Goal: Task Accomplishment & Management: Use online tool/utility

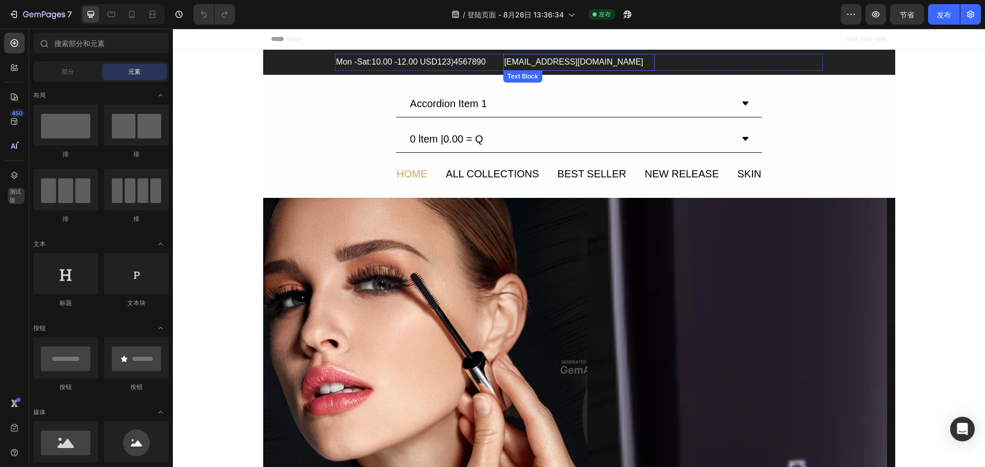
click at [554, 64] on p "offical@cosmetraluxe.com" at bounding box center [579, 62] width 150 height 15
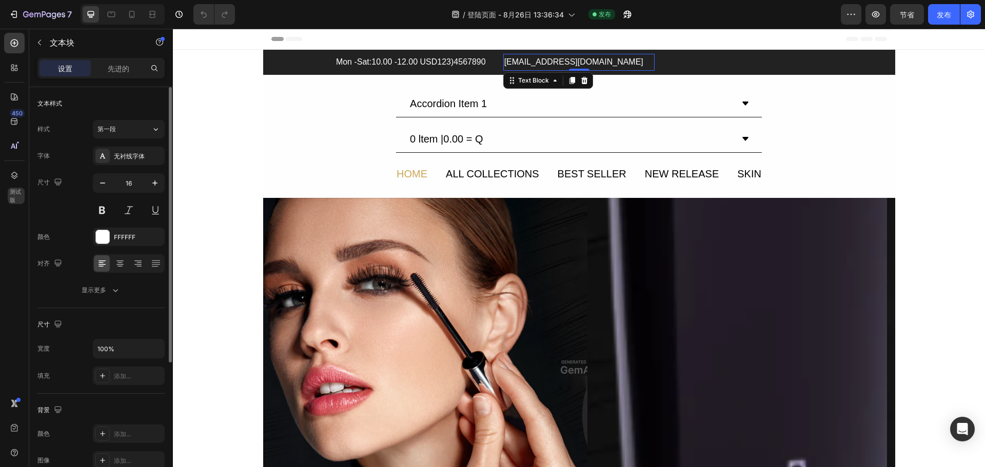
scroll to position [199, 0]
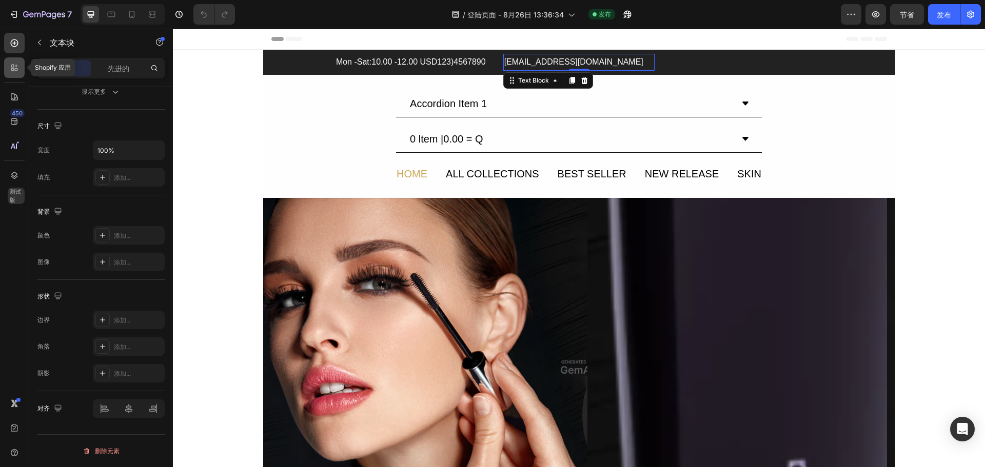
click at [12, 65] on icon at bounding box center [12, 66] width 3 height 3
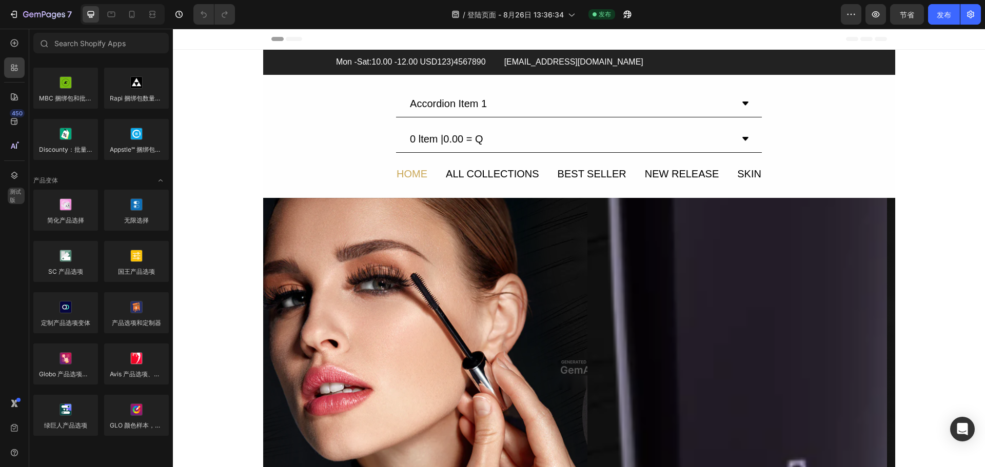
scroll to position [1283, 0]
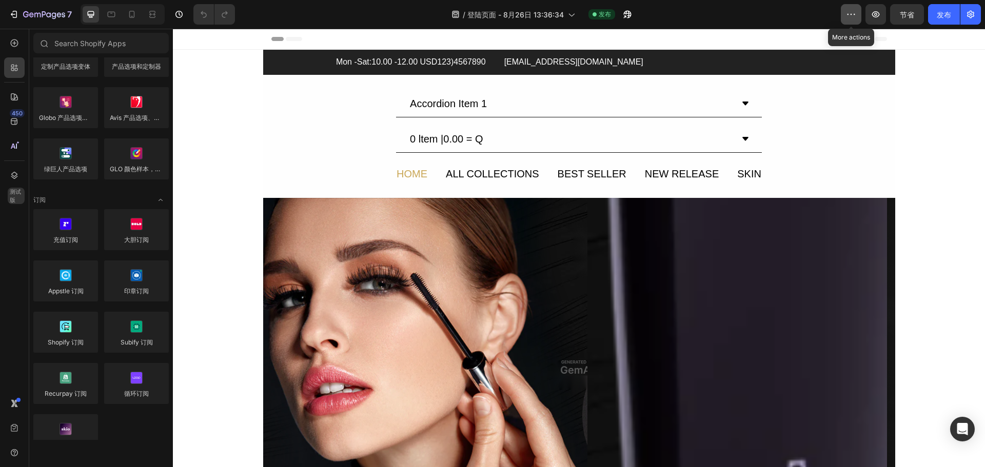
click at [845, 13] on button "button" at bounding box center [851, 14] width 21 height 21
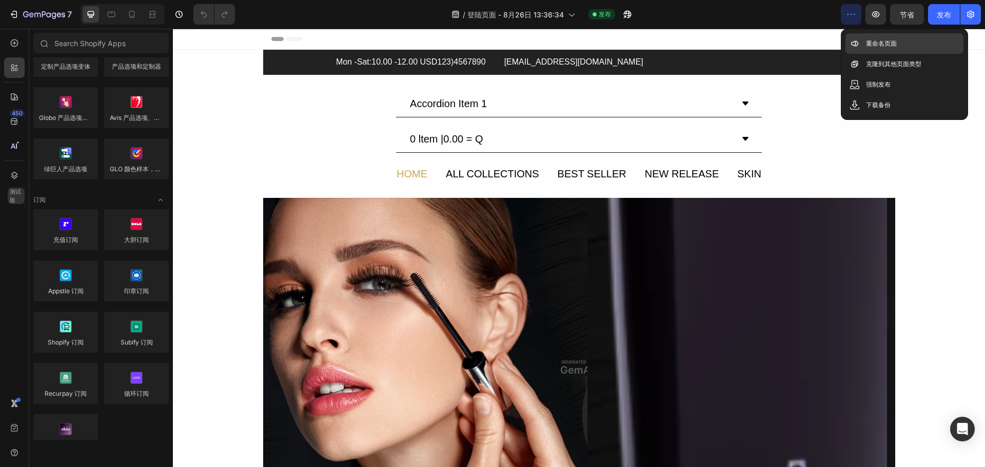
click at [901, 54] on div "重命名页面" at bounding box center [905, 64] width 118 height 21
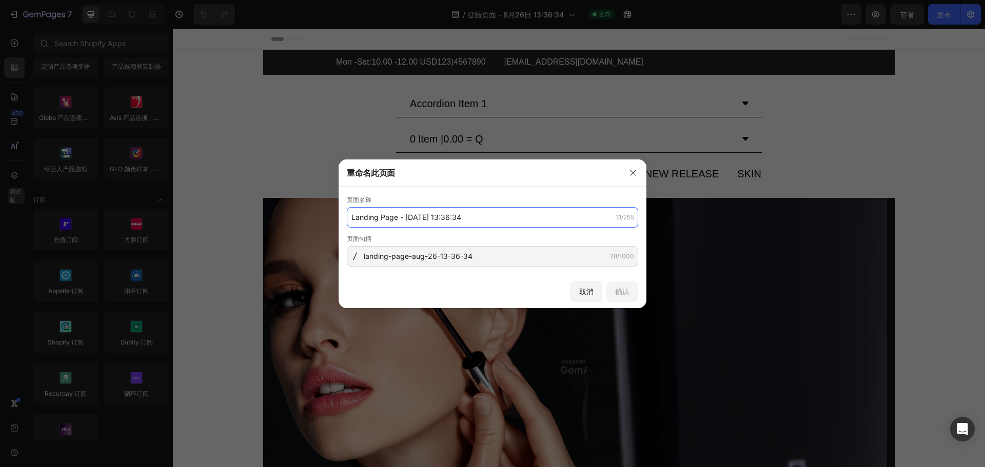
click at [518, 215] on input "Landing Page - Aug 26, 13:36:34" at bounding box center [492, 217] width 291 height 21
click at [534, 215] on input "Landing Page - Aug 26, 13:36:34" at bounding box center [492, 217] width 291 height 21
drag, startPoint x: 524, startPoint y: 216, endPoint x: 293, endPoint y: 214, distance: 231.4
click at [293, 214] on div "重命名此页面 页面名称 Landing Page - Aug 26, 13:36:34 31/255 页面句柄 landing-page-aug-26-13-…" at bounding box center [492, 233] width 985 height 467
type input "u"
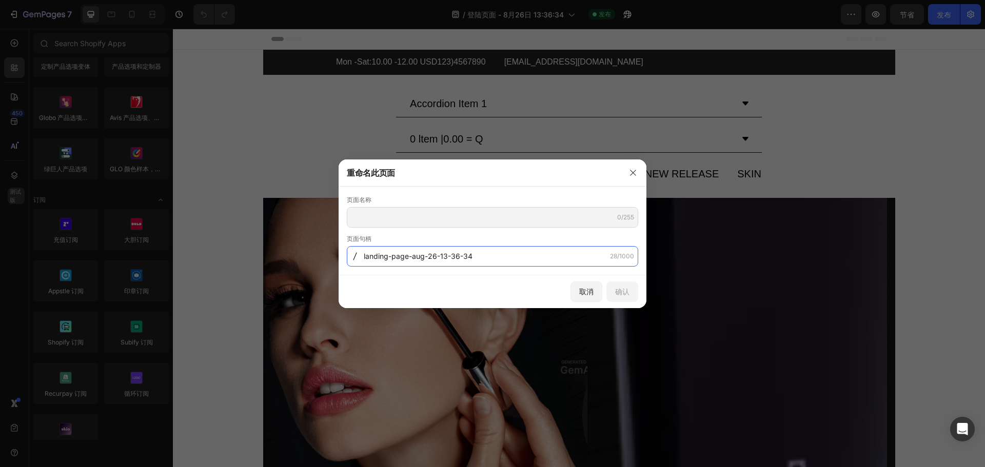
click at [505, 266] on input "landing-page-aug-26-13-36-34" at bounding box center [492, 256] width 291 height 21
click at [596, 295] on button "取消" at bounding box center [587, 292] width 32 height 21
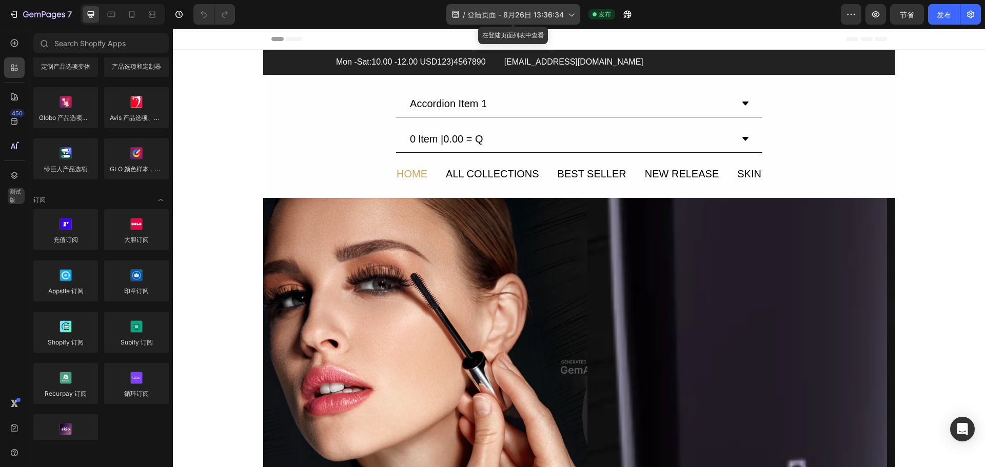
click at [514, 19] on span "登陆页面 - 8月26日 13:36:34" at bounding box center [515, 14] width 96 height 11
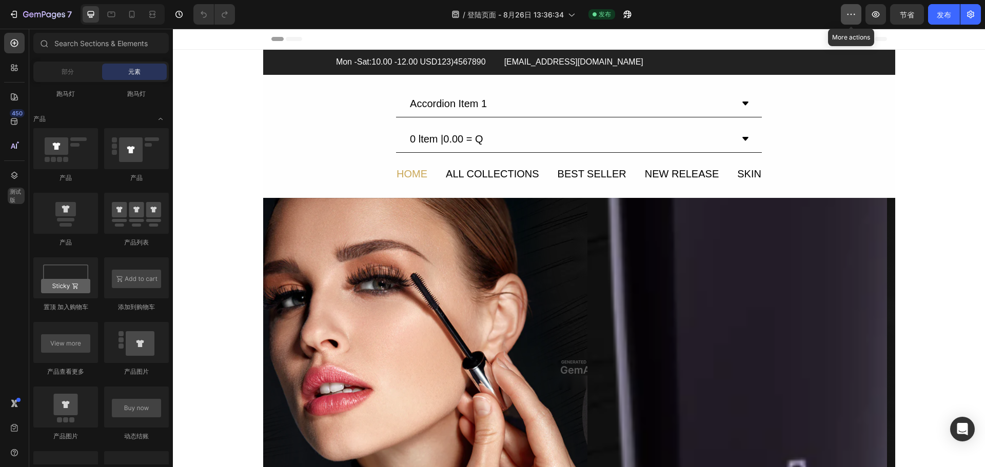
click at [847, 16] on icon "button" at bounding box center [851, 14] width 10 height 10
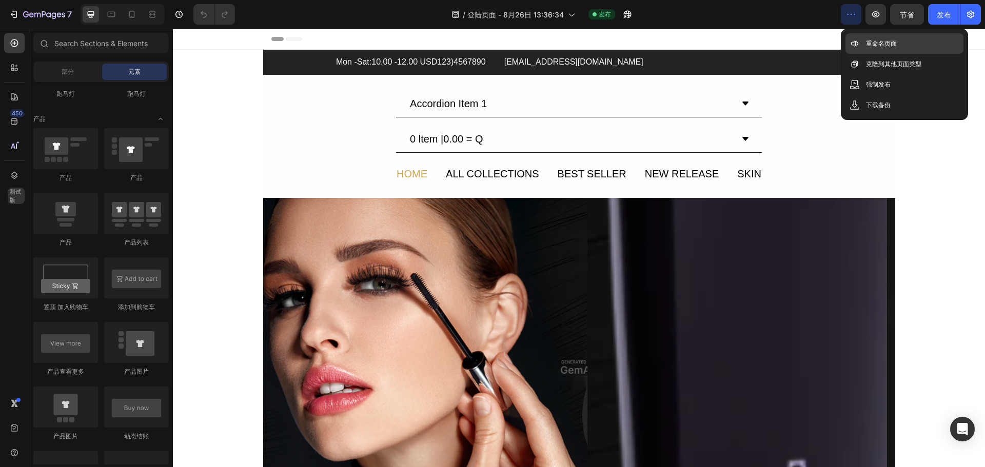
click at [860, 54] on div "重命名页面" at bounding box center [905, 64] width 118 height 21
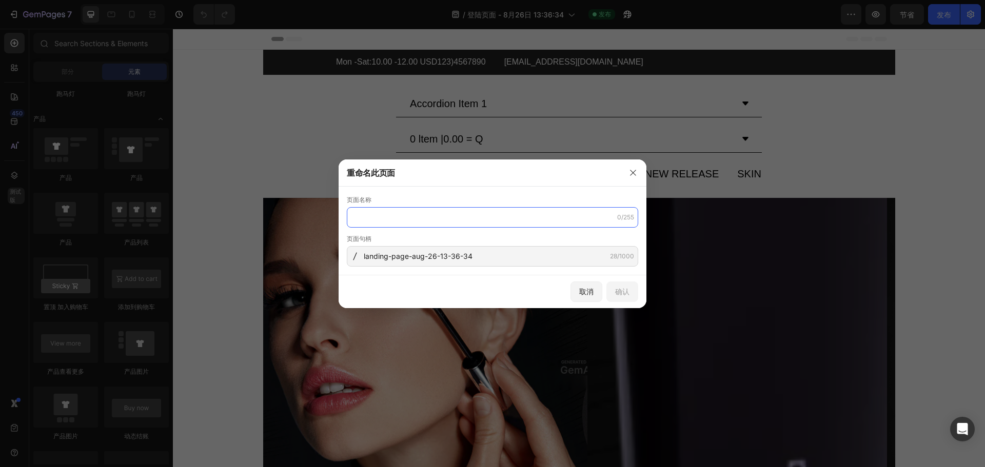
click at [410, 214] on input "text" at bounding box center [492, 217] width 291 height 21
type input "Home"
click at [619, 288] on font "确认" at bounding box center [622, 291] width 14 height 9
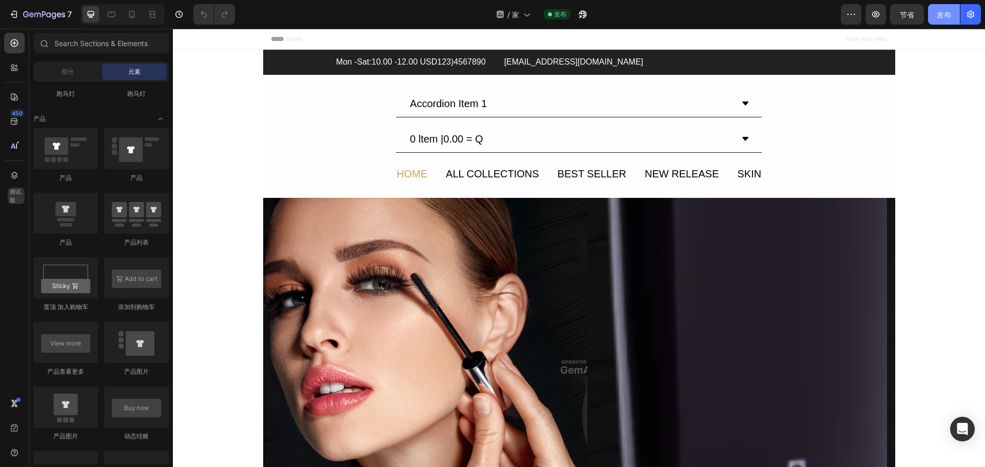
click at [940, 10] on font "发布" at bounding box center [944, 14] width 14 height 9
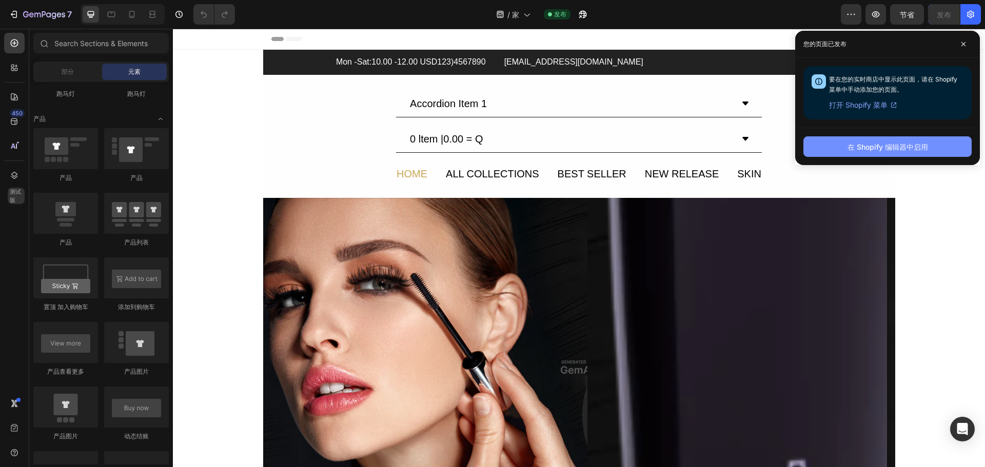
click at [920, 146] on font "在 Shopify 编辑器中启用" at bounding box center [888, 147] width 81 height 9
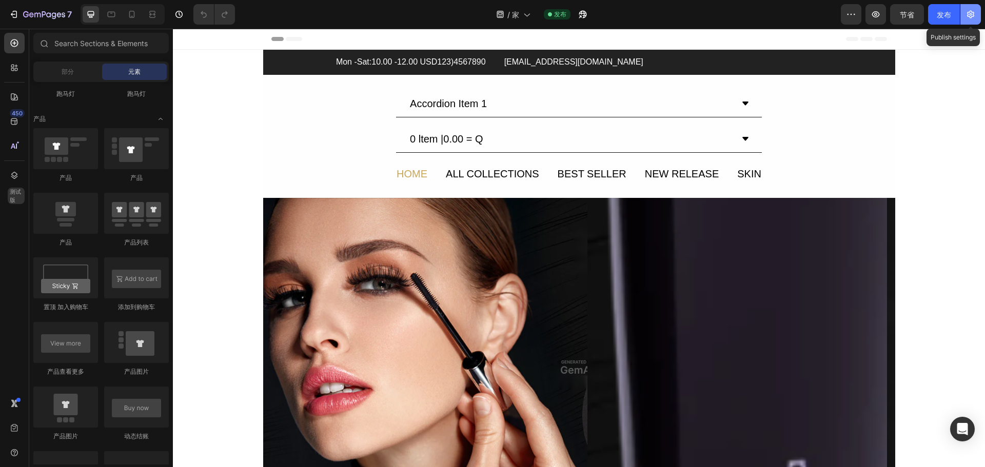
click at [972, 11] on icon "button" at bounding box center [970, 15] width 7 height 8
click at [951, 16] on font "发布" at bounding box center [944, 14] width 14 height 9
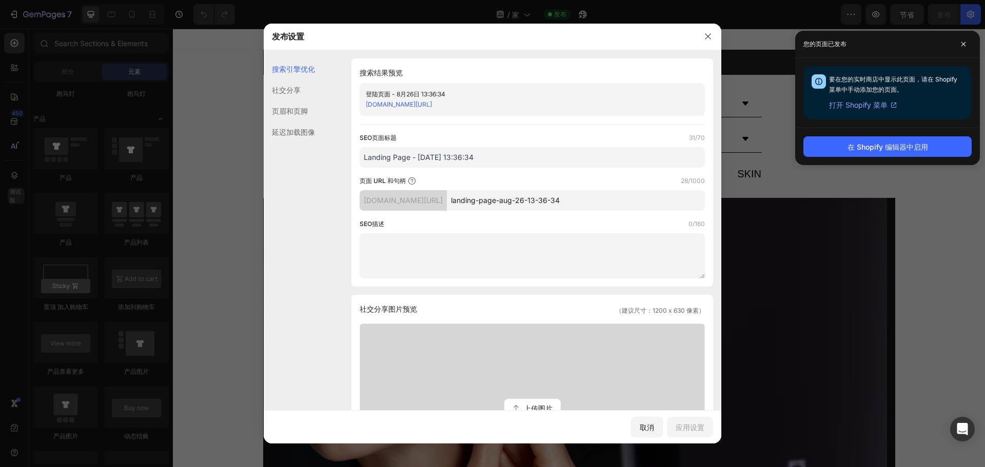
click at [879, 106] on font "打开 Shopify 菜单" at bounding box center [858, 105] width 58 height 9
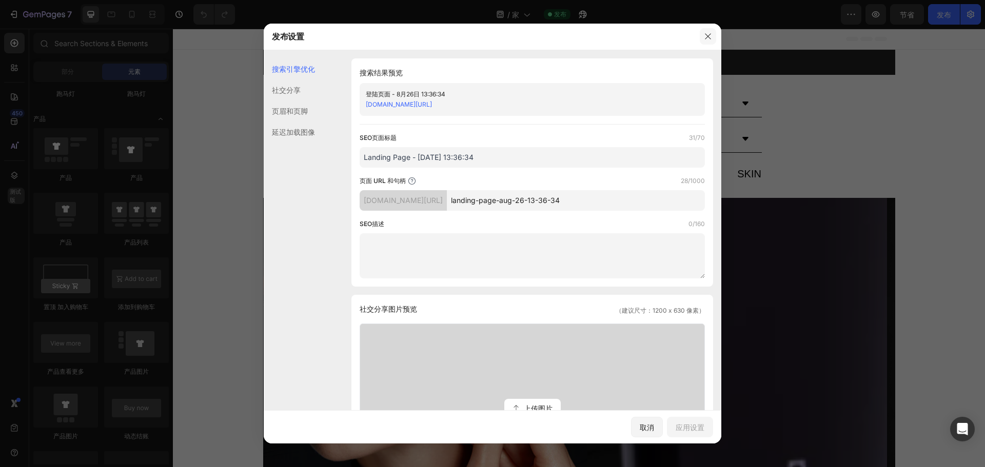
click at [708, 38] on icon "button" at bounding box center [708, 36] width 8 height 8
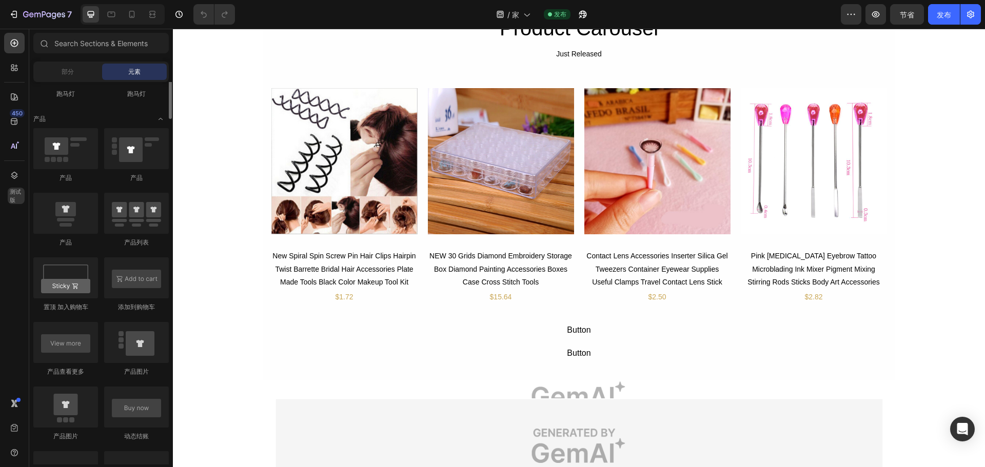
scroll to position [975, 0]
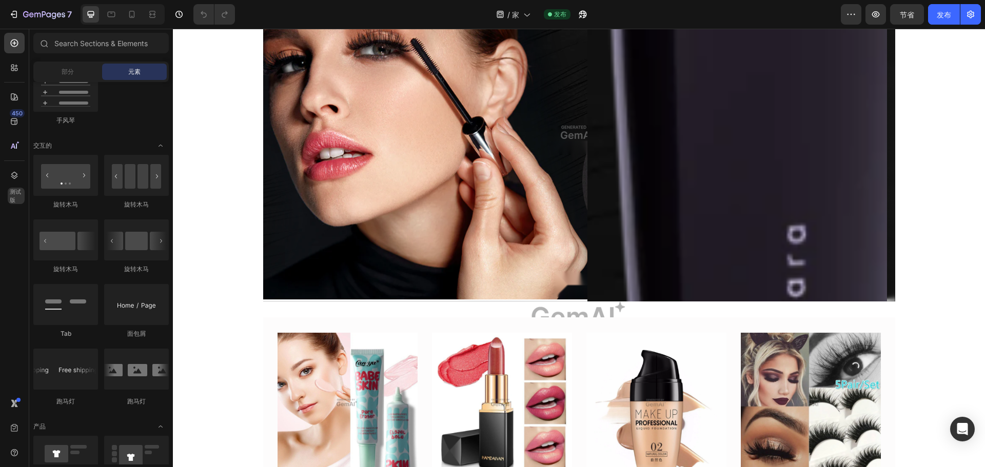
scroll to position [154, 0]
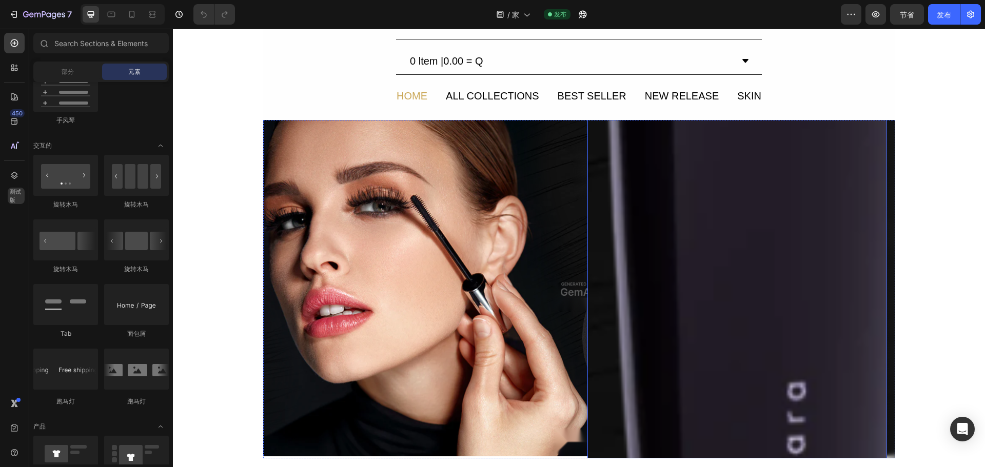
scroll to position [0, 0]
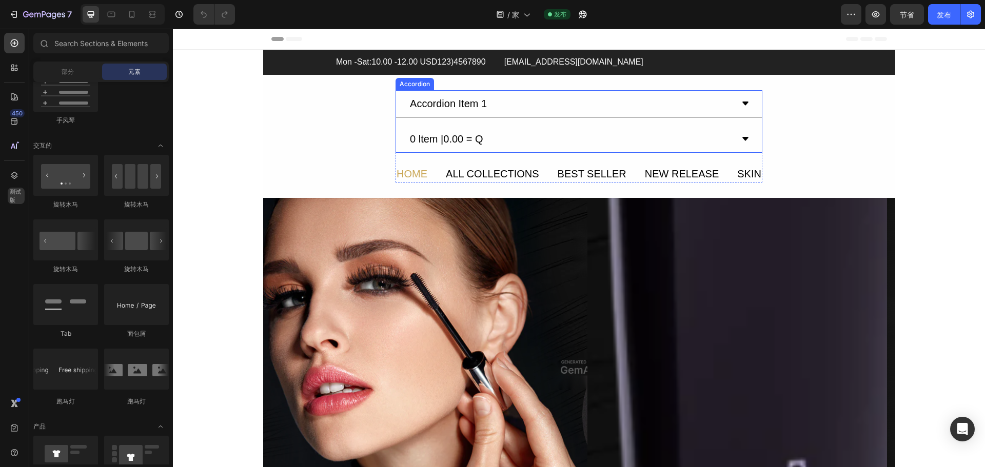
click at [548, 123] on div "Accordion Item 1 0 ltem |0.00 = Q" at bounding box center [579, 121] width 367 height 63
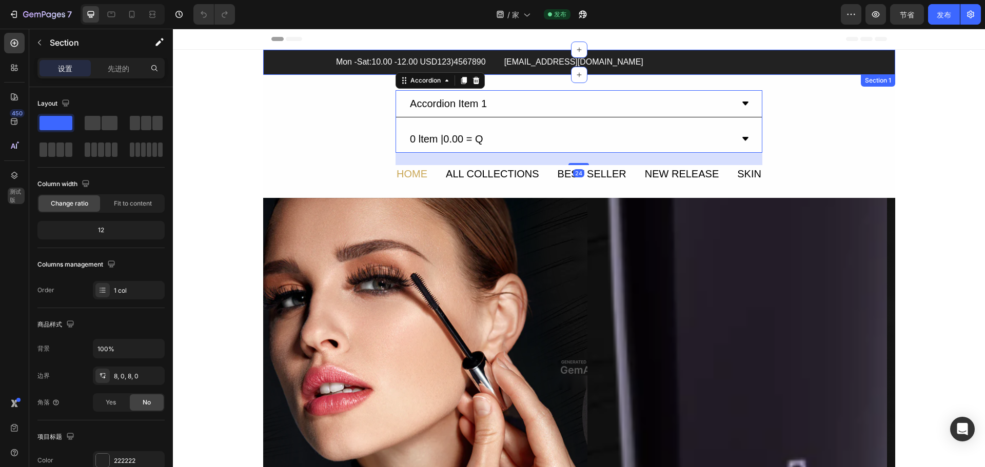
click at [300, 64] on div "Mon -Sat:10.00 -12.00 USD123)4567890 Text Block offical@cosmetraluxe.com Text B…" at bounding box center [579, 62] width 632 height 17
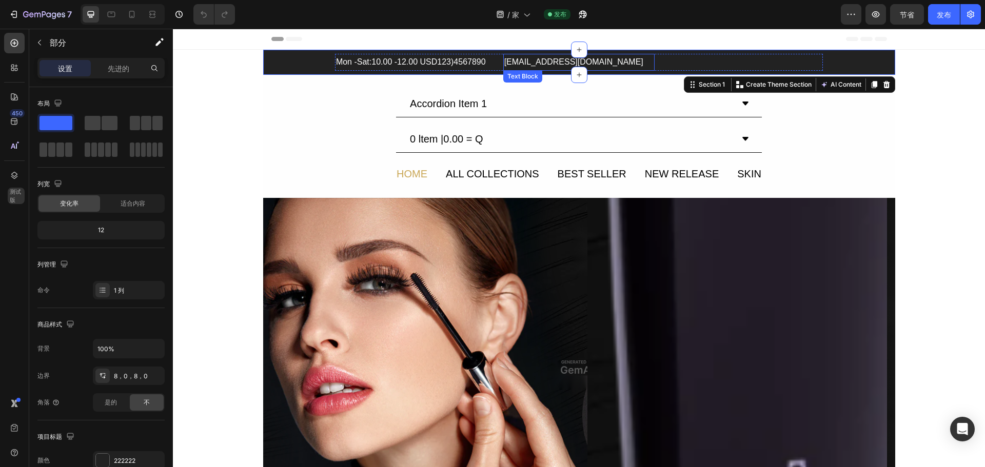
click at [562, 59] on p "offical@cosmetraluxe.com" at bounding box center [579, 62] width 150 height 15
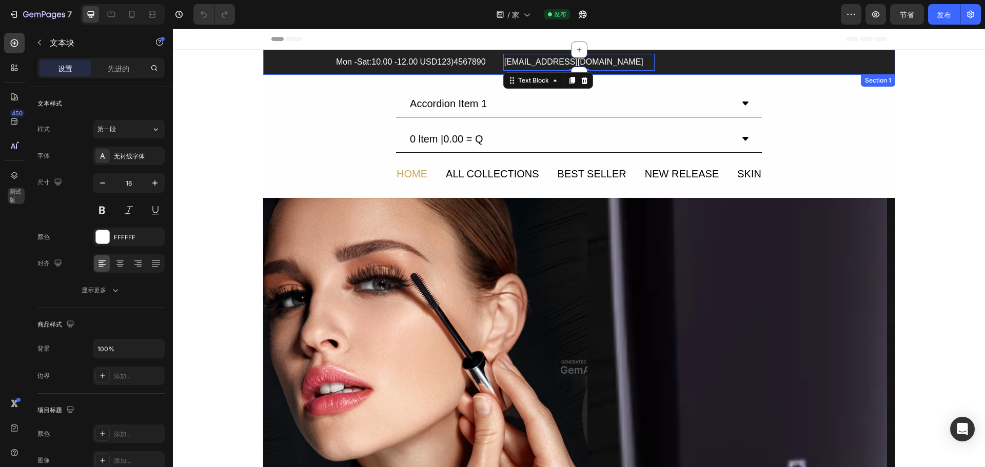
click at [410, 70] on div "Mon -Sat:10.00 -12.00 USD123)4567890" at bounding box center [411, 62] width 152 height 17
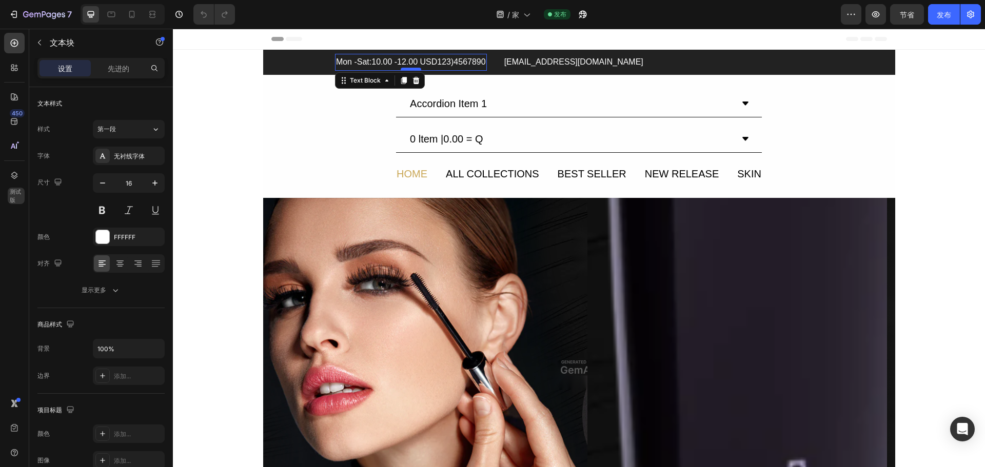
scroll to position [199, 0]
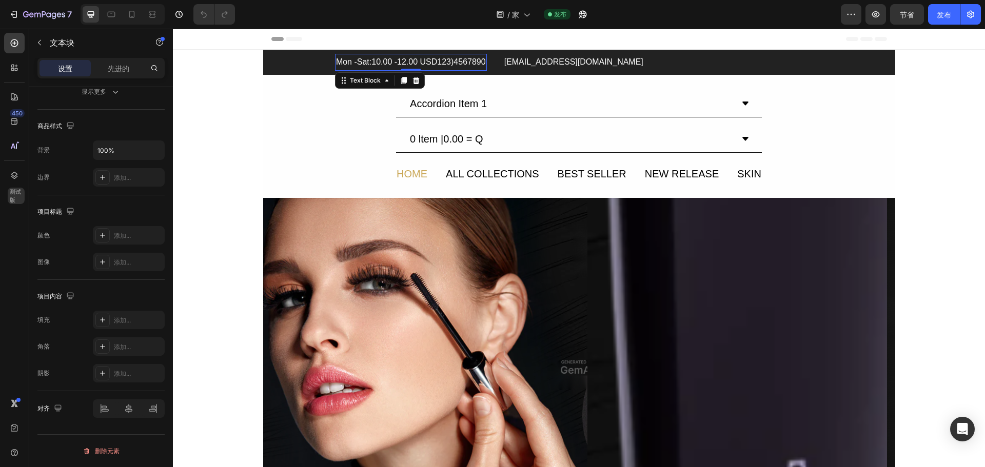
click at [372, 66] on div "Mon -Sat:10.00 -12.00 USD123)4567890" at bounding box center [411, 62] width 152 height 17
click at [528, 64] on p "offical@cosmetraluxe.com" at bounding box center [579, 62] width 150 height 15
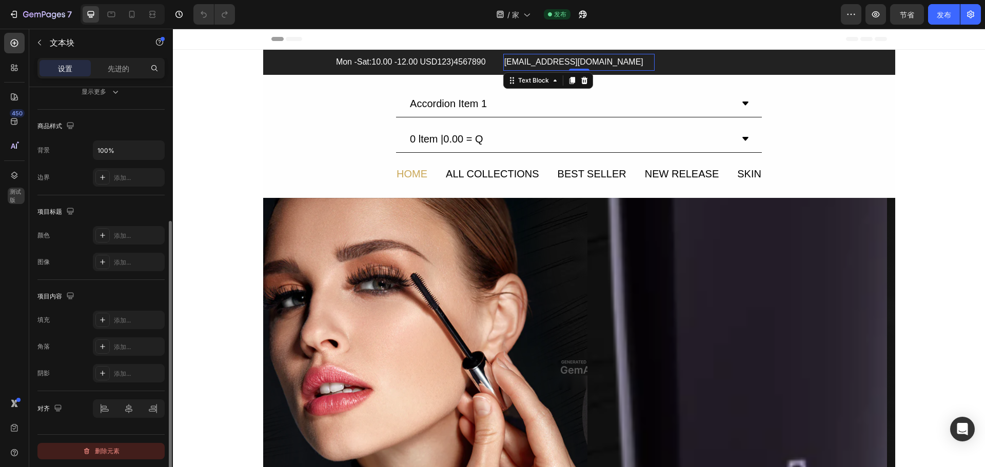
click at [101, 453] on font "删除元素" at bounding box center [107, 451] width 25 height 8
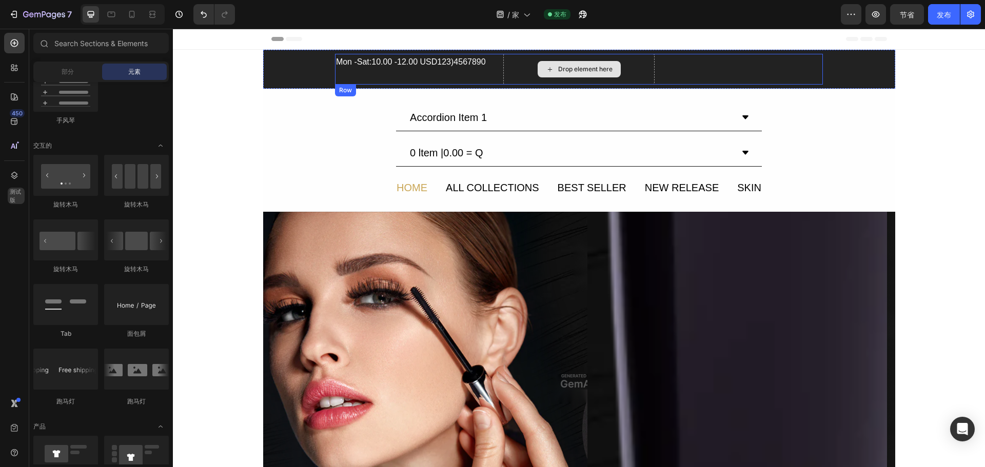
click at [585, 68] on div "Drop element here" at bounding box center [585, 69] width 54 height 8
click at [540, 74] on div "Drop element here" at bounding box center [579, 69] width 83 height 16
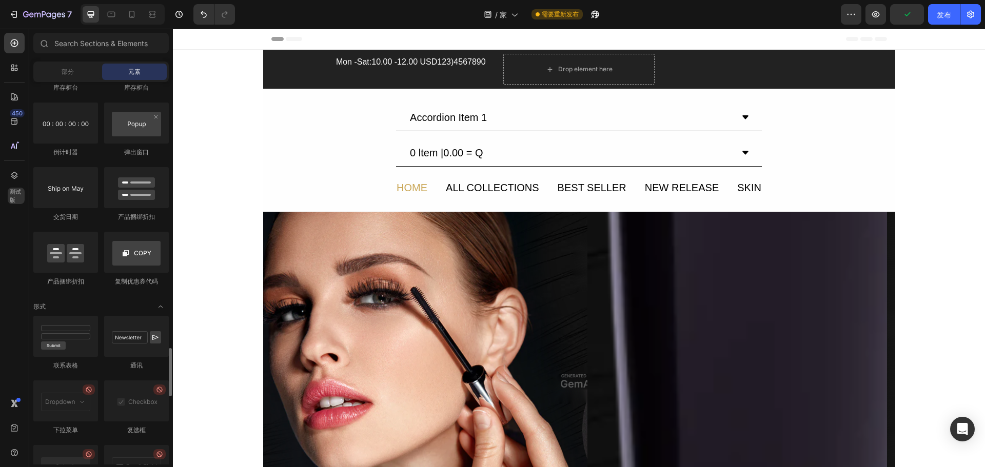
scroll to position [2155, 0]
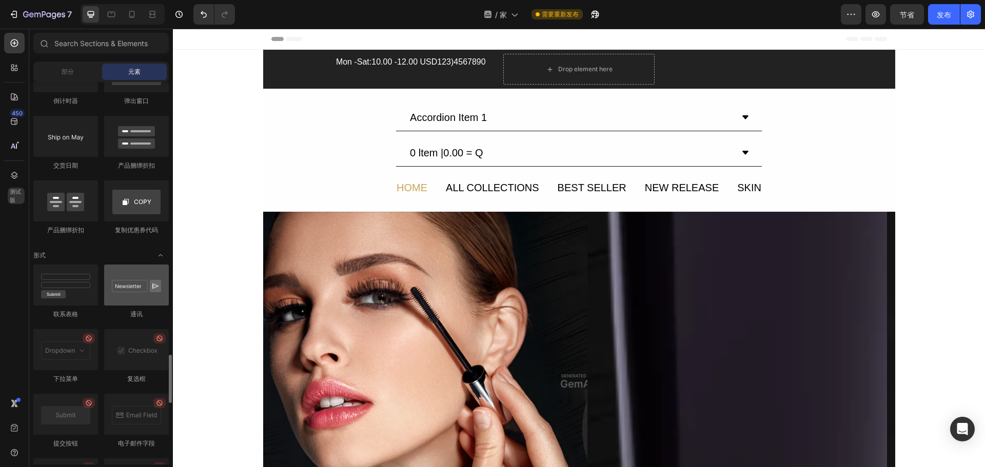
click at [131, 298] on div at bounding box center [136, 285] width 65 height 41
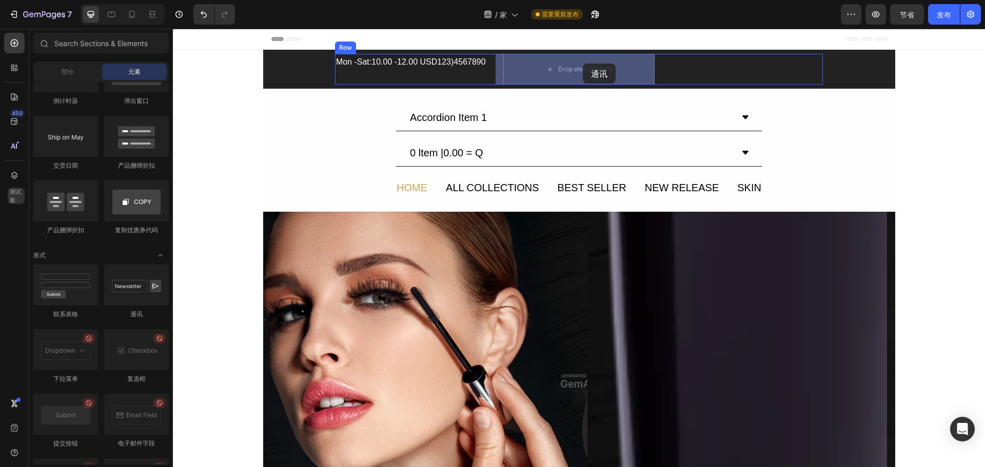
drag, startPoint x: 304, startPoint y: 318, endPoint x: 583, endPoint y: 64, distance: 377.7
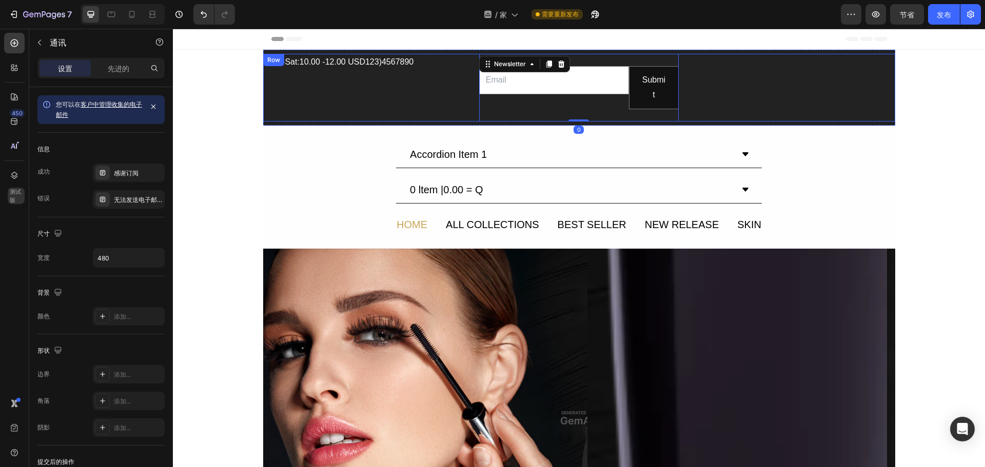
click at [746, 89] on div "Text Block" at bounding box center [795, 88] width 200 height 68
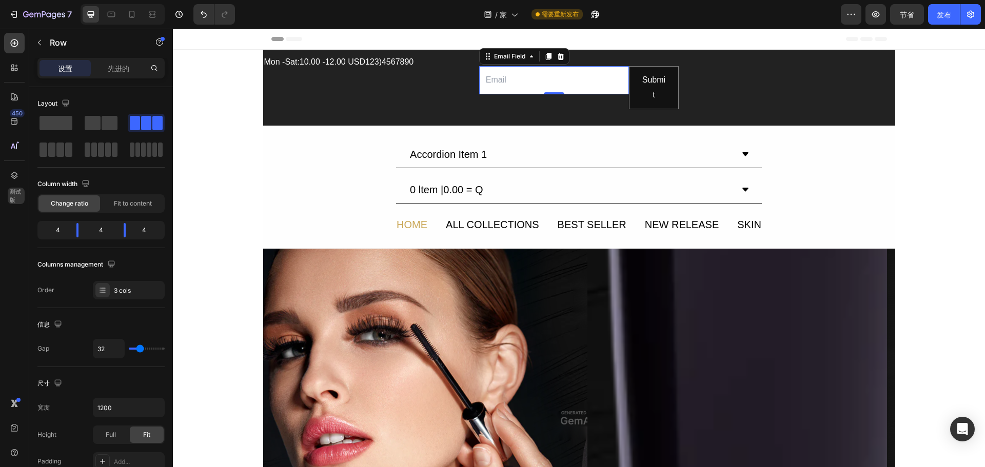
click at [533, 76] on input "email" at bounding box center [554, 80] width 150 height 28
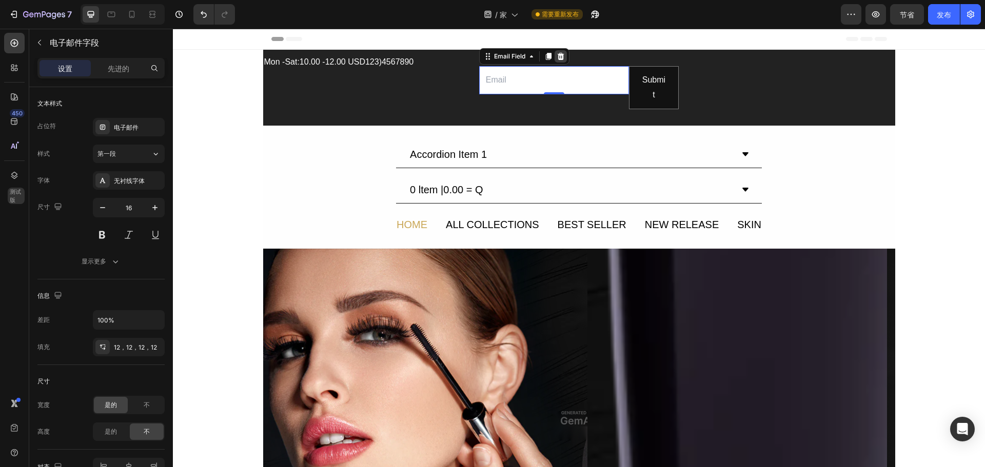
click at [558, 56] on icon at bounding box center [561, 56] width 8 height 8
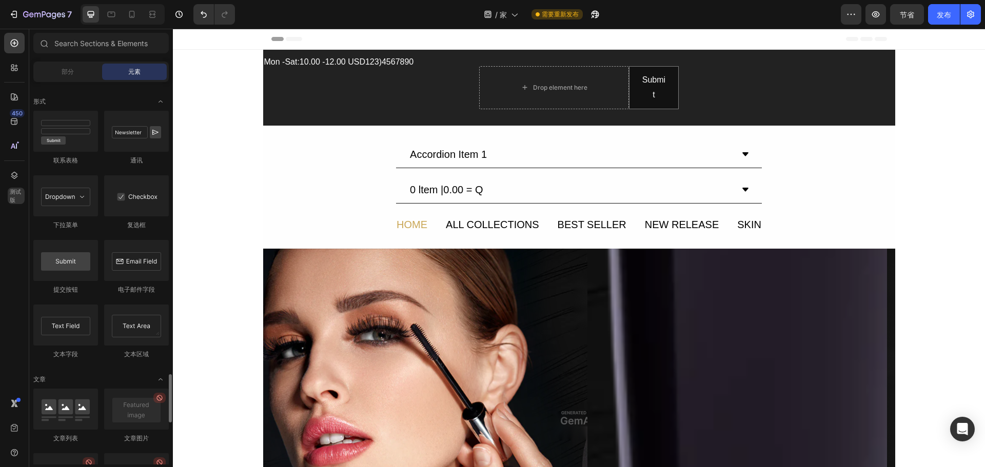
scroll to position [2360, 0]
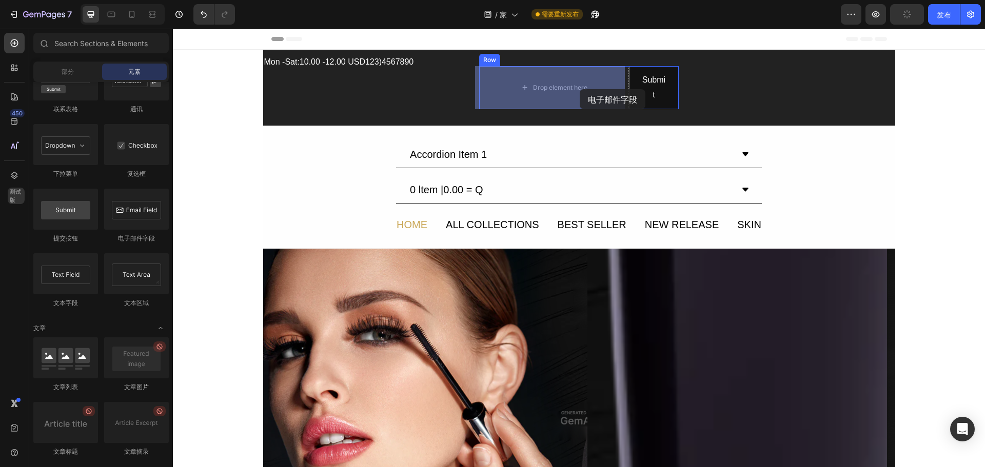
drag, startPoint x: 305, startPoint y: 240, endPoint x: 581, endPoint y: 88, distance: 315.1
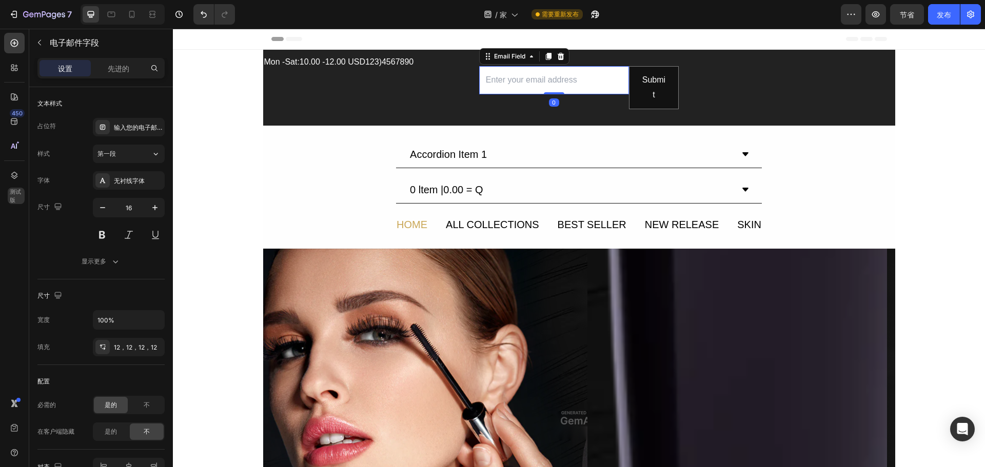
click at [557, 88] on input "email" at bounding box center [554, 80] width 150 height 28
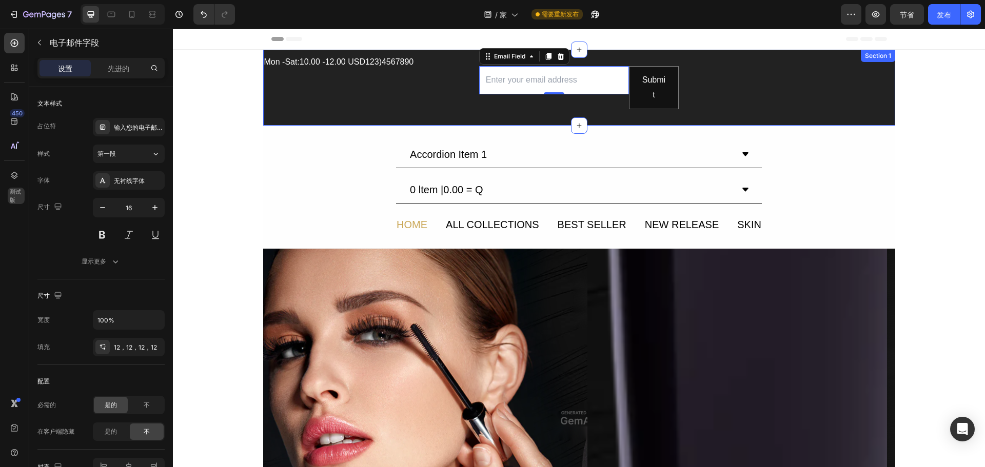
click at [734, 122] on div "Mon -Sat:10.00 -12.00 USD123)4567890 Text Block Email Field 0 Submit Submit But…" at bounding box center [579, 88] width 632 height 76
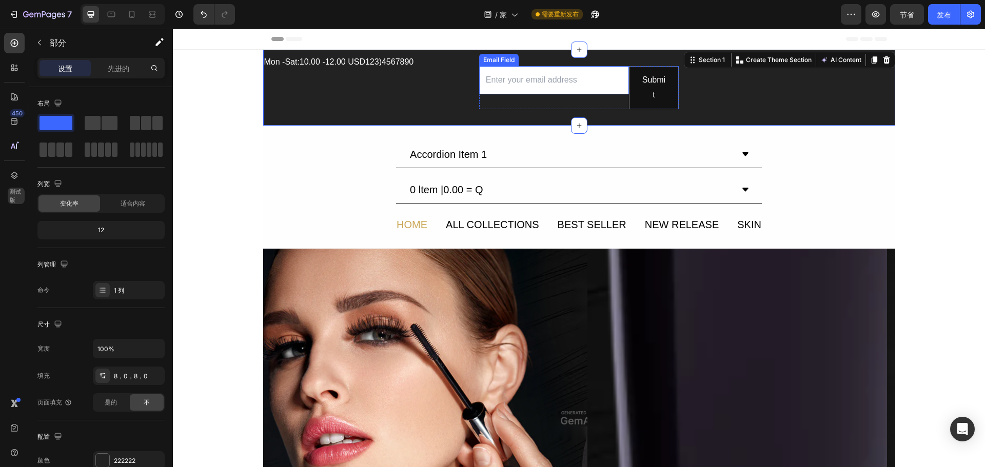
click at [587, 92] on input "email" at bounding box center [554, 80] width 150 height 28
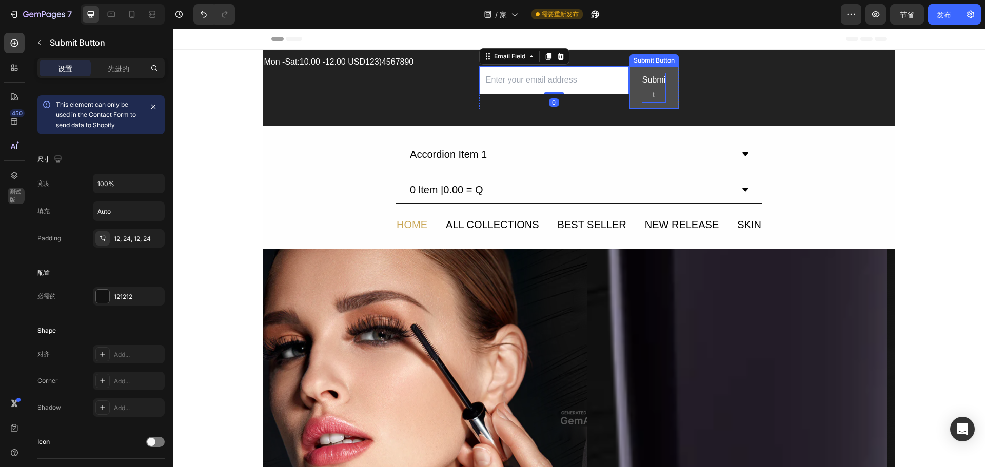
click at [657, 81] on div "Submit" at bounding box center [654, 88] width 24 height 30
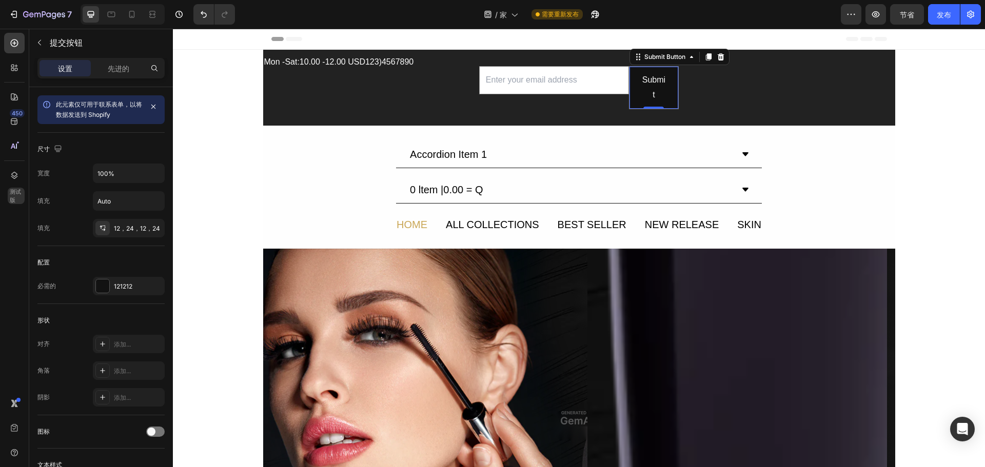
click at [653, 105] on div "0" at bounding box center [654, 109] width 10 height 8
click at [131, 177] on input "100%" at bounding box center [128, 173] width 71 height 18
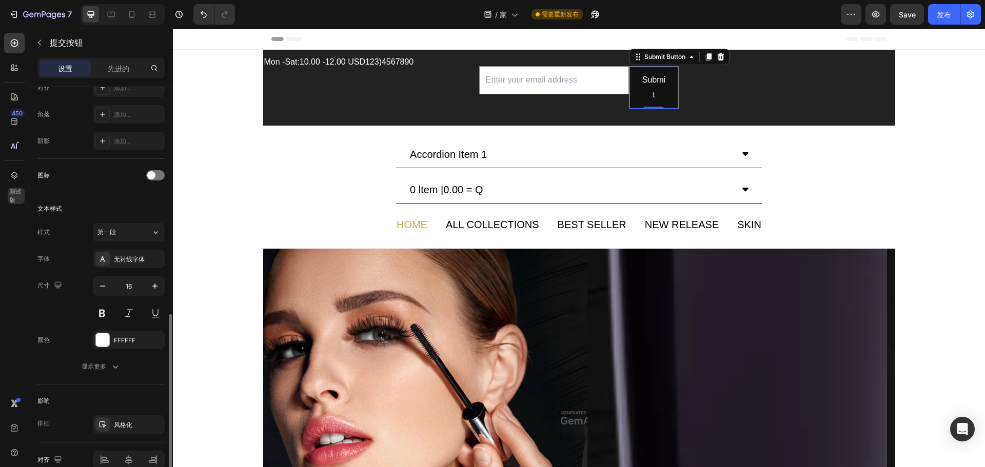
scroll to position [308, 0]
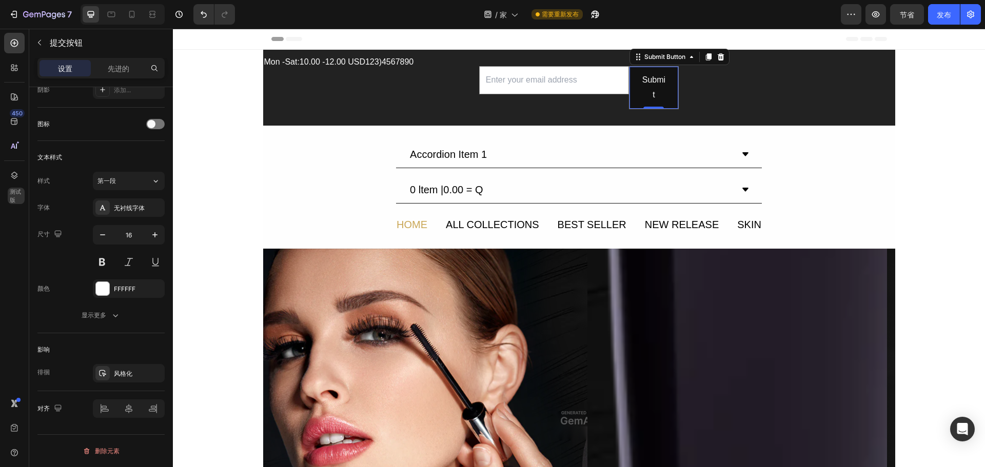
click at [99, 444] on button "删除元素" at bounding box center [100, 451] width 127 height 16
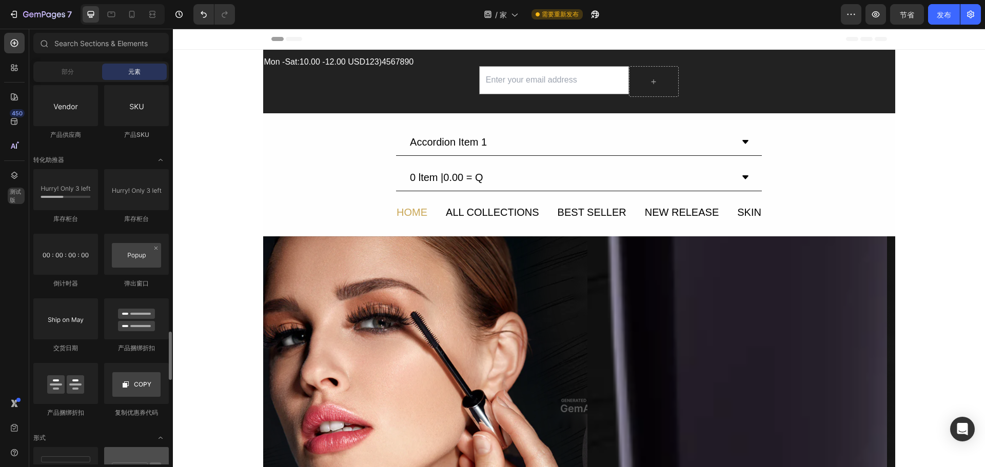
scroll to position [2178, 0]
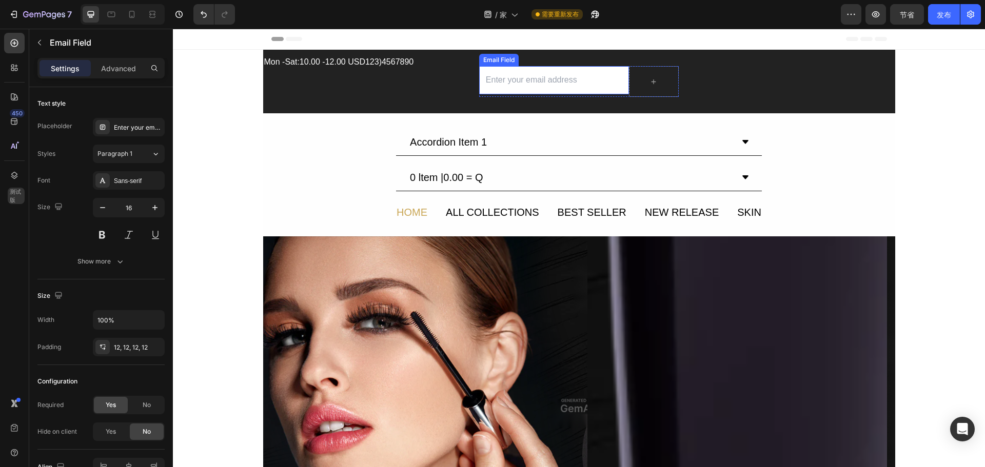
click at [563, 82] on input "email" at bounding box center [554, 80] width 150 height 28
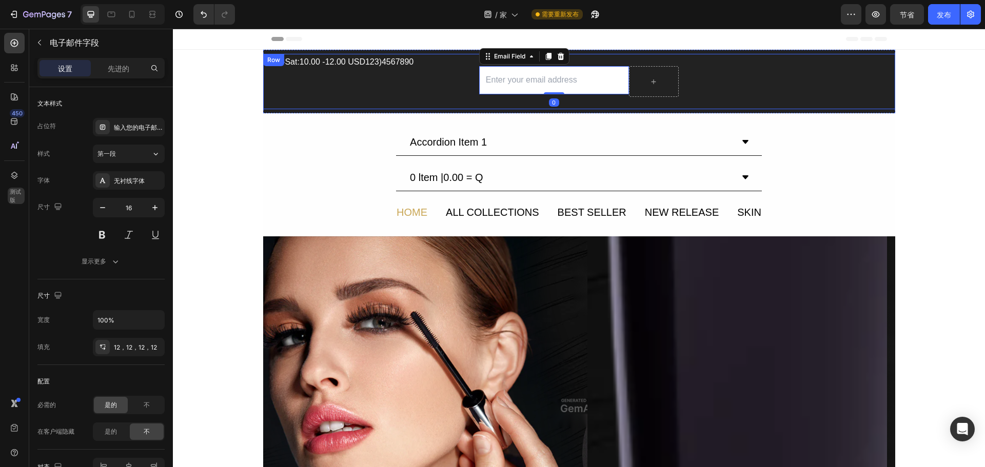
click at [732, 70] on div "Text Block" at bounding box center [795, 81] width 200 height 55
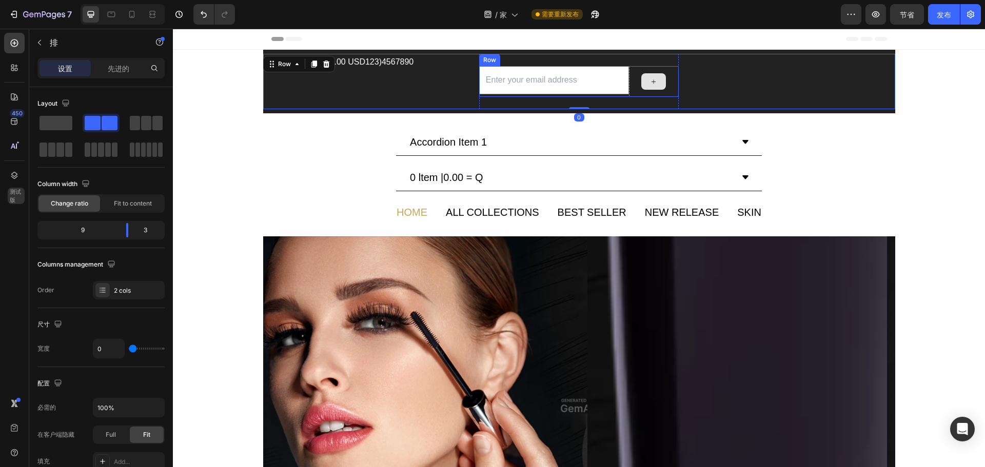
click at [661, 70] on div at bounding box center [654, 81] width 50 height 31
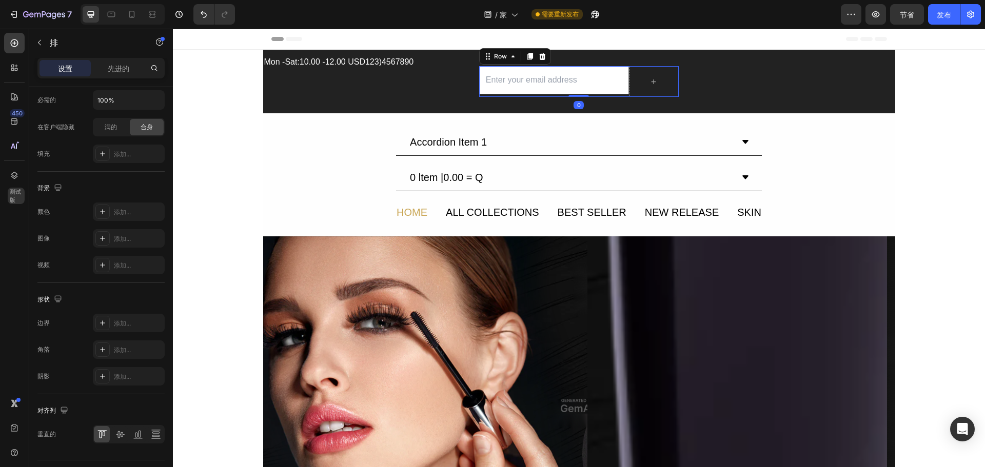
drag, startPoint x: 581, startPoint y: 96, endPoint x: 575, endPoint y: 91, distance: 7.6
click at [578, 70] on div "Email Field Row 0" at bounding box center [579, 81] width 200 height 31
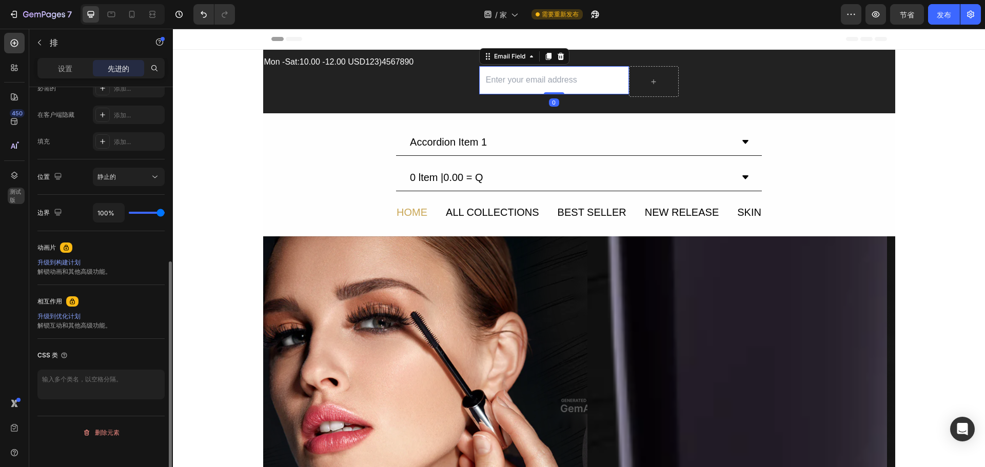
scroll to position [0, 0]
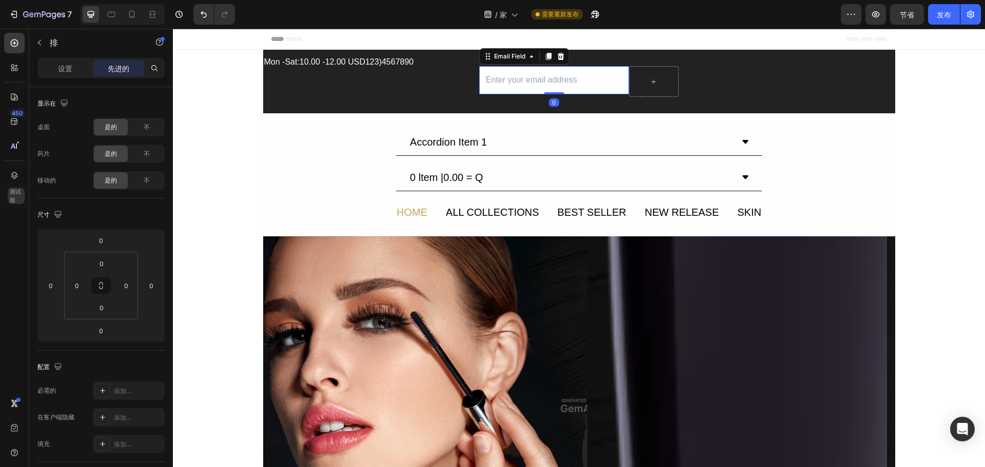
click at [584, 86] on input "email" at bounding box center [554, 80] width 150 height 28
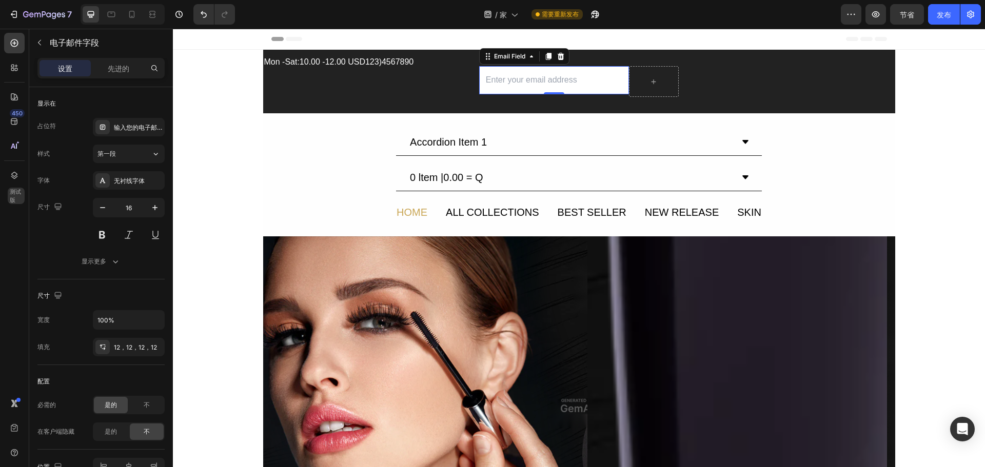
drag, startPoint x: 951, startPoint y: 174, endPoint x: 871, endPoint y: 140, distance: 87.1
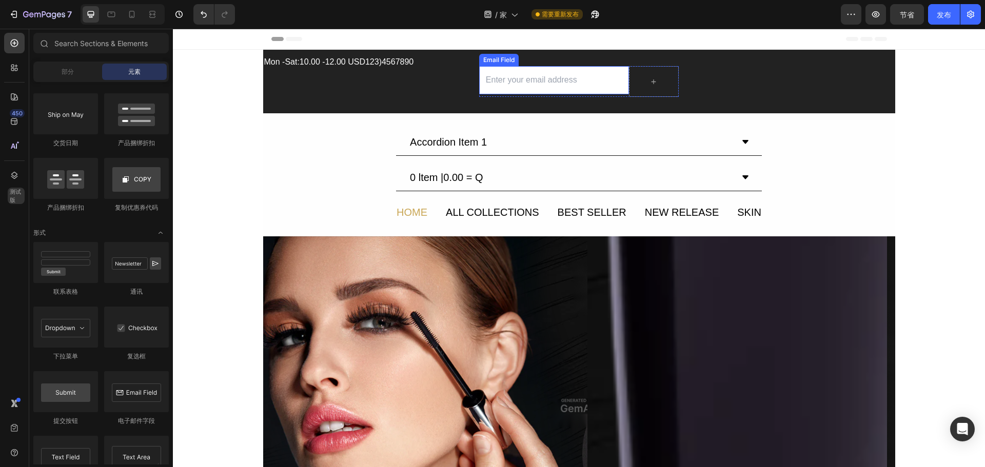
click at [556, 83] on input "email" at bounding box center [554, 80] width 150 height 28
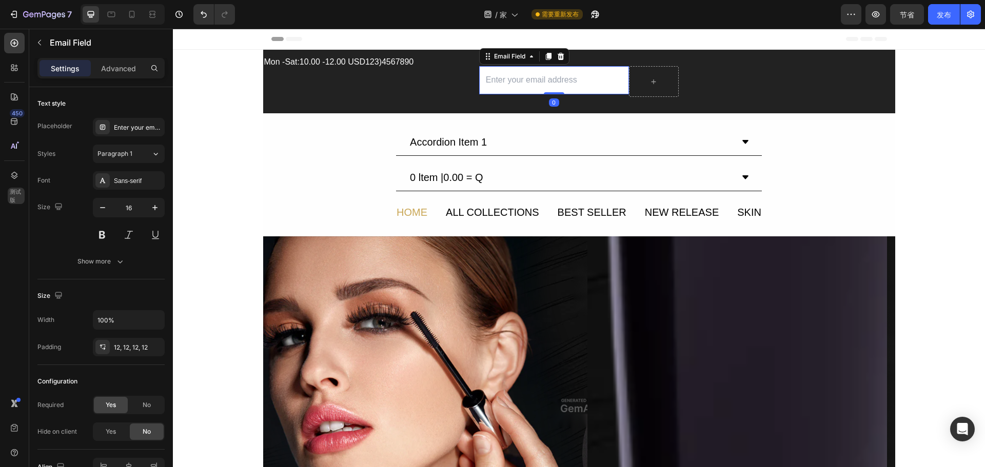
paste input "offical@cosmetraluxe.com"
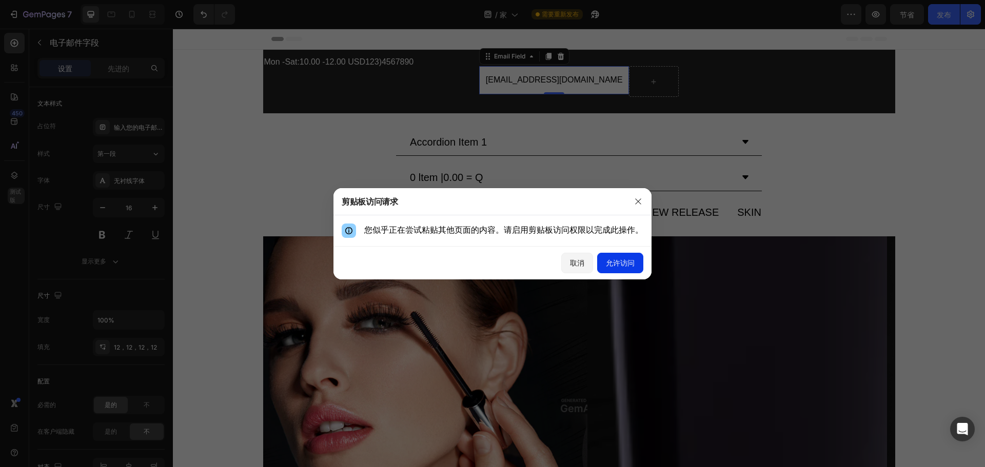
type input "offical@cosmetraluxe.com"
click at [617, 267] on font "允许访问" at bounding box center [620, 263] width 29 height 9
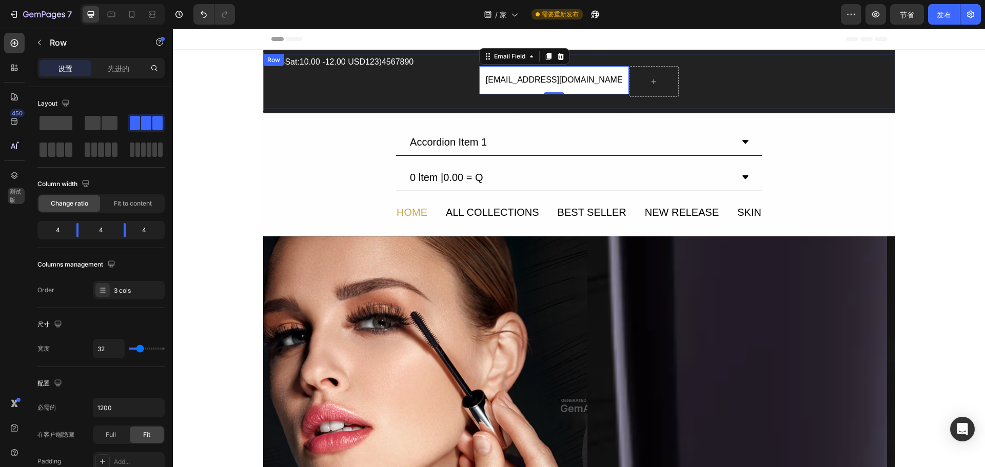
click at [742, 99] on div "Text Block" at bounding box center [795, 81] width 200 height 55
click at [599, 85] on input "offical@cosmetraluxe.com" at bounding box center [554, 80] width 150 height 28
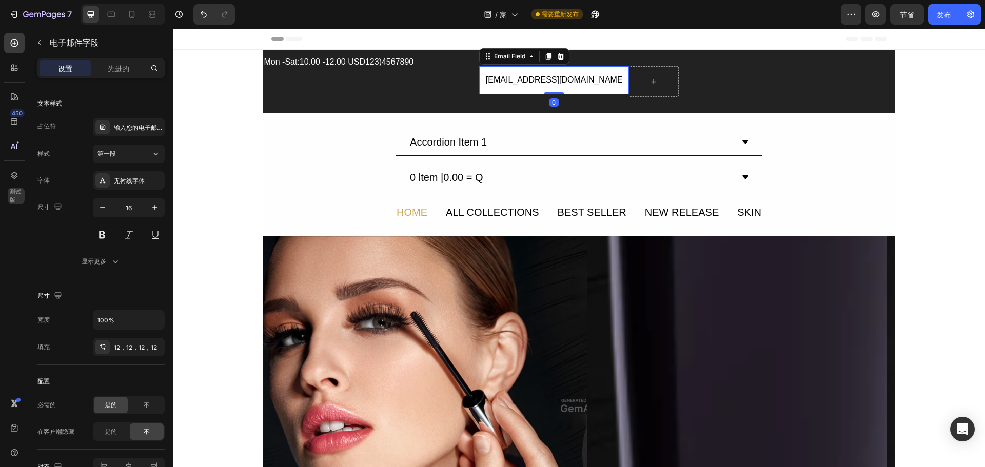
click at [774, 86] on div "Text Block" at bounding box center [795, 81] width 200 height 55
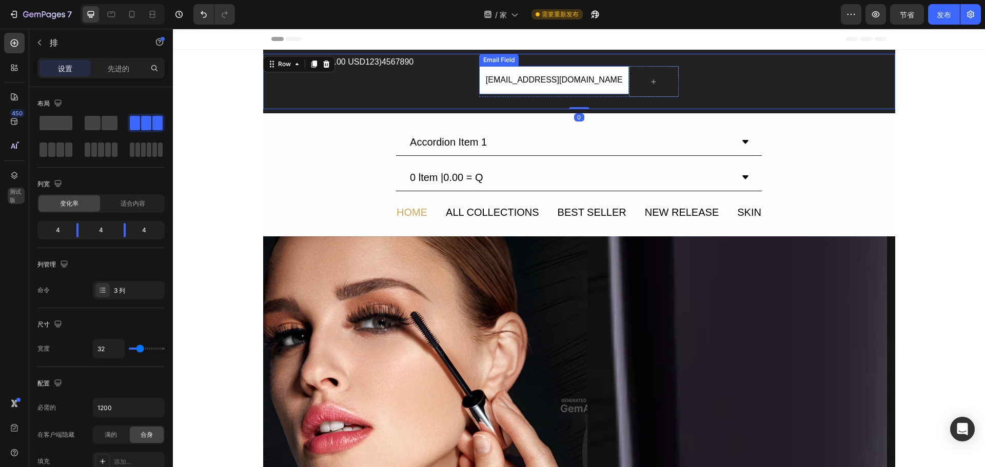
click at [566, 83] on input "offical@cosmetraluxe.com" at bounding box center [554, 80] width 150 height 28
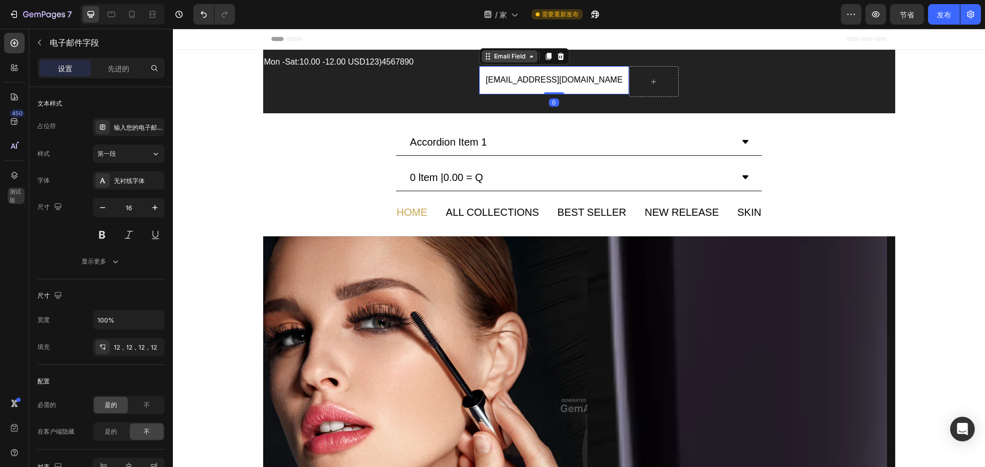
click at [520, 56] on div "Email Field" at bounding box center [509, 56] width 35 height 9
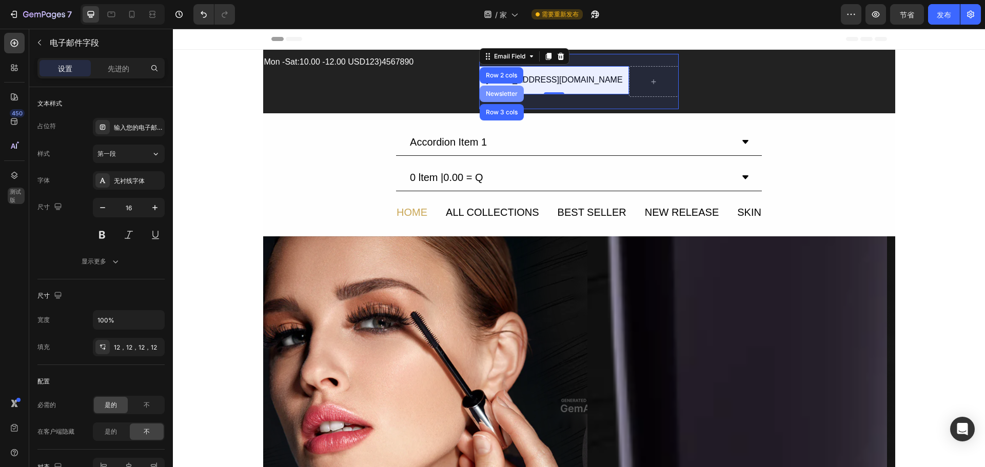
click at [502, 93] on div "Newsletter" at bounding box center [502, 94] width 36 height 6
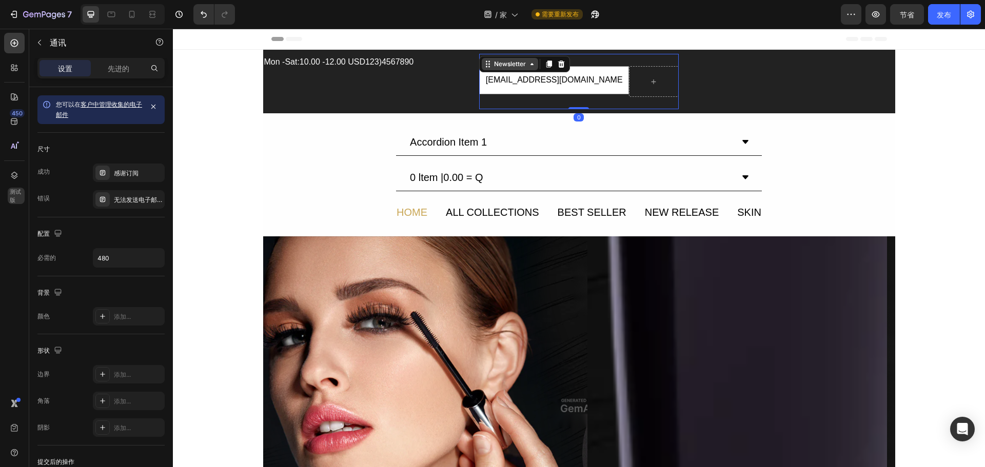
click at [518, 68] on div "Newsletter" at bounding box center [510, 64] width 36 height 9
click at [557, 61] on icon at bounding box center [561, 64] width 8 height 8
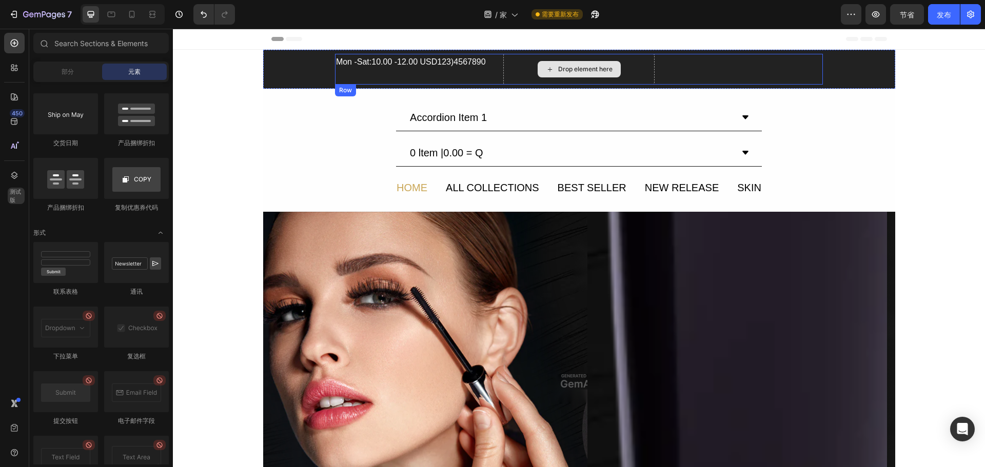
click at [593, 74] on div "Drop element here" at bounding box center [579, 69] width 83 height 16
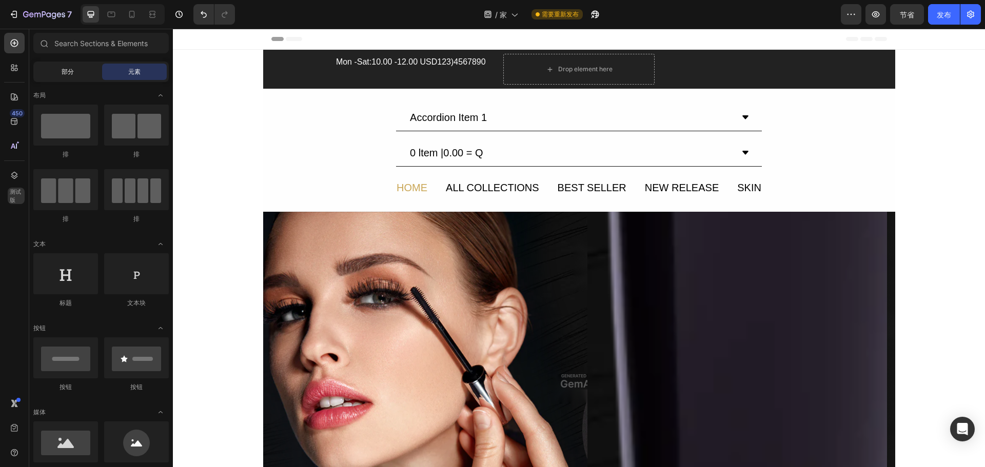
click at [70, 76] on span "部分" at bounding box center [68, 71] width 12 height 9
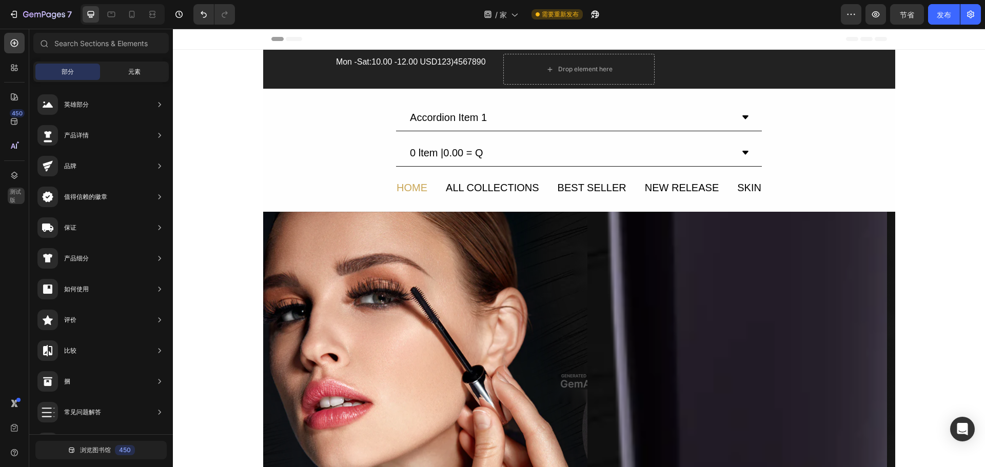
click at [113, 70] on div "元素" at bounding box center [134, 72] width 65 height 16
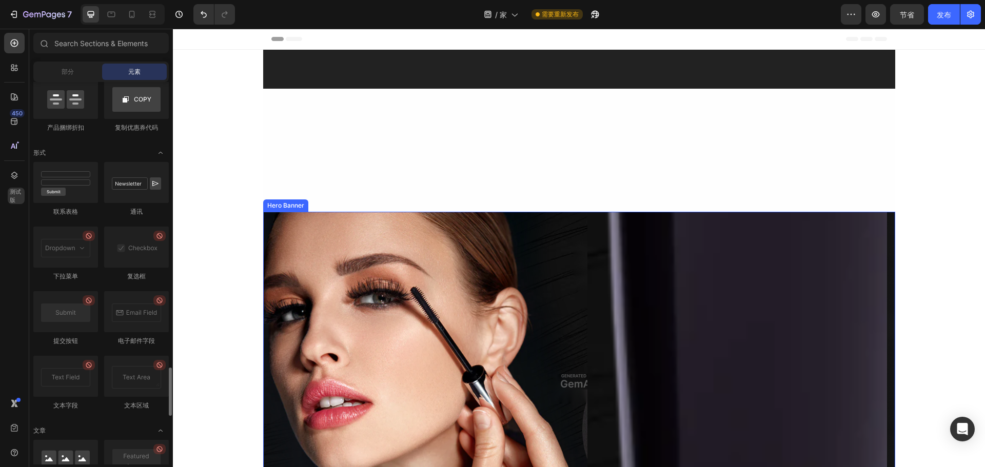
scroll to position [308, 0]
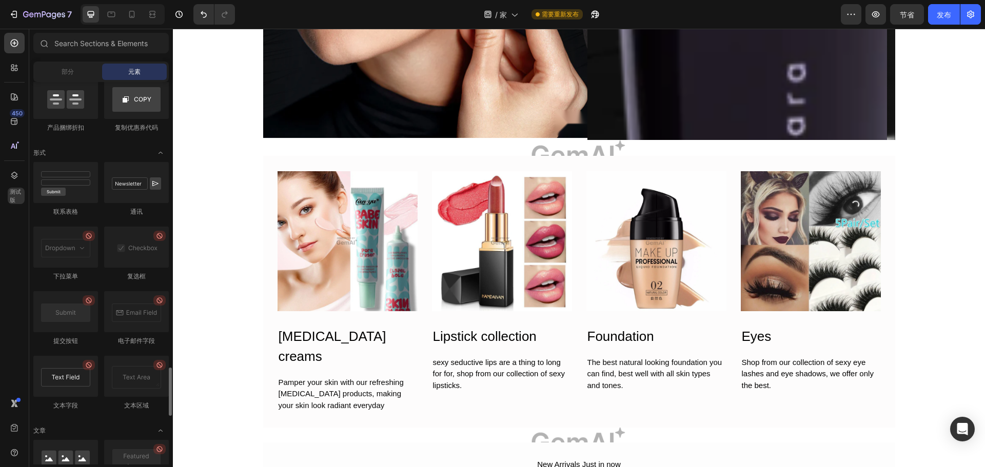
scroll to position [2360, 0]
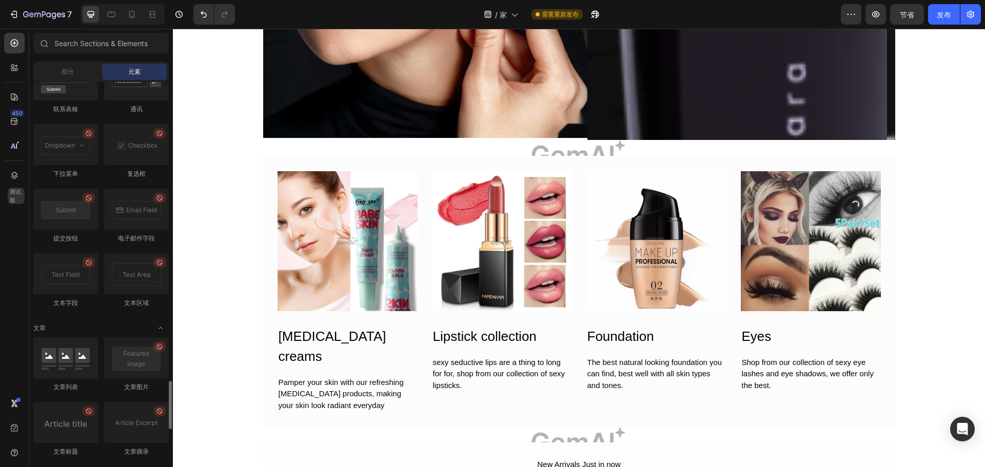
drag, startPoint x: 66, startPoint y: 208, endPoint x: 103, endPoint y: 190, distance: 41.3
click at [109, 188] on div "联系表格 通讯 下拉菜单 复选框 提交按钮 电子邮件字段 文本字段 文本区域" at bounding box center [100, 189] width 135 height 258
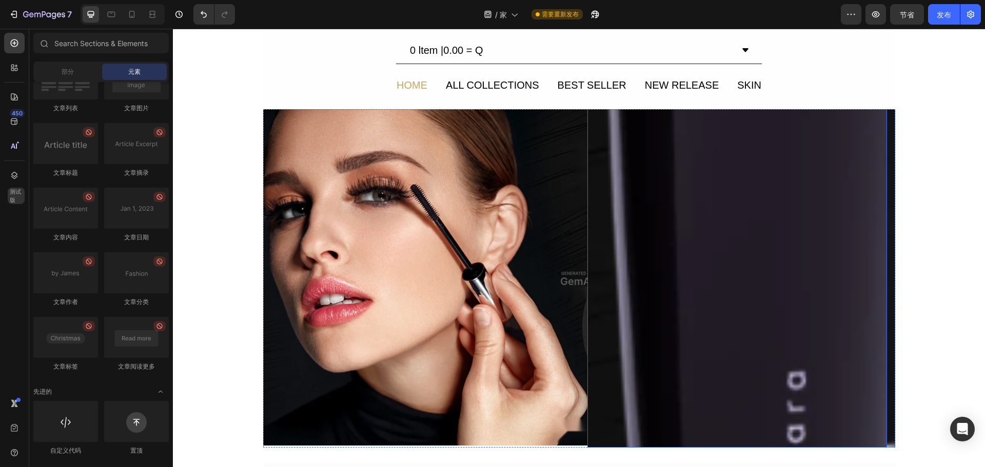
scroll to position [0, 0]
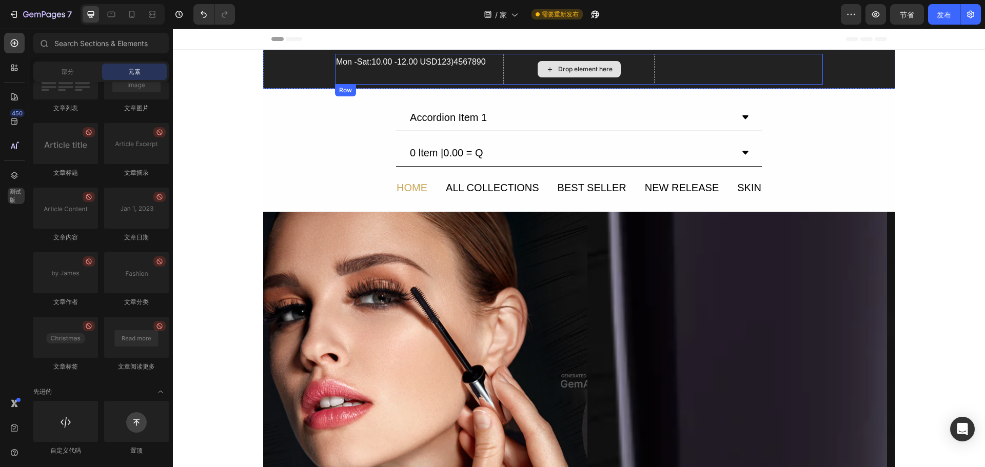
click at [619, 67] on div "Drop element here" at bounding box center [579, 69] width 152 height 31
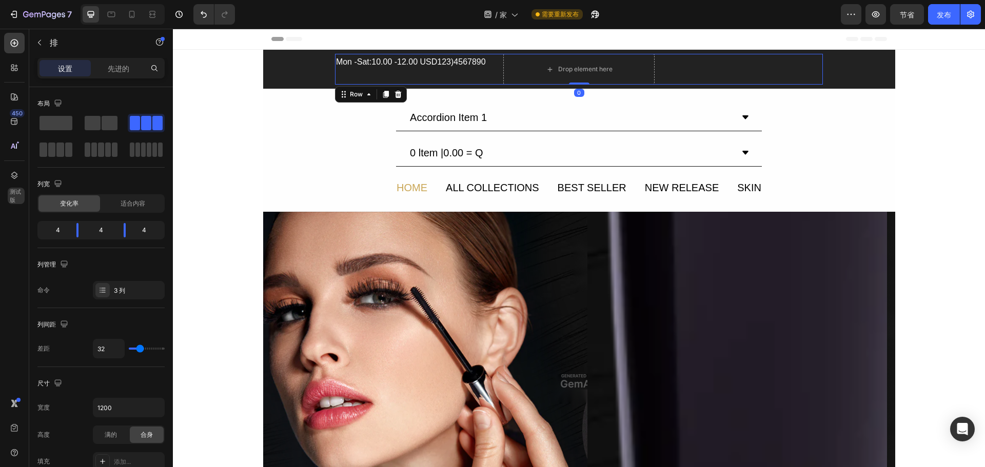
click at [457, 71] on div "Mon -Sat:10.00 -12.00 USD123)4567890 Text Block" at bounding box center [411, 69] width 152 height 31
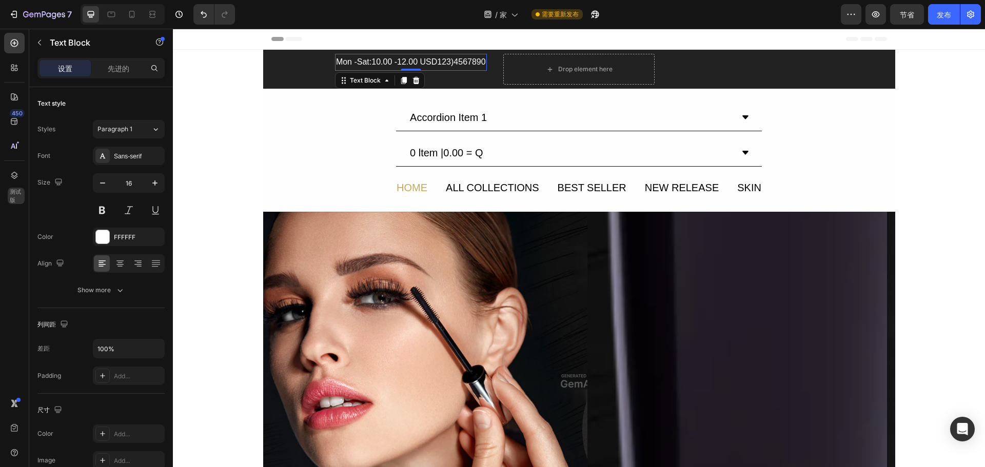
click at [459, 65] on div "Mon -Sat:10.00 -12.00 USD123)4567890" at bounding box center [411, 62] width 152 height 17
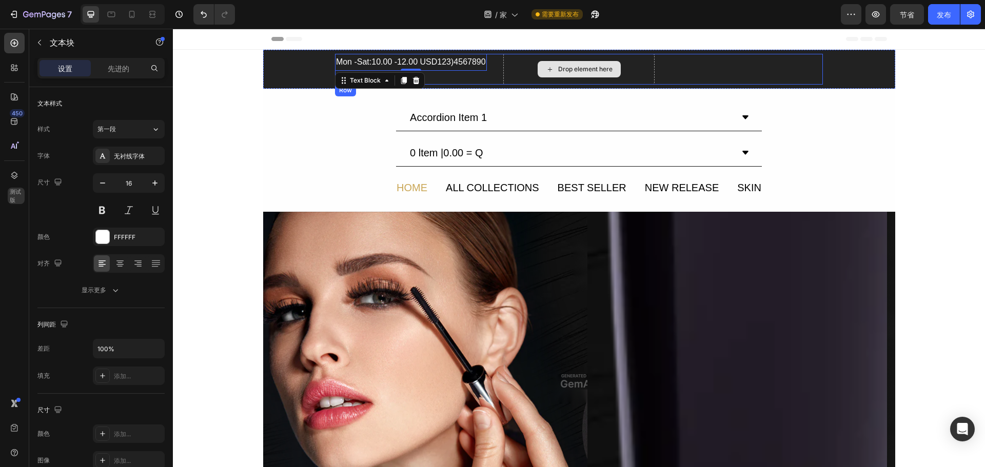
click at [567, 62] on div "Drop element here" at bounding box center [579, 69] width 83 height 16
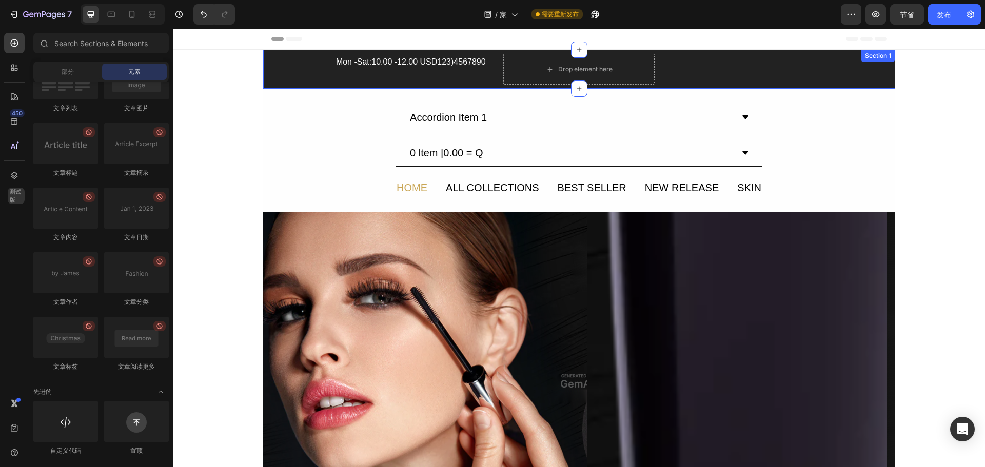
click at [280, 62] on div "Mon -Sat:10.00 -12.00 USD123)4567890 Text Block Drop element here Text Block Row" at bounding box center [579, 69] width 632 height 31
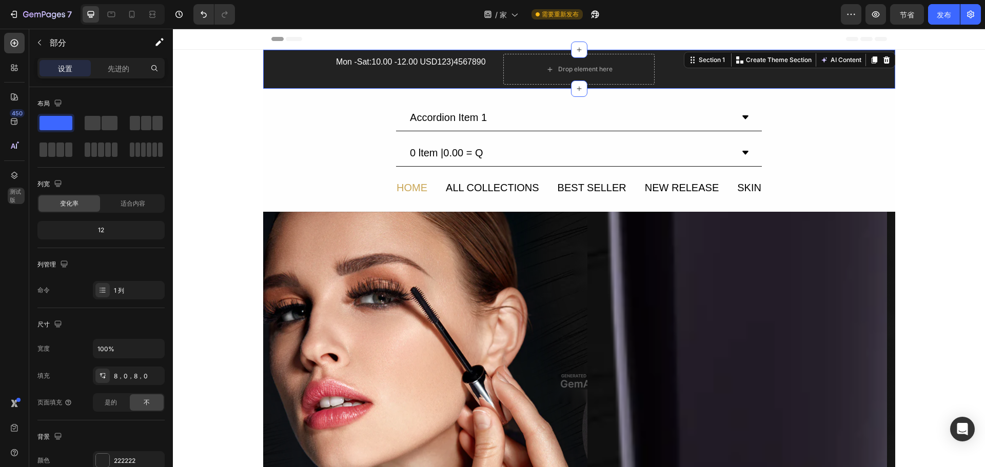
click at [292, 39] on icon at bounding box center [294, 39] width 16 height 4
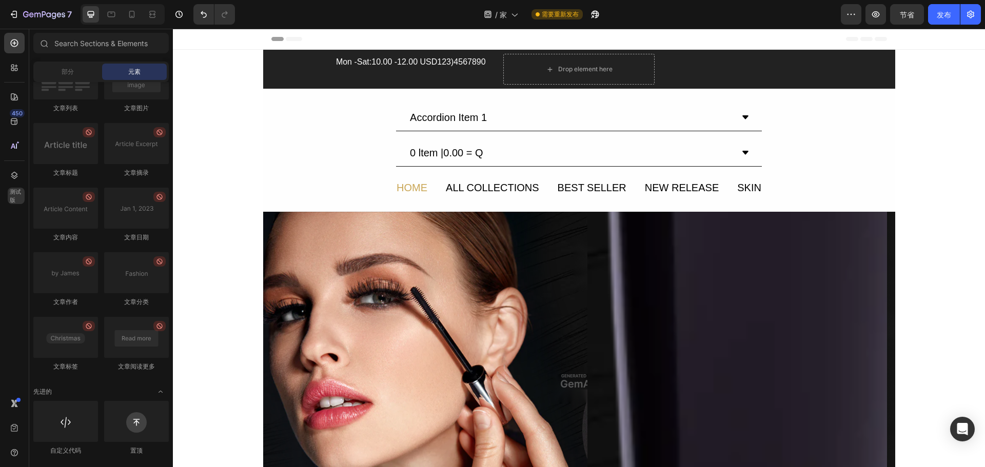
drag, startPoint x: 284, startPoint y: 38, endPoint x: 267, endPoint y: 41, distance: 16.5
click at [271, 41] on icon at bounding box center [286, 39] width 31 height 4
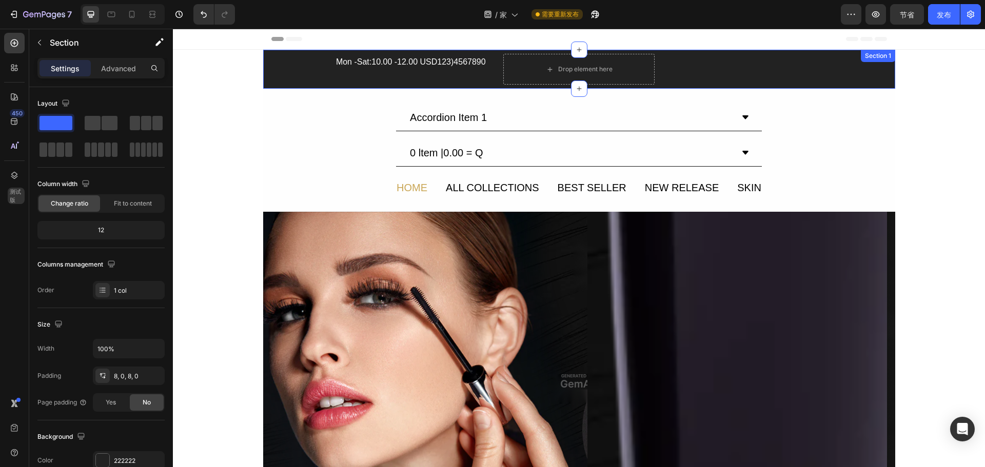
click at [278, 66] on div "Mon -Sat:10.00 -12.00 USD123)4567890 Text Block Drop element here Text Block Row" at bounding box center [579, 69] width 632 height 31
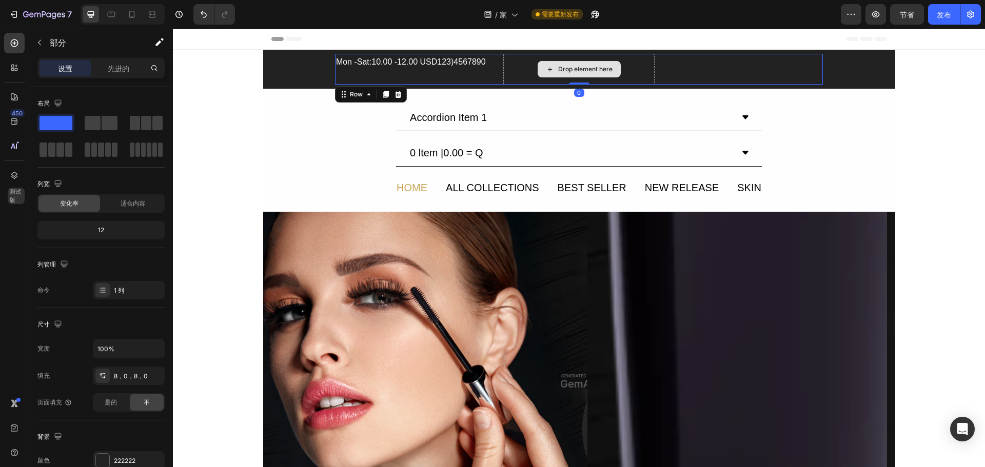
click at [623, 74] on div "Drop element here" at bounding box center [579, 69] width 152 height 31
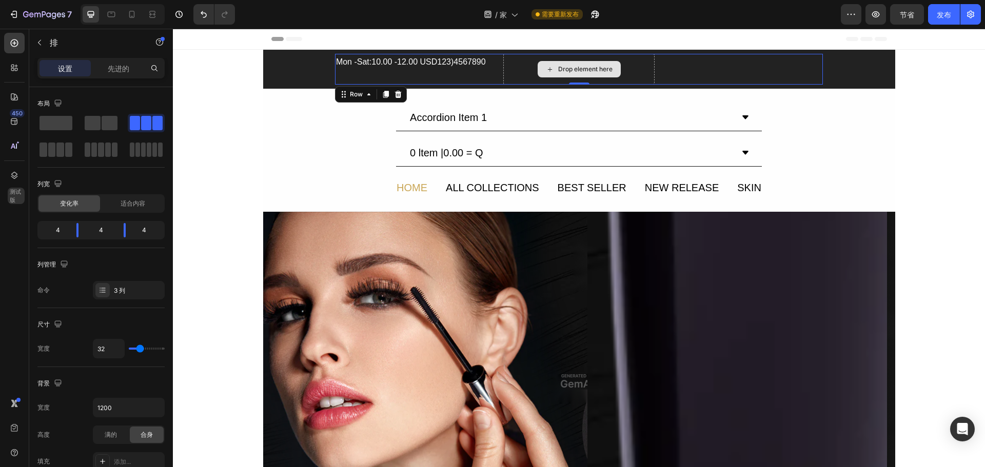
click at [634, 71] on div "Drop element here" at bounding box center [579, 69] width 152 height 31
click at [744, 74] on div "Text Block" at bounding box center [747, 69] width 152 height 31
click at [602, 65] on div "Drop element here" at bounding box center [585, 69] width 54 height 8
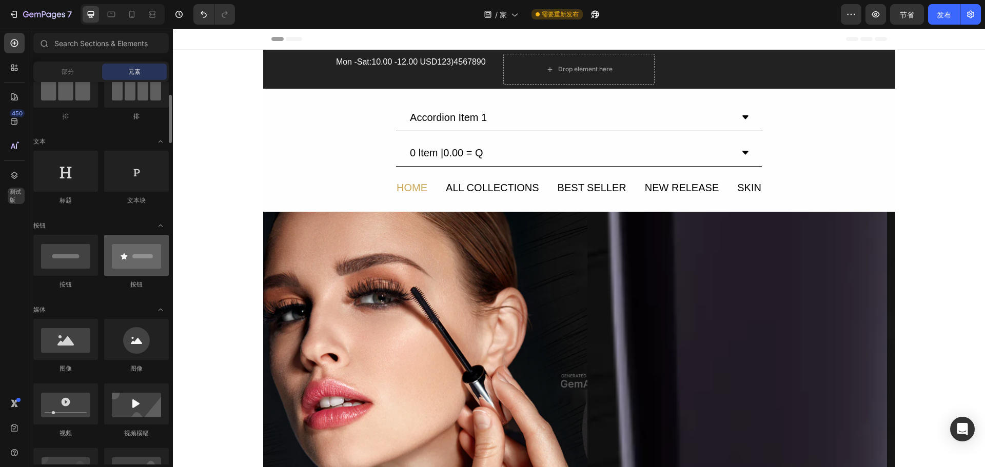
scroll to position [154, 0]
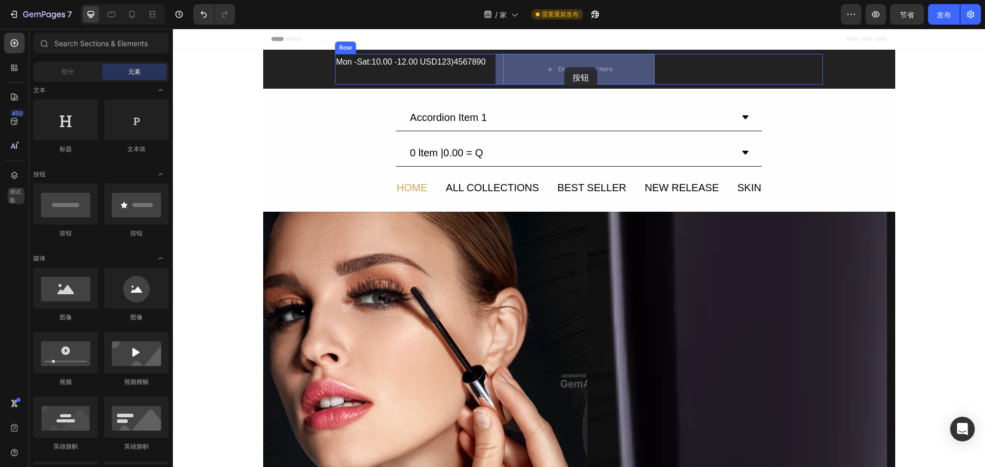
drag, startPoint x: 312, startPoint y: 236, endPoint x: 564, endPoint y: 67, distance: 303.7
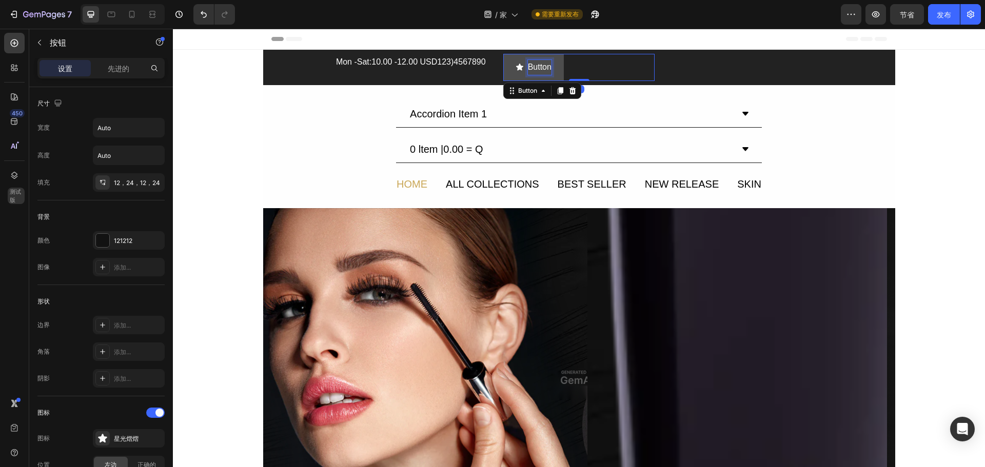
click at [532, 73] on p "Button" at bounding box center [540, 67] width 24 height 15
click at [541, 69] on p "Button" at bounding box center [540, 67] width 24 height 15
click at [516, 69] on icon "<p>Button</p>" at bounding box center [520, 67] width 8 height 8
click at [539, 87] on icon at bounding box center [543, 91] width 8 height 8
click at [539, 91] on icon at bounding box center [543, 91] width 8 height 8
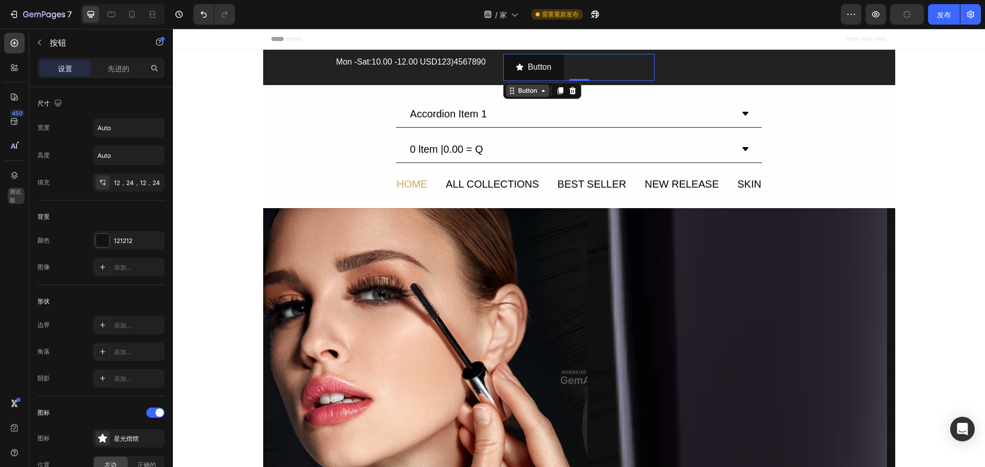
click at [542, 91] on icon at bounding box center [543, 91] width 3 height 2
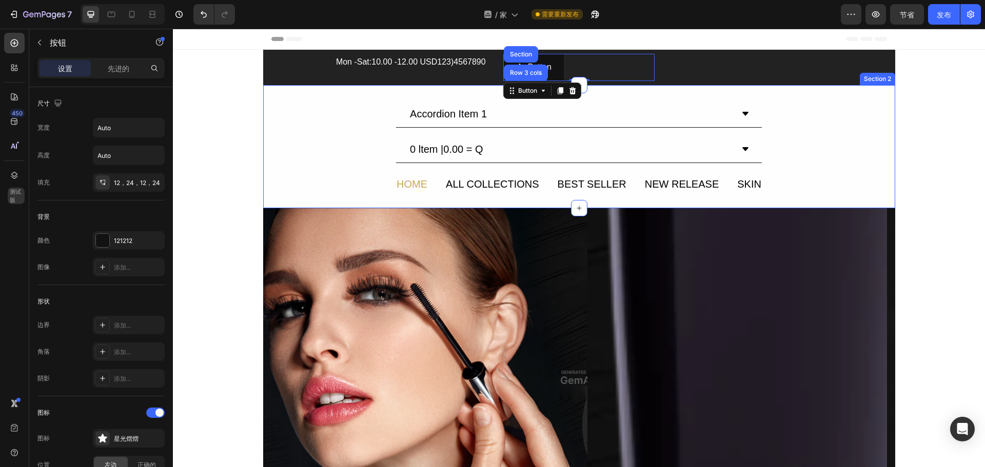
click at [823, 87] on div "Accordion Item 1 0 ltem |0.00 = Q Accordion HOME Text Block ALL COLLECTIONS Tex…" at bounding box center [579, 146] width 632 height 123
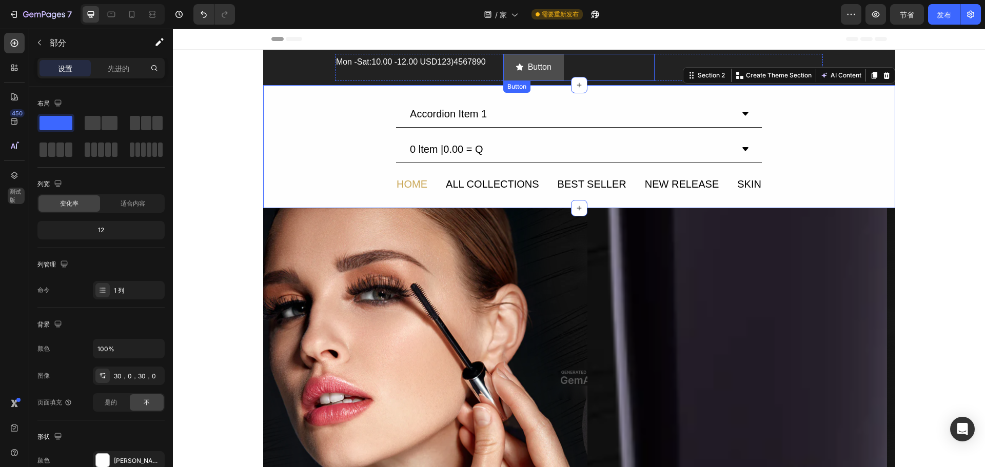
click at [534, 76] on button "Button" at bounding box center [533, 67] width 61 height 27
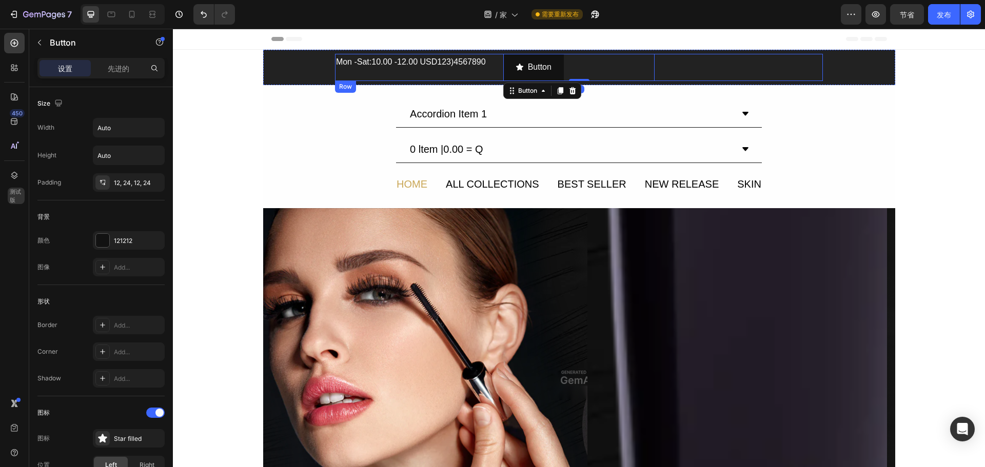
click at [747, 73] on div "Text Block" at bounding box center [747, 67] width 152 height 27
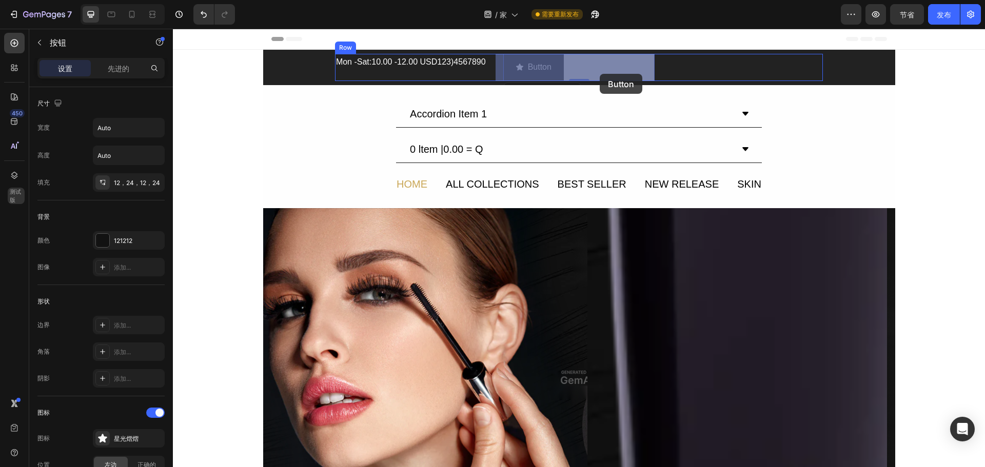
drag, startPoint x: 503, startPoint y: 74, endPoint x: 535, endPoint y: 74, distance: 31.3
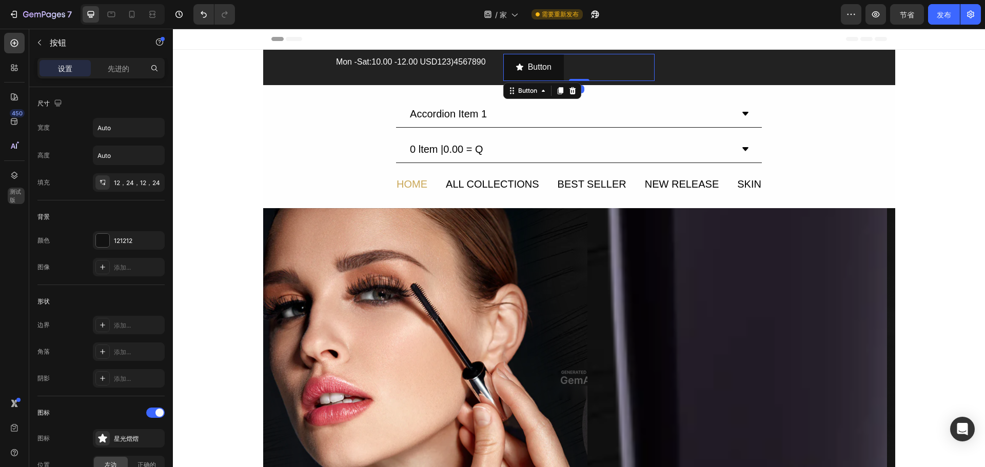
click at [615, 68] on div "Button Button 0" at bounding box center [579, 67] width 152 height 27
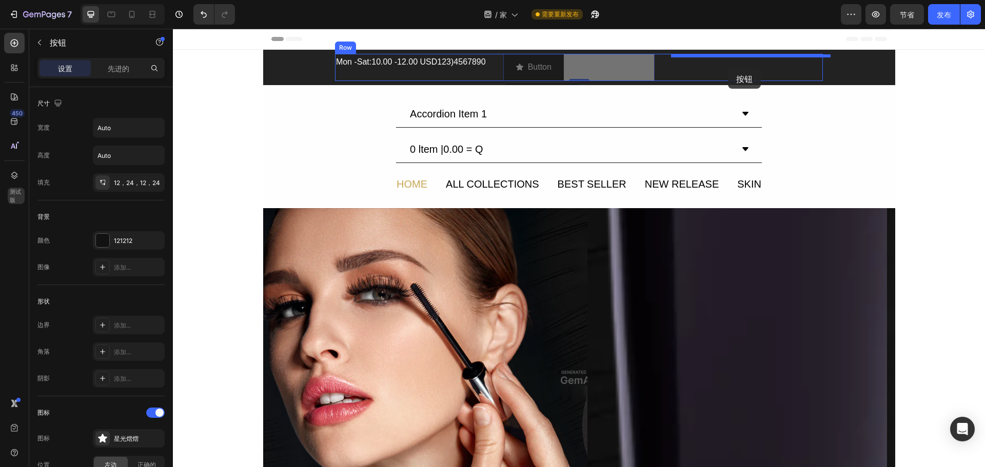
drag, startPoint x: 503, startPoint y: 93, endPoint x: 728, endPoint y: 69, distance: 226.0
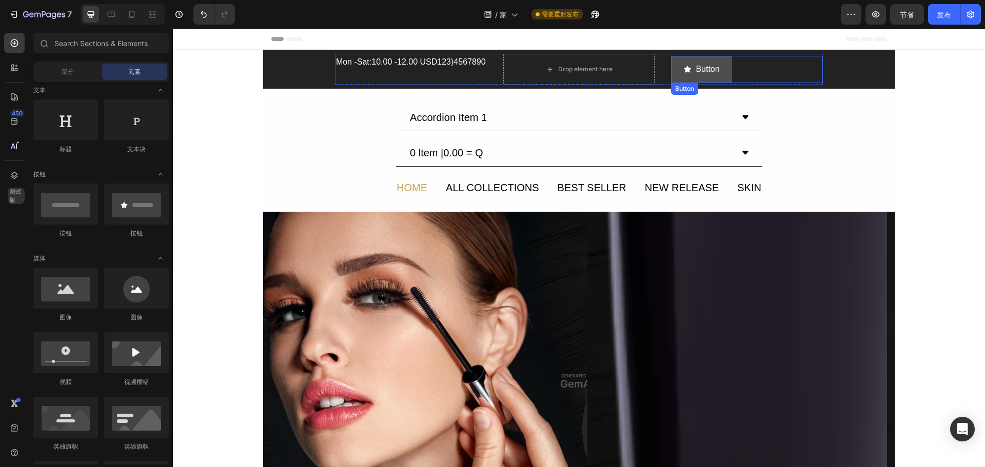
click at [691, 76] on span "<p>Button</p>" at bounding box center [687, 69] width 8 height 15
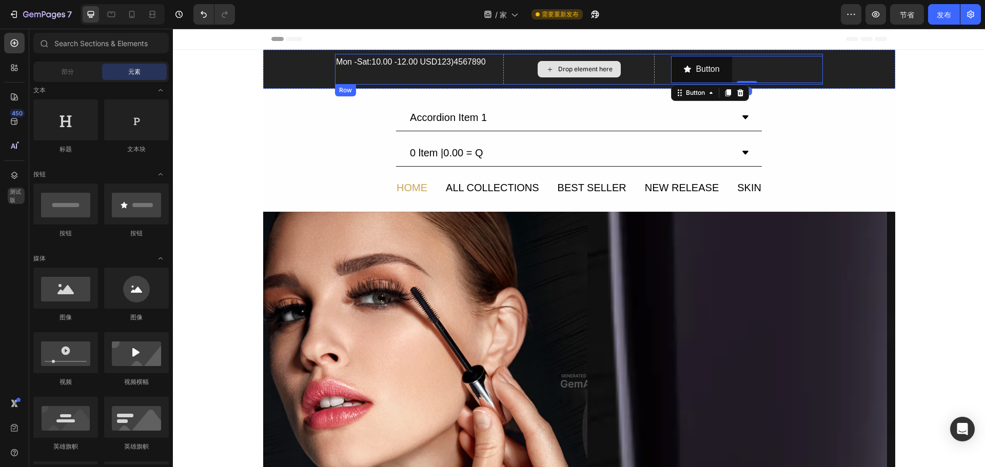
click at [564, 62] on div "Drop element here" at bounding box center [579, 69] width 83 height 16
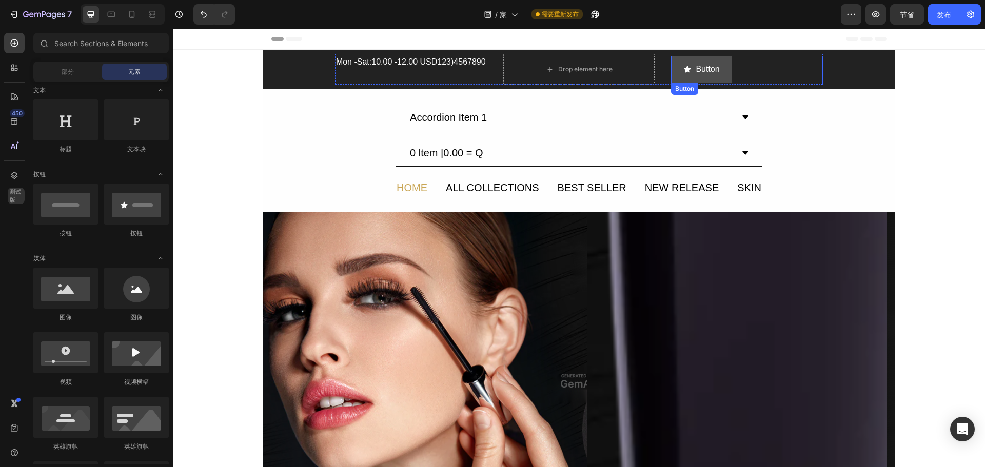
click at [688, 67] on icon "<p>Button</p>" at bounding box center [687, 69] width 7 height 7
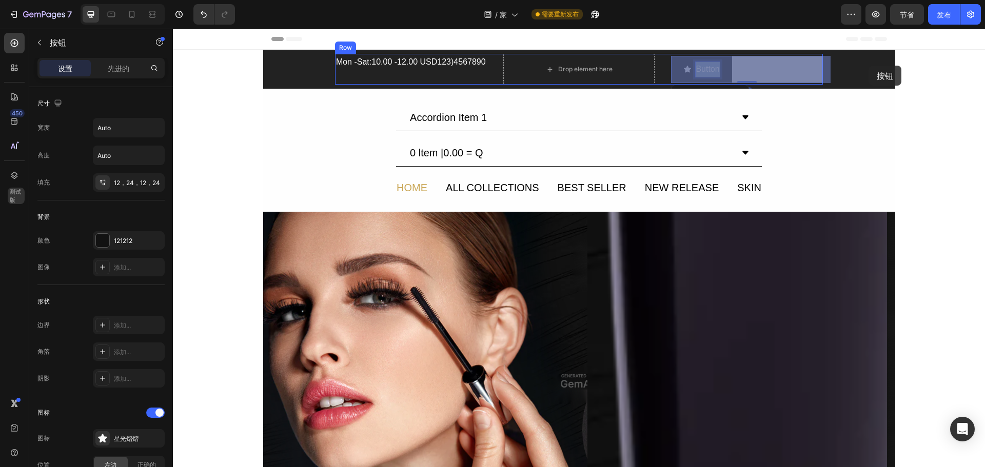
drag, startPoint x: 714, startPoint y: 68, endPoint x: 869, endPoint y: 66, distance: 155.0
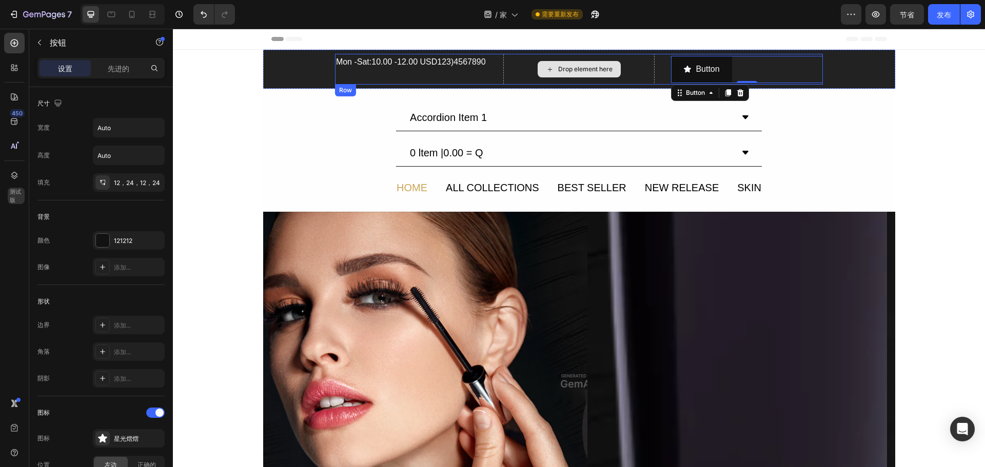
click at [649, 68] on div "Drop element here" at bounding box center [579, 69] width 152 height 31
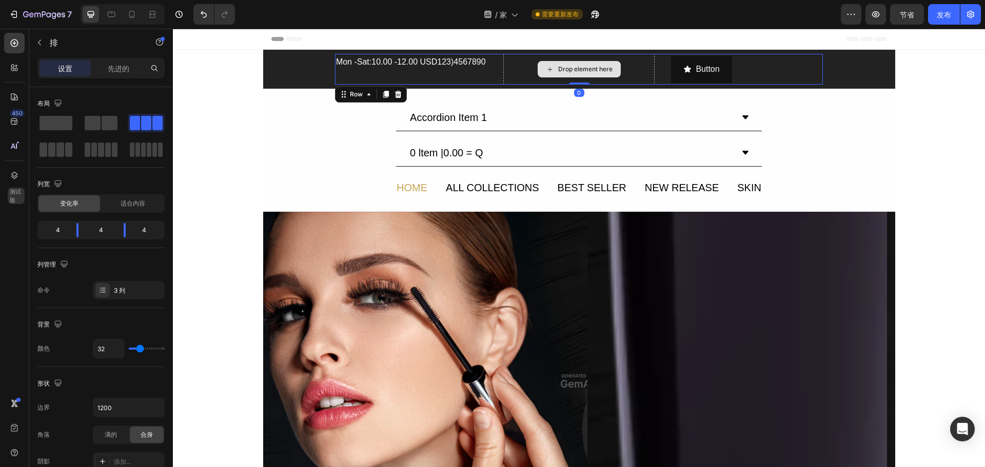
click at [610, 68] on div "Drop element here" at bounding box center [579, 69] width 83 height 16
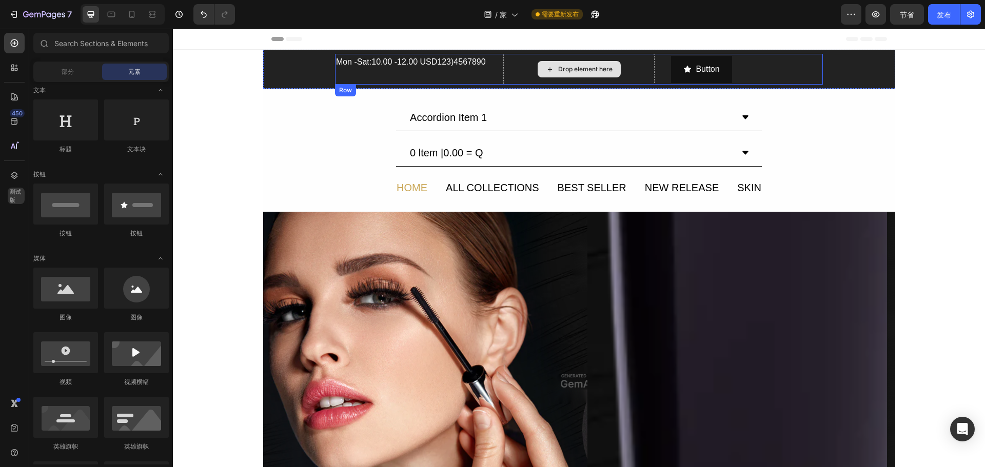
click at [583, 80] on div "Drop element here" at bounding box center [579, 69] width 152 height 31
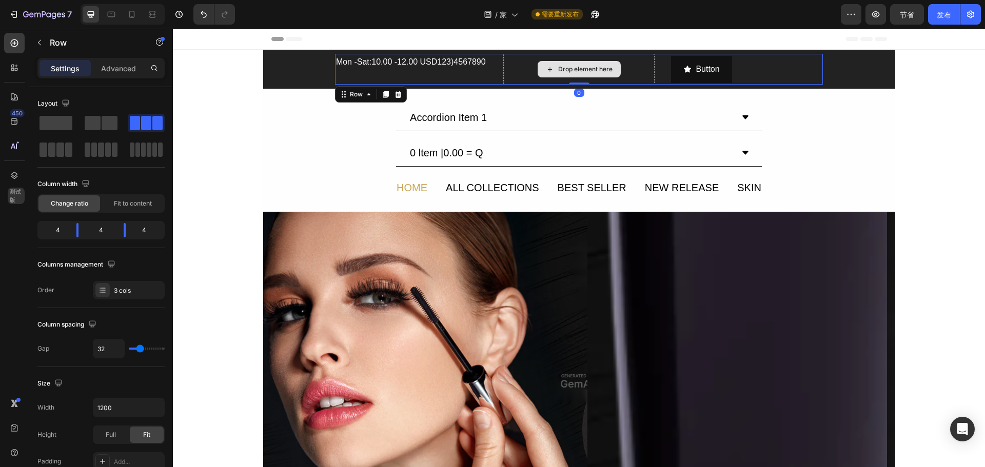
drag, startPoint x: 627, startPoint y: 63, endPoint x: 579, endPoint y: 65, distance: 48.8
click at [627, 63] on div "Drop element here" at bounding box center [579, 69] width 152 height 31
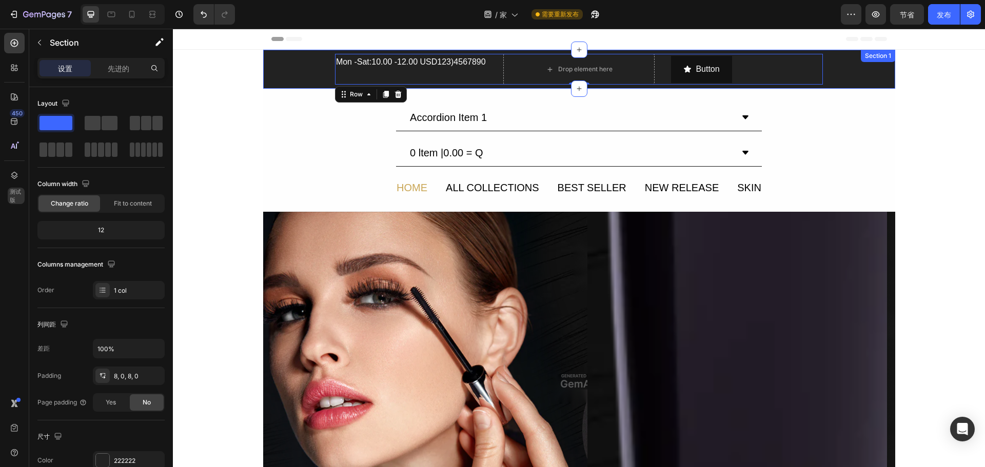
click at [310, 65] on div "Mon -Sat:10.00 -12.00 USD123)4567890 Text Block Drop element here Text Block Bu…" at bounding box center [579, 69] width 632 height 31
click at [358, 61] on div "Mon -Sat:10.00 -12.00 USD123)4567890" at bounding box center [411, 62] width 152 height 17
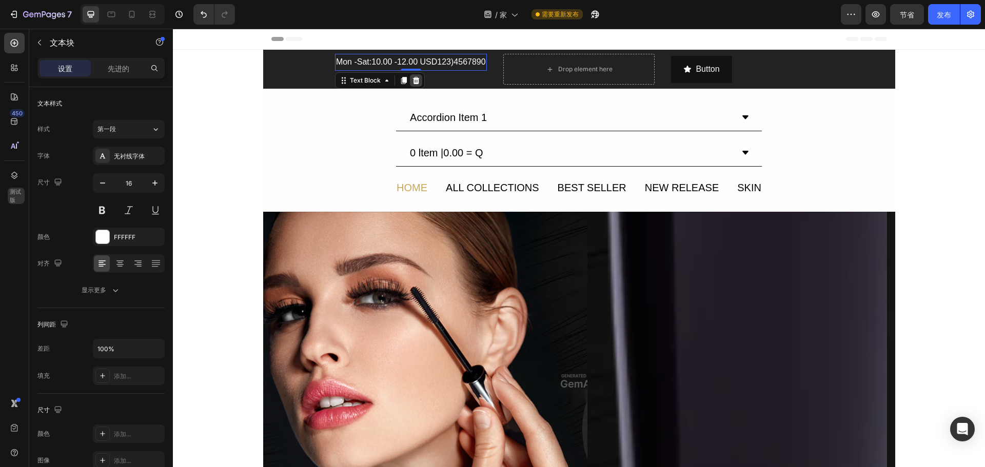
click at [412, 82] on icon at bounding box center [416, 80] width 8 height 8
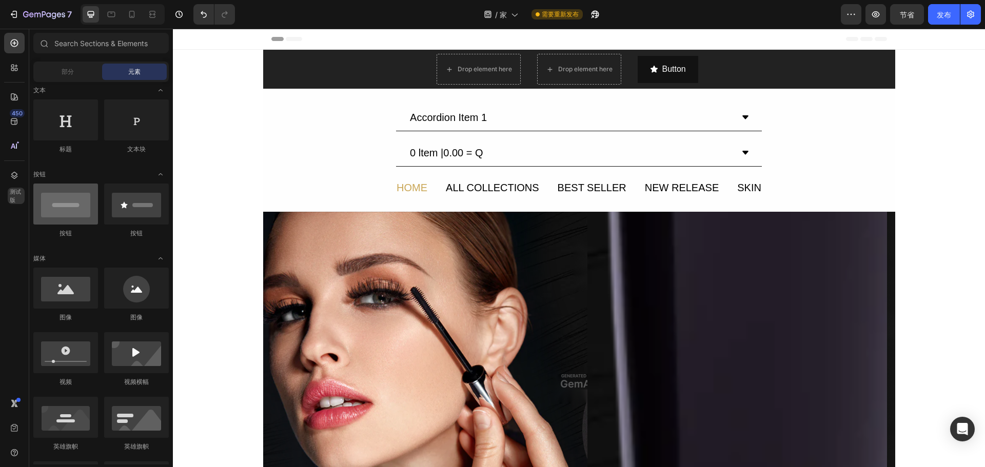
click at [80, 205] on div at bounding box center [65, 204] width 65 height 41
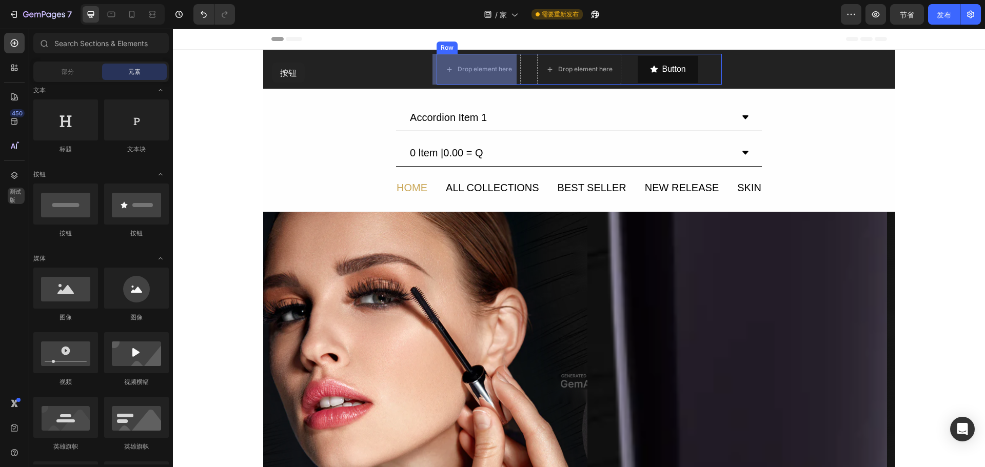
drag, startPoint x: 236, startPoint y: 241, endPoint x: 272, endPoint y: 63, distance: 181.6
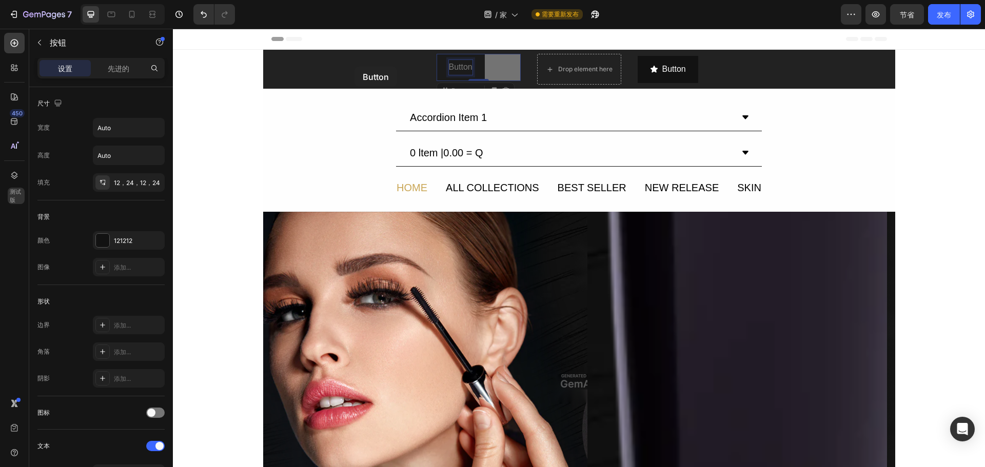
drag, startPoint x: 450, startPoint y: 67, endPoint x: 355, endPoint y: 67, distance: 95.4
click at [491, 67] on div "Button Button 0" at bounding box center [479, 67] width 84 height 27
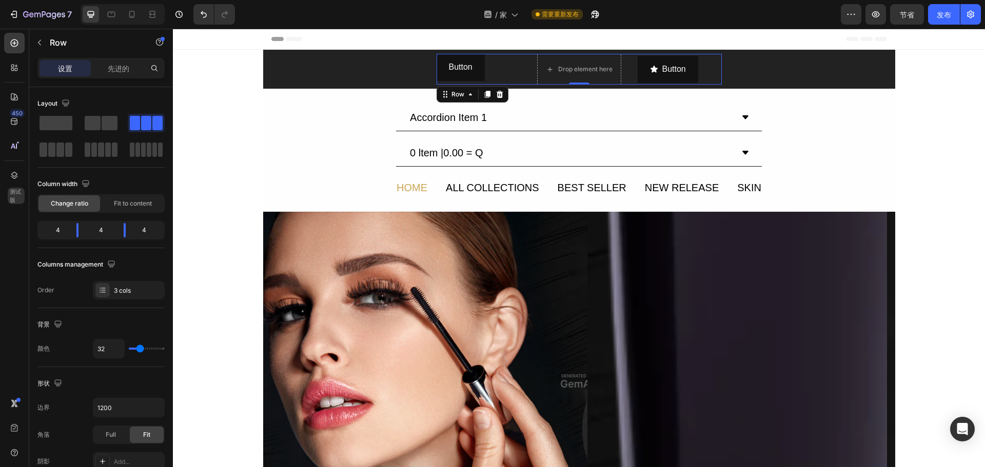
click at [521, 65] on div "Button Button Drop element here Text Block Button Button Row 0" at bounding box center [579, 69] width 285 height 31
click at [528, 65] on div "Button Button Drop element here Text Block Button Button Row 0" at bounding box center [579, 69] width 285 height 31
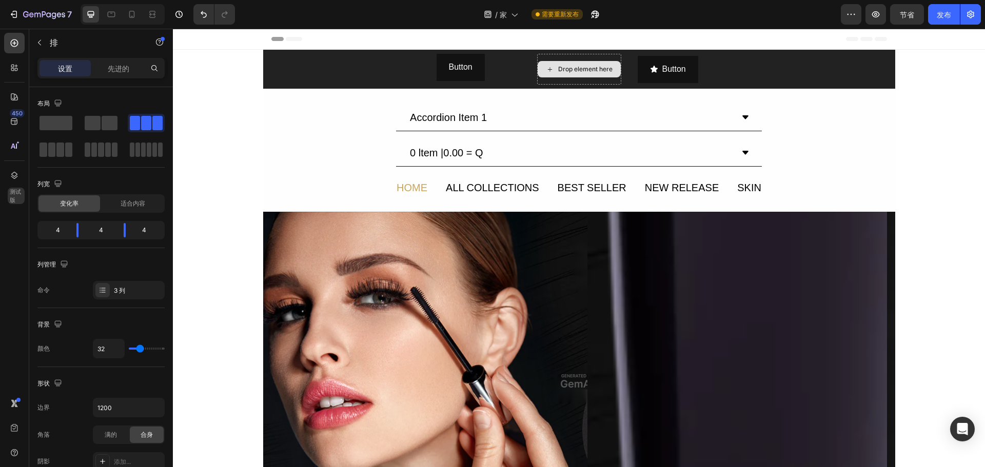
click at [561, 70] on div "Drop element here" at bounding box center [585, 69] width 54 height 8
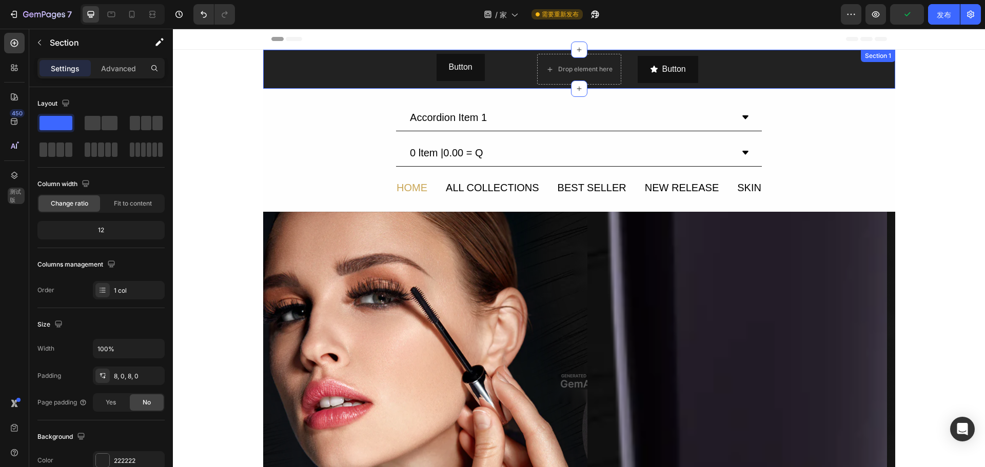
click at [810, 68] on div "Button Button Drop element here Text Block Button Button Row" at bounding box center [579, 69] width 632 height 31
click at [696, 77] on button "Button" at bounding box center [668, 69] width 61 height 27
click at [789, 67] on div "Button Button Drop element here Text Block Button Button 0 Row Section 1" at bounding box center [579, 69] width 632 height 39
click at [883, 62] on icon at bounding box center [887, 60] width 8 height 8
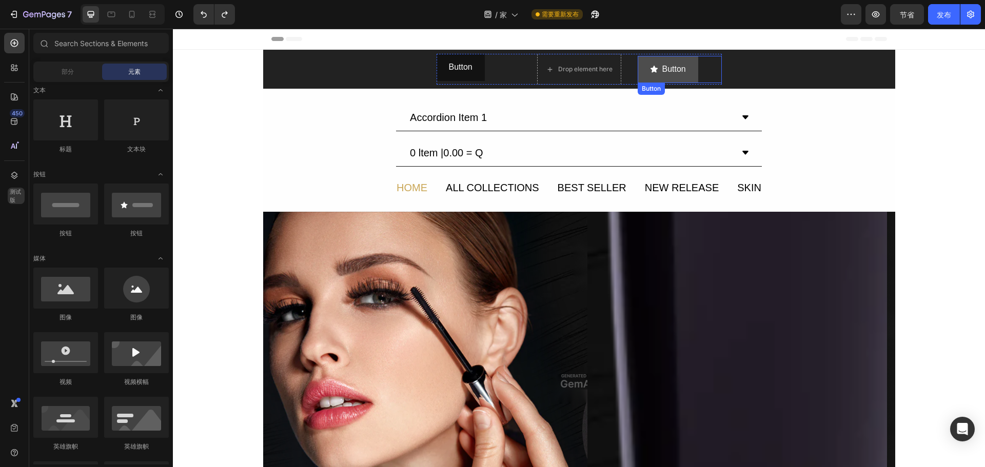
click at [666, 78] on button "Button" at bounding box center [668, 69] width 61 height 27
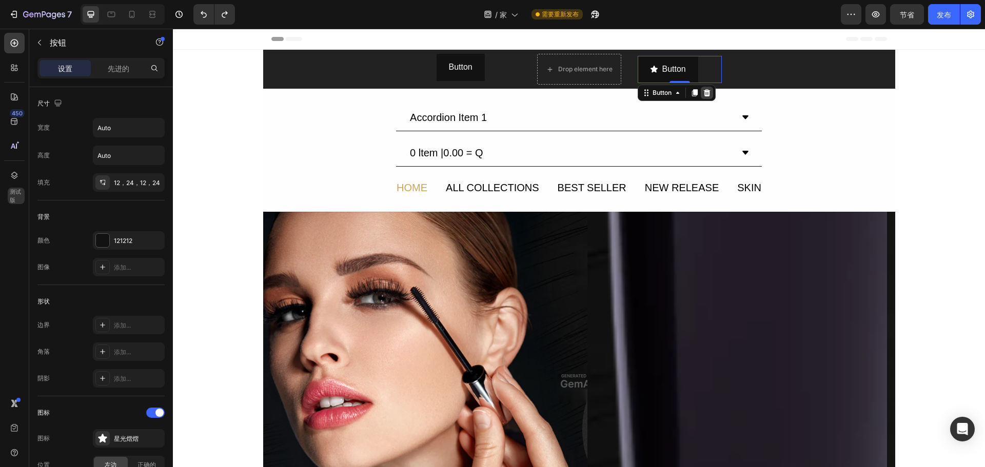
click at [703, 89] on icon at bounding box center [706, 92] width 7 height 7
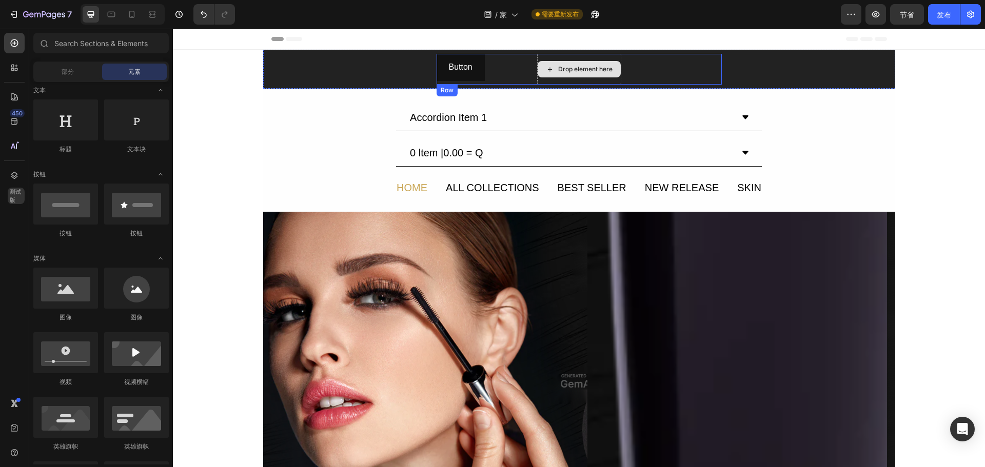
click at [604, 68] on div "Drop element here" at bounding box center [585, 69] width 54 height 8
click at [607, 58] on div "Drop element here" at bounding box center [579, 69] width 84 height 31
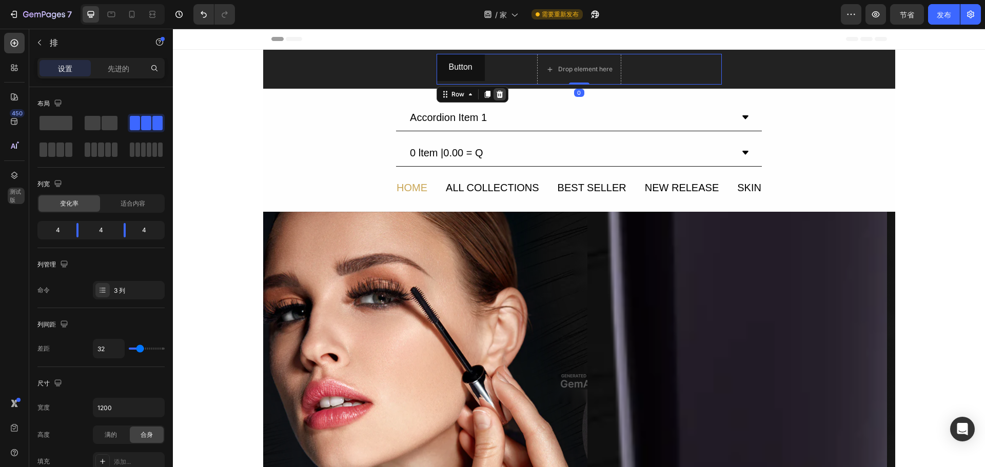
click at [496, 97] on icon at bounding box center [499, 94] width 7 height 7
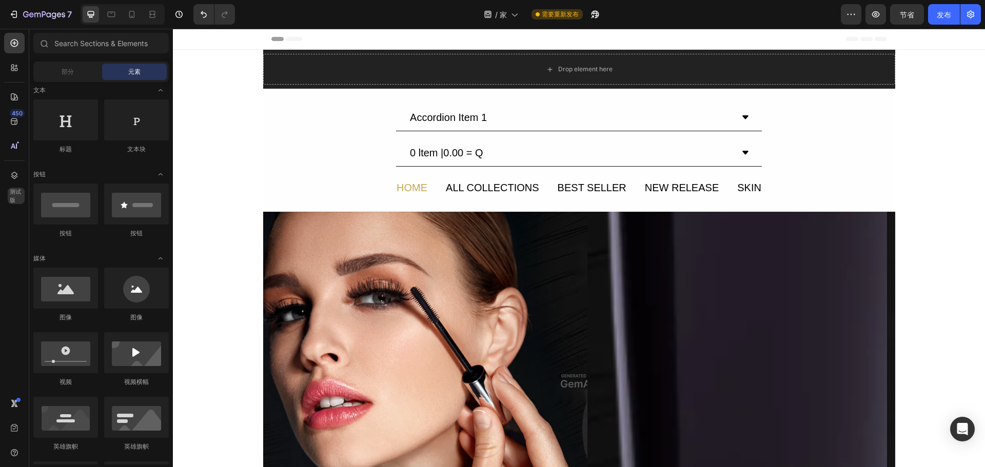
click at [577, 121] on div "Accordion Item 1" at bounding box center [570, 117] width 325 height 18
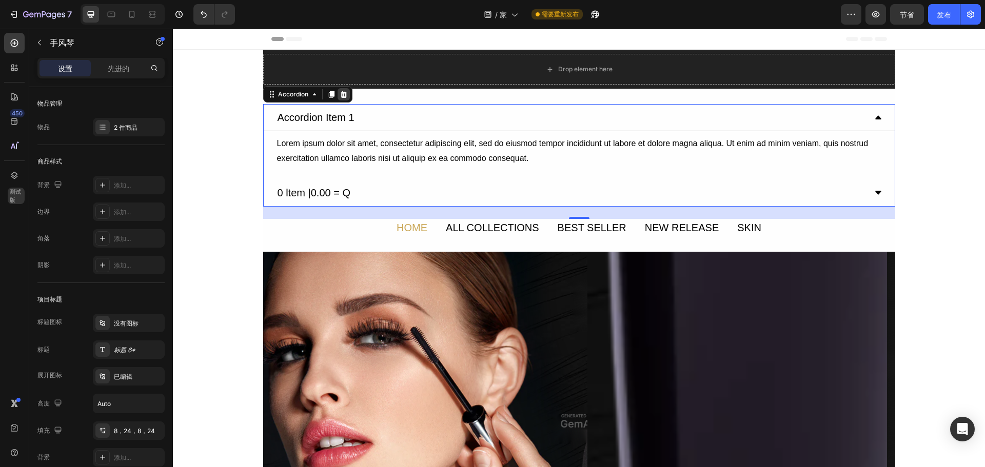
click at [340, 93] on icon at bounding box center [344, 94] width 8 height 8
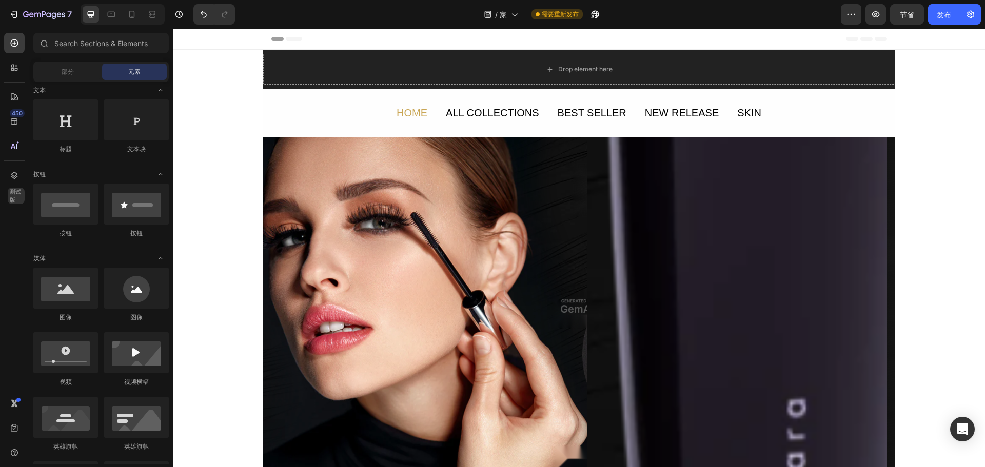
click at [514, 18] on icon at bounding box center [514, 14] width 10 height 10
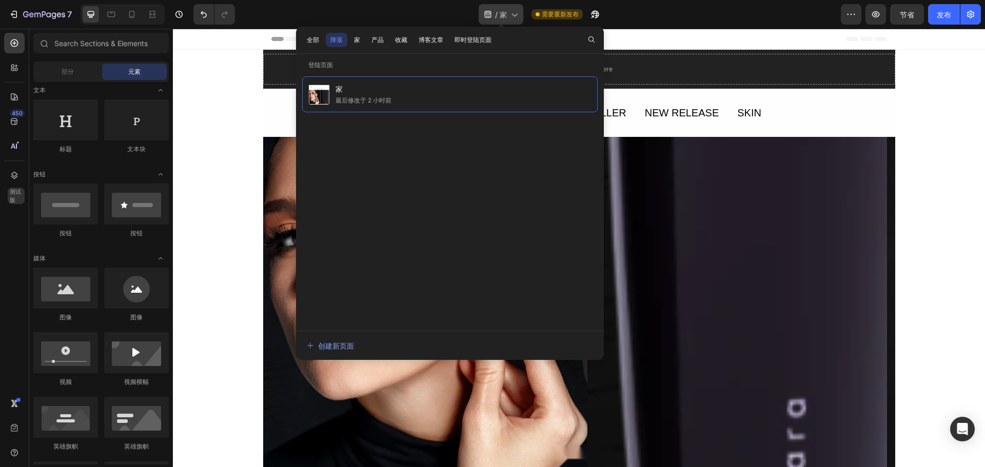
click at [515, 17] on icon at bounding box center [514, 14] width 10 height 10
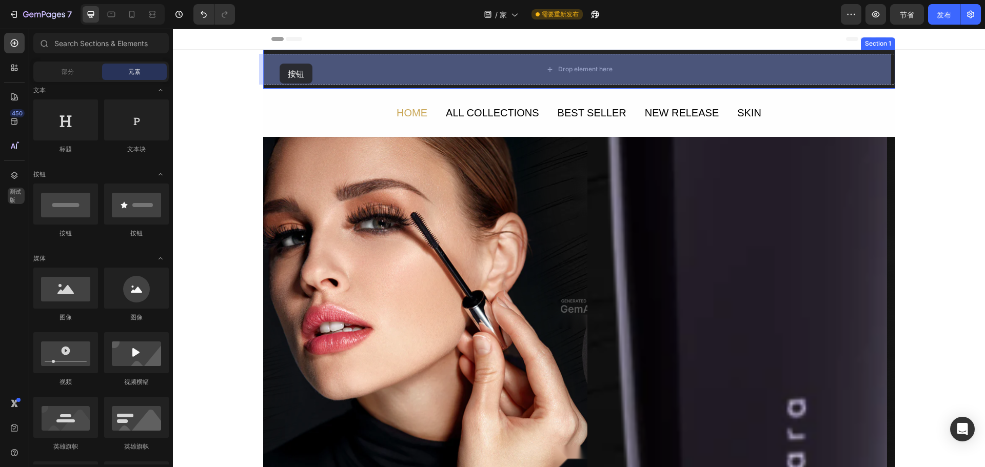
drag, startPoint x: 222, startPoint y: 237, endPoint x: 280, endPoint y: 64, distance: 182.7
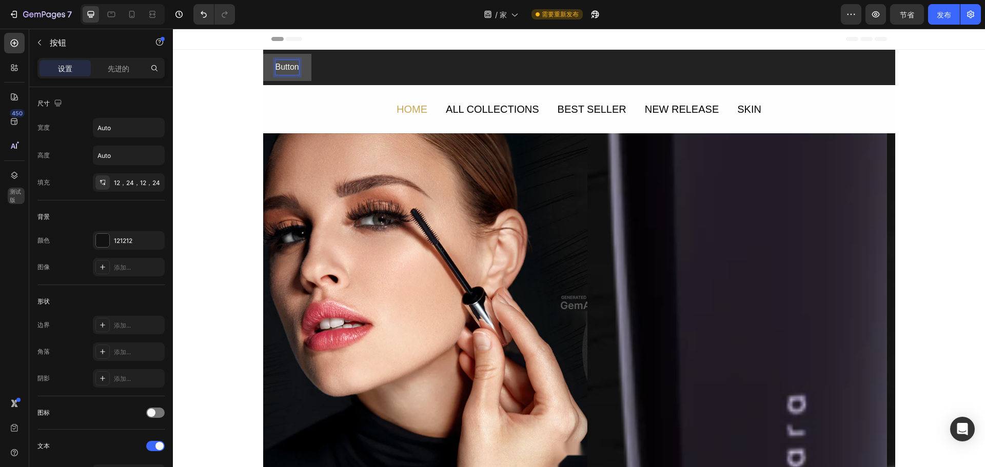
click at [283, 64] on p "Button" at bounding box center [288, 67] width 24 height 15
click at [298, 66] on button "Button" at bounding box center [287, 67] width 48 height 27
click at [300, 94] on icon at bounding box center [303, 91] width 8 height 8
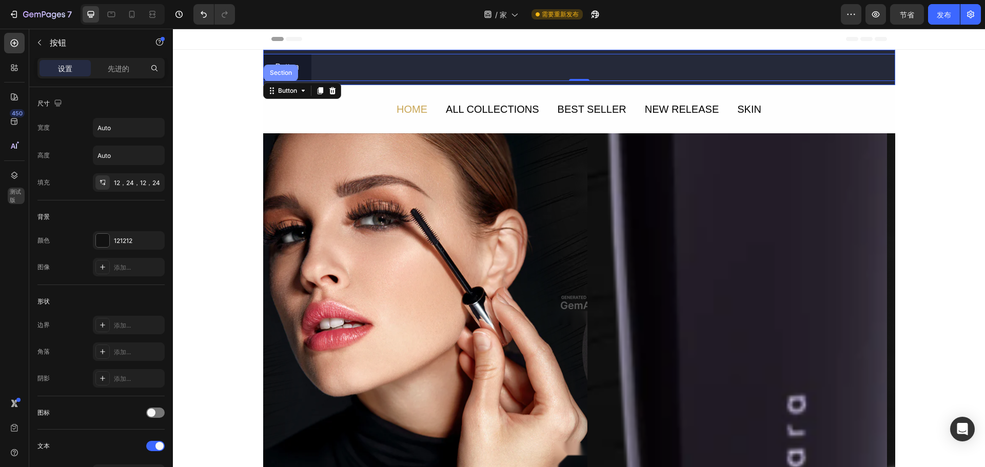
click at [278, 68] on div "Section" at bounding box center [281, 73] width 34 height 16
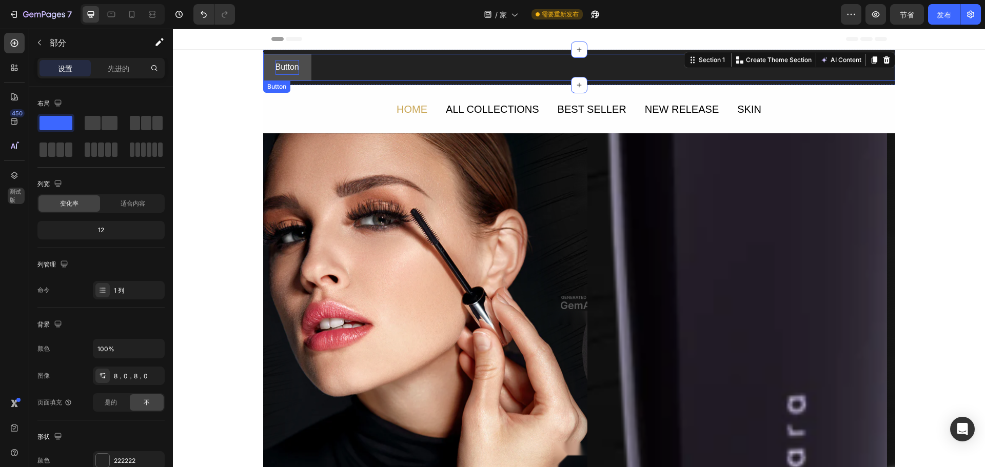
click at [292, 74] on p "Button" at bounding box center [288, 67] width 24 height 15
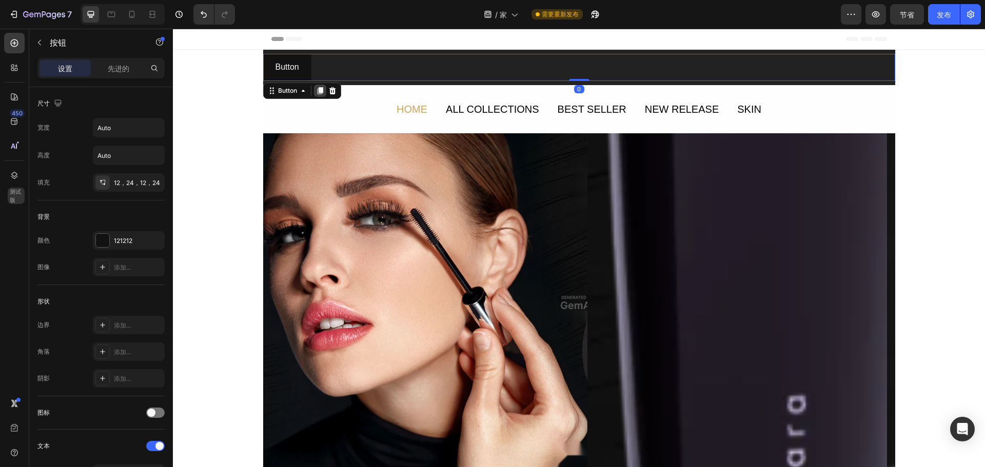
click at [320, 93] on icon at bounding box center [320, 91] width 8 height 8
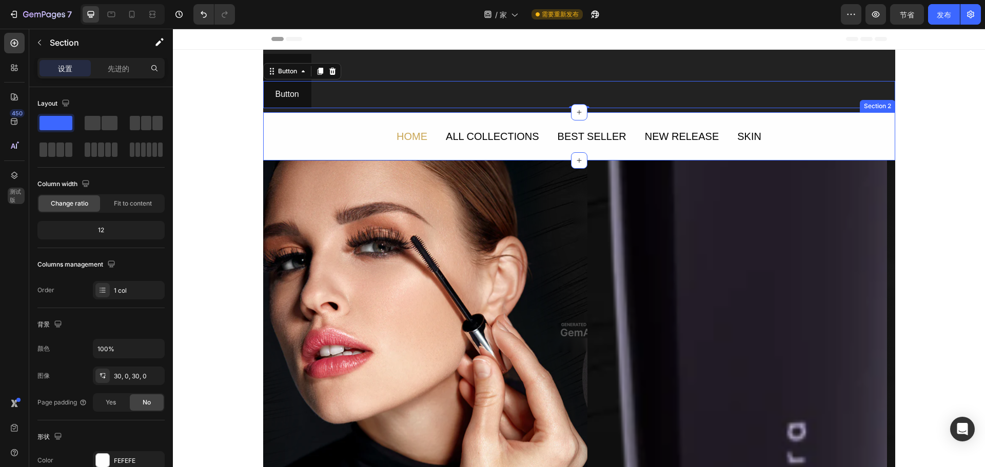
click at [323, 118] on div "HOME Text Block ALL COLLECTIONS Text Block BEST SELLER Text Block NEW RELEASE T…" at bounding box center [579, 136] width 632 height 48
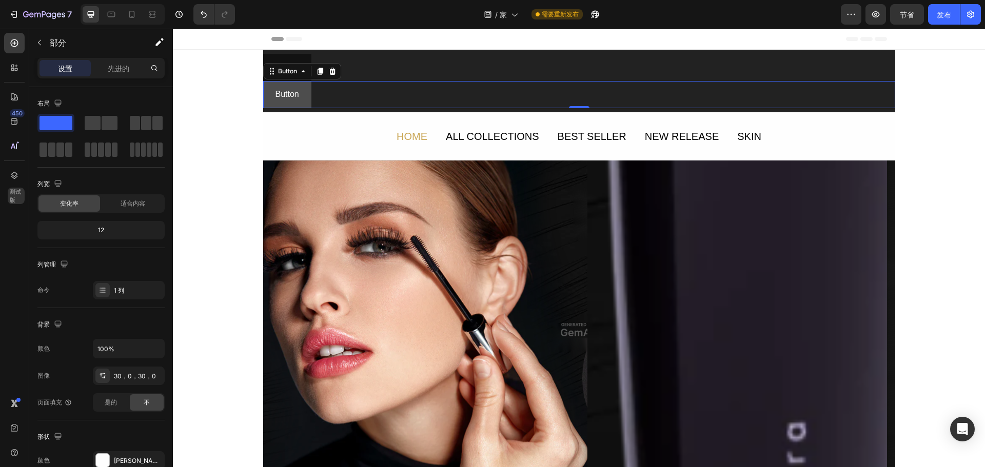
click at [308, 88] on button "Button" at bounding box center [287, 94] width 48 height 27
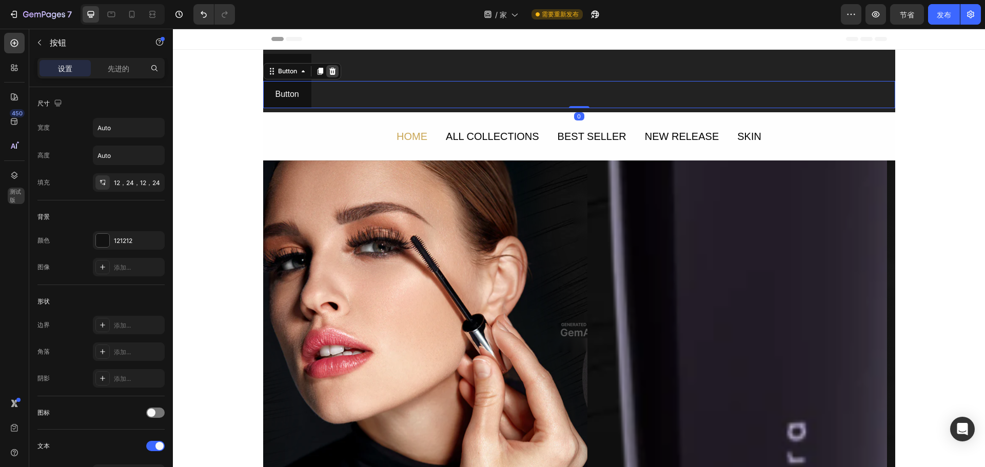
click at [331, 72] on icon at bounding box center [332, 71] width 8 height 8
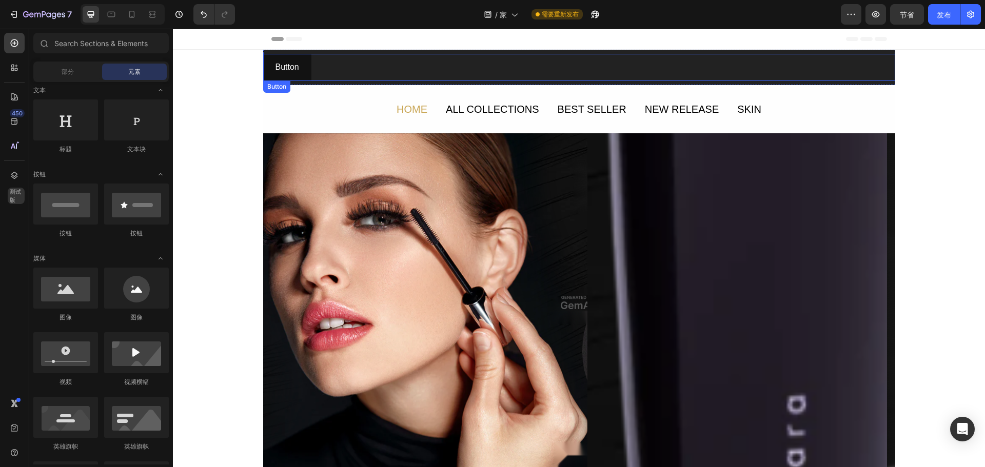
click at [368, 71] on div "Button Button" at bounding box center [579, 67] width 632 height 27
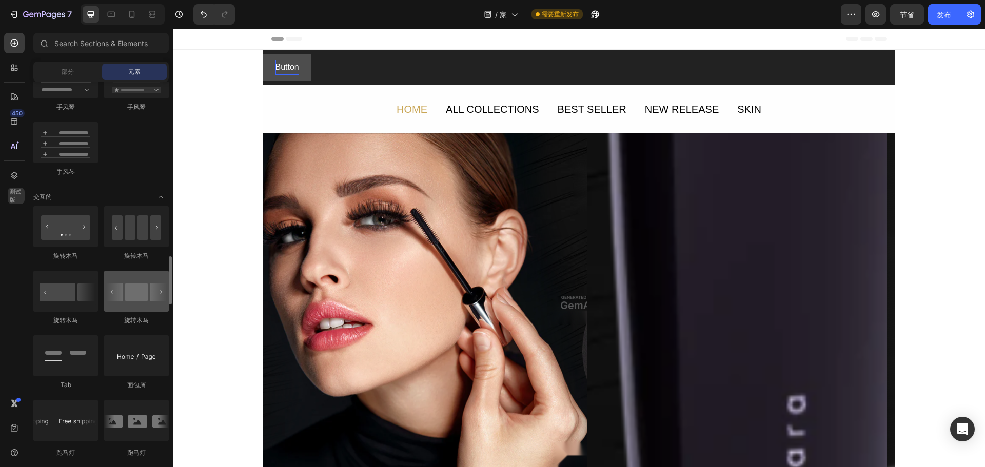
scroll to position [1026, 0]
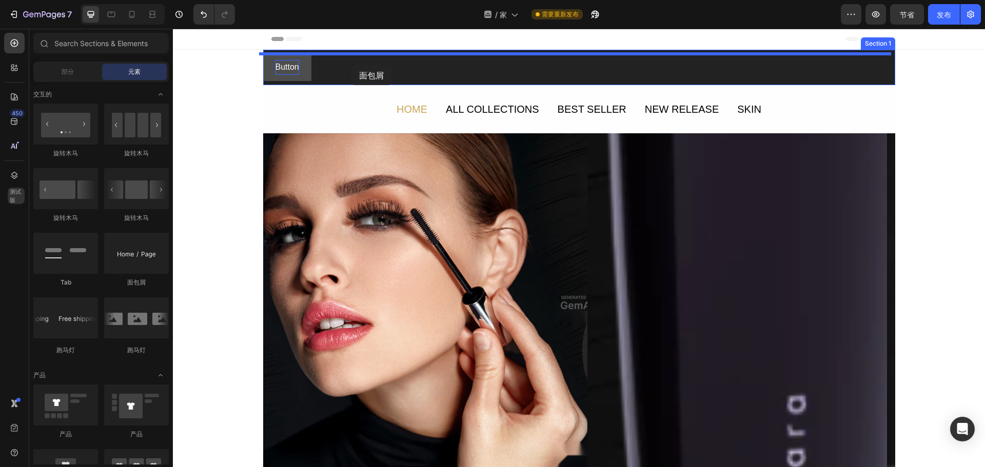
drag, startPoint x: 310, startPoint y: 289, endPoint x: 351, endPoint y: 65, distance: 227.3
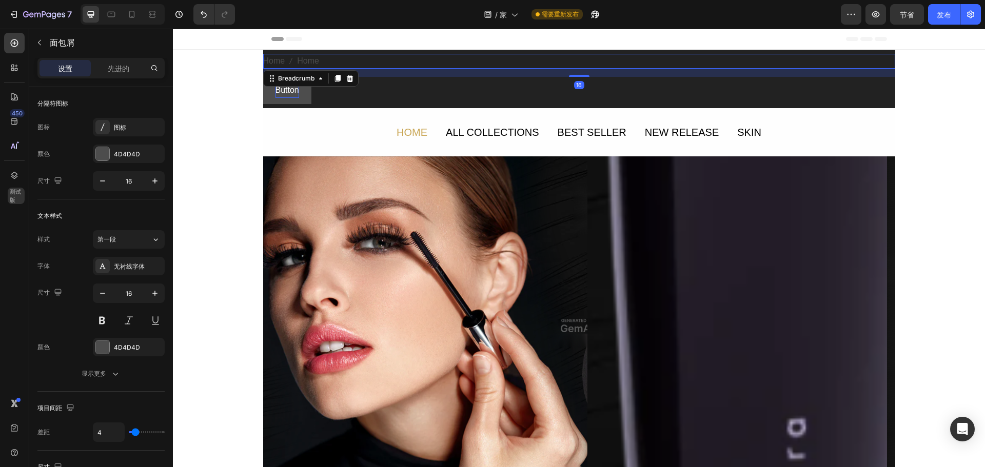
click at [346, 62] on nav "Home Home" at bounding box center [579, 61] width 632 height 15
click at [346, 74] on icon at bounding box center [350, 78] width 8 height 8
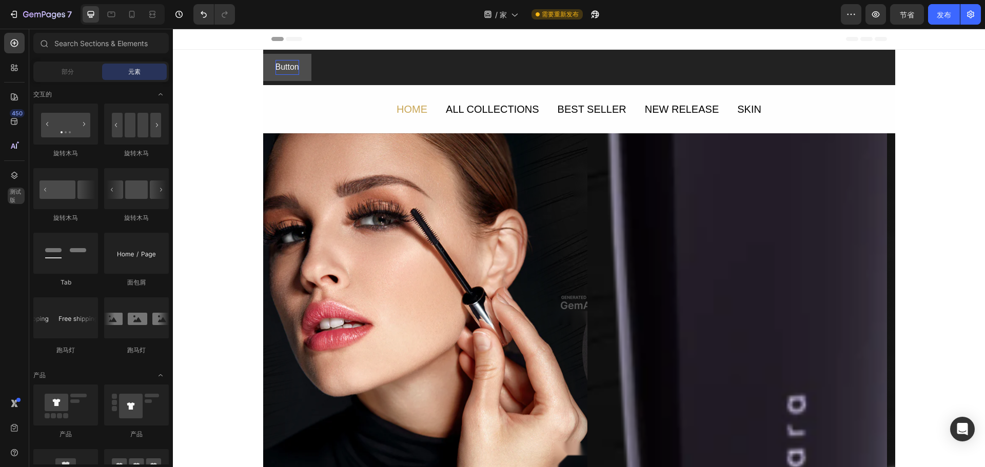
scroll to position [1077, 0]
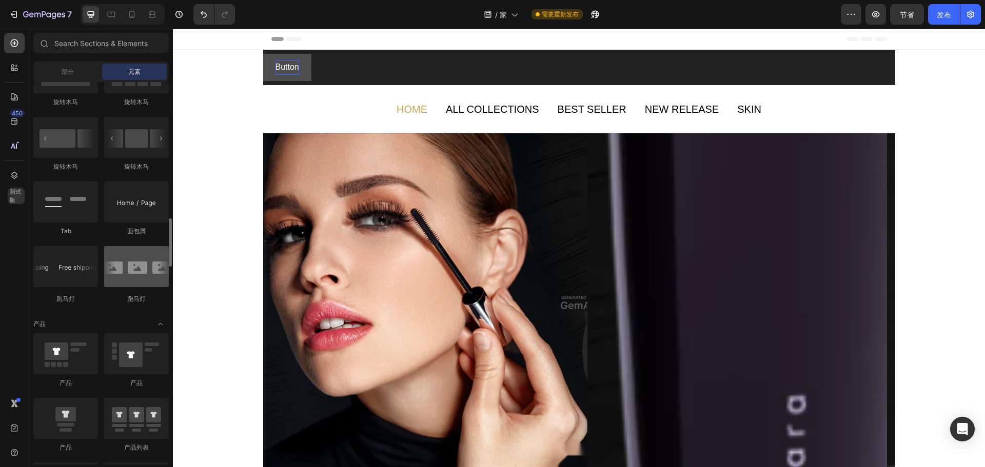
click at [152, 285] on div at bounding box center [136, 266] width 65 height 41
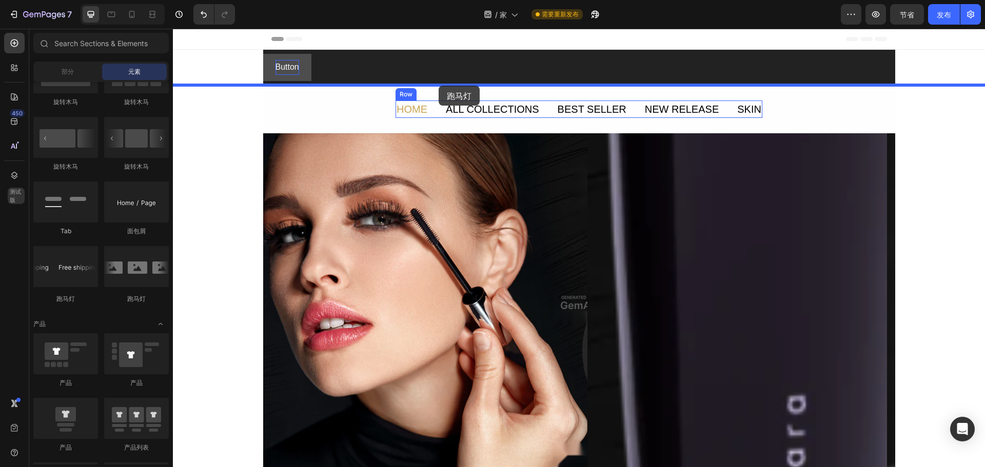
drag, startPoint x: 313, startPoint y: 297, endPoint x: 439, endPoint y: 86, distance: 245.7
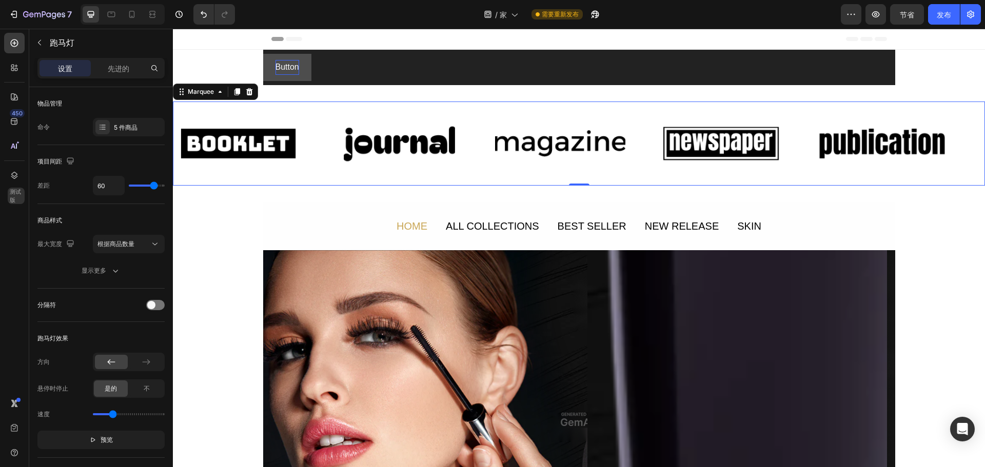
click at [966, 136] on div "Image" at bounding box center [897, 143] width 161 height 67
click at [910, 138] on img at bounding box center [882, 143] width 130 height 55
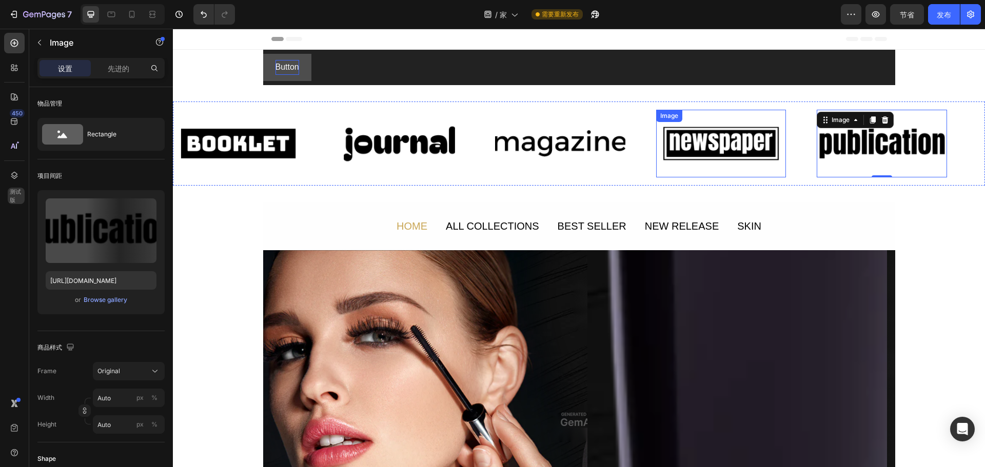
click at [729, 126] on div "Image" at bounding box center [721, 143] width 130 height 67
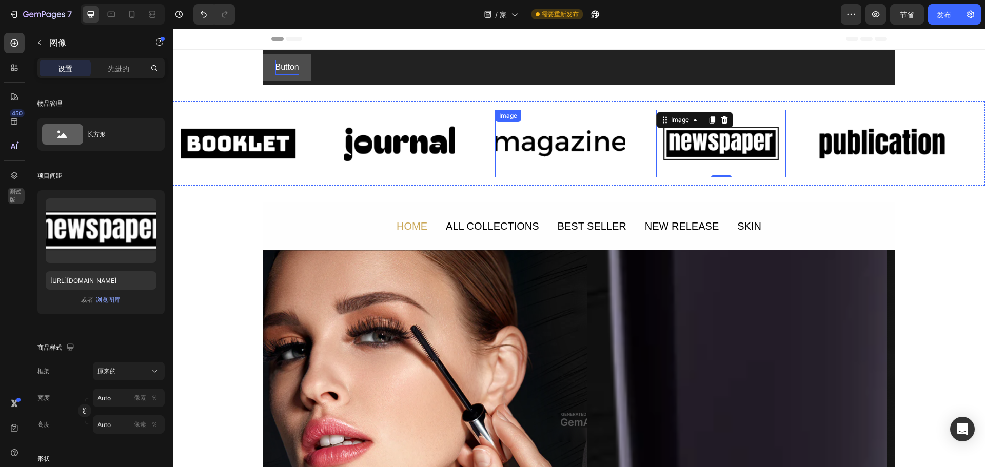
click at [546, 141] on img at bounding box center [560, 143] width 130 height 55
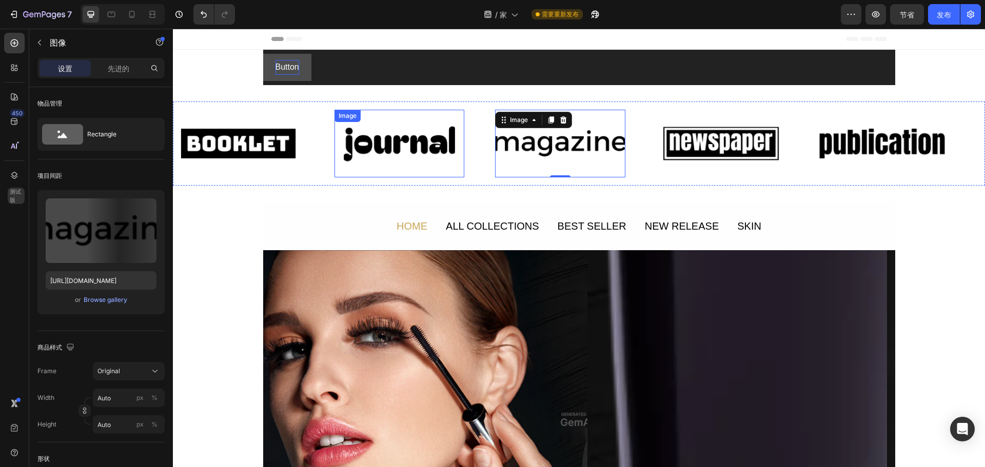
click at [413, 141] on img at bounding box center [400, 143] width 130 height 55
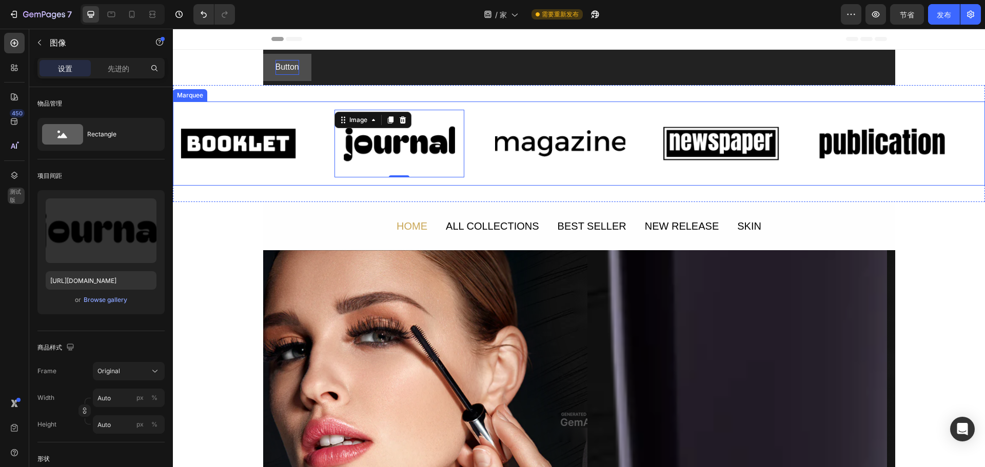
click at [259, 141] on img at bounding box center [238, 143] width 130 height 55
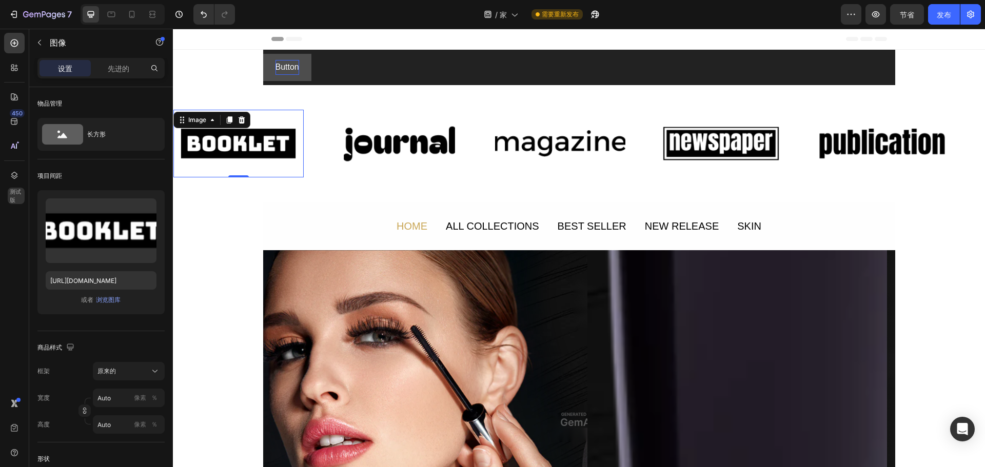
click at [321, 108] on div "Image 0 Image Image Image Image Image 0 Image Image Image Image Marquee" at bounding box center [579, 144] width 812 height 85
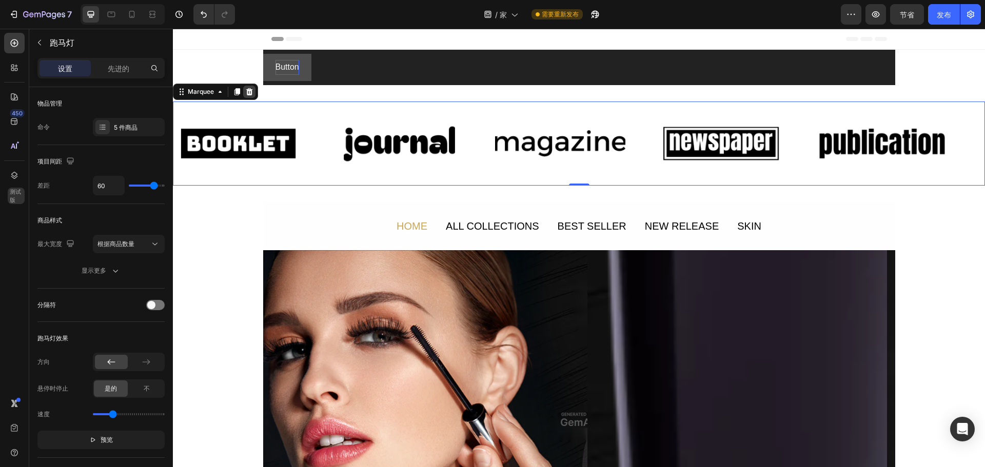
click at [252, 93] on icon at bounding box center [249, 91] width 7 height 7
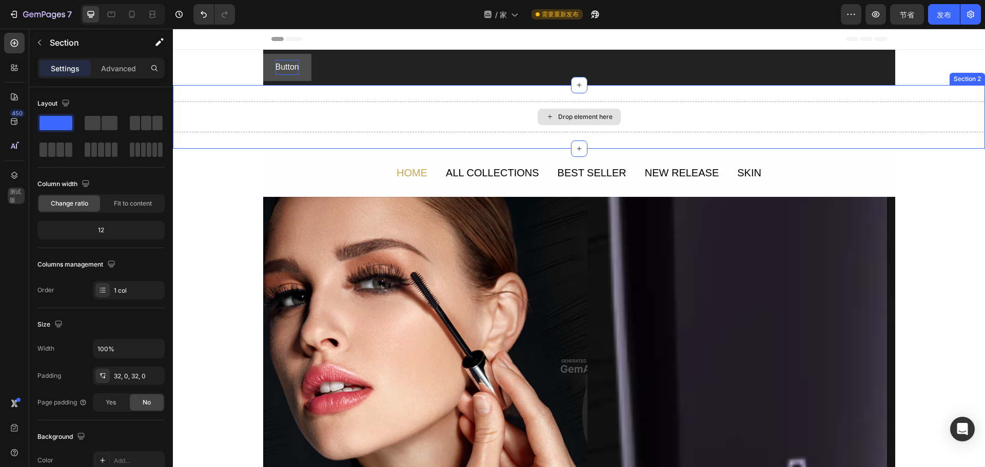
click at [647, 116] on div "Drop element here" at bounding box center [579, 117] width 812 height 31
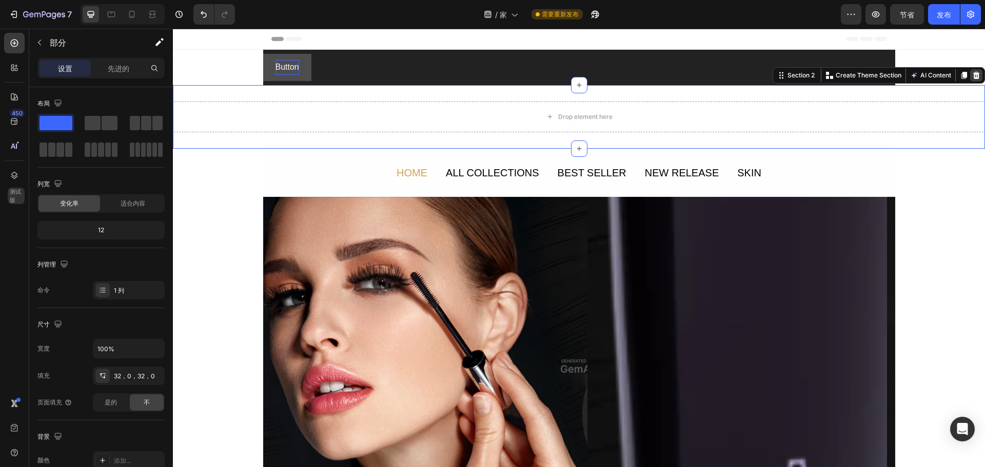
click at [974, 71] on div at bounding box center [976, 75] width 12 height 12
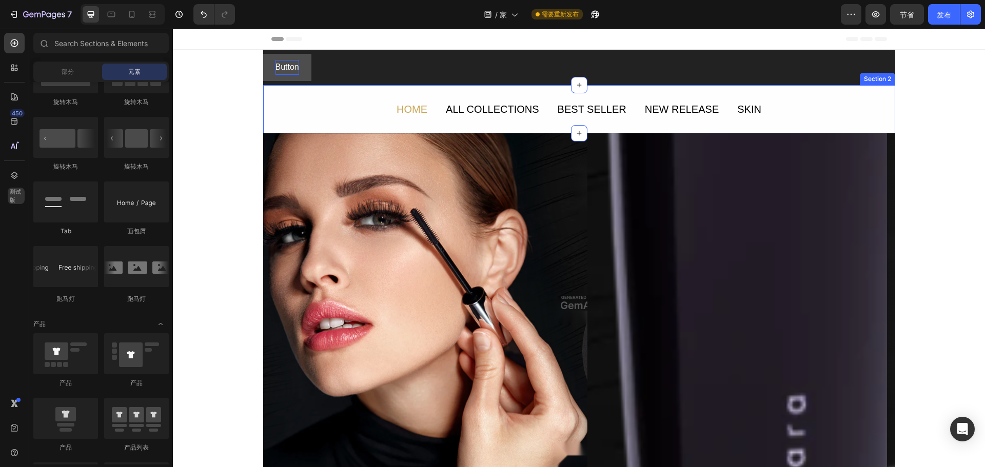
click at [886, 101] on div "HOME Text Block ALL COLLECTIONS Text Block BEST SELLER Text Block NEW RELEASE T…" at bounding box center [579, 109] width 632 height 17
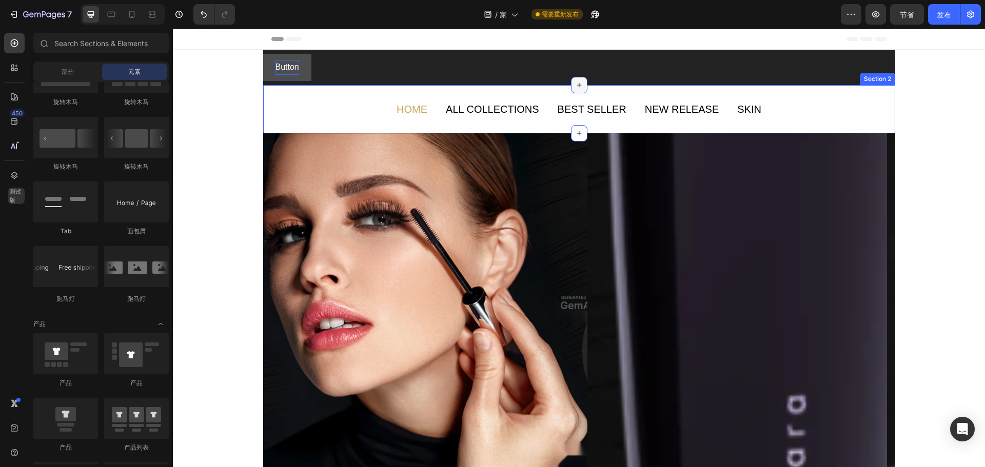
click at [580, 87] on div at bounding box center [579, 85] width 16 height 16
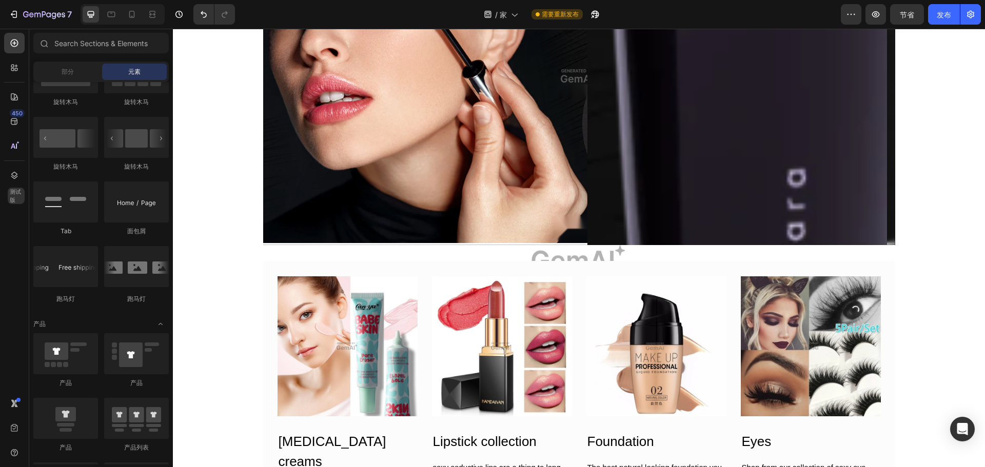
scroll to position [257, 0]
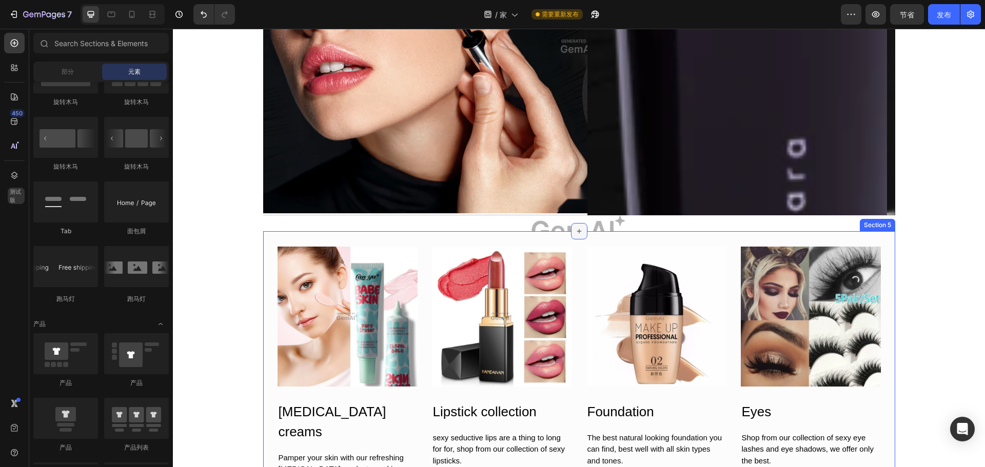
click at [578, 228] on icon at bounding box center [579, 231] width 8 height 8
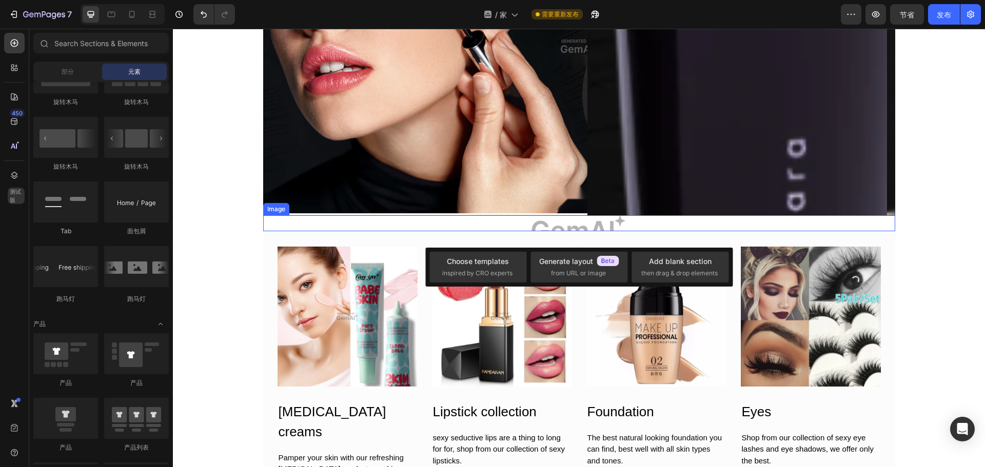
click at [614, 222] on img at bounding box center [579, 223] width 632 height 16
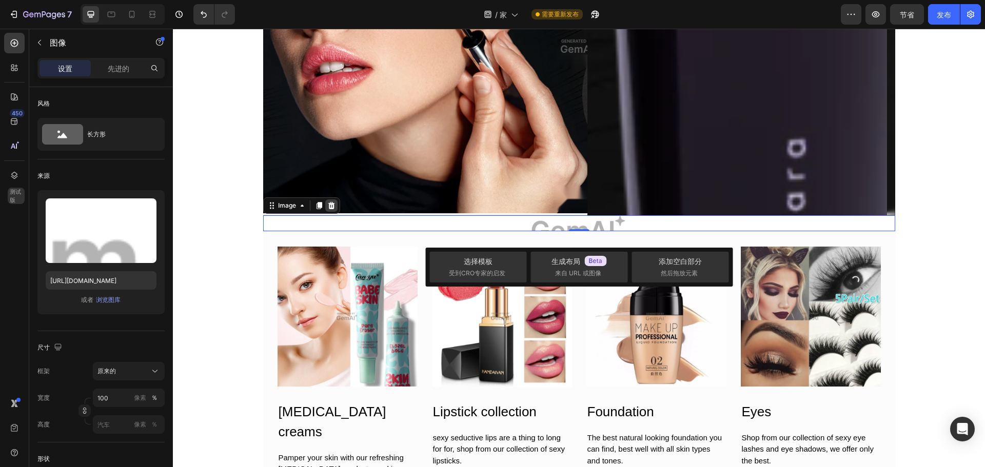
click at [327, 209] on icon at bounding box center [331, 206] width 8 height 8
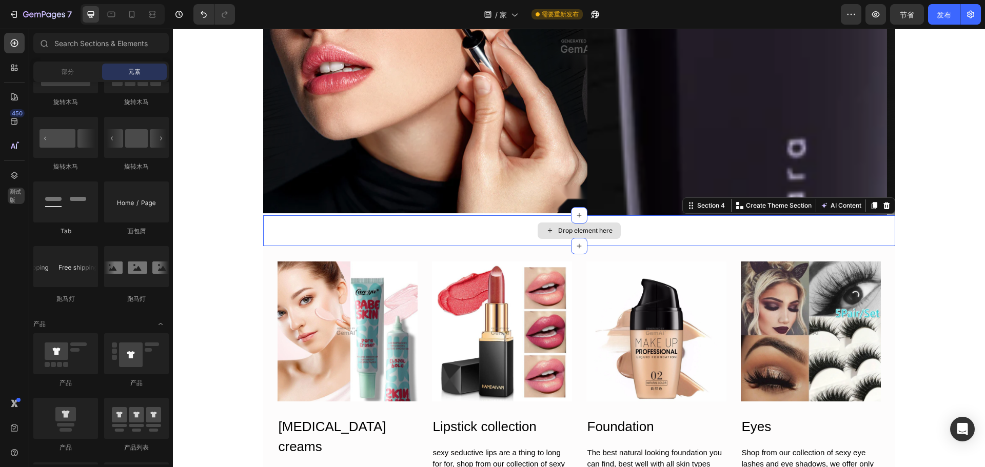
click at [848, 237] on div "Drop element here" at bounding box center [579, 230] width 632 height 31
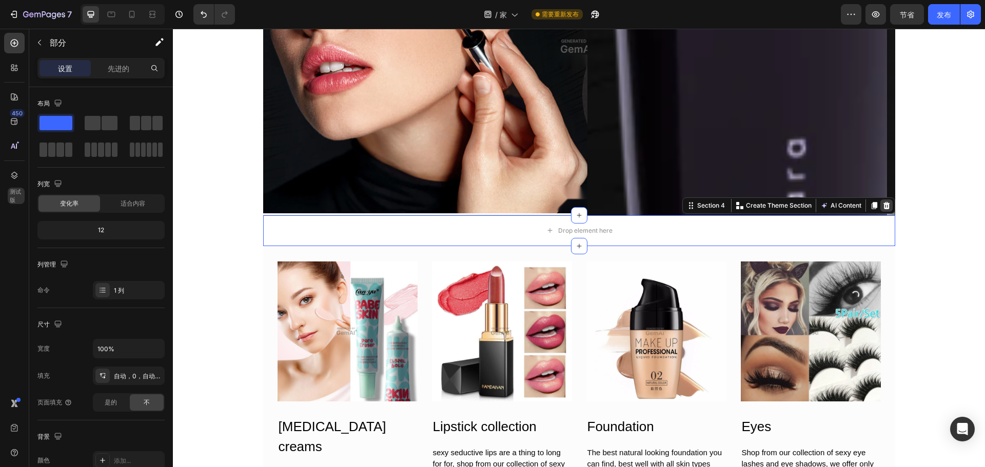
click at [887, 210] on div at bounding box center [886, 206] width 12 height 12
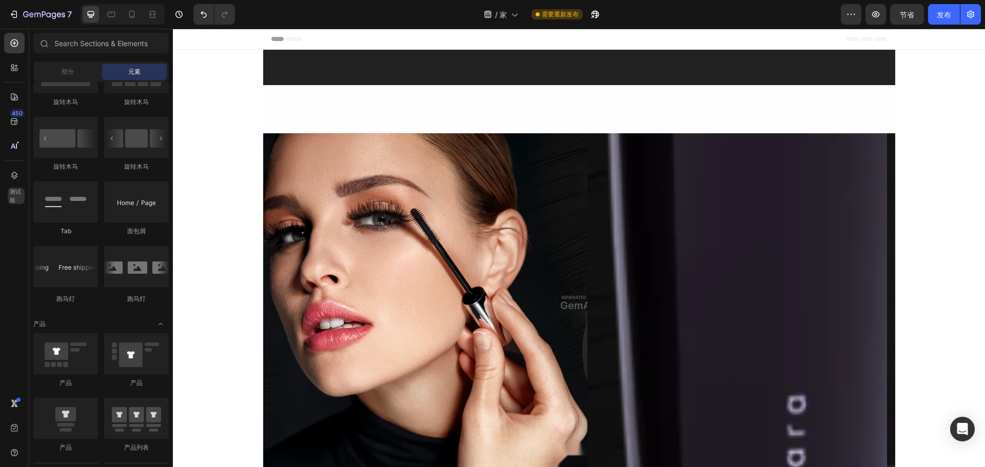
scroll to position [359, 0]
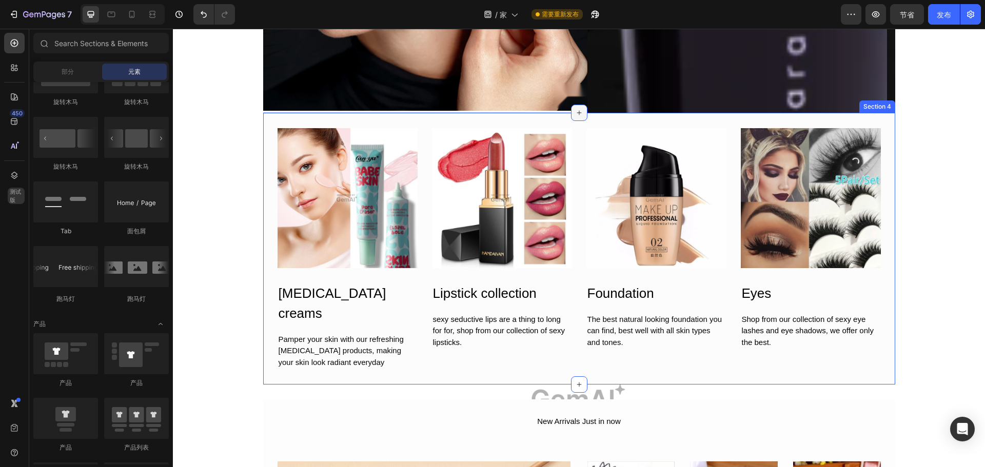
click at [575, 110] on icon at bounding box center [579, 113] width 8 height 8
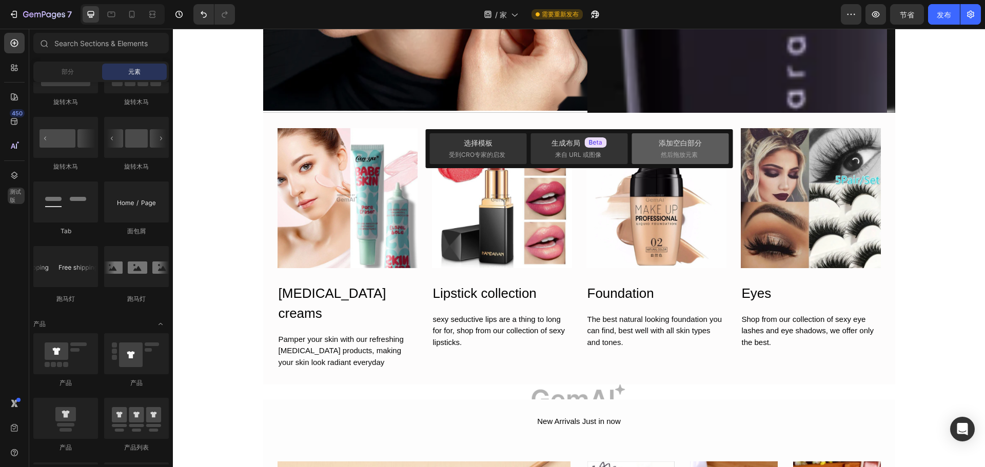
click at [657, 142] on div "添加空白部分 然后拖放元素" at bounding box center [680, 148] width 97 height 31
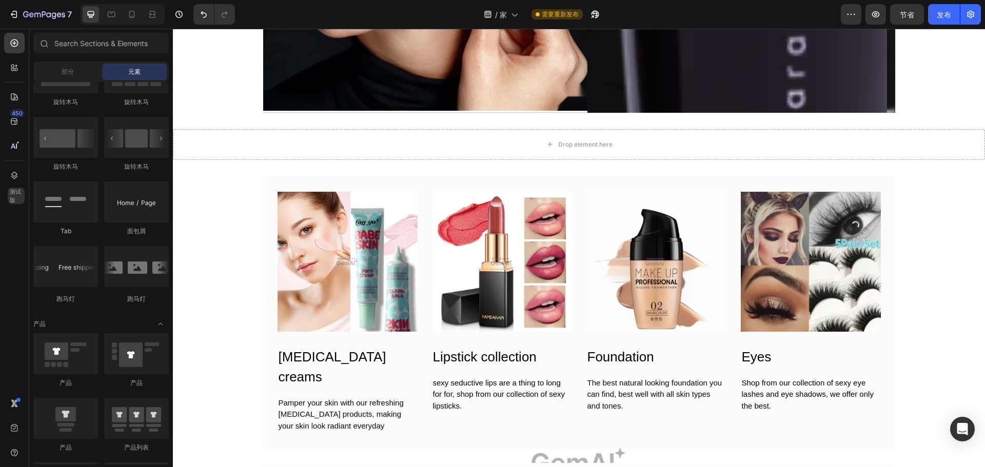
click at [882, 12] on button "button" at bounding box center [876, 14] width 21 height 21
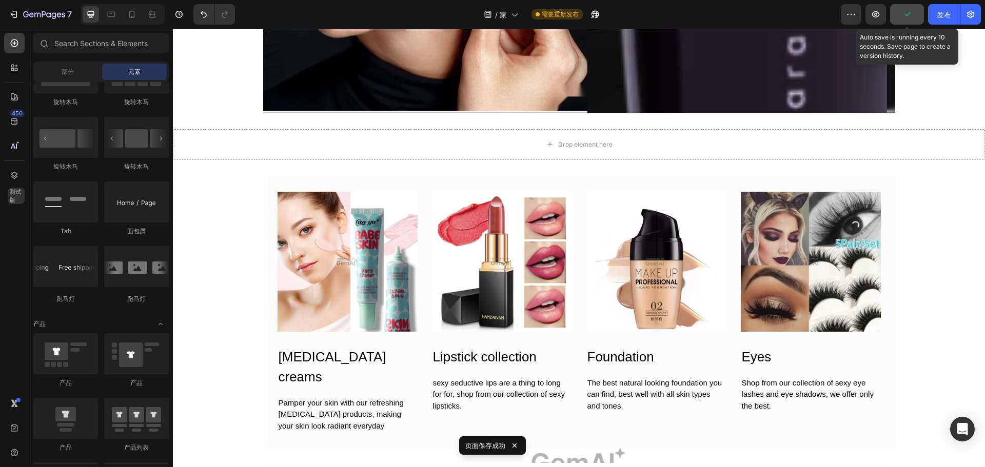
click at [911, 21] on button "button" at bounding box center [907, 14] width 34 height 21
click at [877, 17] on icon "button" at bounding box center [876, 14] width 10 height 10
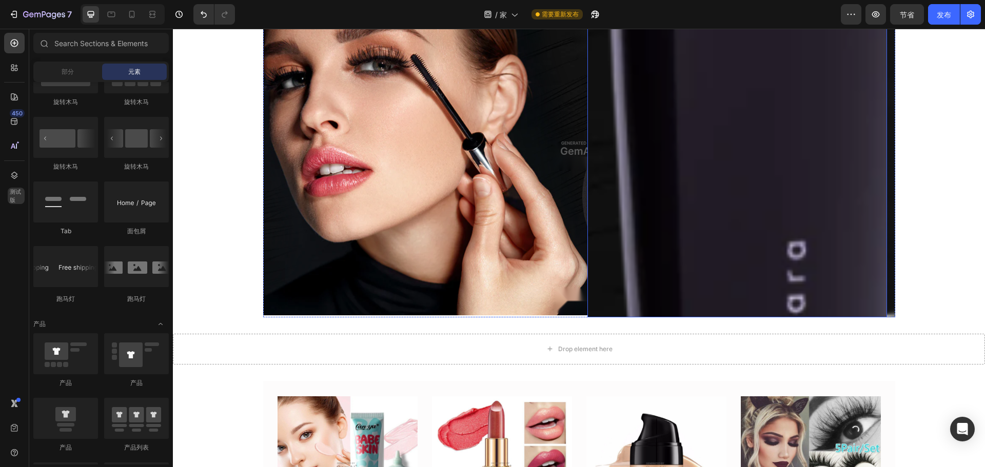
scroll to position [154, 0]
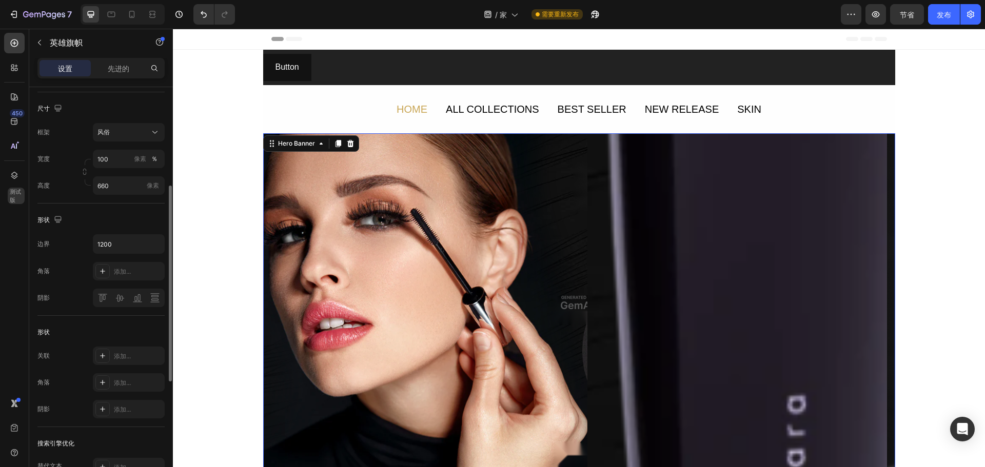
scroll to position [0, 0]
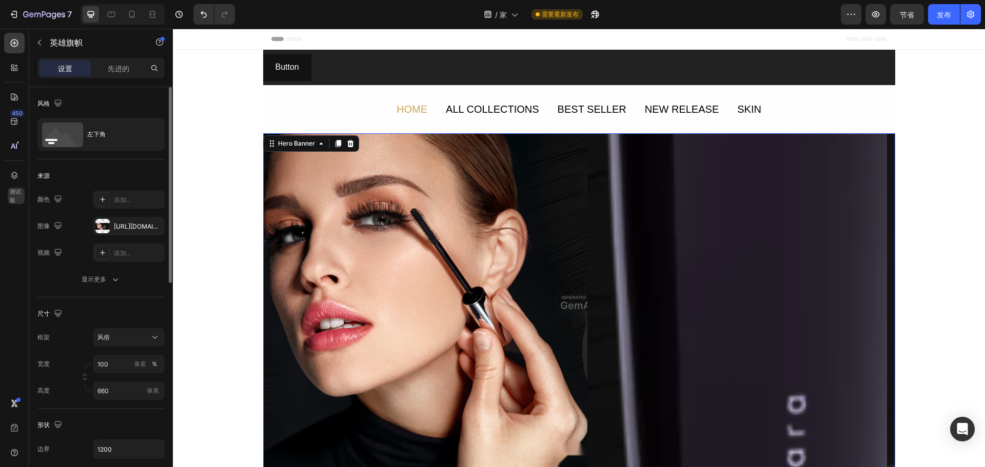
click at [120, 178] on div "来源" at bounding box center [100, 176] width 127 height 16
click at [116, 281] on icon "button" at bounding box center [115, 280] width 5 height 3
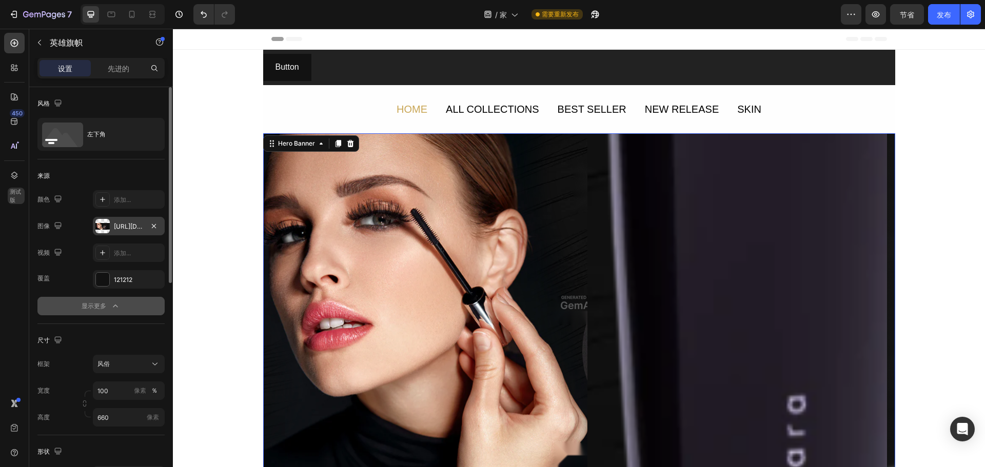
click at [129, 223] on font "https://image2layout-detection-trainimagebucket-02g83vbxbb2s.s3.amazonaws.com/i…" at bounding box center [147, 227] width 66 height 8
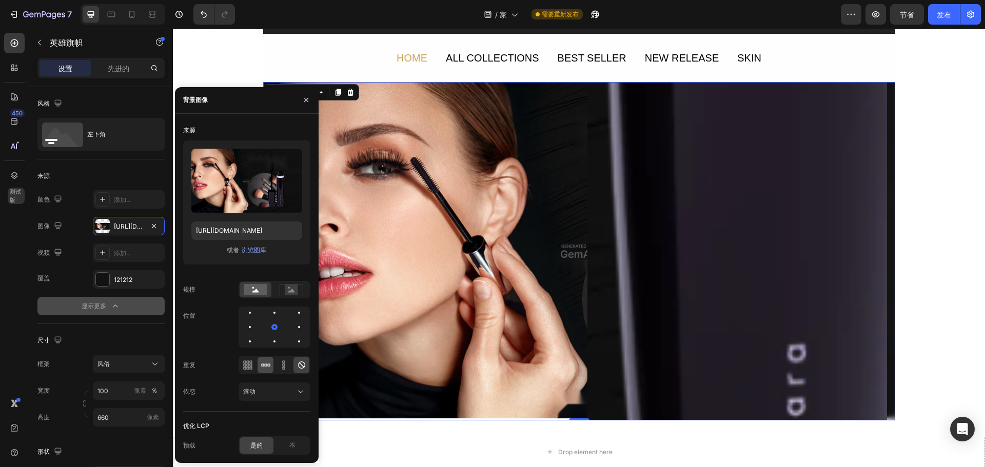
scroll to position [103, 0]
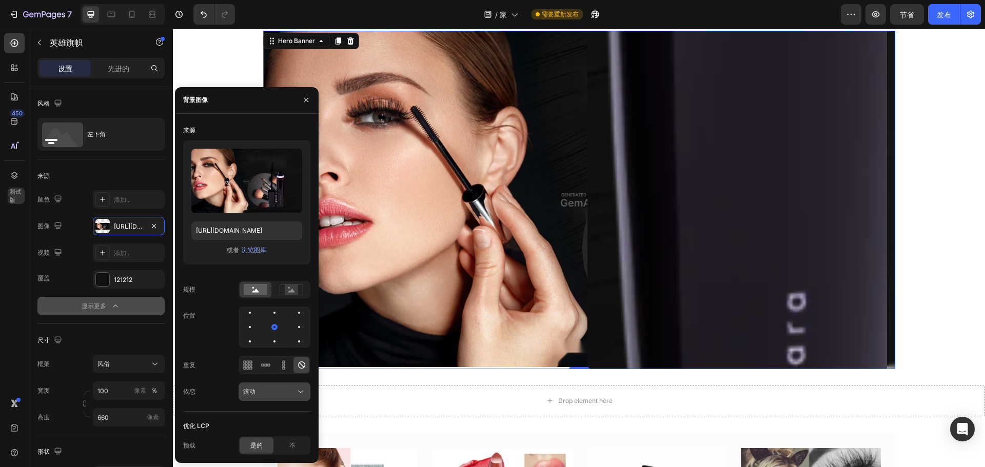
click at [285, 387] on div "滚动" at bounding box center [274, 392] width 63 height 10
click at [271, 343] on p "固定的" at bounding box center [272, 347] width 58 height 9
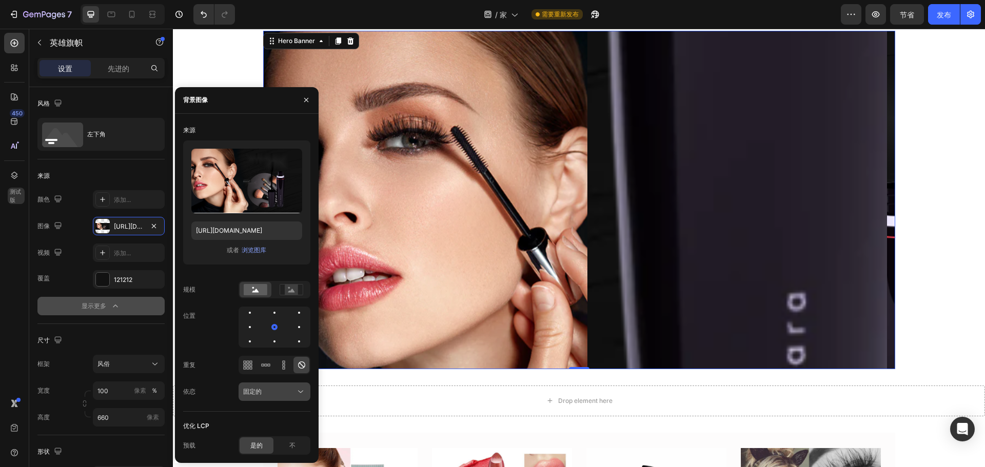
click at [293, 388] on div "固定的" at bounding box center [269, 391] width 52 height 9
click at [272, 359] on div "当地的" at bounding box center [264, 366] width 84 height 19
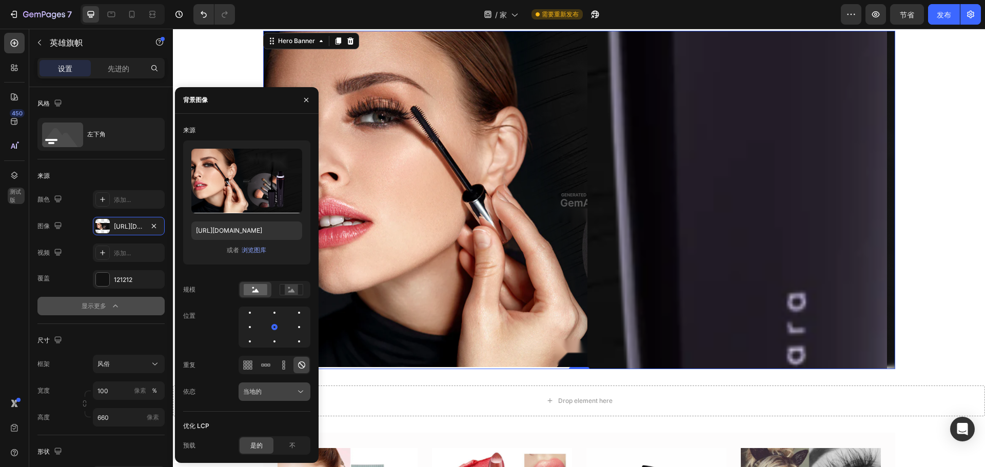
click at [281, 388] on div "当地的" at bounding box center [269, 391] width 52 height 9
click at [274, 324] on p "滚动" at bounding box center [272, 327] width 58 height 9
click at [293, 316] on div at bounding box center [299, 313] width 12 height 12
click at [268, 313] on div at bounding box center [274, 313] width 12 height 12
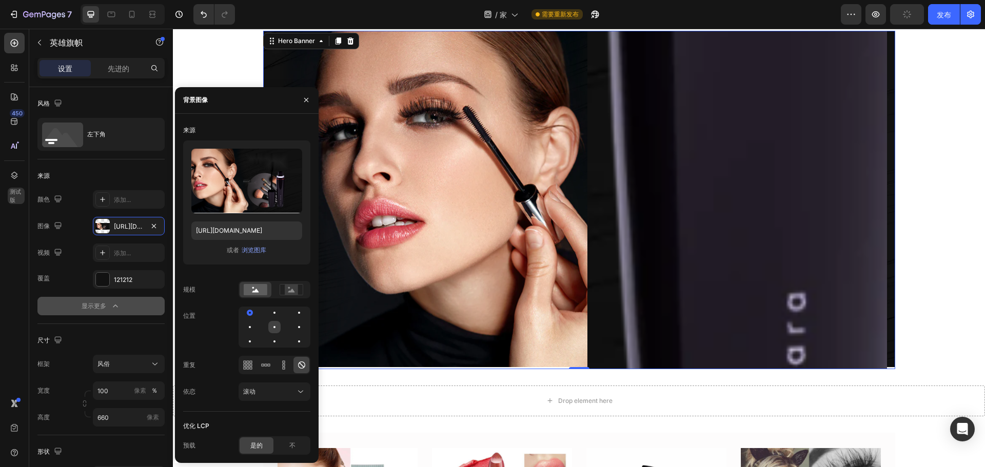
drag, startPoint x: 251, startPoint y: 323, endPoint x: 275, endPoint y: 324, distance: 24.1
click at [268, 324] on div at bounding box center [274, 327] width 12 height 12
click at [283, 325] on div at bounding box center [275, 327] width 72 height 41
drag, startPoint x: 272, startPoint y: 311, endPoint x: 286, endPoint y: 319, distance: 15.2
click at [293, 311] on div at bounding box center [299, 313] width 12 height 12
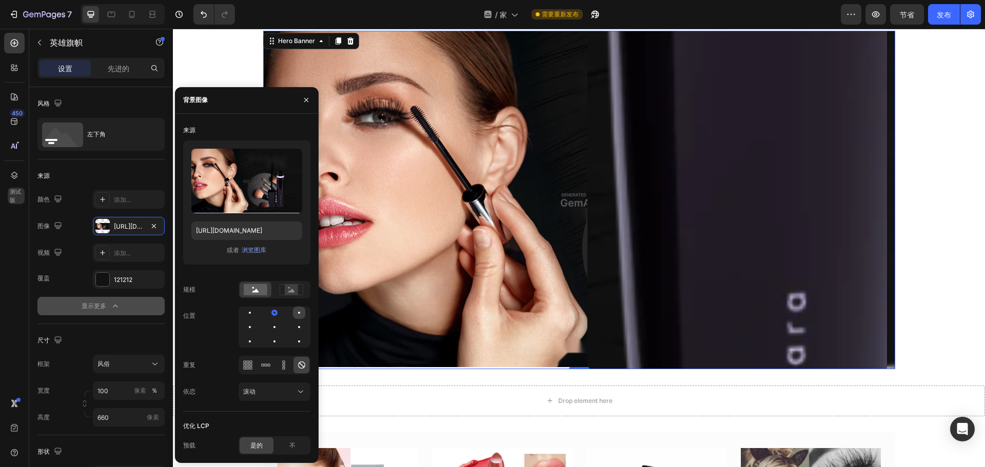
click at [256, 321] on div at bounding box center [250, 327] width 12 height 12
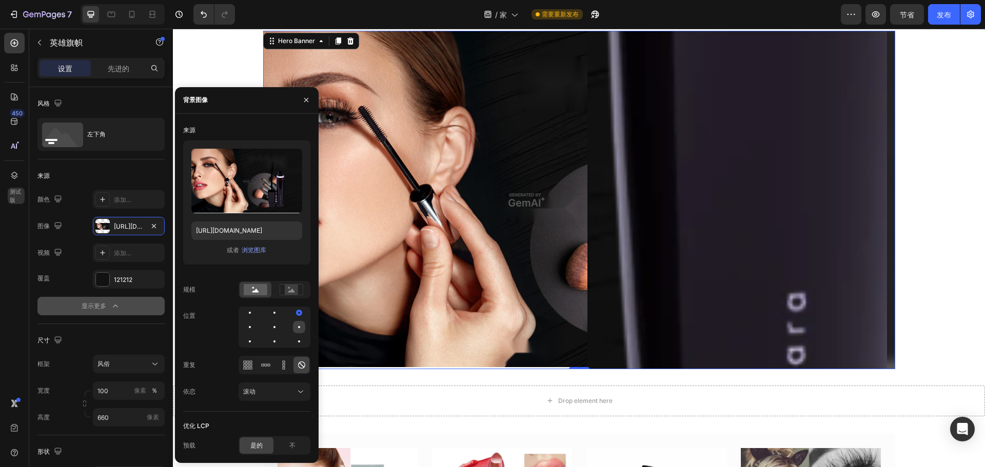
drag, startPoint x: 296, startPoint y: 328, endPoint x: 278, endPoint y: 326, distance: 18.0
click at [256, 336] on div at bounding box center [250, 342] width 12 height 12
click at [293, 326] on div at bounding box center [299, 327] width 12 height 12
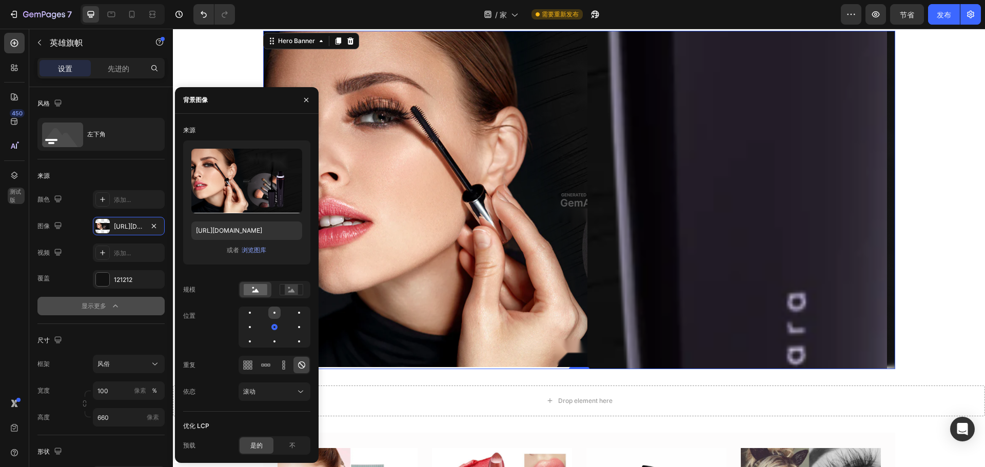
click at [293, 310] on div at bounding box center [299, 313] width 12 height 12
click at [257, 307] on div at bounding box center [275, 327] width 72 height 41
click at [268, 308] on div at bounding box center [274, 313] width 12 height 12
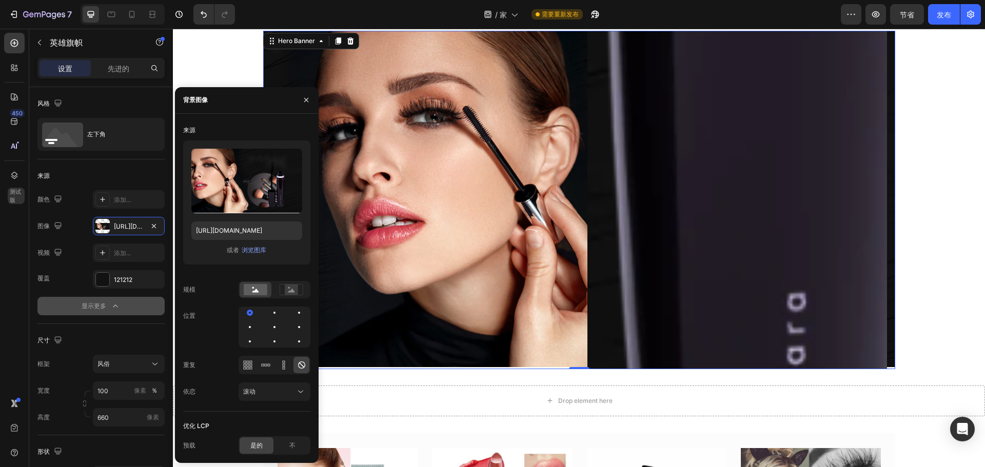
click at [253, 320] on div at bounding box center [275, 327] width 72 height 41
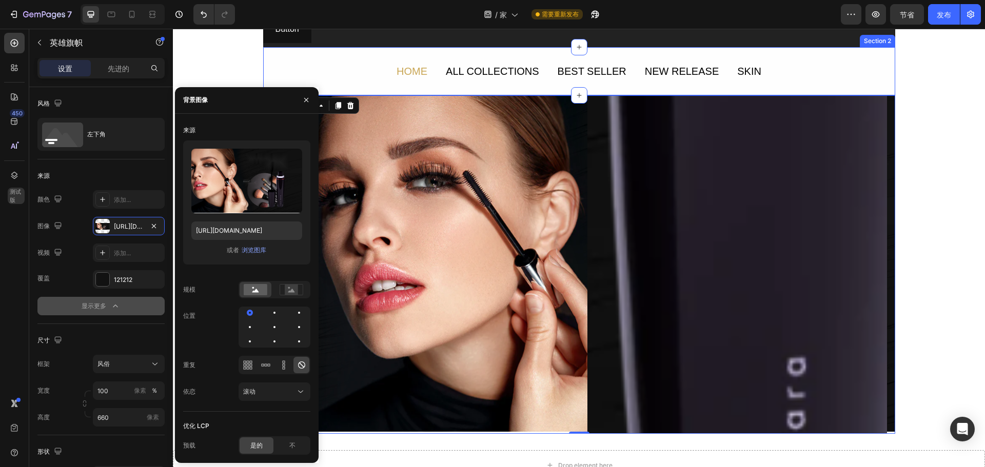
scroll to position [0, 0]
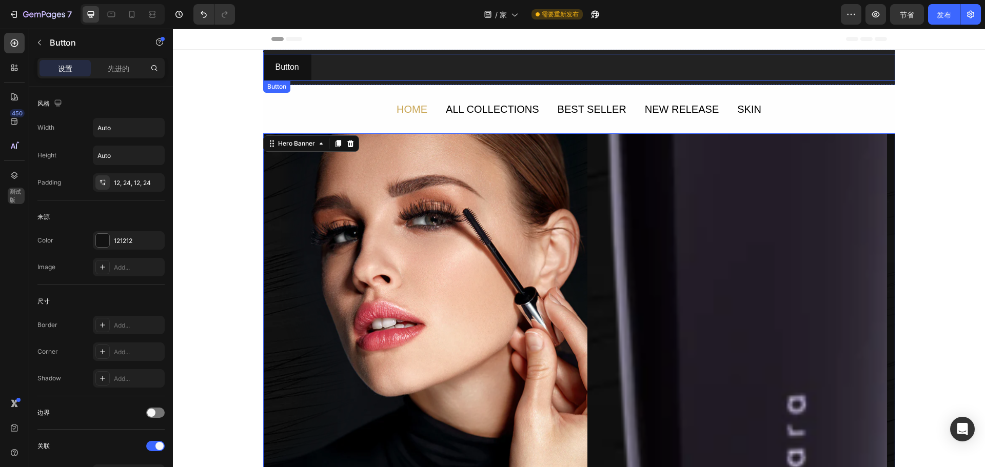
click at [717, 57] on div "Button Button" at bounding box center [579, 67] width 632 height 27
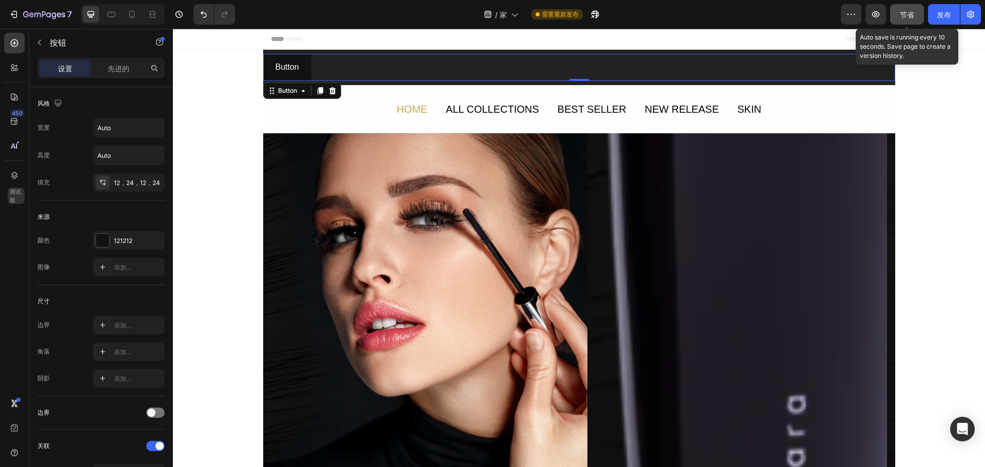
click at [907, 17] on font "节省" at bounding box center [907, 14] width 14 height 9
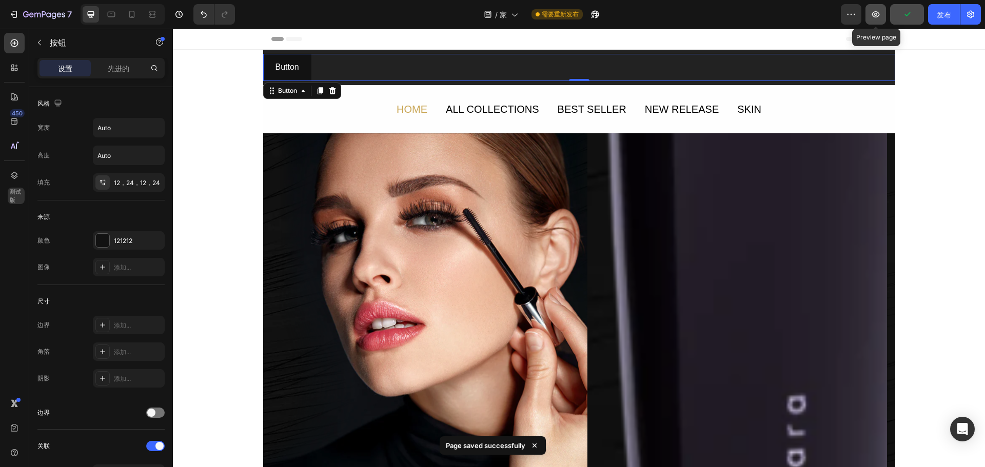
click at [881, 19] on button "button" at bounding box center [876, 14] width 21 height 21
drag, startPoint x: 573, startPoint y: 80, endPoint x: 574, endPoint y: 68, distance: 11.3
click at [574, 68] on div "Button Button 0" at bounding box center [579, 67] width 632 height 27
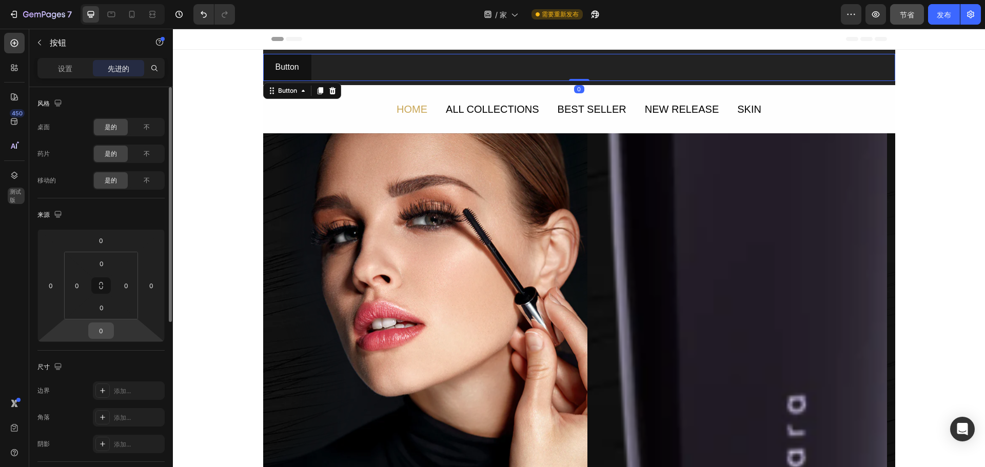
click at [108, 328] on input "0" at bounding box center [101, 330] width 21 height 15
click at [100, 211] on div "来源" at bounding box center [100, 215] width 127 height 16
click at [633, 61] on div "Button Button 0" at bounding box center [579, 67] width 632 height 27
click at [109, 236] on input "0" at bounding box center [101, 240] width 21 height 15
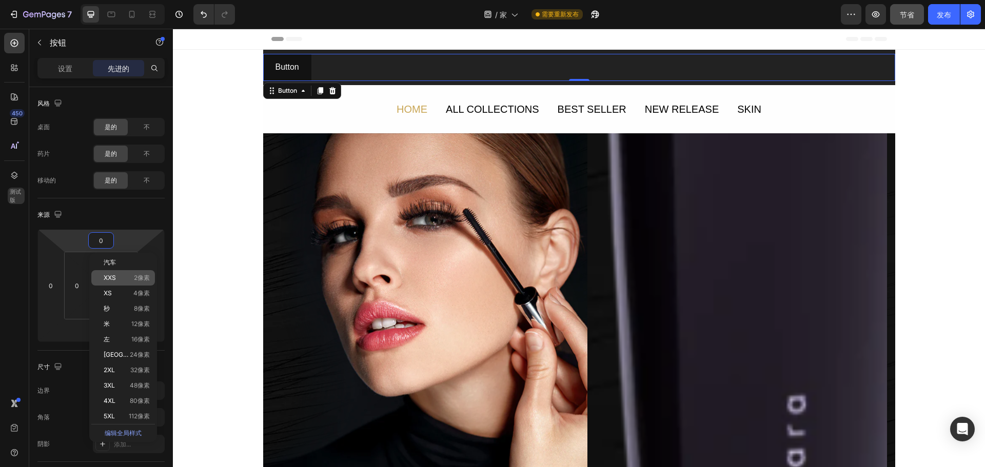
click at [128, 282] on div "XXS 2像素" at bounding box center [123, 277] width 64 height 15
type input "2"
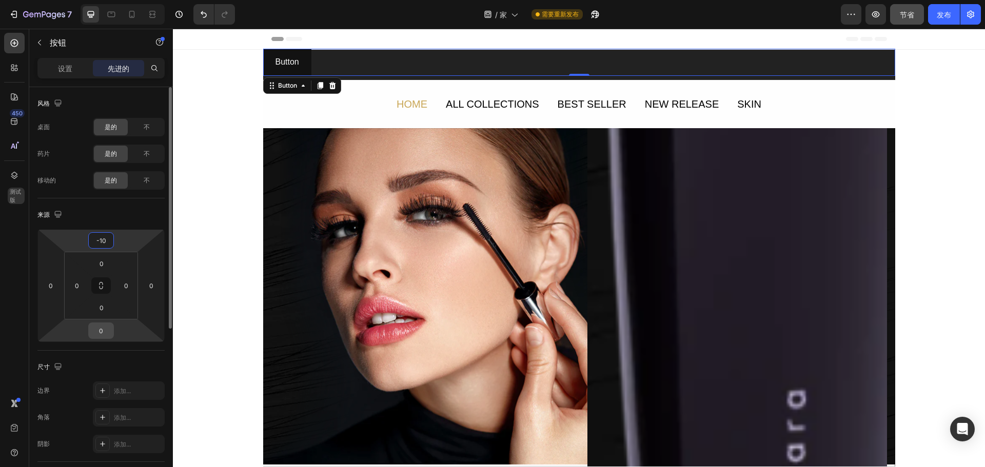
type input "-10"
click at [105, 330] on input "0" at bounding box center [101, 330] width 21 height 15
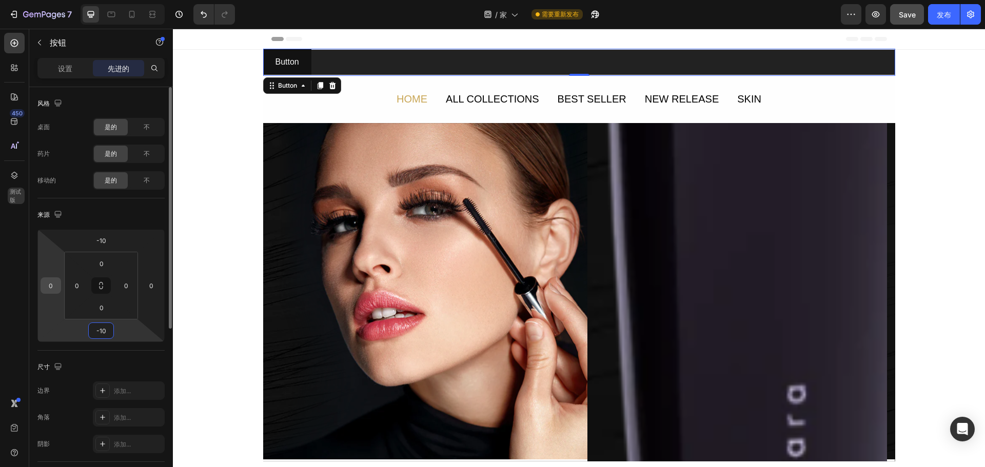
type input "-10"
click at [49, 291] on input "0" at bounding box center [50, 285] width 15 height 15
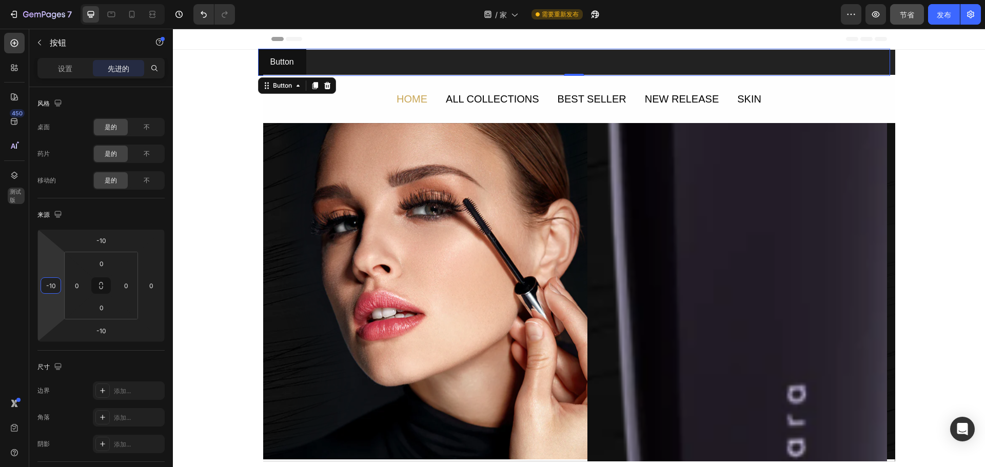
click at [527, 65] on div "Button Button -10" at bounding box center [574, 62] width 632 height 27
click at [868, 59] on div "Button Button -10" at bounding box center [574, 62] width 632 height 27
click at [58, 282] on div "-10" at bounding box center [51, 286] width 21 height 16
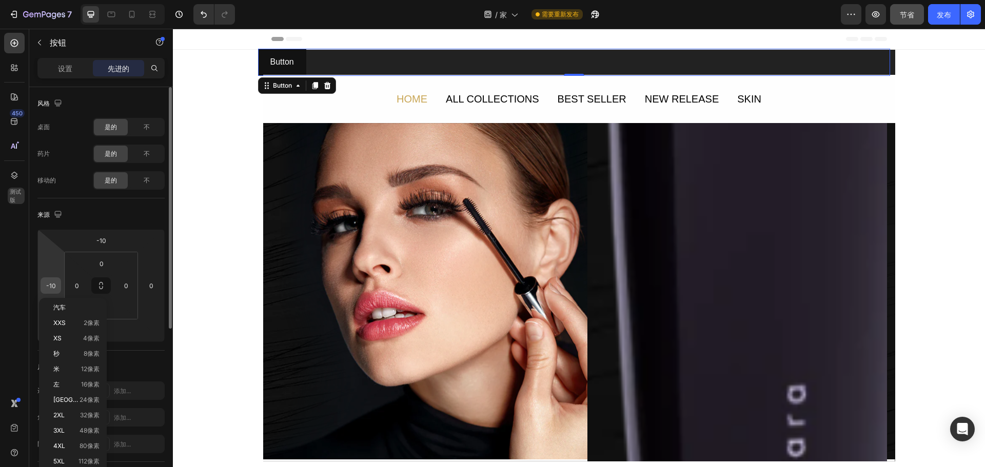
click at [52, 284] on input "-10" at bounding box center [50, 285] width 15 height 15
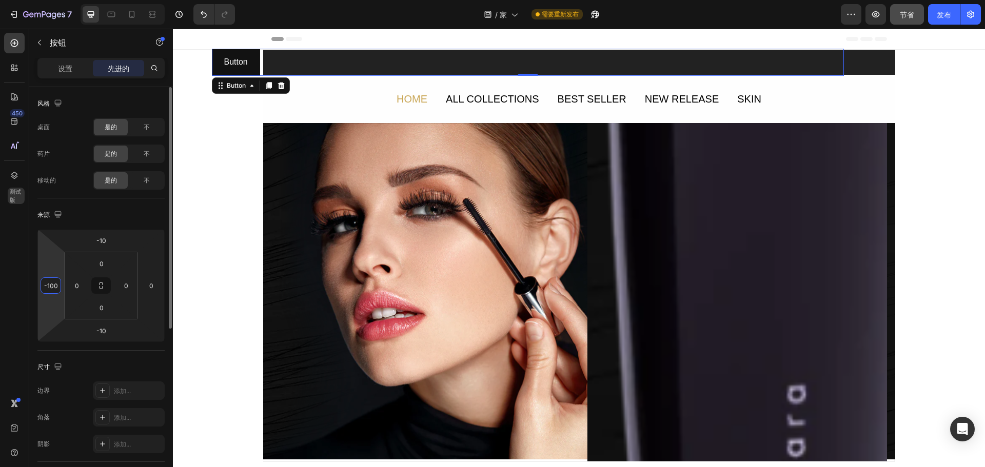
type input "-100"
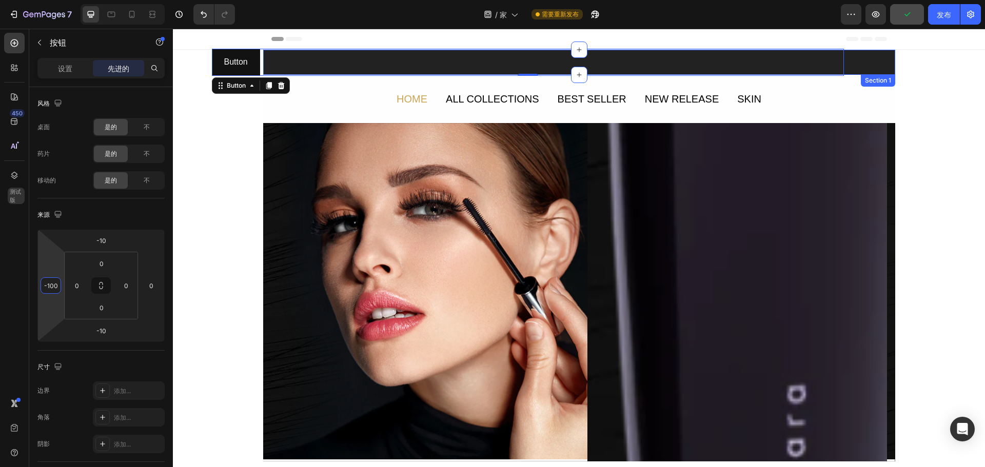
click at [869, 51] on div "Button Button -10 Section 1" at bounding box center [579, 62] width 632 height 25
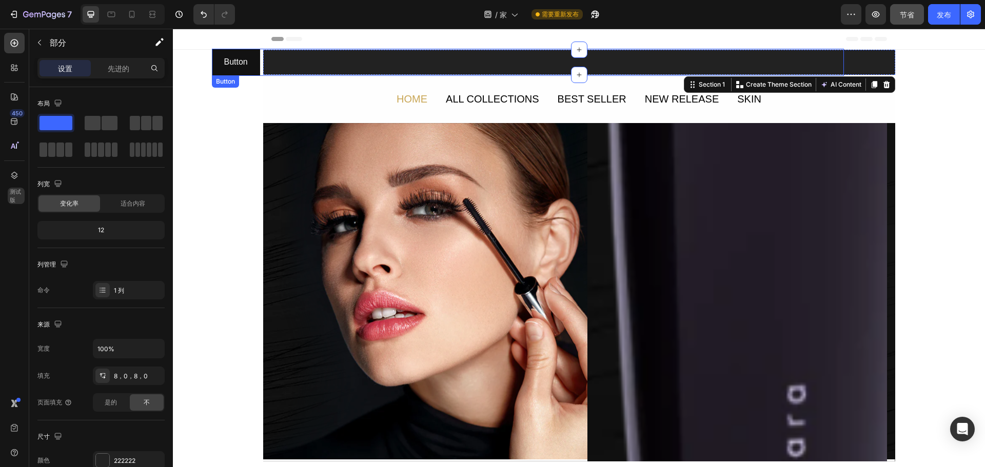
click at [414, 65] on div "Button Button" at bounding box center [528, 62] width 632 height 27
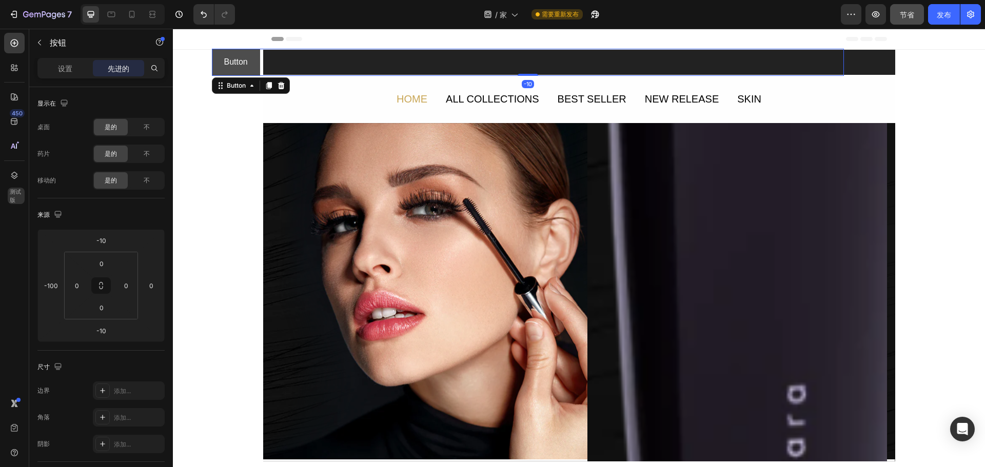
click at [230, 51] on button "Button" at bounding box center [236, 62] width 48 height 27
click at [277, 86] on icon at bounding box center [281, 86] width 8 height 8
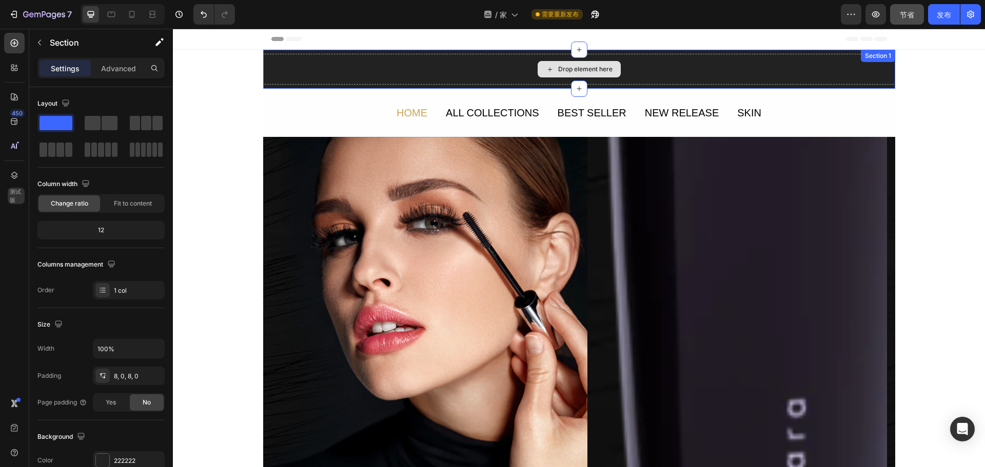
click at [308, 65] on div "Drop element here" at bounding box center [579, 69] width 632 height 31
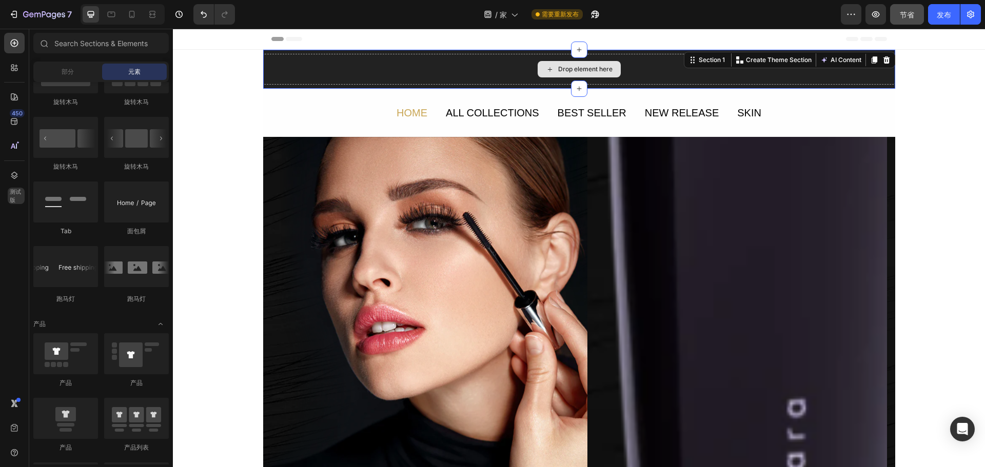
click at [374, 67] on div "Drop element here" at bounding box center [579, 69] width 632 height 31
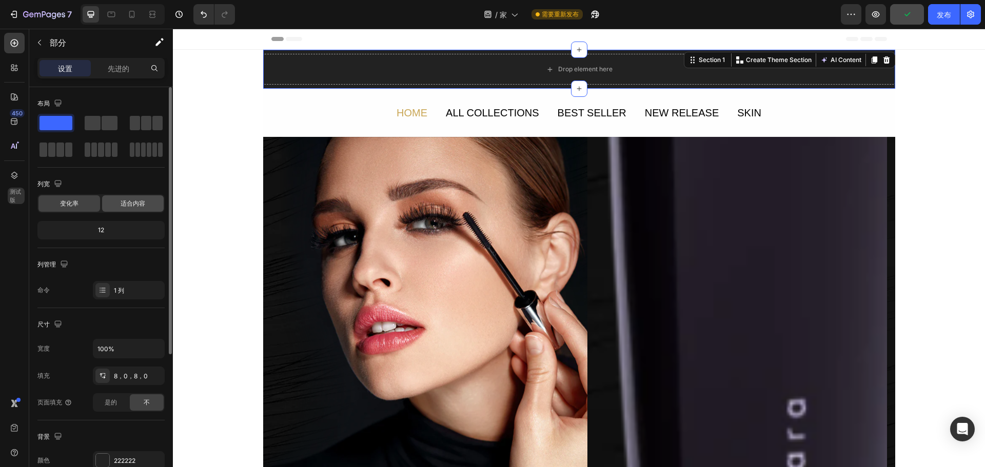
click at [132, 205] on font "适合内容" at bounding box center [133, 204] width 25 height 8
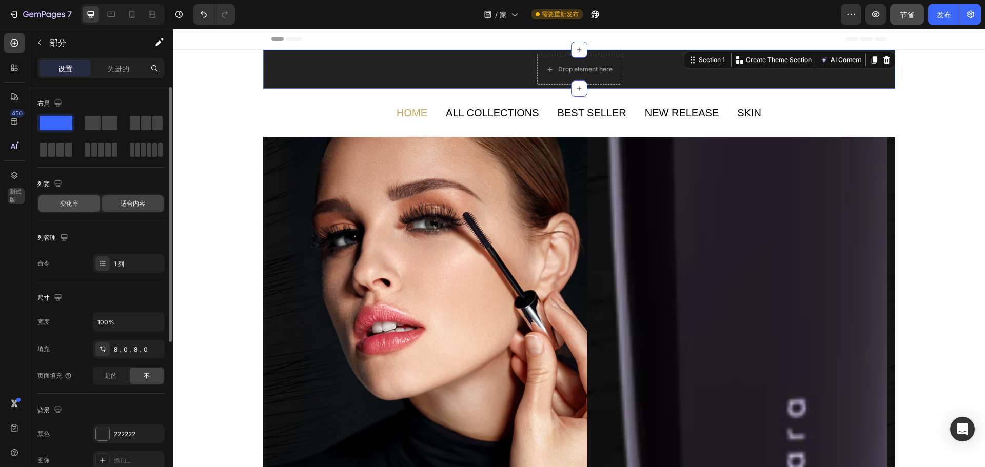
click at [79, 201] on div "变化率" at bounding box center [69, 203] width 62 height 16
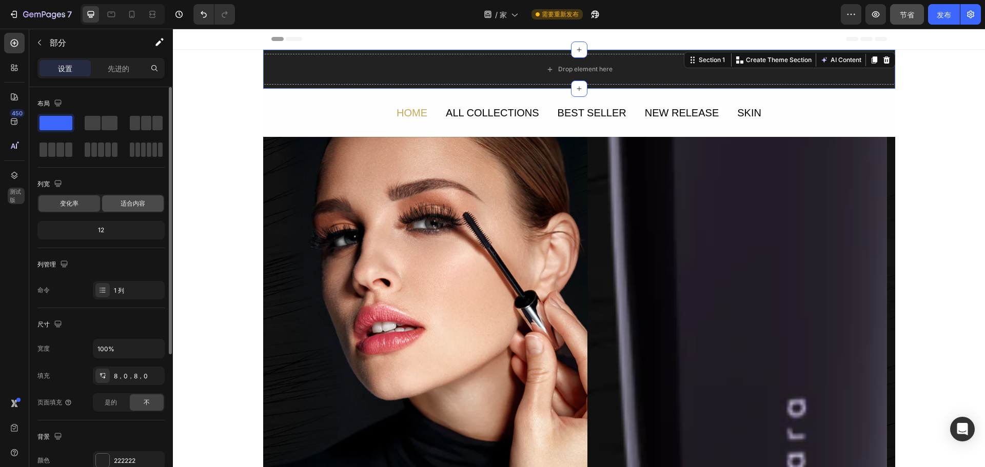
click at [119, 201] on div "适合内容" at bounding box center [133, 203] width 62 height 16
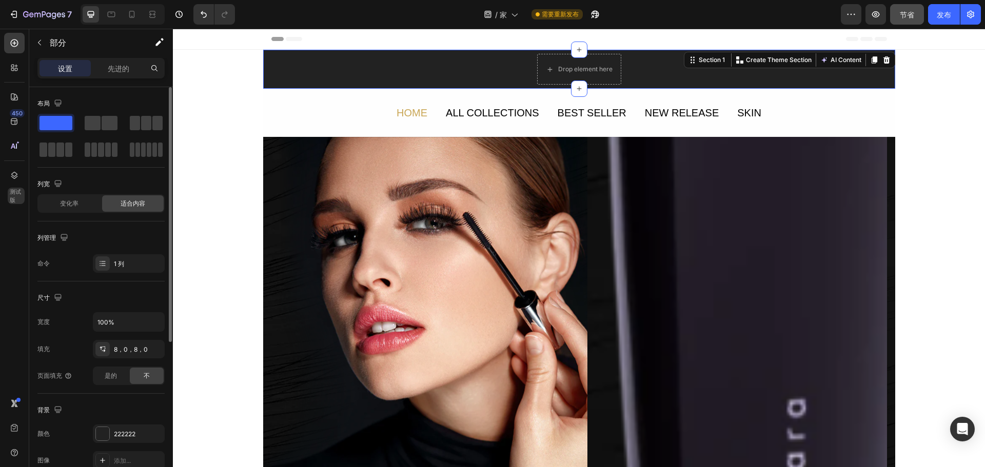
click at [135, 202] on font "适合内容" at bounding box center [133, 204] width 25 height 8
click at [62, 208] on div "变化率" at bounding box center [69, 203] width 62 height 16
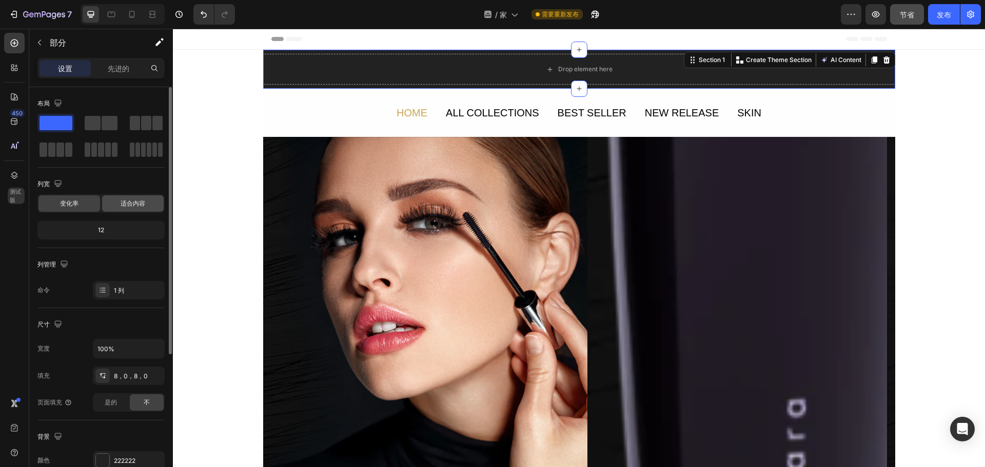
click at [139, 206] on font "适合内容" at bounding box center [133, 204] width 25 height 8
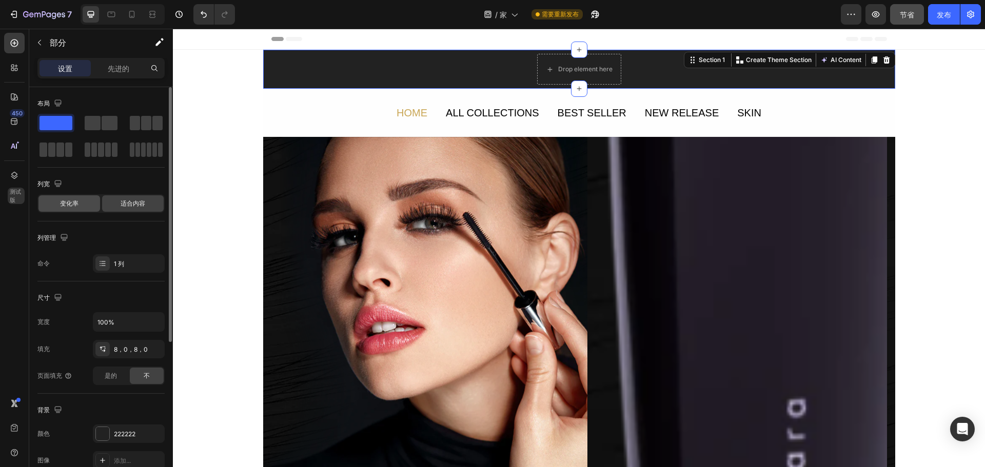
click at [76, 208] on span "变化率" at bounding box center [69, 203] width 18 height 9
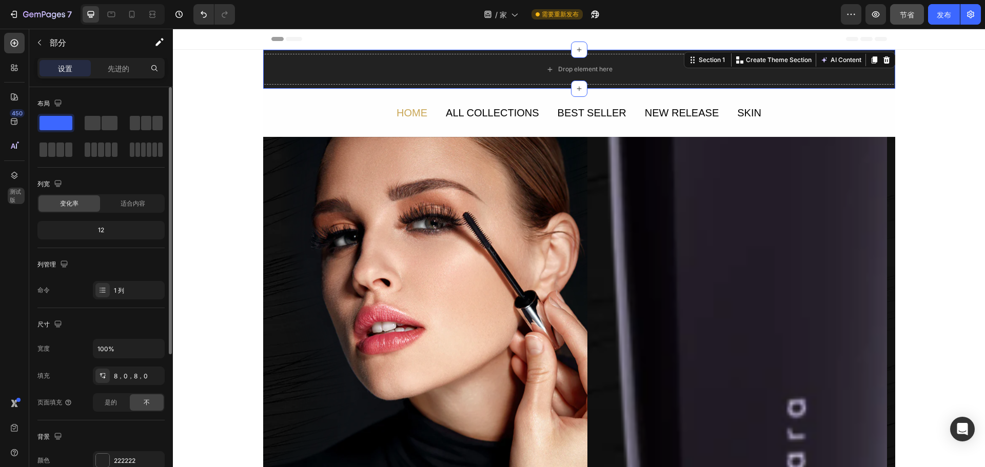
click at [89, 229] on div "12" at bounding box center [101, 230] width 123 height 14
drag, startPoint x: 116, startPoint y: 229, endPoint x: 90, endPoint y: 230, distance: 25.7
click at [113, 229] on div "12" at bounding box center [101, 230] width 123 height 14
click at [90, 230] on div "12" at bounding box center [101, 230] width 123 height 14
click at [95, 229] on div "12" at bounding box center [101, 230] width 123 height 14
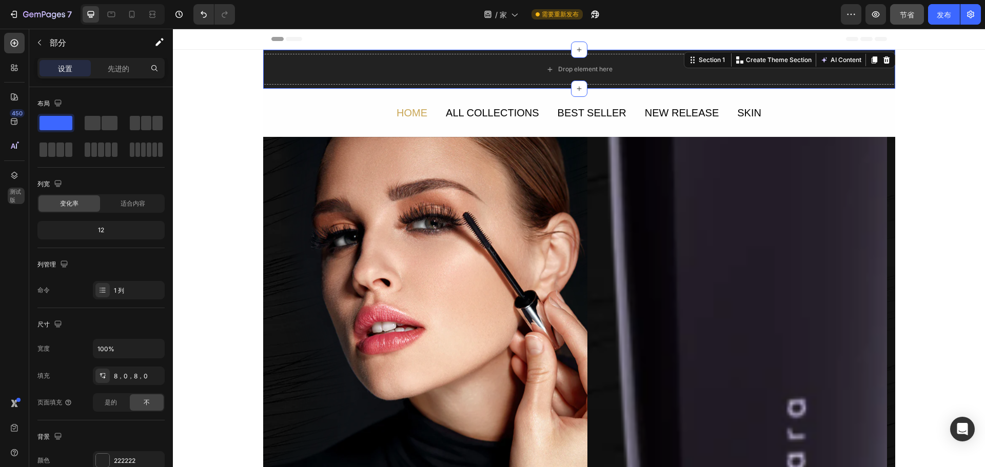
click at [117, 60] on div "设置 先进的" at bounding box center [100, 68] width 127 height 21
click at [117, 64] on font "先进的" at bounding box center [119, 68] width 22 height 9
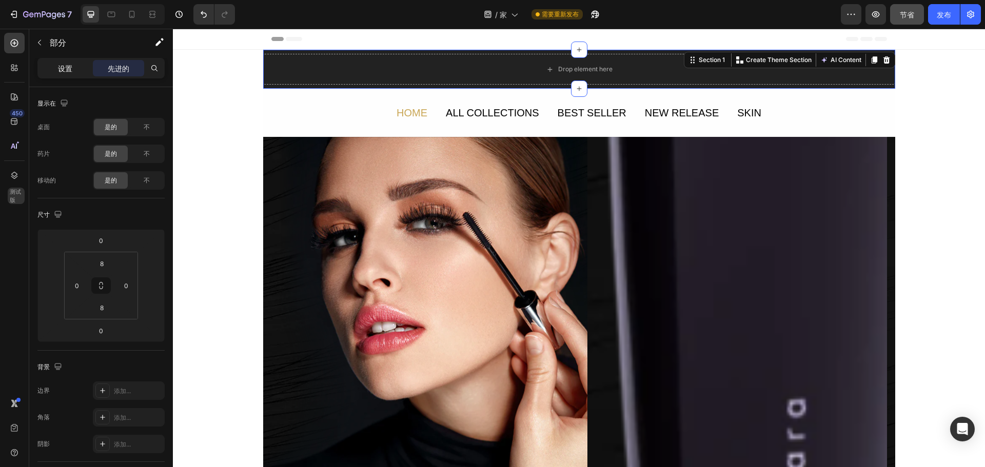
click at [71, 71] on font "设置" at bounding box center [65, 68] width 14 height 9
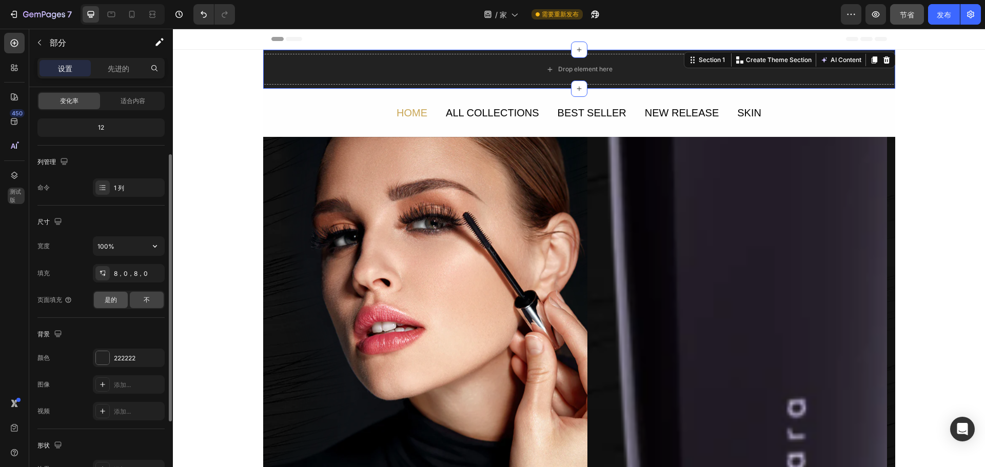
scroll to position [154, 0]
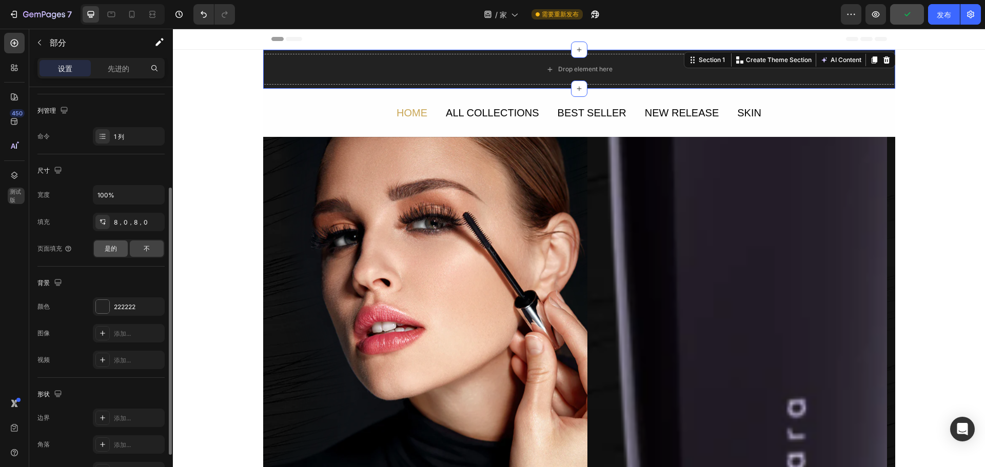
click at [104, 244] on div "是的" at bounding box center [111, 249] width 34 height 16
click at [140, 247] on div "不" at bounding box center [147, 249] width 34 height 16
click at [99, 249] on div "是的" at bounding box center [111, 249] width 34 height 16
click at [138, 249] on div "不" at bounding box center [147, 249] width 34 height 16
click at [130, 225] on font "8，0，8，0" at bounding box center [131, 223] width 34 height 8
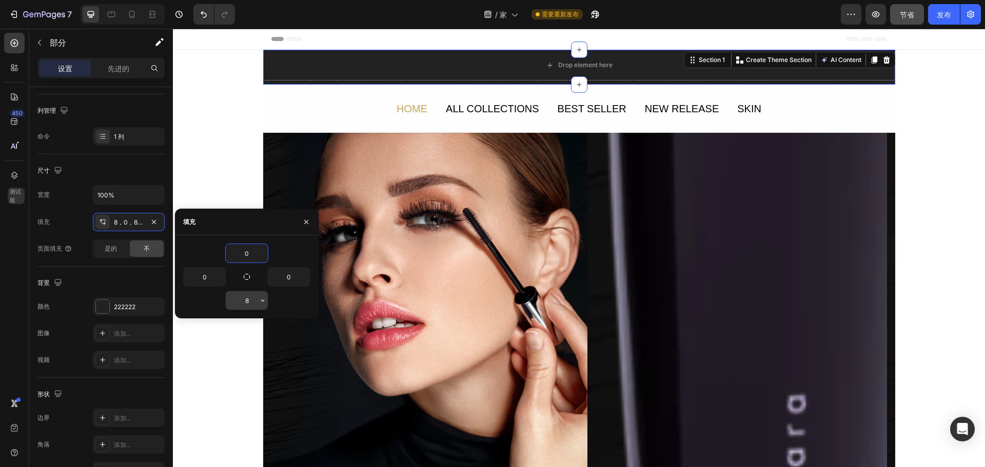
type input "0"
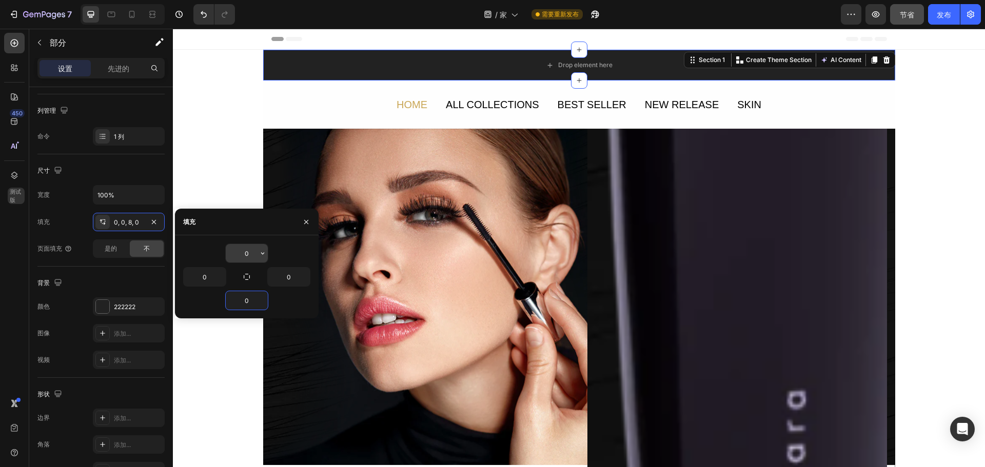
type input "0"
click at [433, 66] on div "Drop element here" at bounding box center [579, 65] width 632 height 31
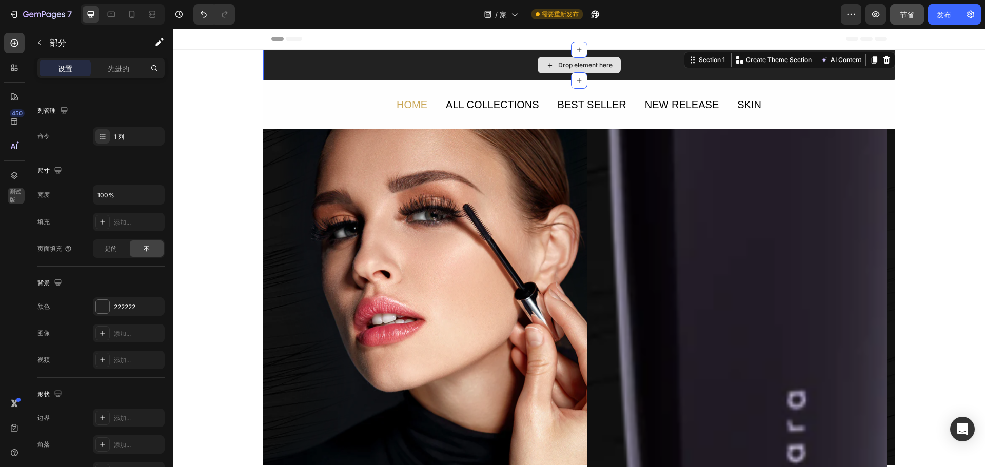
click at [445, 63] on div "Drop element here" at bounding box center [579, 65] width 632 height 31
click at [699, 63] on div "Section 1" at bounding box center [712, 59] width 30 height 9
click at [640, 66] on div "Drop element here" at bounding box center [579, 65] width 632 height 31
click at [322, 67] on div "Drop element here" at bounding box center [579, 65] width 632 height 31
click at [389, 66] on div "Drop element here" at bounding box center [579, 65] width 632 height 31
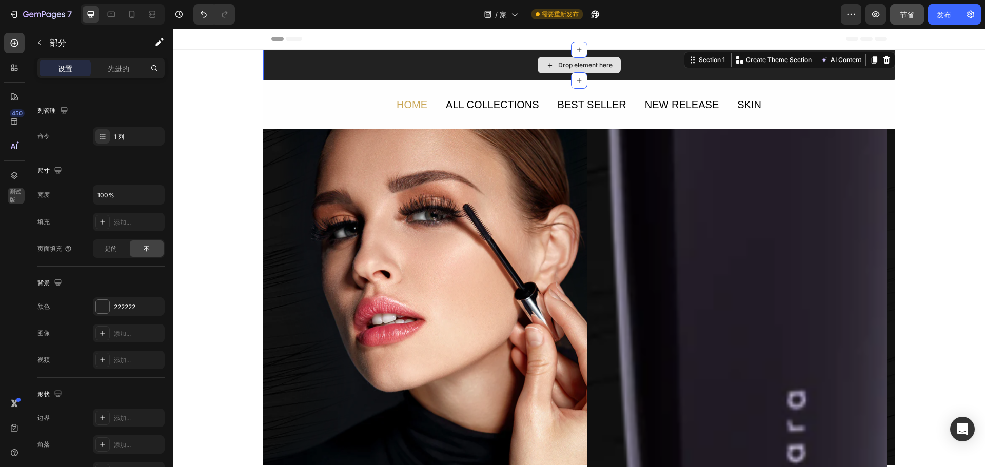
click at [574, 63] on div "Drop element here" at bounding box center [585, 65] width 54 height 8
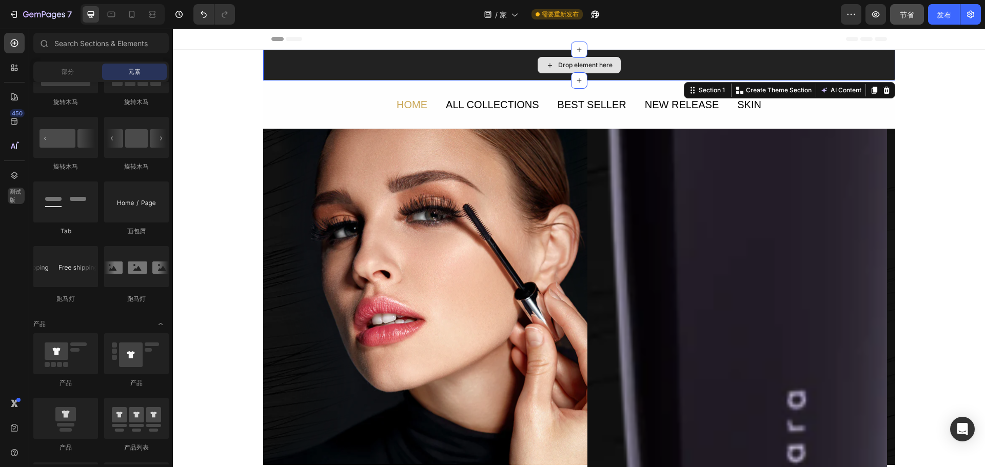
click at [384, 68] on div "Drop element here" at bounding box center [579, 65] width 632 height 31
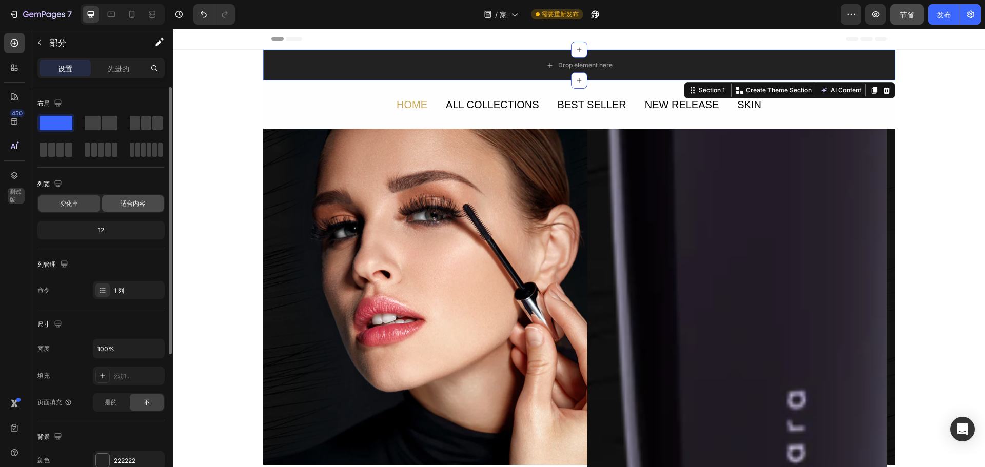
click at [147, 205] on div "适合内容" at bounding box center [133, 203] width 62 height 16
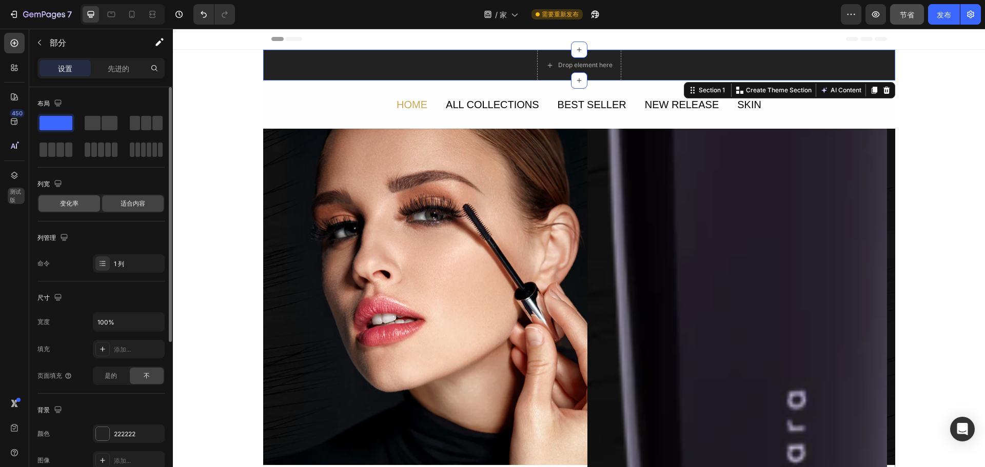
click at [55, 197] on div "变化率" at bounding box center [69, 203] width 62 height 16
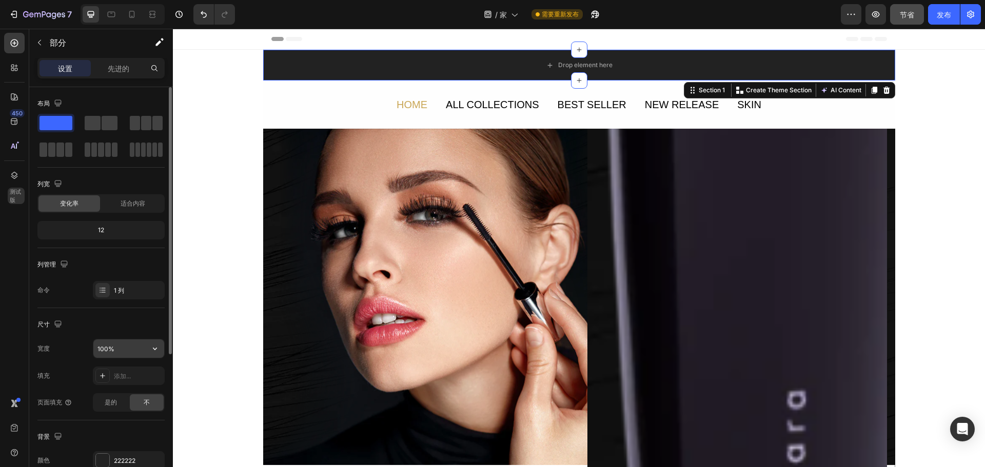
click at [135, 353] on input "100%" at bounding box center [128, 349] width 71 height 18
click at [130, 376] on font "添加..." at bounding box center [122, 376] width 17 height 8
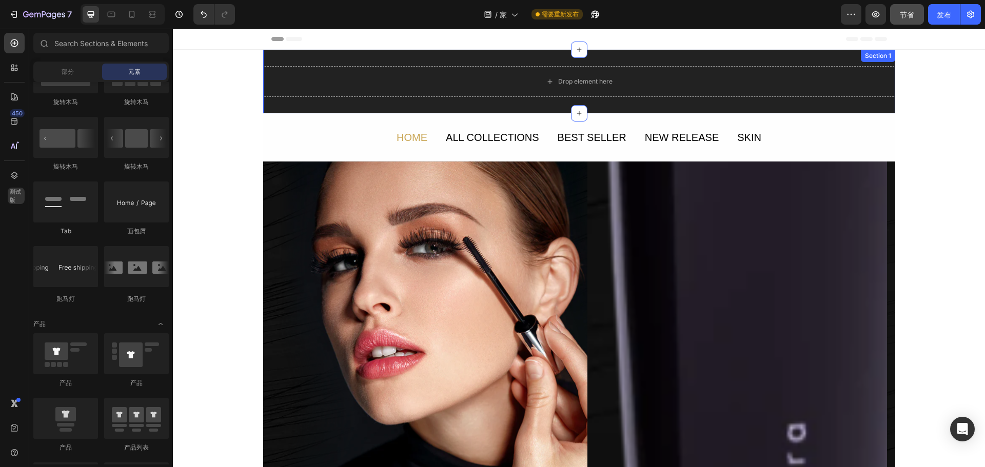
click at [650, 62] on div "Drop element here Section 1" at bounding box center [579, 82] width 632 height 64
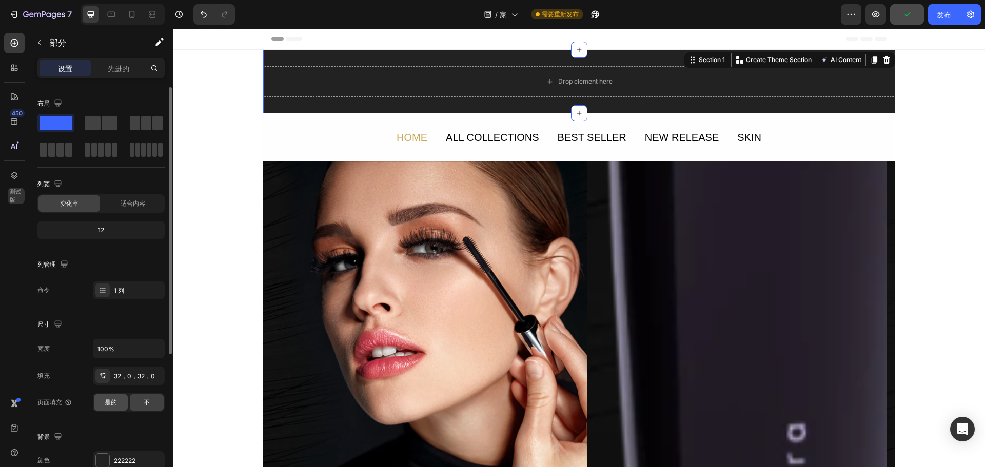
click at [103, 403] on div "是的" at bounding box center [111, 403] width 34 height 16
click at [147, 403] on font "不" at bounding box center [147, 403] width 6 height 8
click at [130, 372] on div "32，0，32，0" at bounding box center [129, 376] width 30 height 9
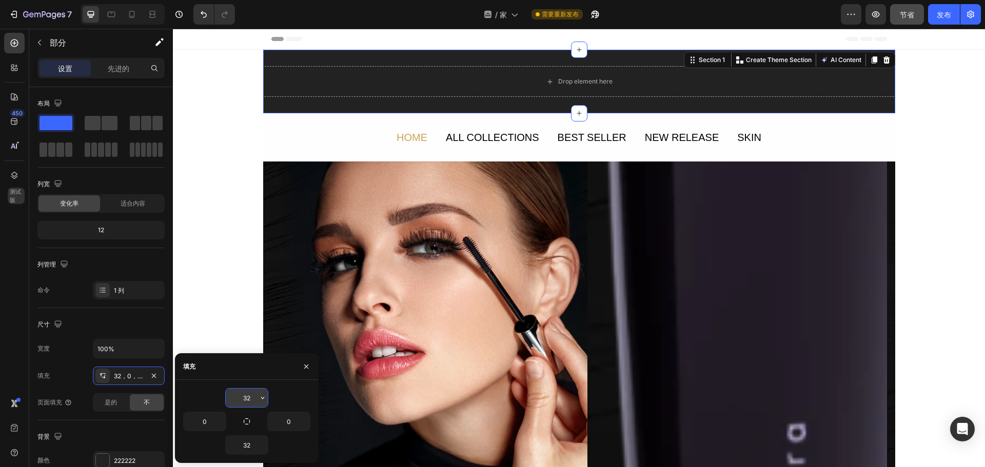
drag, startPoint x: 253, startPoint y: 396, endPoint x: 242, endPoint y: 402, distance: 12.6
click at [242, 402] on div "32" at bounding box center [247, 398] width 42 height 18
drag, startPoint x: 259, startPoint y: 397, endPoint x: 247, endPoint y: 397, distance: 12.3
click at [247, 397] on div "32" at bounding box center [247, 398] width 42 height 18
type input "3"
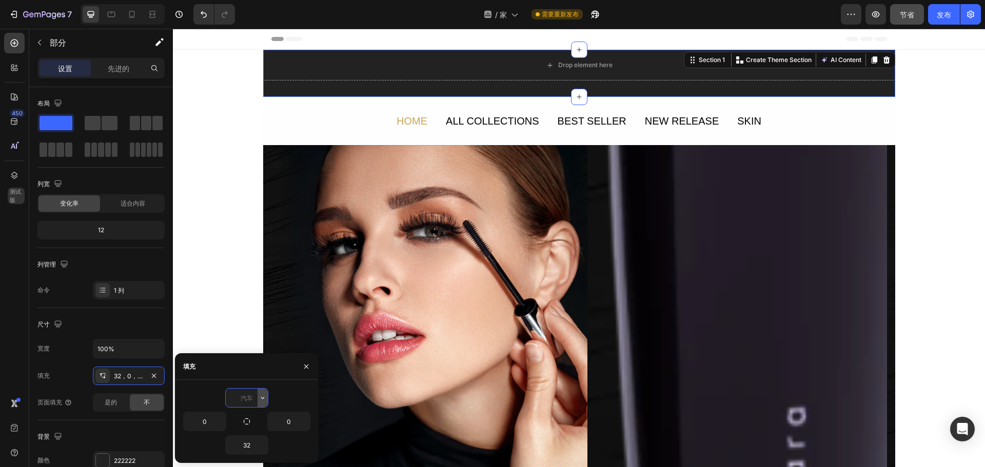
type input "-"
type input "0"
click at [258, 448] on button "button" at bounding box center [263, 445] width 10 height 18
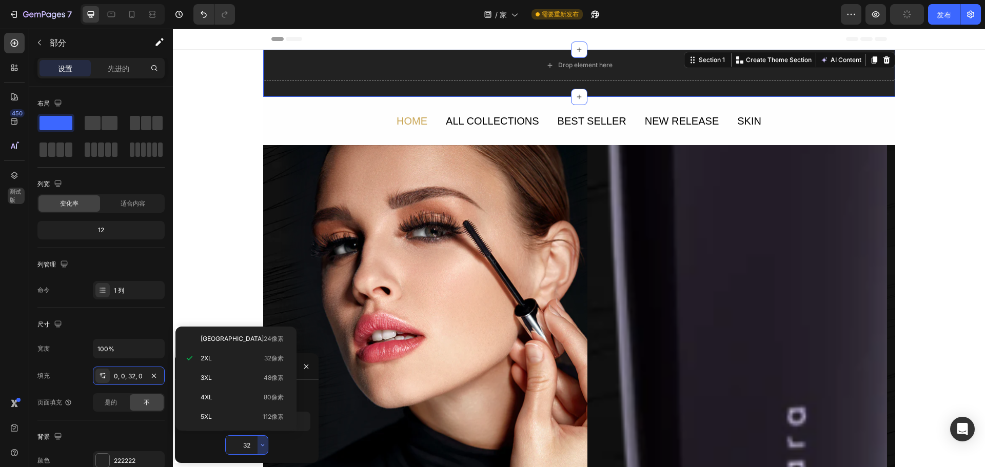
scroll to position [0, 0]
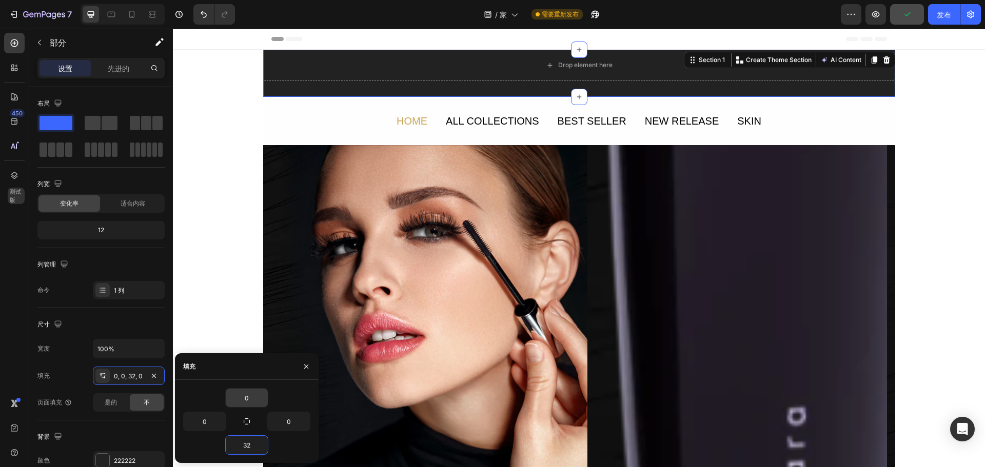
type input "0"
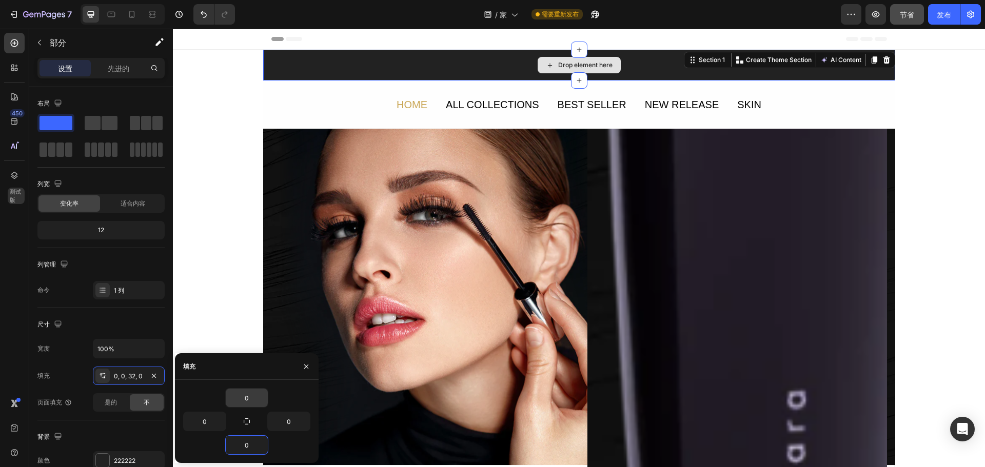
click at [279, 56] on div "Drop element here" at bounding box center [579, 65] width 632 height 31
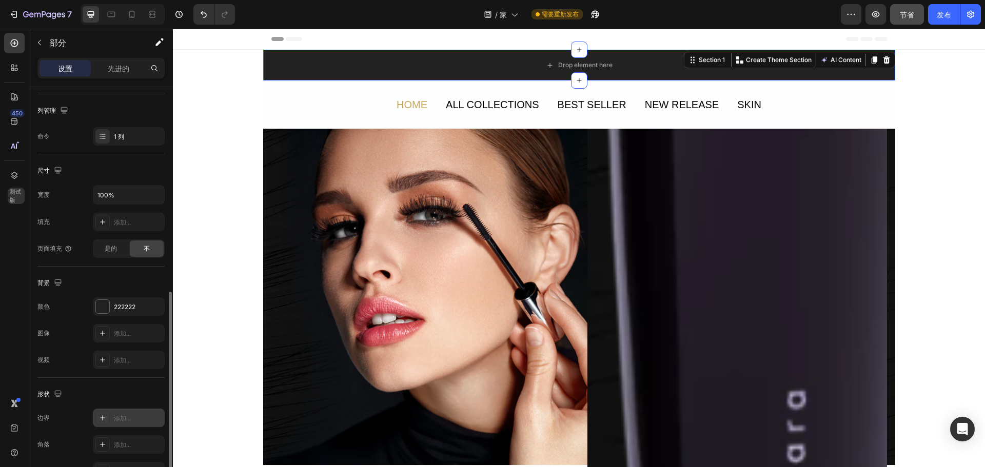
scroll to position [217, 0]
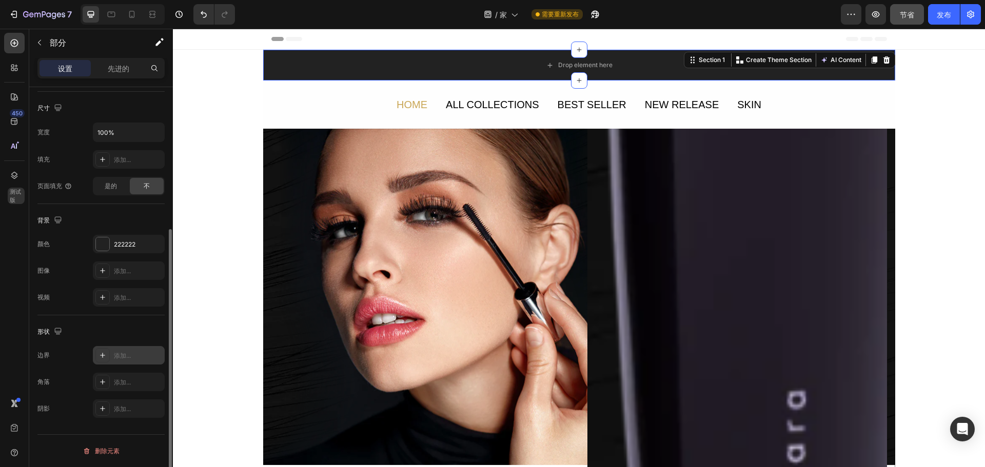
click at [138, 357] on div "添加..." at bounding box center [138, 355] width 48 height 9
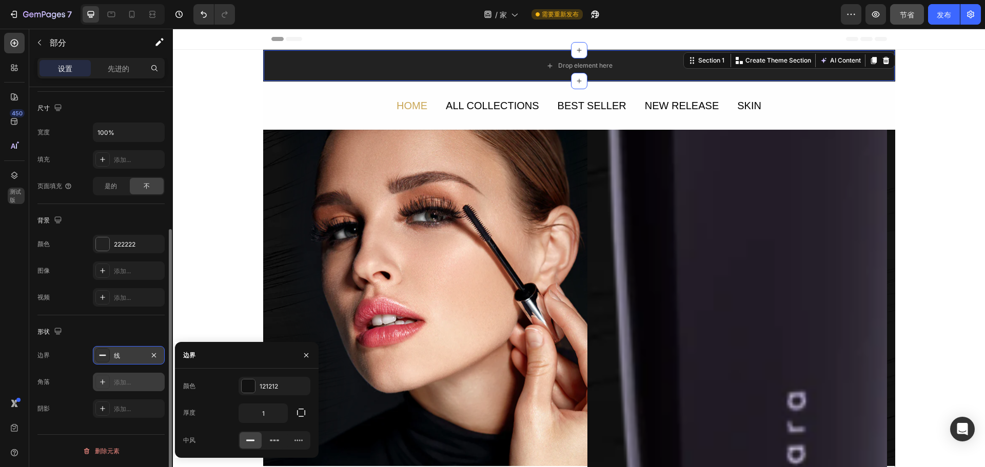
click at [106, 387] on div at bounding box center [102, 382] width 14 height 14
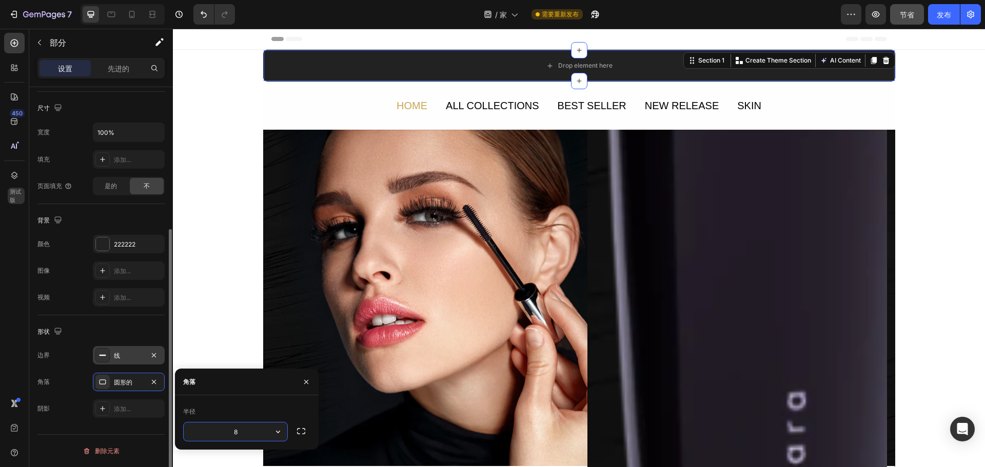
click at [75, 383] on div "角落 圆形的" at bounding box center [100, 382] width 127 height 18
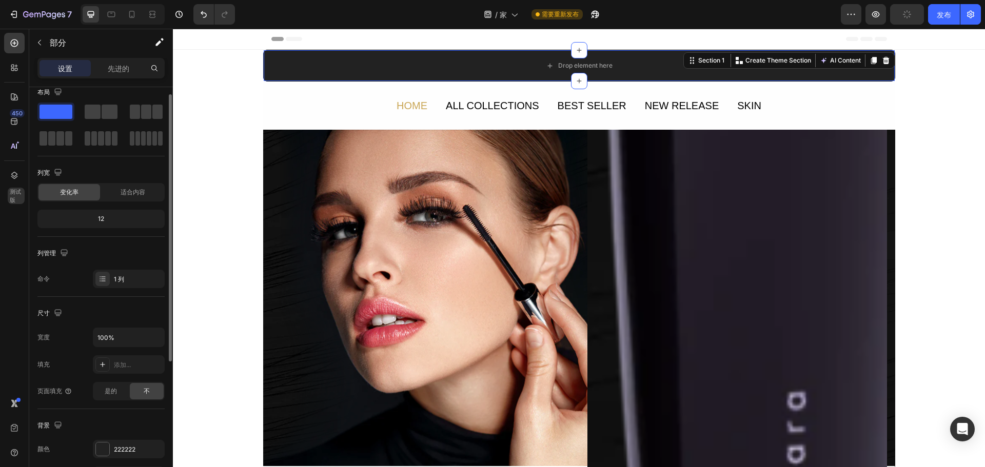
scroll to position [0, 0]
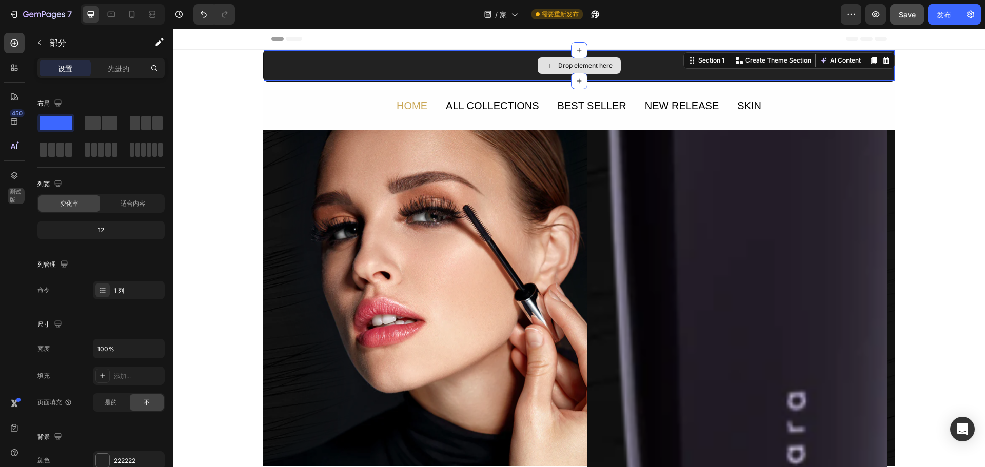
click at [275, 68] on div "Drop element here" at bounding box center [579, 65] width 631 height 31
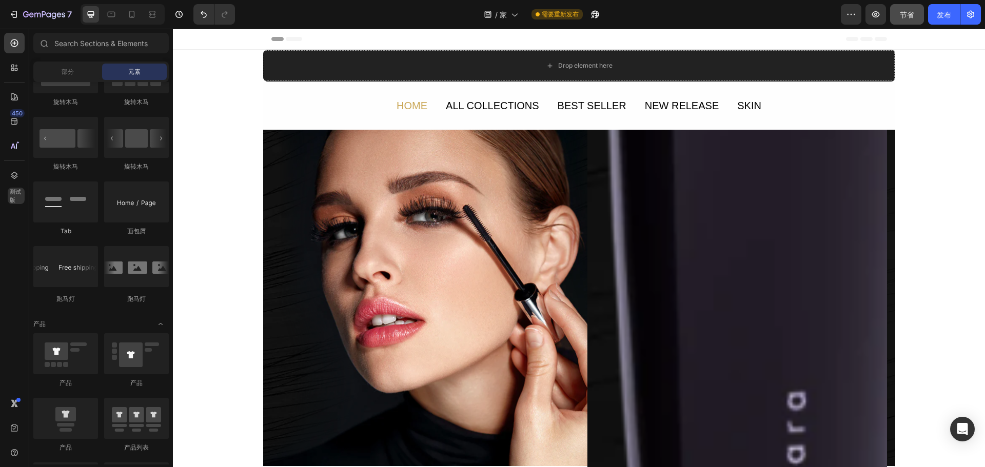
click at [737, 67] on div "Drop element here Section 1" at bounding box center [579, 66] width 632 height 32
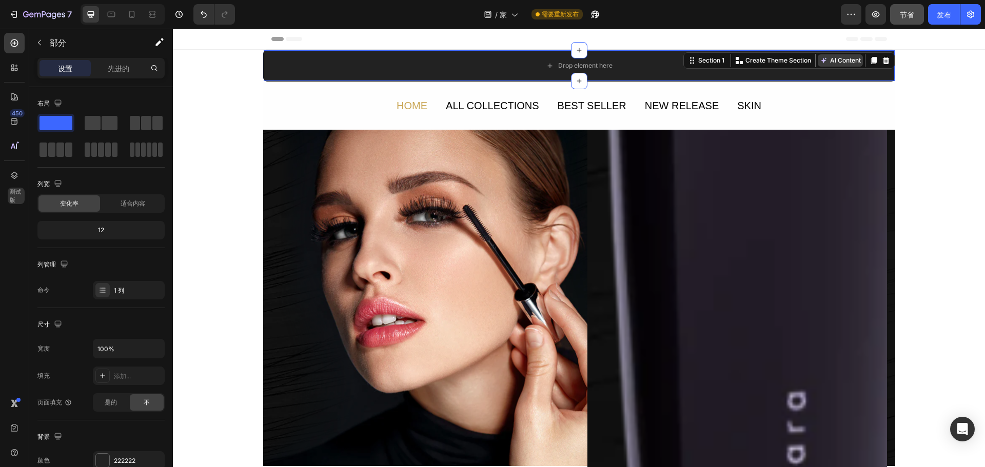
click at [844, 60] on button "AI Content" at bounding box center [840, 60] width 45 height 12
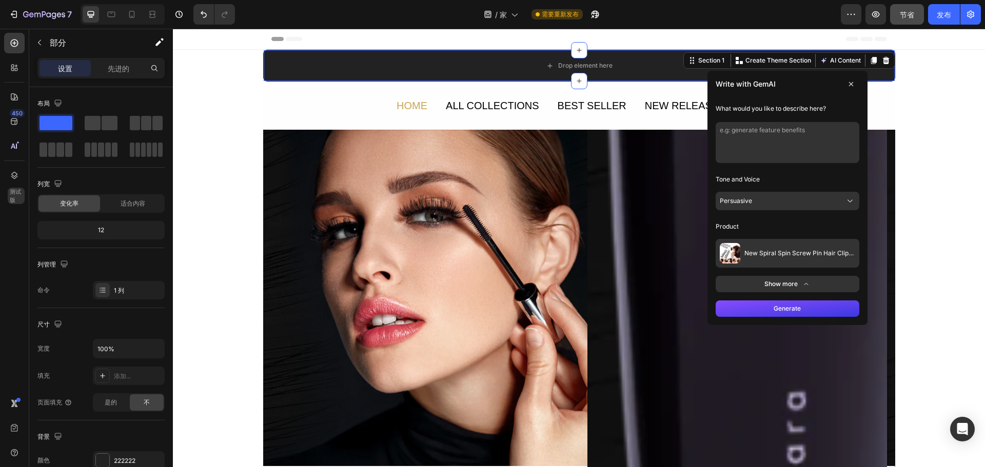
click at [767, 133] on textarea at bounding box center [788, 142] width 144 height 41
type textarea "r"
type textarea "把这条黑色的直接拉到左右两边尽头"
click at [801, 317] on button "Generate" at bounding box center [788, 309] width 144 height 16
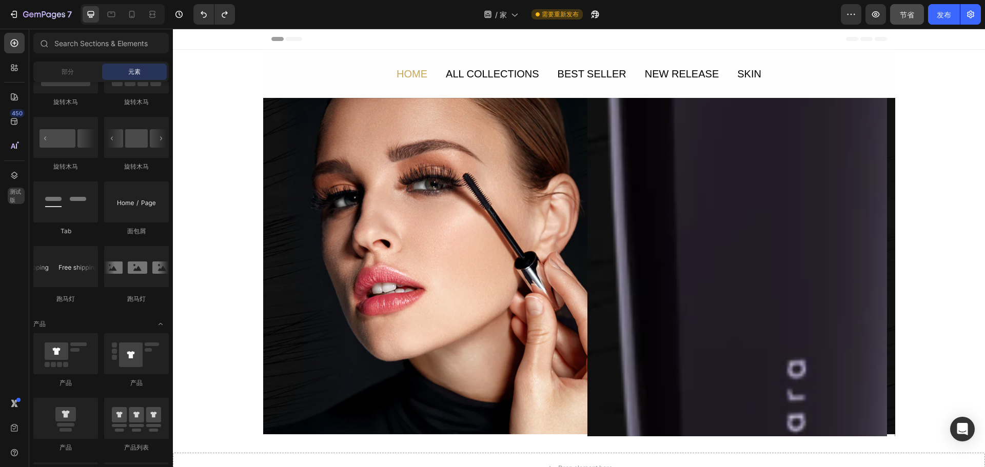
click at [434, 35] on div "Header" at bounding box center [579, 39] width 616 height 21
click at [205, 17] on icon "撤消/重做" at bounding box center [204, 14] width 6 height 7
click at [208, 18] on icon "撤消/重做" at bounding box center [204, 14] width 10 height 10
click at [207, 17] on icon "撤消/重做" at bounding box center [204, 14] width 10 height 10
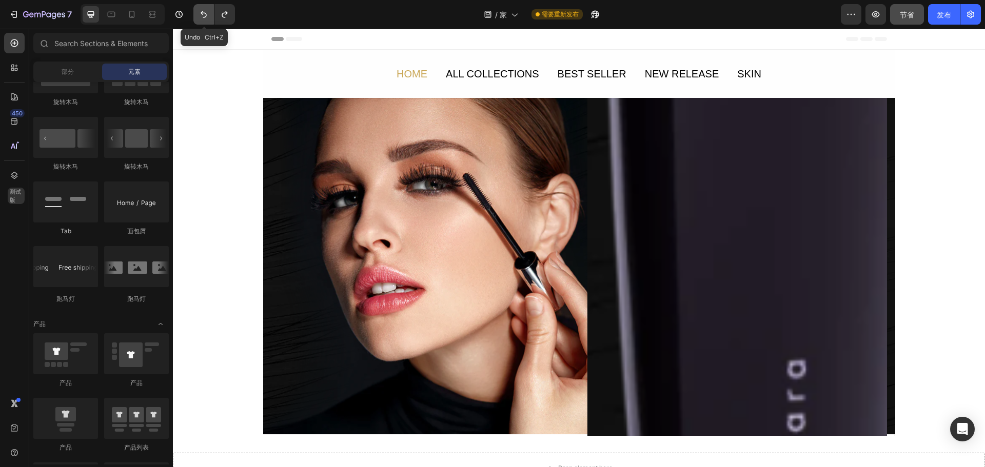
click at [206, 17] on icon "撤消/重做" at bounding box center [204, 14] width 6 height 7
click at [205, 16] on icon "撤消/重做" at bounding box center [204, 14] width 10 height 10
drag, startPoint x: 205, startPoint y: 16, endPoint x: 225, endPoint y: 7, distance: 21.8
click at [207, 14] on icon "撤消/重做" at bounding box center [204, 14] width 10 height 10
click at [225, 7] on button "撤消/重做" at bounding box center [224, 14] width 21 height 21
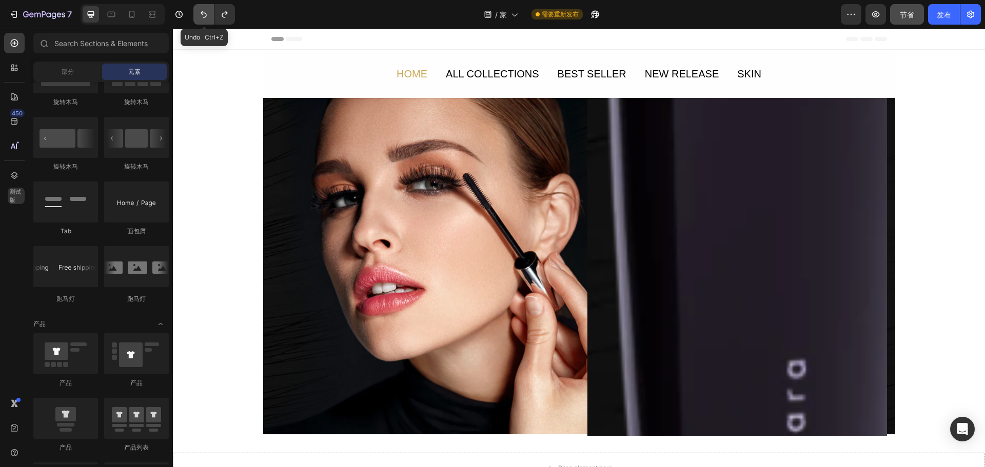
click at [199, 12] on icon "撤消/重做" at bounding box center [204, 14] width 10 height 10
drag, startPoint x: 199, startPoint y: 12, endPoint x: 297, endPoint y: 18, distance: 98.2
click at [202, 12] on icon "撤消/重做" at bounding box center [204, 14] width 10 height 10
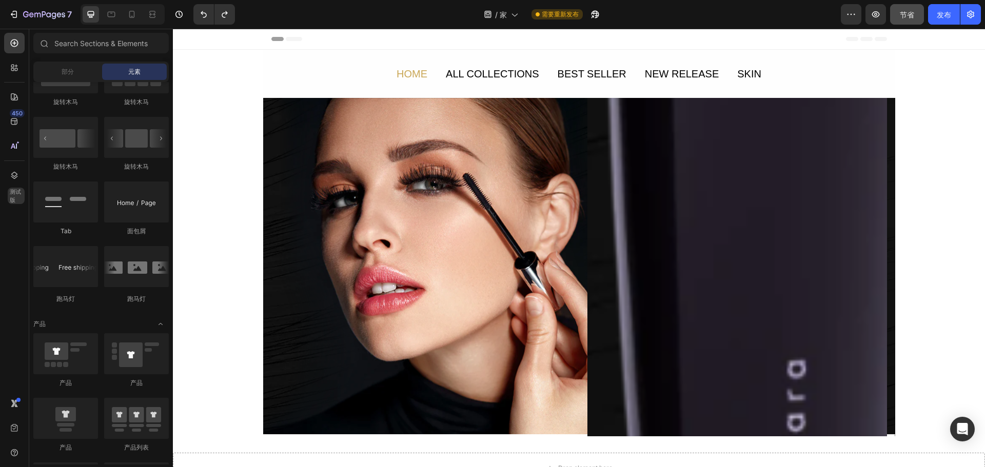
click at [449, 31] on div "Header" at bounding box center [579, 39] width 616 height 21
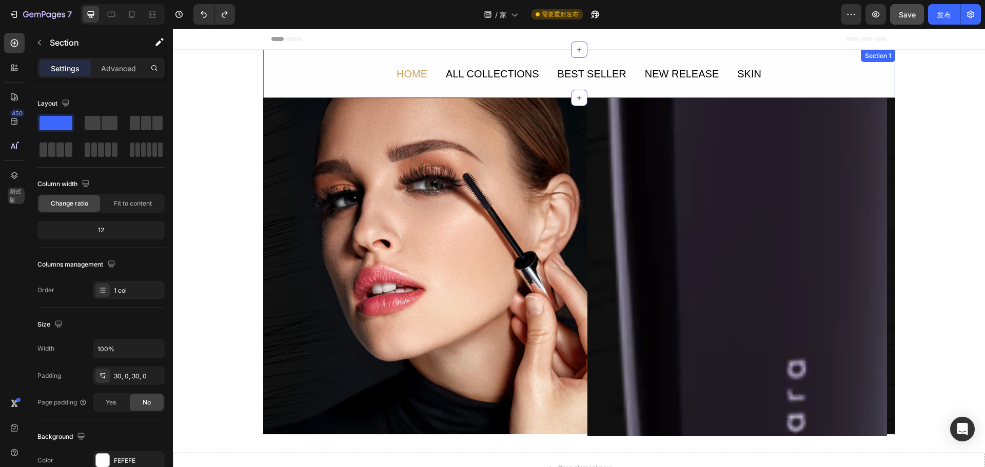
click at [265, 60] on div "HOME Text Block ALL COLLECTIONS Text Block BEST SELLER Text Block NEW RELEASE T…" at bounding box center [579, 74] width 632 height 48
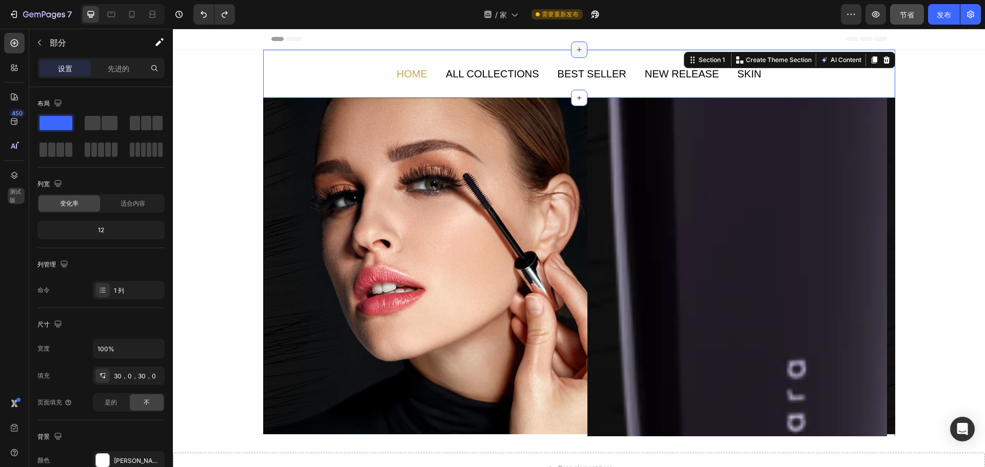
click at [579, 49] on icon at bounding box center [579, 50] width 8 height 8
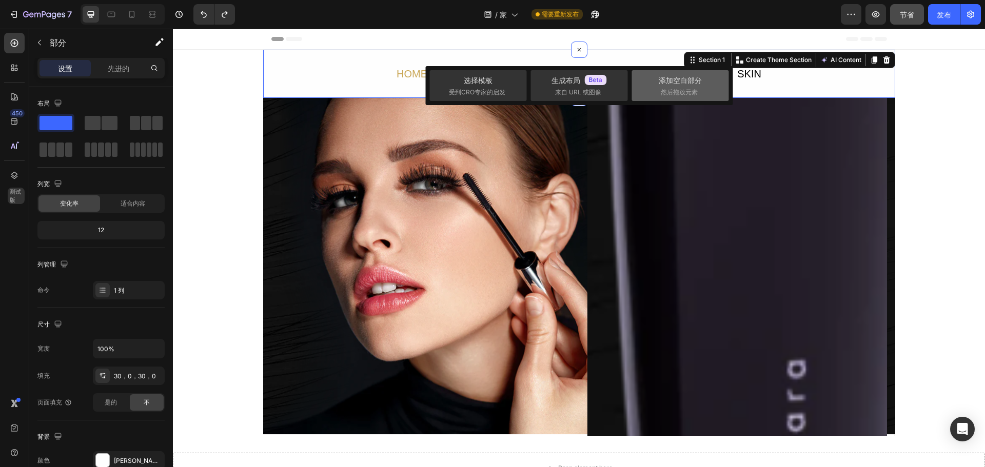
drag, startPoint x: 688, startPoint y: 83, endPoint x: 394, endPoint y: 30, distance: 299.3
click at [688, 83] on font "添加空白部分" at bounding box center [680, 80] width 43 height 9
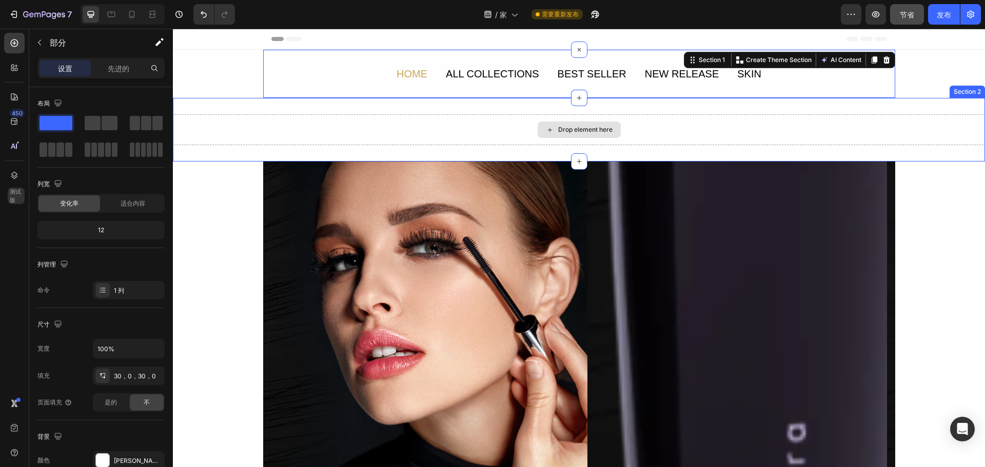
drag, startPoint x: 841, startPoint y: 121, endPoint x: 764, endPoint y: 124, distance: 77.0
click at [841, 122] on div "Drop element here" at bounding box center [579, 129] width 812 height 31
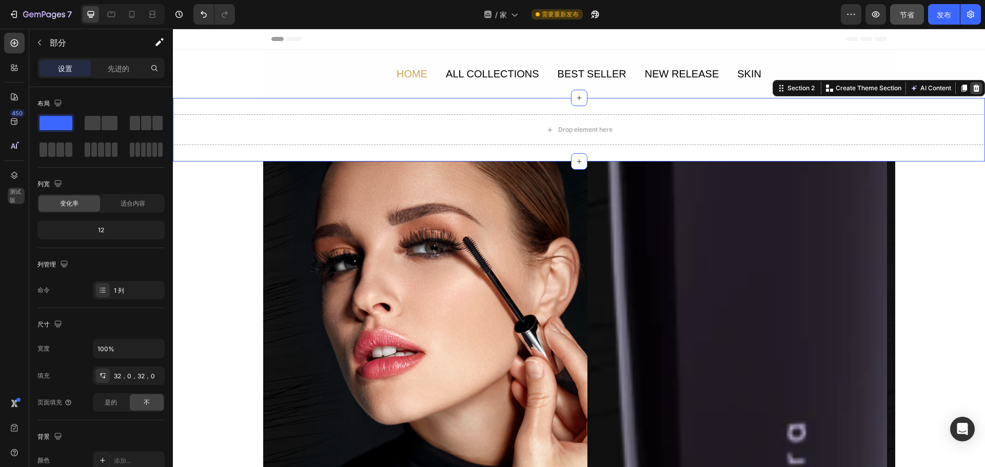
click at [972, 84] on icon at bounding box center [976, 88] width 8 height 8
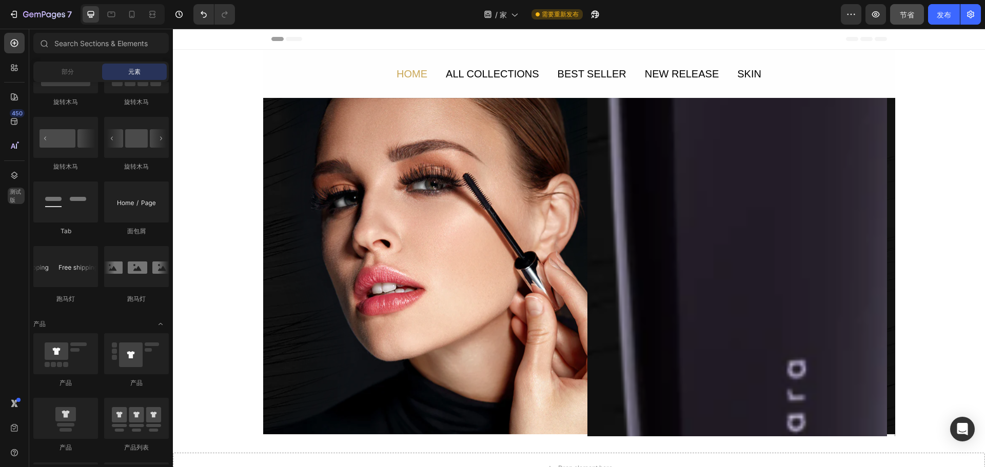
click at [619, 37] on div "Header" at bounding box center [579, 39] width 616 height 21
click at [496, 58] on div "HOME Text Block ALL COLLECTIONS Text Block BEST SELLER Text Block NEW RELEASE T…" at bounding box center [579, 74] width 632 height 48
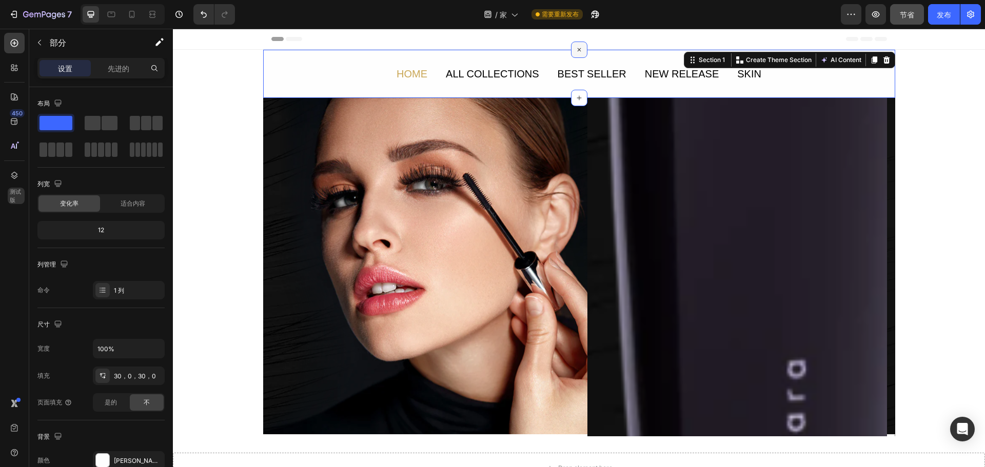
click at [578, 46] on icon at bounding box center [579, 50] width 12 height 12
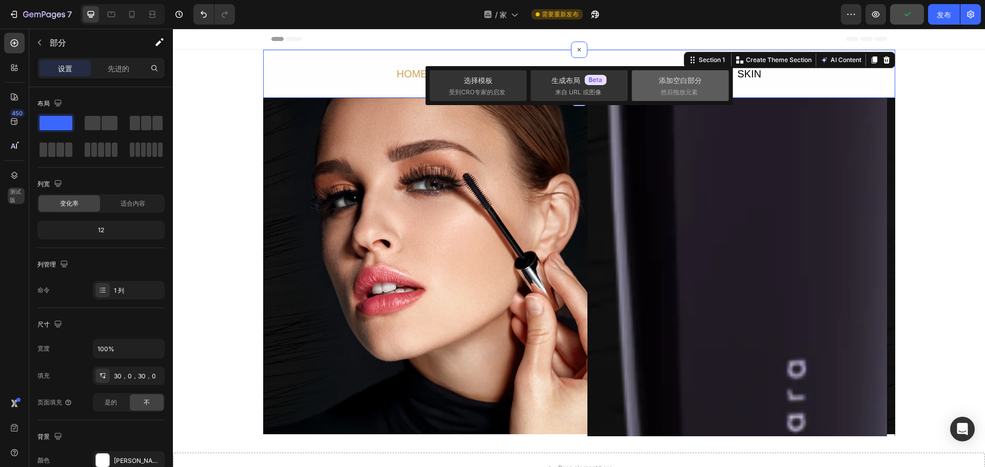
click at [650, 82] on div "添加空白部分 然后拖放元素" at bounding box center [680, 85] width 97 height 31
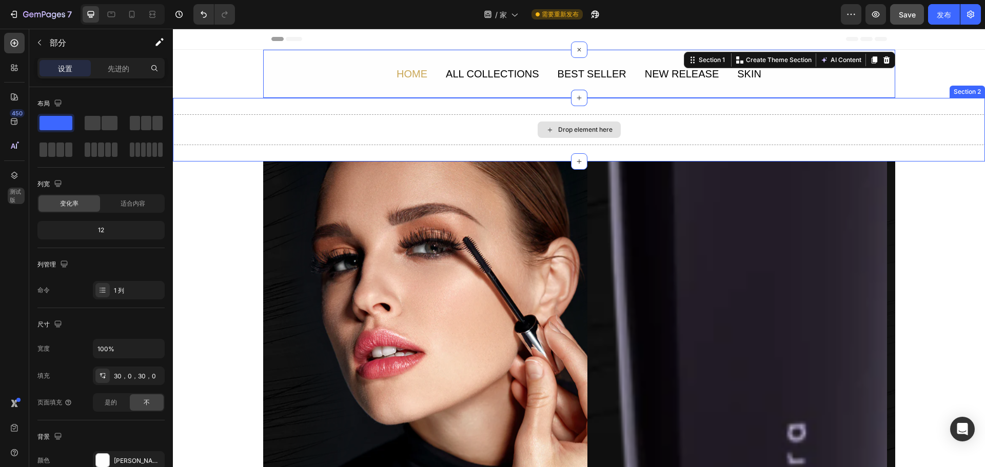
click at [677, 131] on div "Drop element here" at bounding box center [579, 129] width 812 height 31
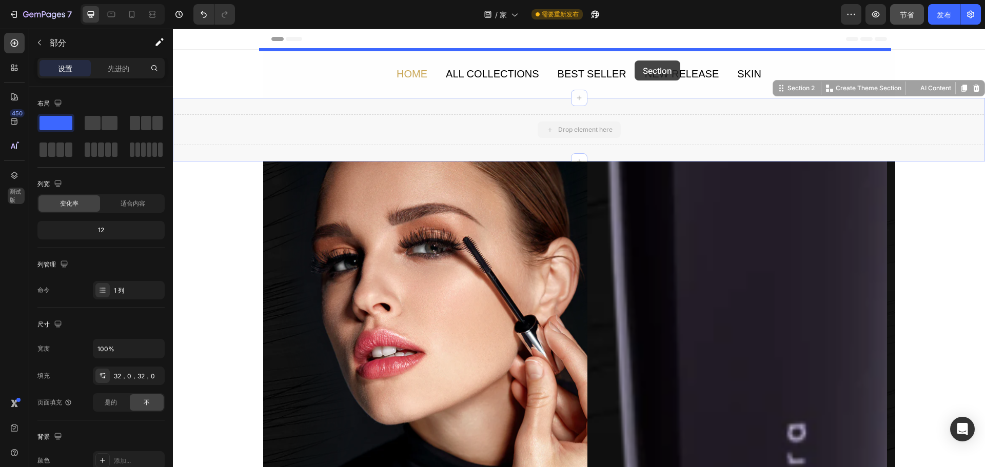
drag, startPoint x: 633, startPoint y: 122, endPoint x: 635, endPoint y: 61, distance: 61.6
drag, startPoint x: 676, startPoint y: 120, endPoint x: 680, endPoint y: 49, distance: 71.4
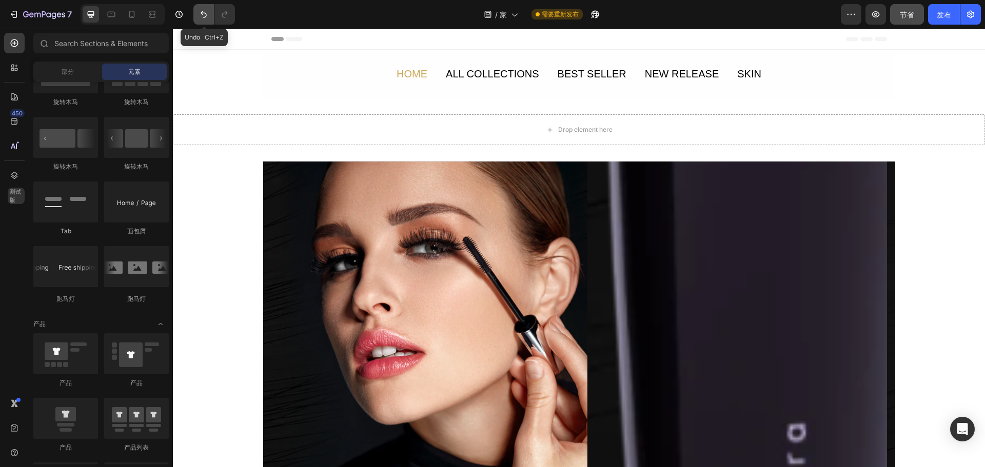
click at [212, 13] on button "撤消/重做" at bounding box center [203, 14] width 21 height 21
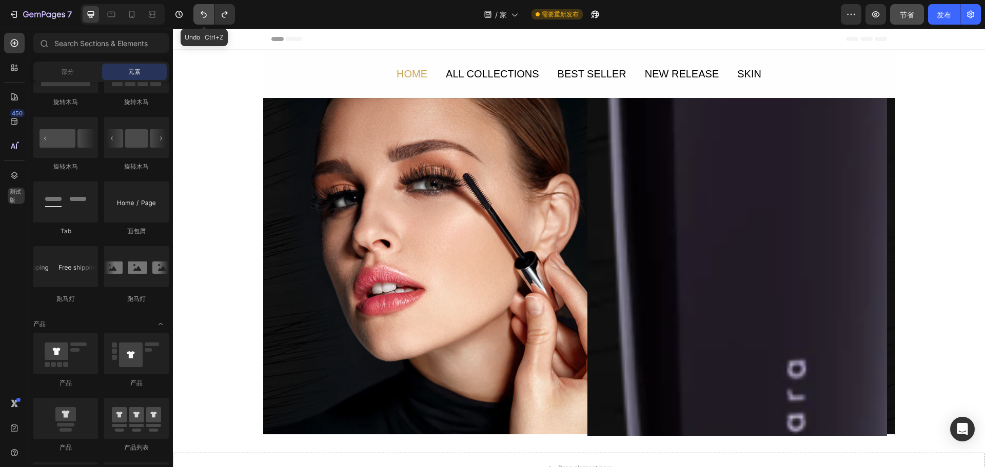
click at [207, 14] on icon "撤消/重做" at bounding box center [204, 14] width 10 height 10
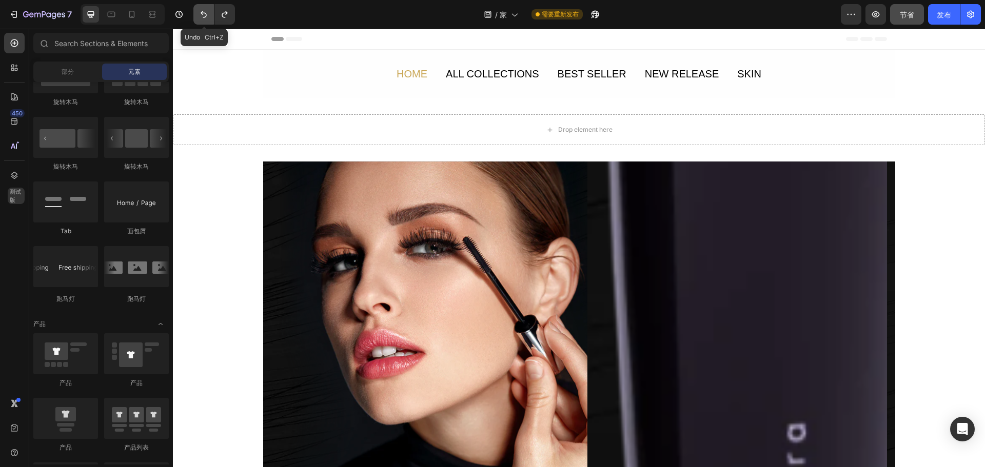
click at [207, 14] on icon "撤消/重做" at bounding box center [204, 14] width 10 height 10
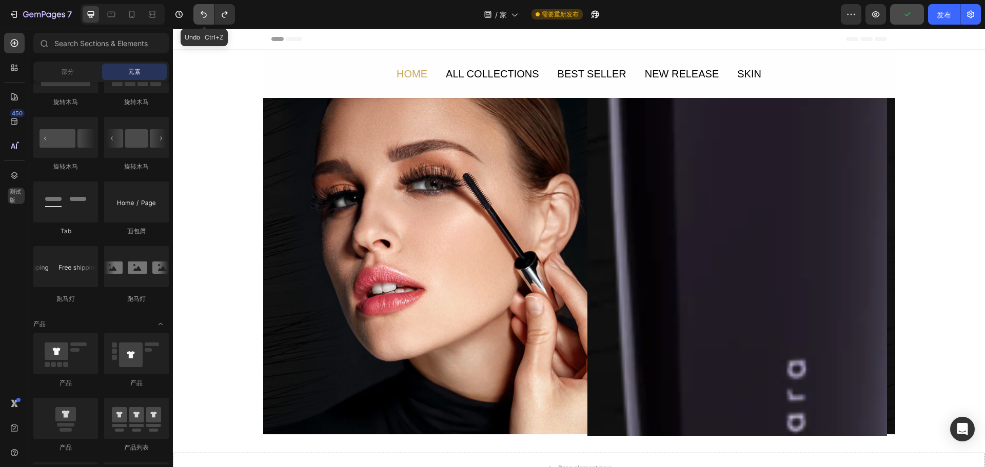
click at [207, 14] on icon "撤消/重做" at bounding box center [204, 14] width 10 height 10
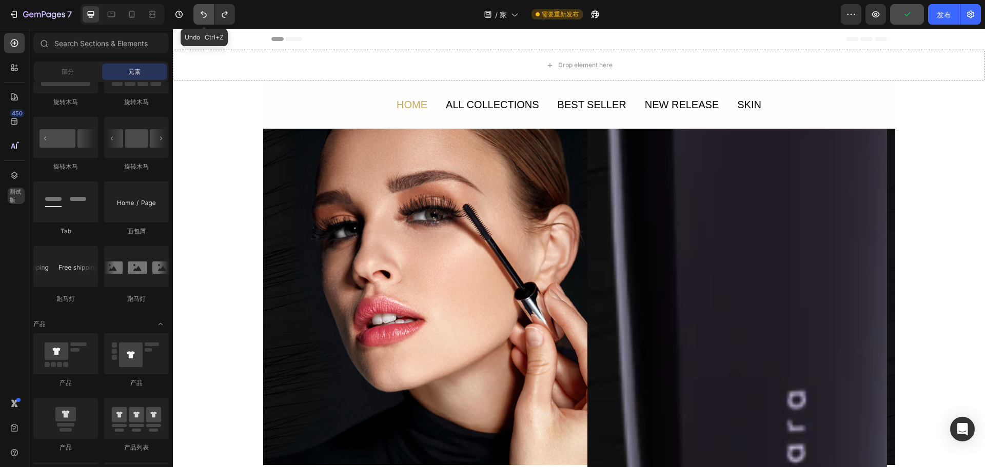
click at [207, 14] on icon "撤消/重做" at bounding box center [204, 14] width 10 height 10
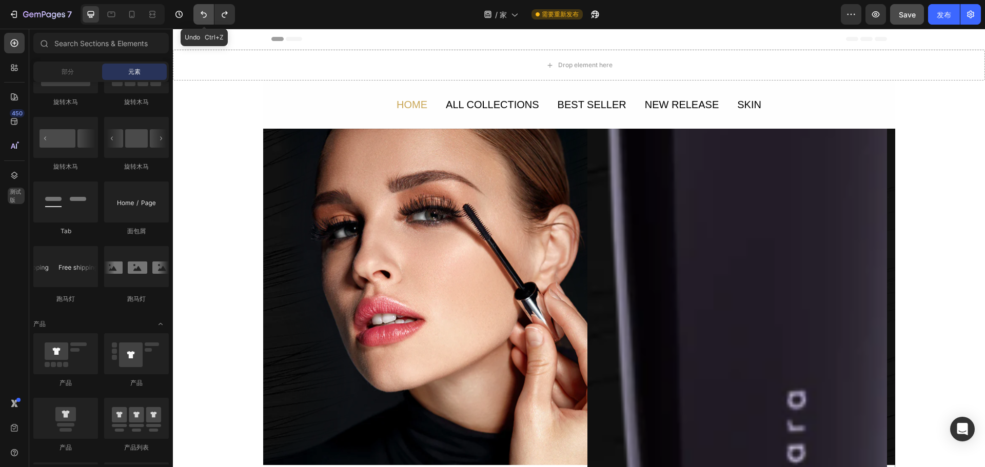
click at [207, 14] on icon "撤消/重做" at bounding box center [204, 14] width 10 height 10
click at [206, 13] on icon "撤消/重做" at bounding box center [204, 14] width 10 height 10
click at [206, 13] on icon "撤消/重做" at bounding box center [204, 14] width 6 height 7
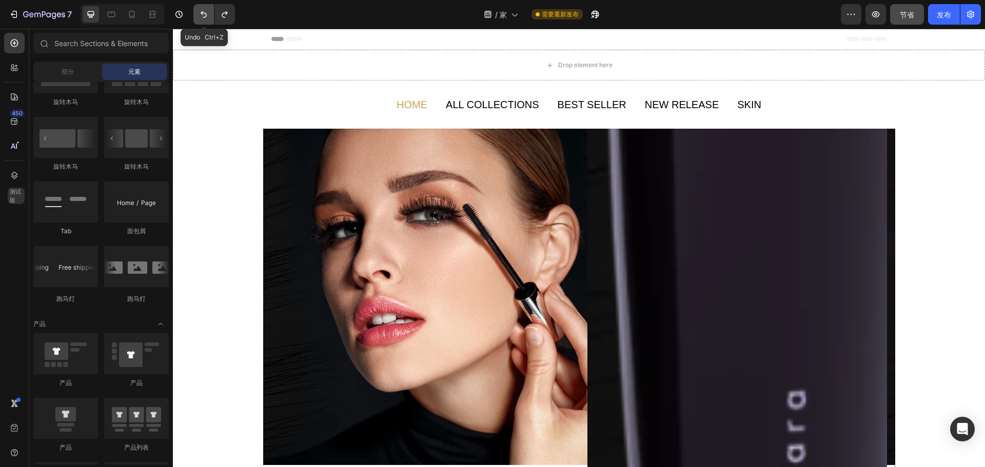
click at [206, 13] on icon "撤消/重做" at bounding box center [204, 14] width 6 height 7
click at [205, 13] on icon "撤消/重做" at bounding box center [204, 14] width 6 height 7
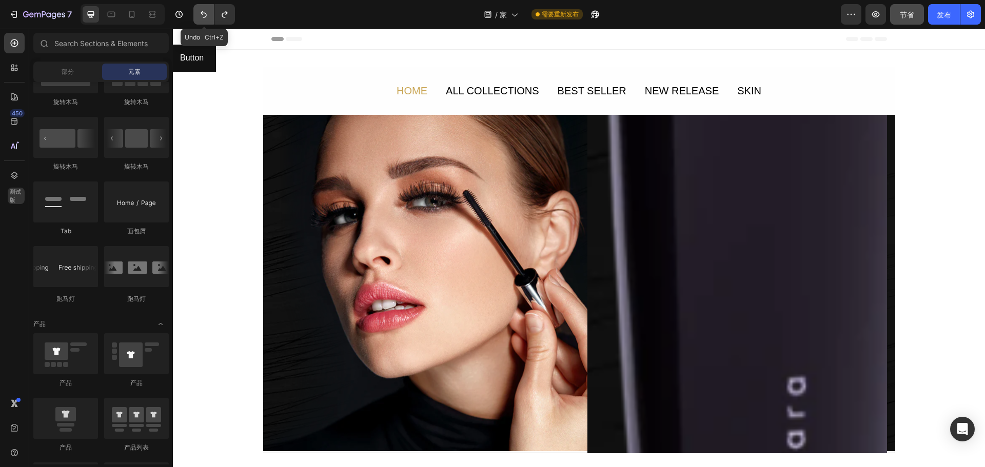
click at [205, 13] on icon "撤消/重做" at bounding box center [204, 14] width 6 height 7
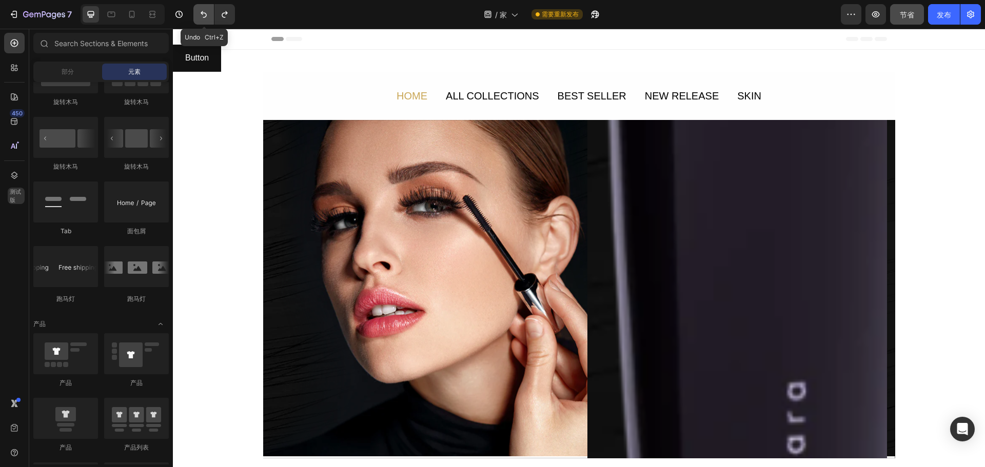
click at [205, 13] on icon "撤消/重做" at bounding box center [204, 14] width 6 height 7
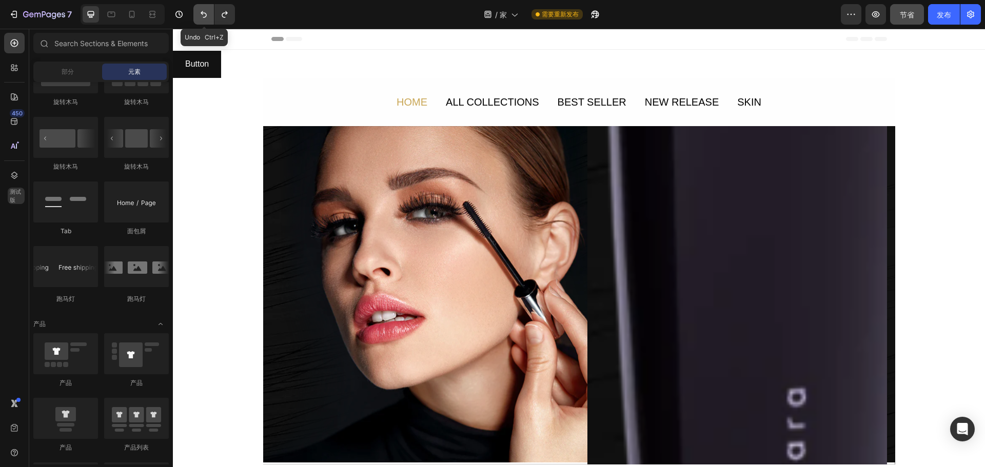
click at [205, 13] on icon "撤消/重做" at bounding box center [204, 14] width 6 height 7
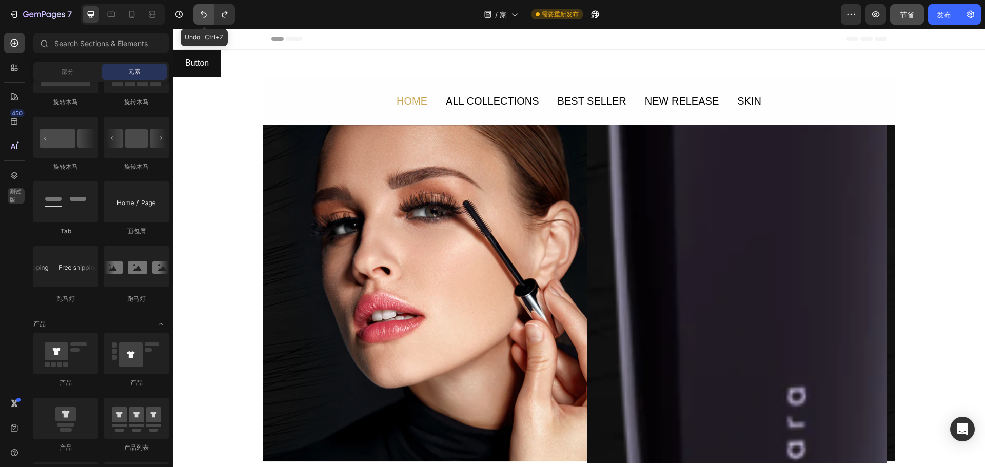
click at [205, 13] on icon "撤消/重做" at bounding box center [204, 14] width 6 height 7
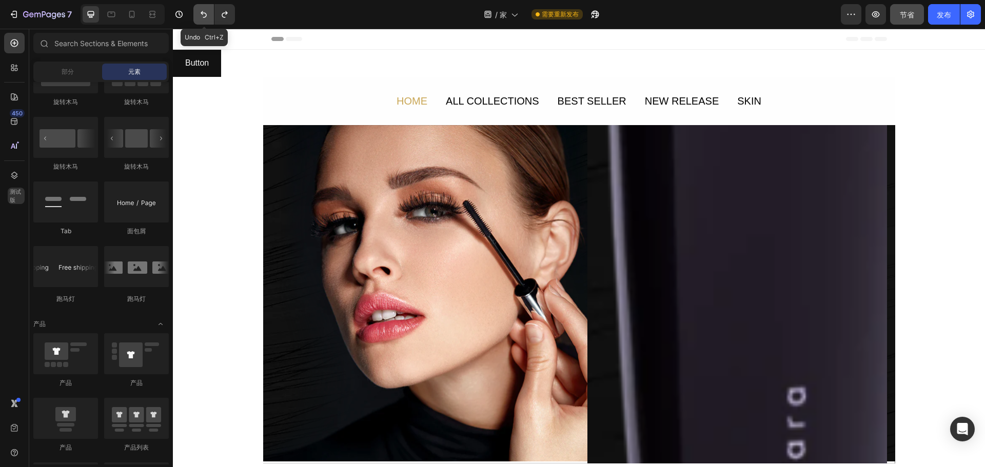
click at [205, 13] on icon "撤消/重做" at bounding box center [204, 14] width 6 height 7
click at [216, 64] on button "Button" at bounding box center [197, 63] width 48 height 27
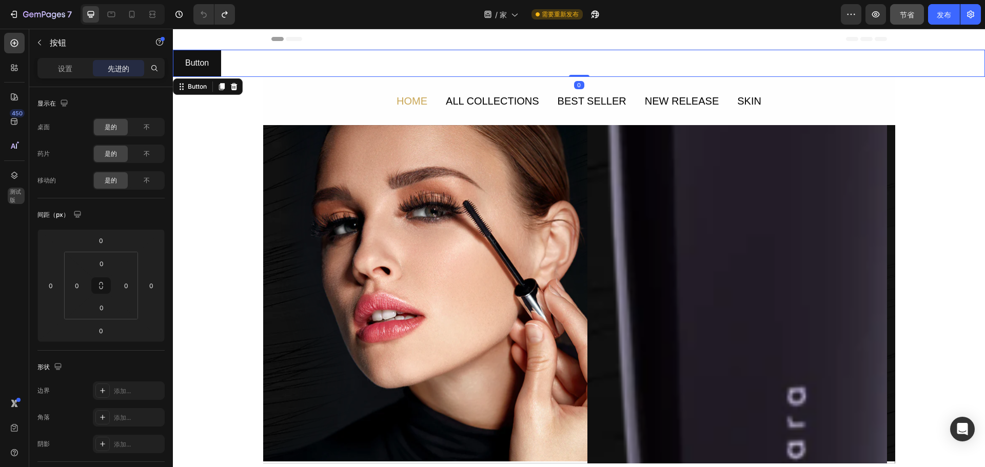
click at [336, 68] on div "Button Button 0" at bounding box center [579, 63] width 812 height 27
click at [531, 76] on div "Button Button 0" at bounding box center [579, 63] width 812 height 27
click at [533, 70] on div "Button Button 0" at bounding box center [579, 63] width 812 height 27
click at [832, 58] on div "Button Button 0" at bounding box center [579, 63] width 812 height 27
click at [555, 63] on div "Button Button 0" at bounding box center [579, 63] width 812 height 27
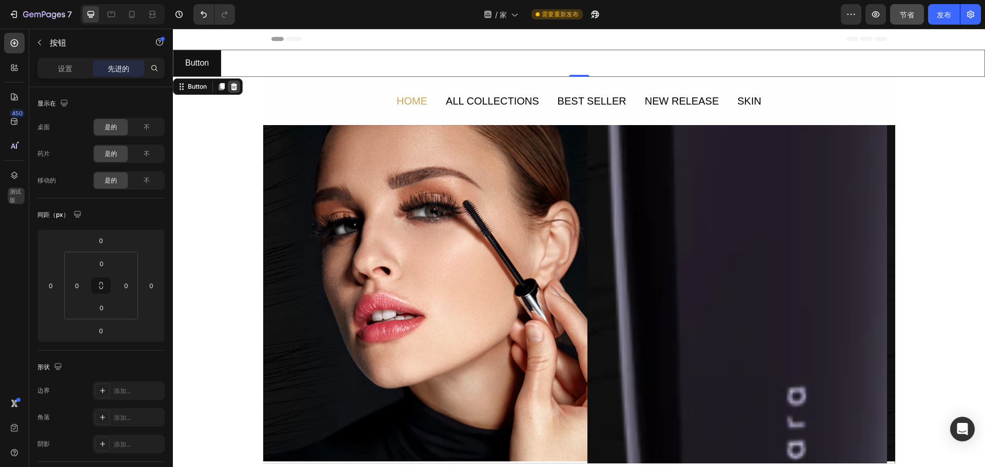
click at [231, 86] on icon at bounding box center [234, 87] width 8 height 8
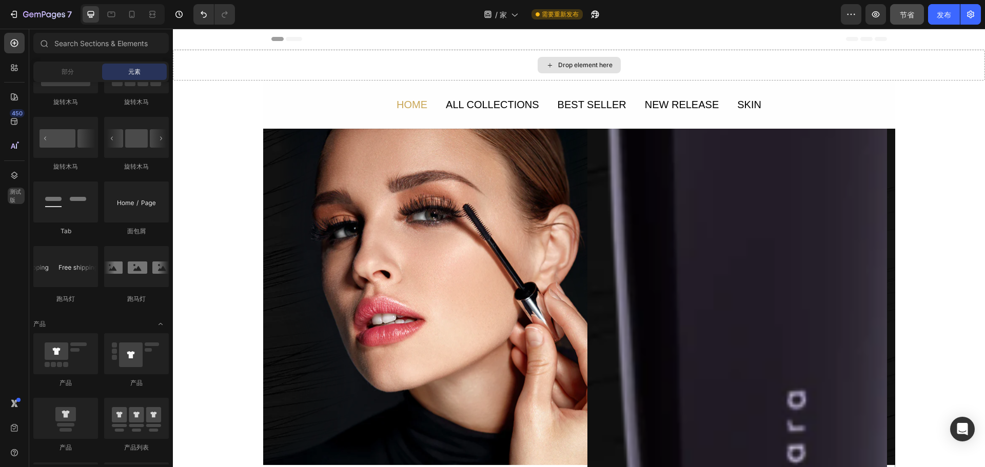
click at [237, 70] on div "Drop element here" at bounding box center [579, 65] width 812 height 31
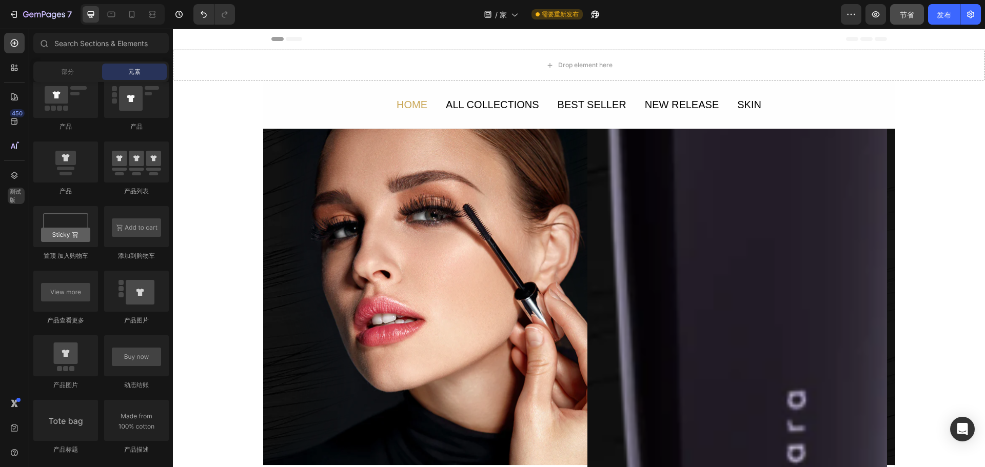
scroll to position [975, 0]
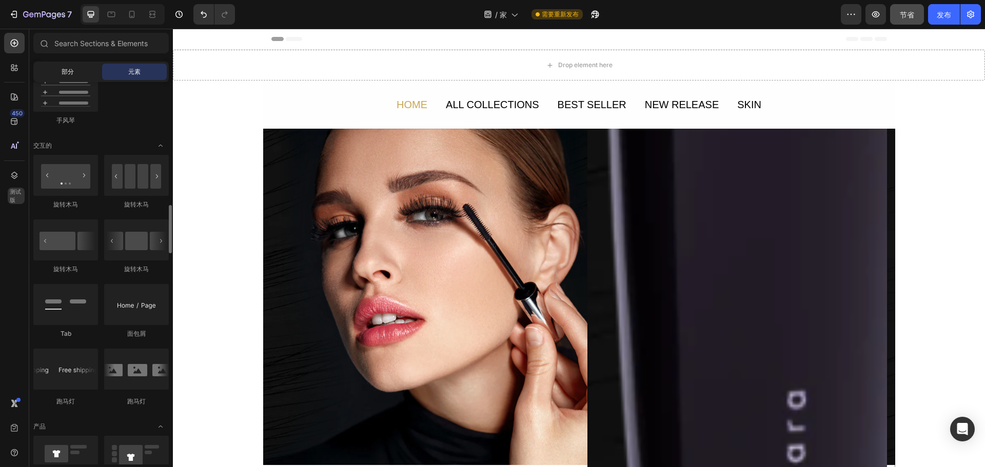
click at [85, 69] on div "部分" at bounding box center [67, 72] width 65 height 16
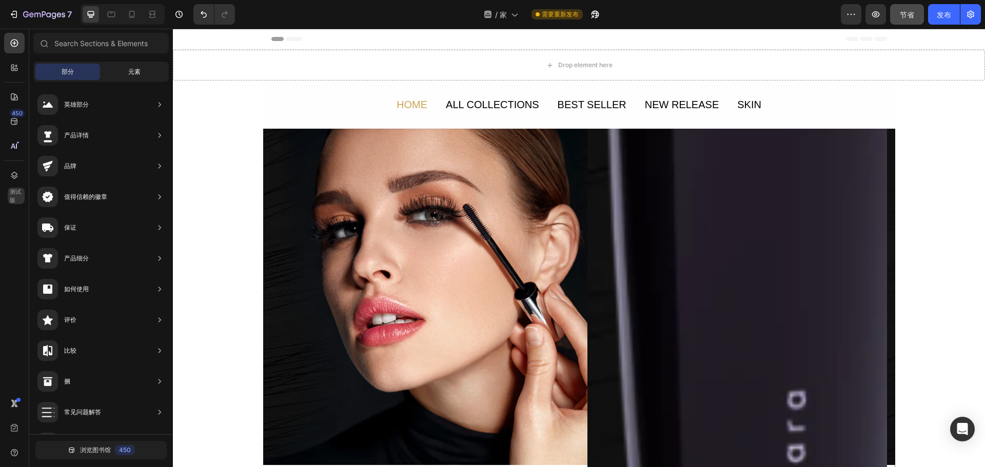
click at [145, 68] on div "元素" at bounding box center [134, 72] width 65 height 16
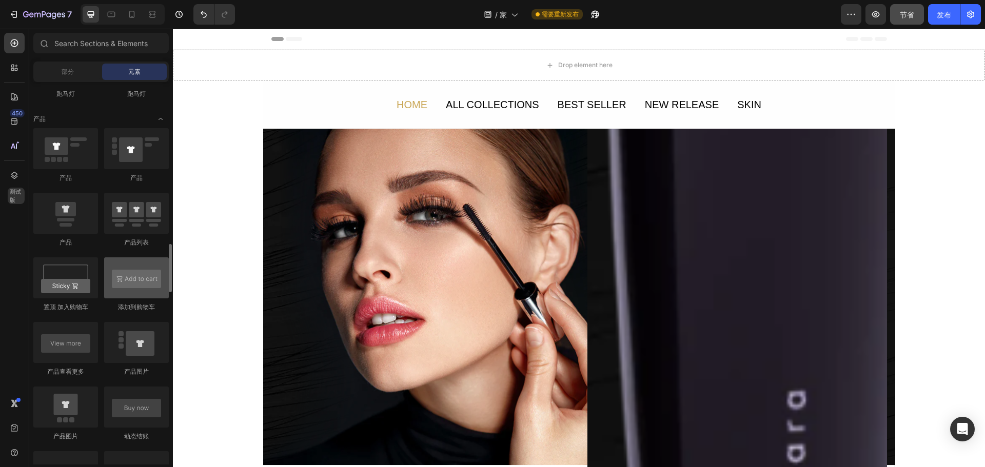
scroll to position [1591, 0]
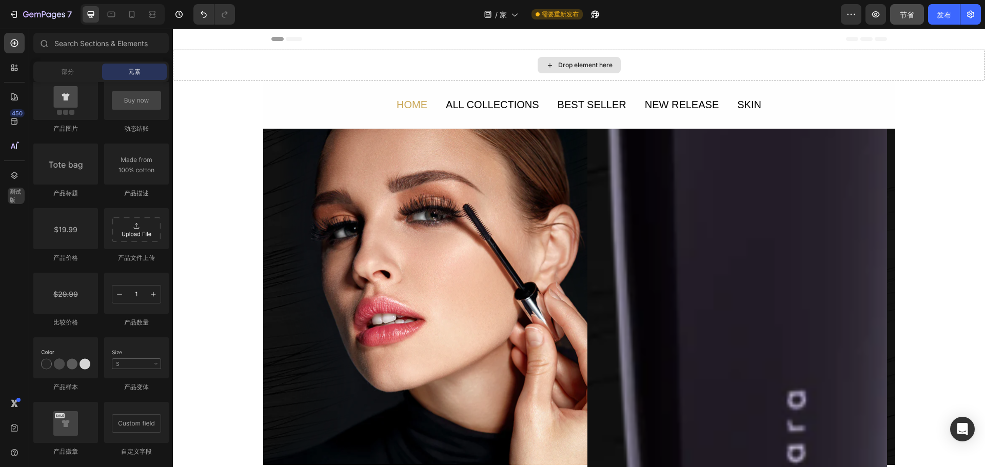
click at [316, 62] on div "Drop element here" at bounding box center [579, 65] width 812 height 31
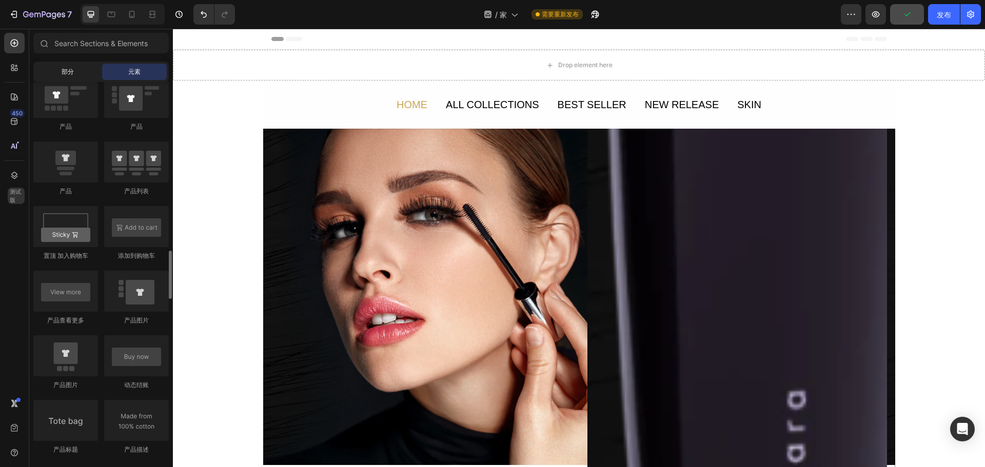
click at [58, 75] on div "部分" at bounding box center [67, 72] width 65 height 16
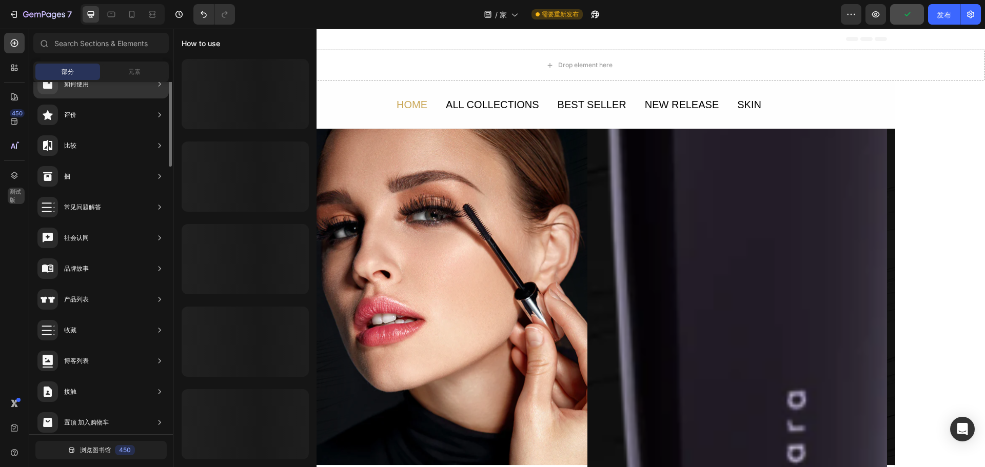
scroll to position [243, 0]
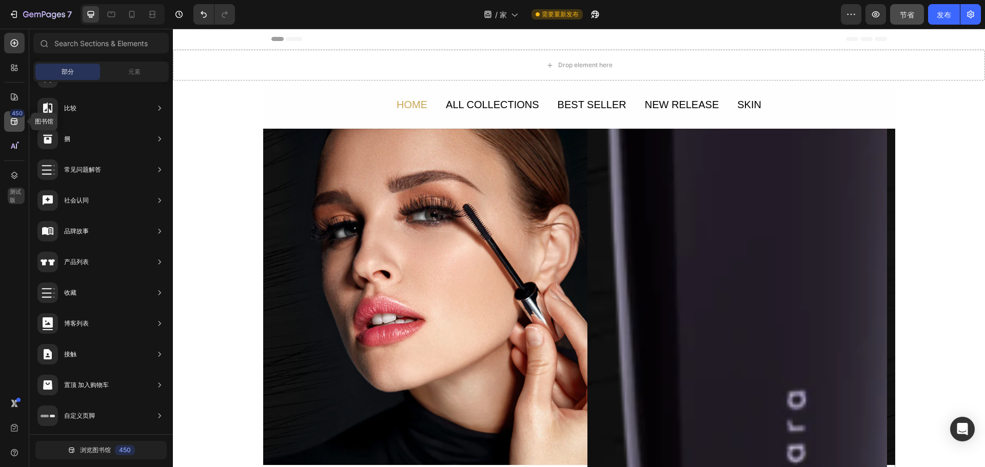
click at [9, 114] on div "450" at bounding box center [14, 121] width 21 height 21
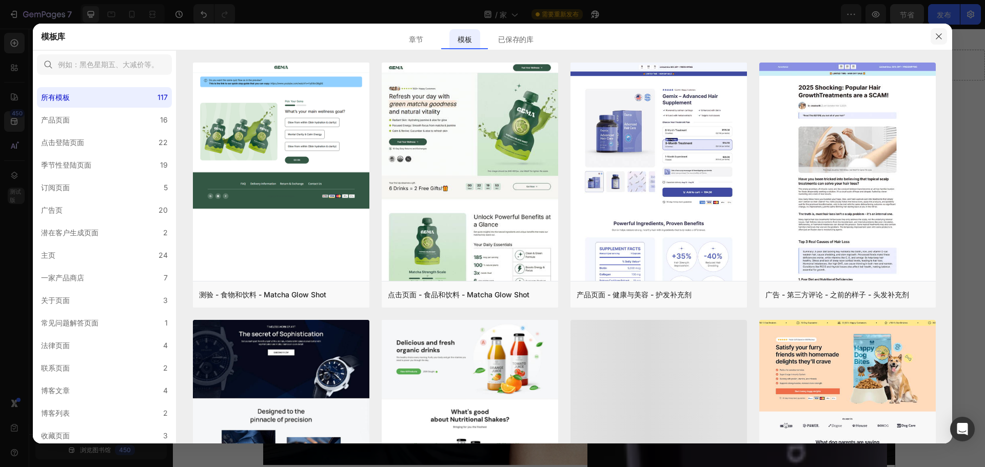
click at [944, 36] on button "button" at bounding box center [939, 36] width 16 height 16
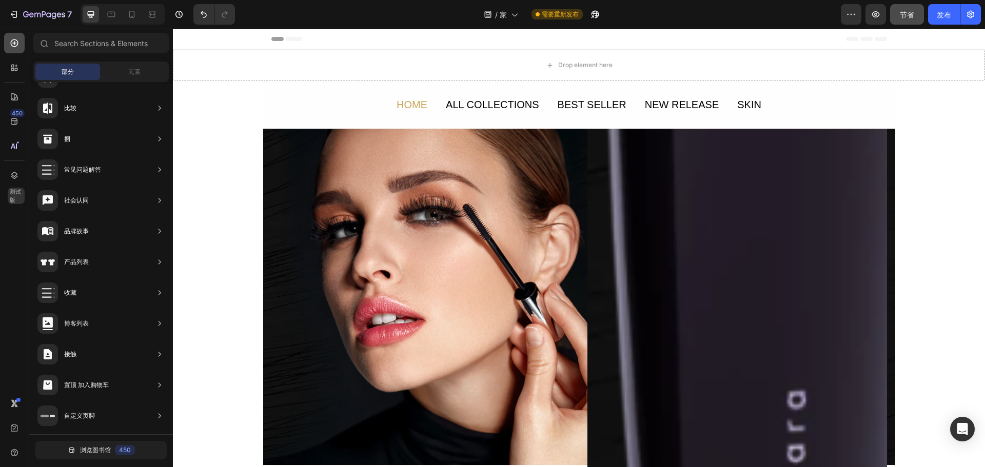
click at [19, 41] on div at bounding box center [14, 43] width 21 height 21
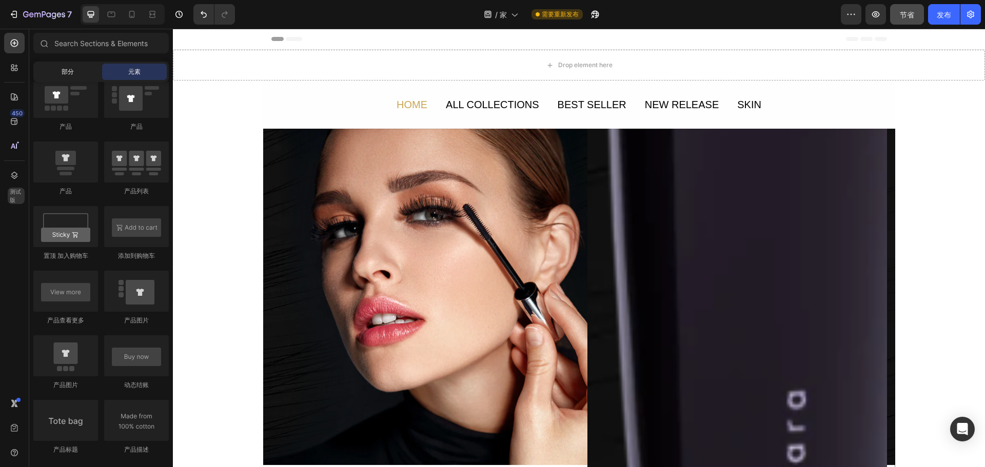
click at [74, 73] on div "部分" at bounding box center [67, 72] width 65 height 16
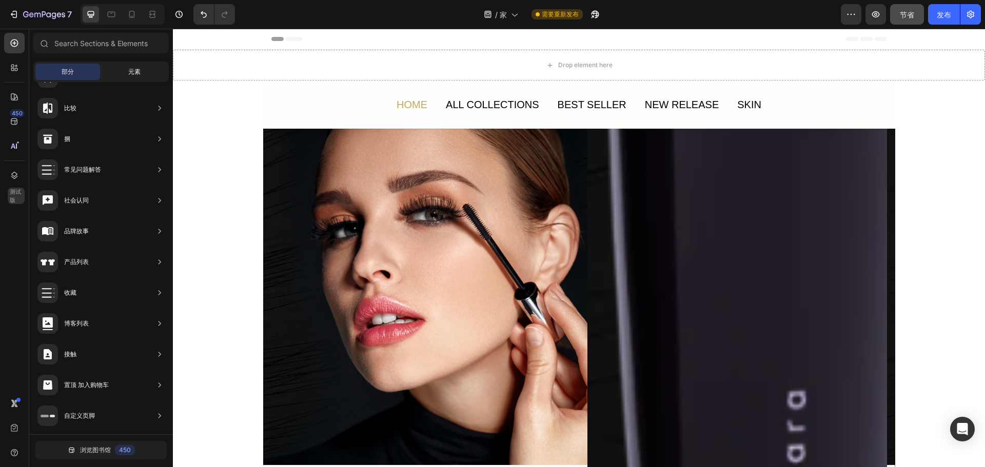
click at [132, 74] on font "元素" at bounding box center [134, 72] width 12 height 8
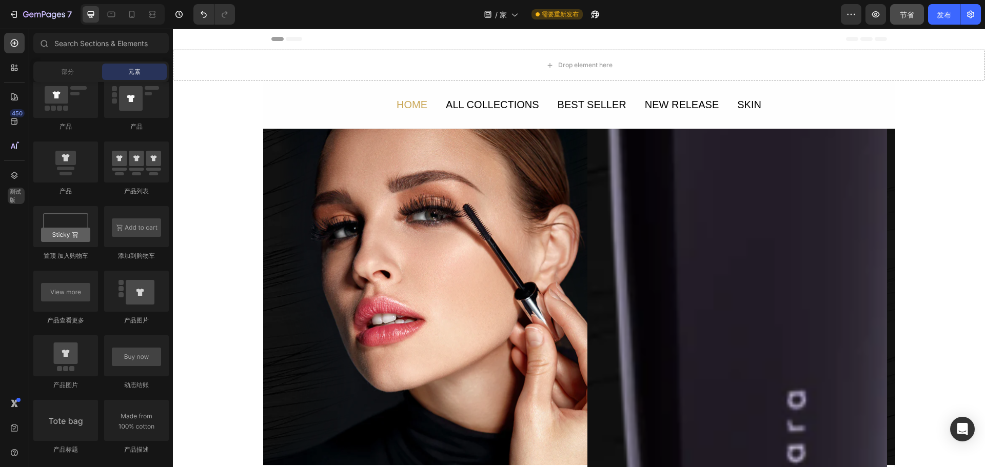
click at [97, 31] on div "Sections(18) 元素(83) 部分 元素 英雄部分 产品详情 品牌 值得信赖的徽章 保证 产品细分 如何使用 评价 比较 捆 常见问题解答 社会认同…" at bounding box center [101, 248] width 144 height 439
click at [97, 41] on input "text" at bounding box center [100, 43] width 135 height 21
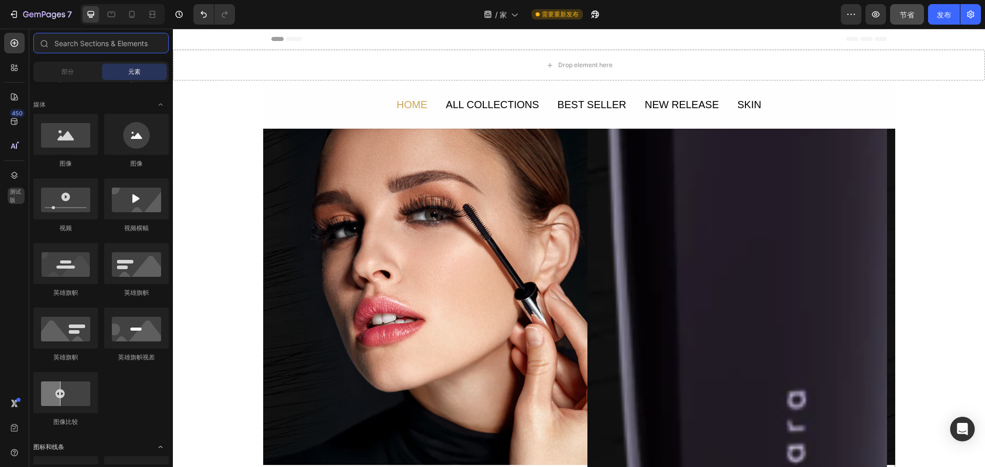
scroll to position [0, 0]
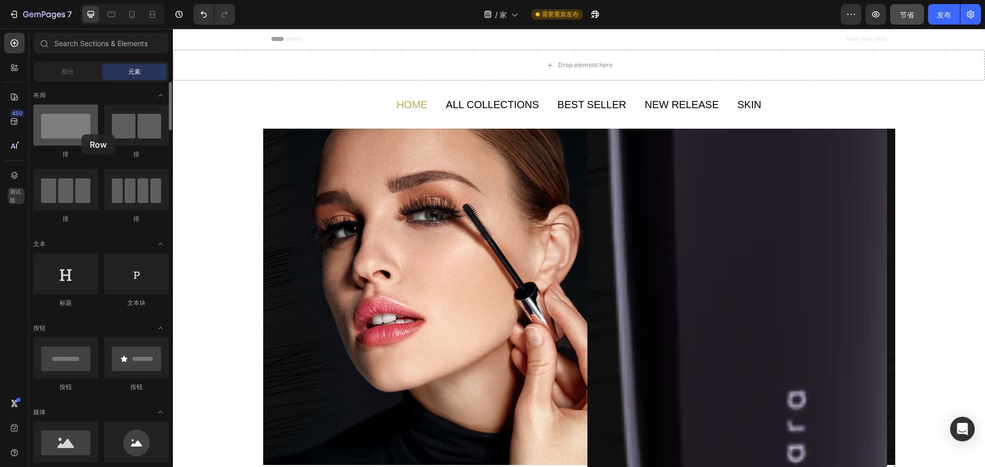
click at [82, 134] on div at bounding box center [65, 125] width 65 height 41
click at [472, 63] on div "Drop element here" at bounding box center [579, 65] width 812 height 31
click at [85, 126] on div at bounding box center [65, 125] width 65 height 41
drag, startPoint x: 77, startPoint y: 126, endPoint x: 70, endPoint y: 104, distance: 23.7
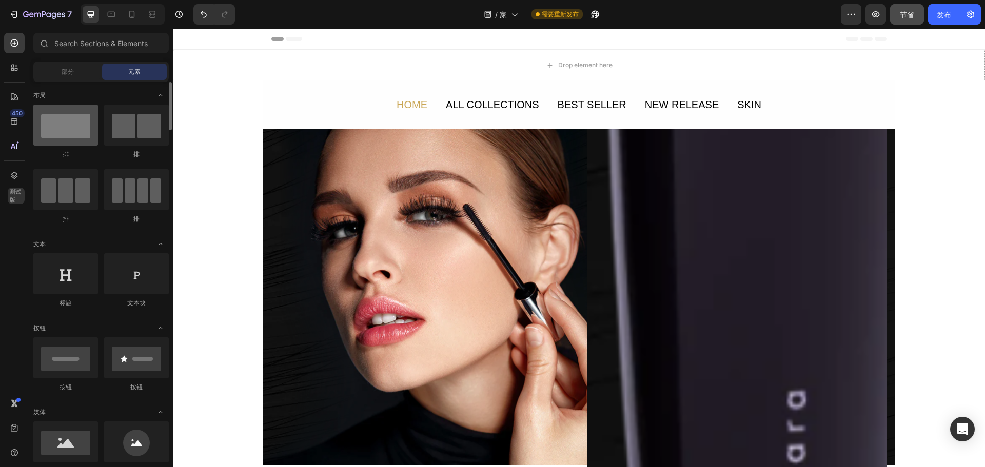
click at [62, 109] on div at bounding box center [65, 125] width 65 height 41
click at [57, 112] on div at bounding box center [65, 125] width 65 height 41
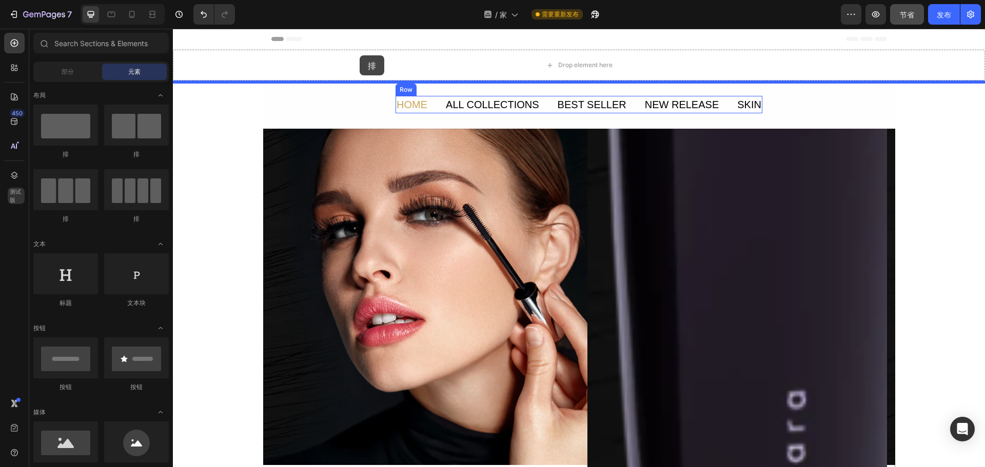
drag, startPoint x: 227, startPoint y: 146, endPoint x: 360, endPoint y: 55, distance: 161.0
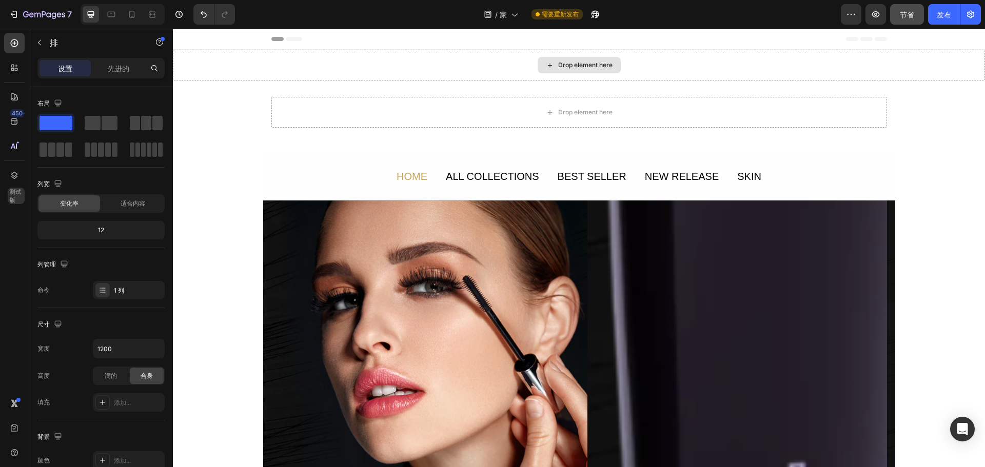
click at [243, 57] on div "Drop element here" at bounding box center [579, 65] width 812 height 31
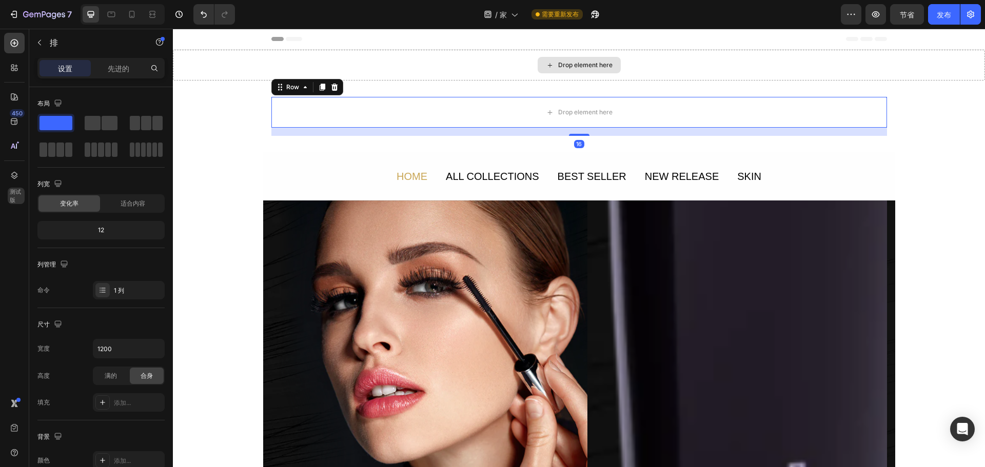
click at [417, 65] on div "Drop element here" at bounding box center [579, 65] width 812 height 31
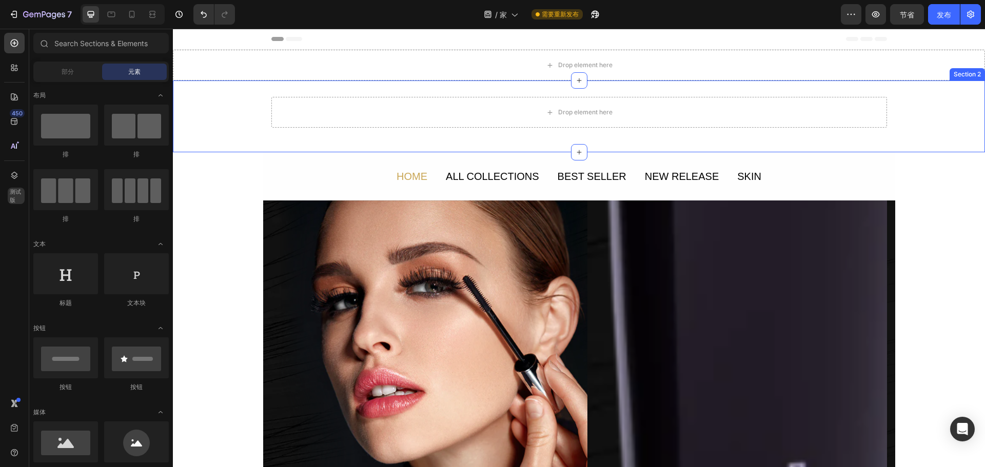
click at [516, 137] on div "Drop element here Row Section 2" at bounding box center [579, 117] width 812 height 72
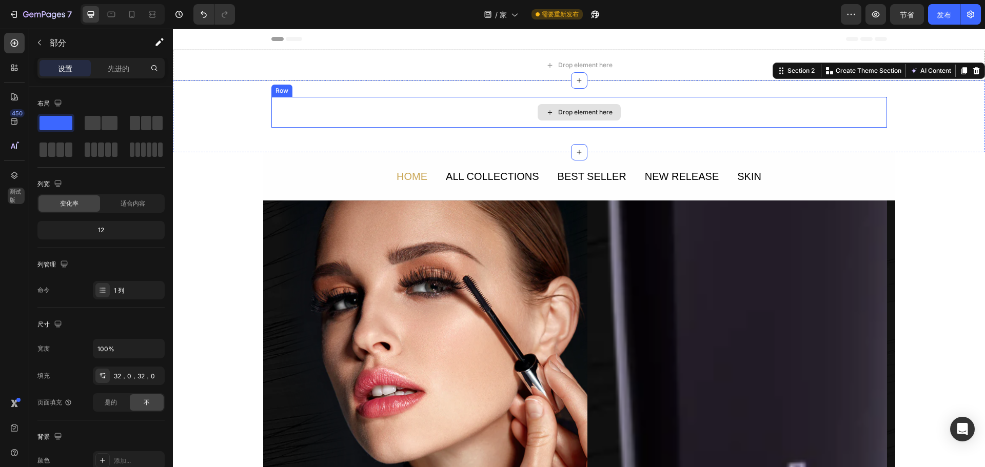
click at [440, 110] on div "Drop element here" at bounding box center [579, 112] width 616 height 31
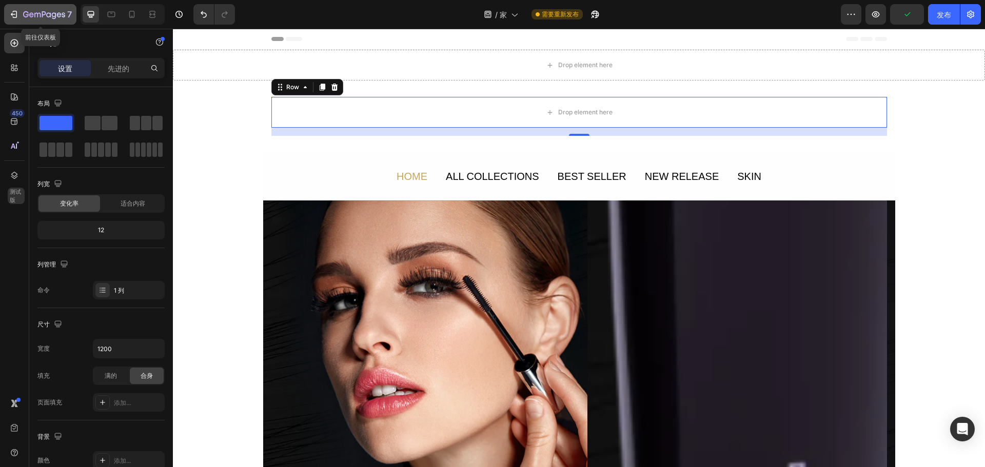
click at [18, 11] on icon "button" at bounding box center [14, 14] width 10 height 10
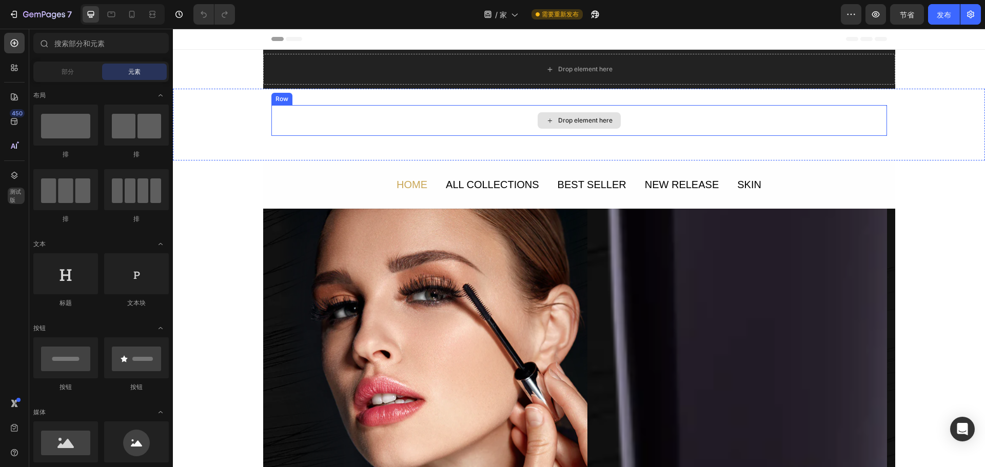
click at [626, 117] on div "Drop element here" at bounding box center [579, 120] width 616 height 31
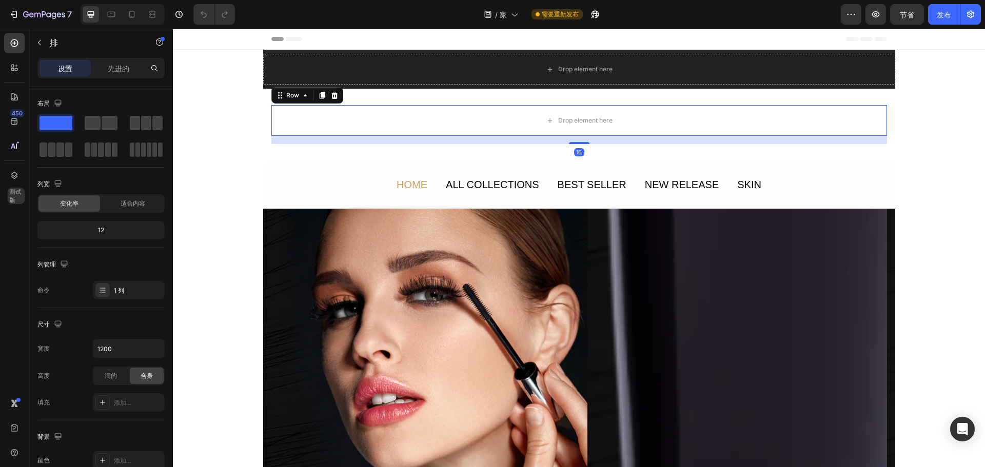
click at [330, 99] on icon at bounding box center [334, 95] width 8 height 8
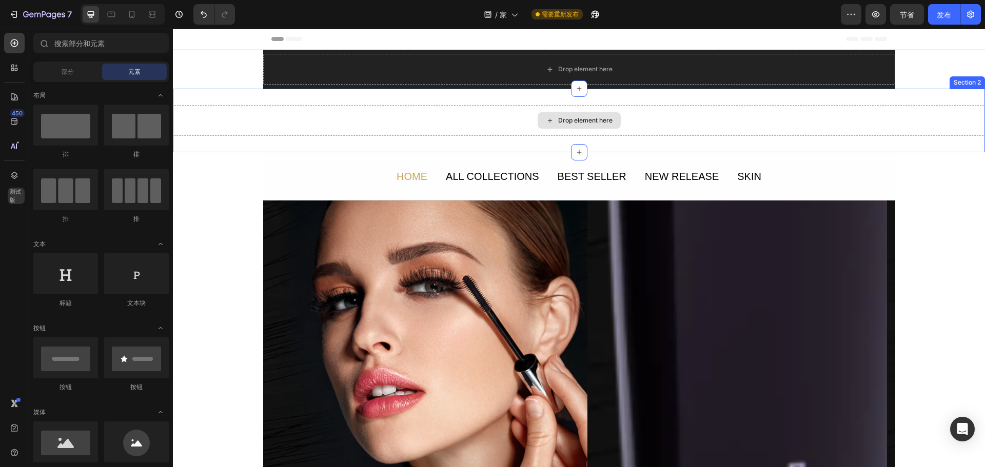
click at [691, 115] on div "Drop element here" at bounding box center [579, 120] width 812 height 31
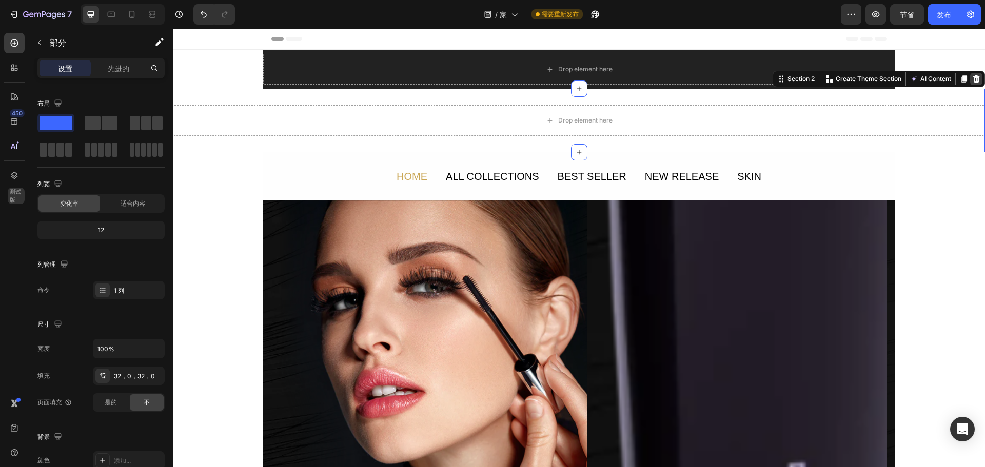
click at [973, 80] on icon at bounding box center [976, 78] width 7 height 7
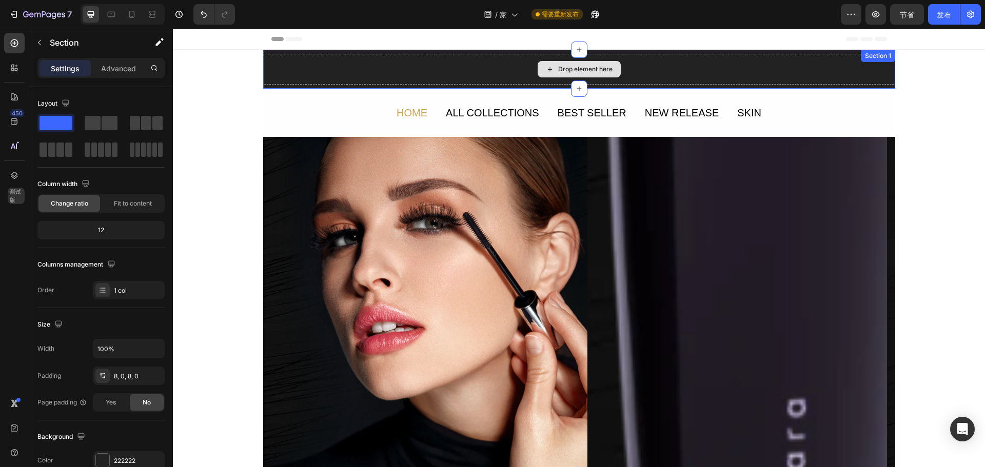
click at [317, 75] on div "Drop element here" at bounding box center [579, 69] width 632 height 31
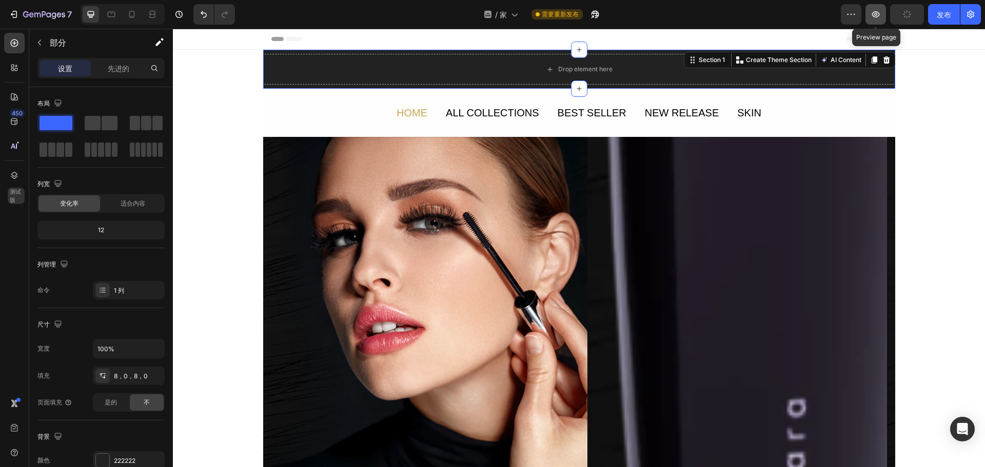
click at [878, 12] on icon "button" at bounding box center [876, 14] width 8 height 6
click at [358, 67] on div "Drop element here" at bounding box center [579, 69] width 632 height 31
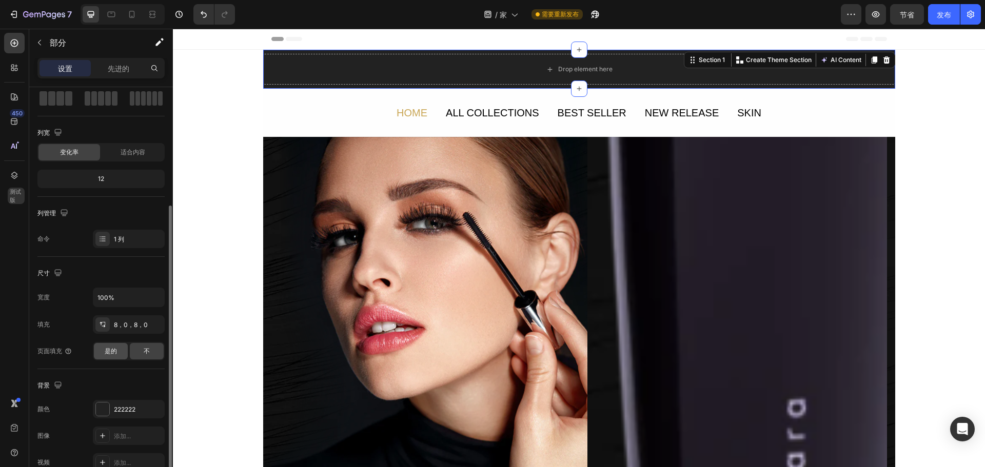
scroll to position [103, 0]
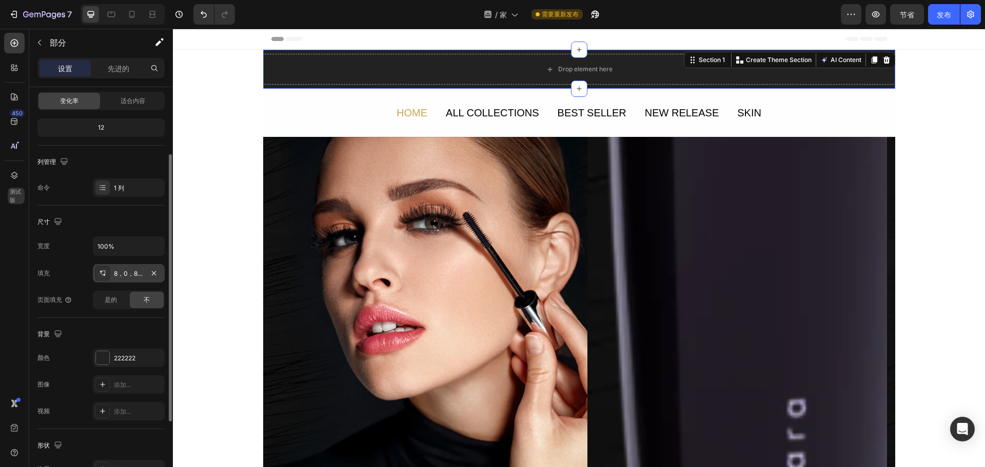
click at [131, 277] on font "8，0，8，0" at bounding box center [131, 274] width 34 height 8
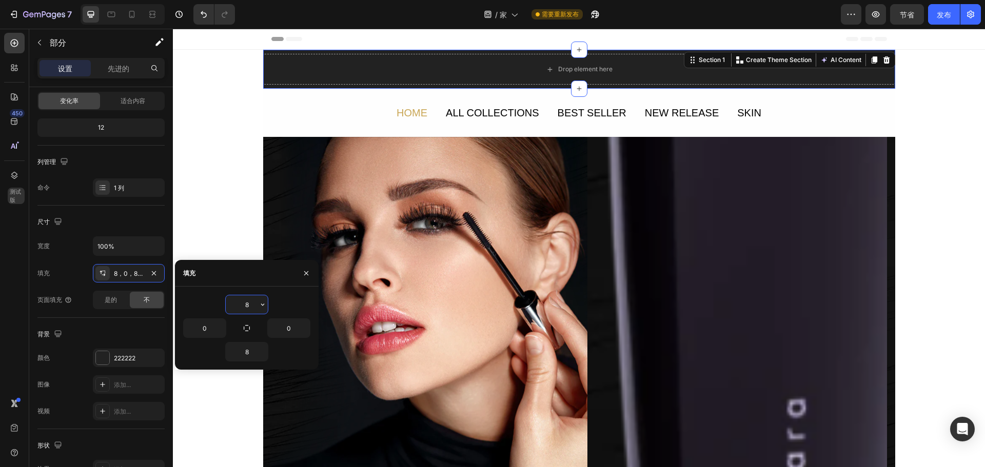
click at [247, 301] on input "8" at bounding box center [247, 305] width 42 height 18
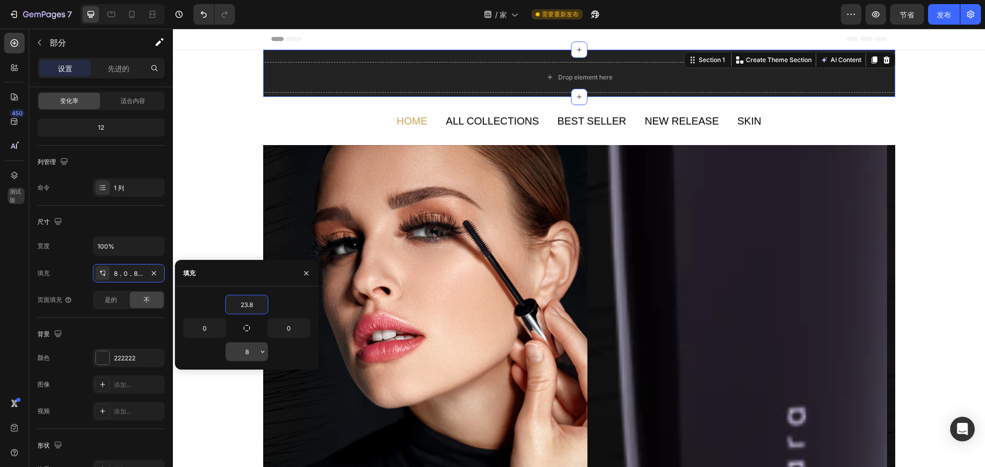
type input "23.8"
drag, startPoint x: 256, startPoint y: 355, endPoint x: 250, endPoint y: 355, distance: 5.6
click at [250, 355] on div "8" at bounding box center [247, 352] width 42 height 18
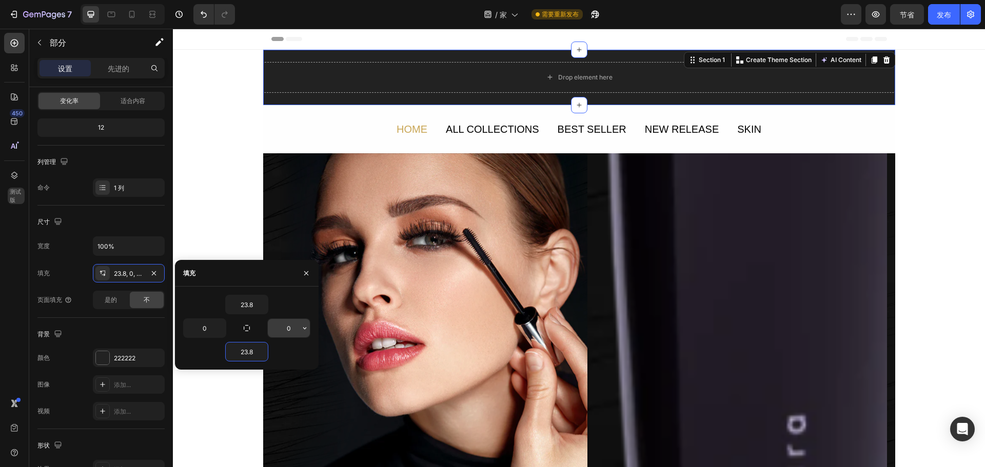
type input "23.8"
click at [291, 330] on input "0" at bounding box center [289, 328] width 42 height 18
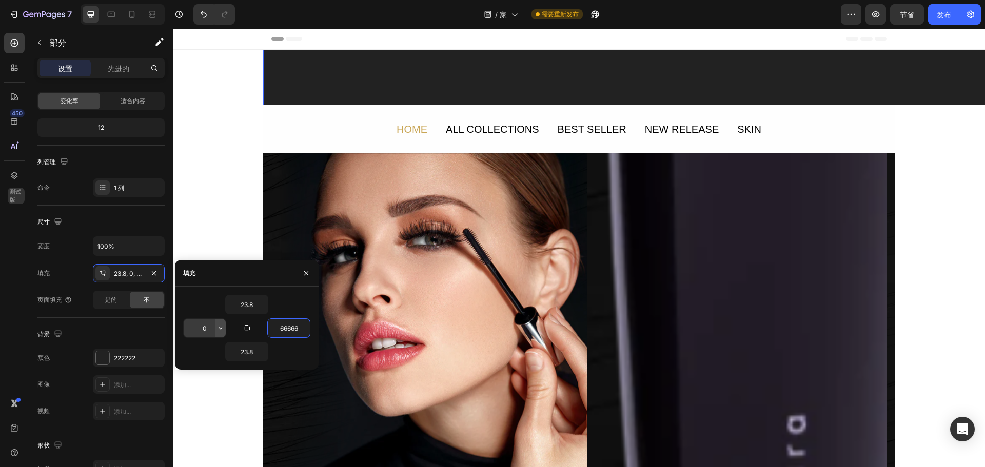
type input "66666"
click at [216, 323] on button "button" at bounding box center [220, 328] width 10 height 18
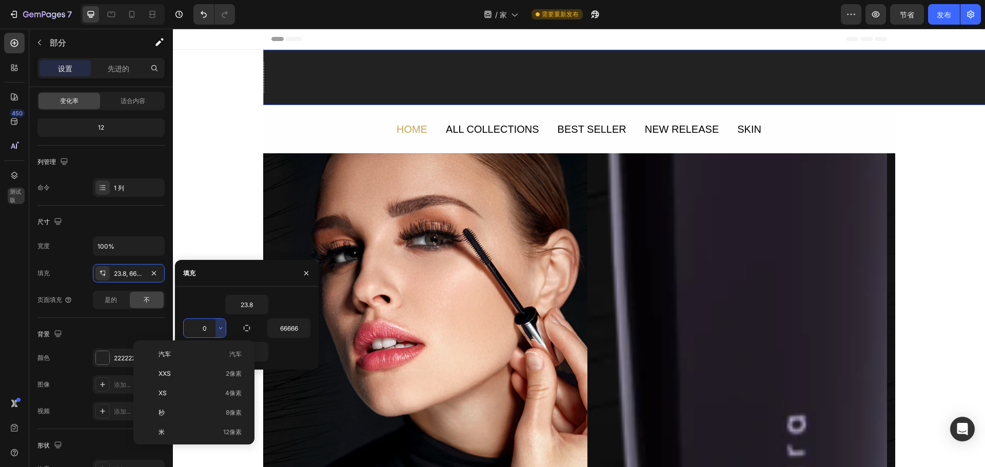
click at [206, 326] on input "0" at bounding box center [205, 328] width 42 height 18
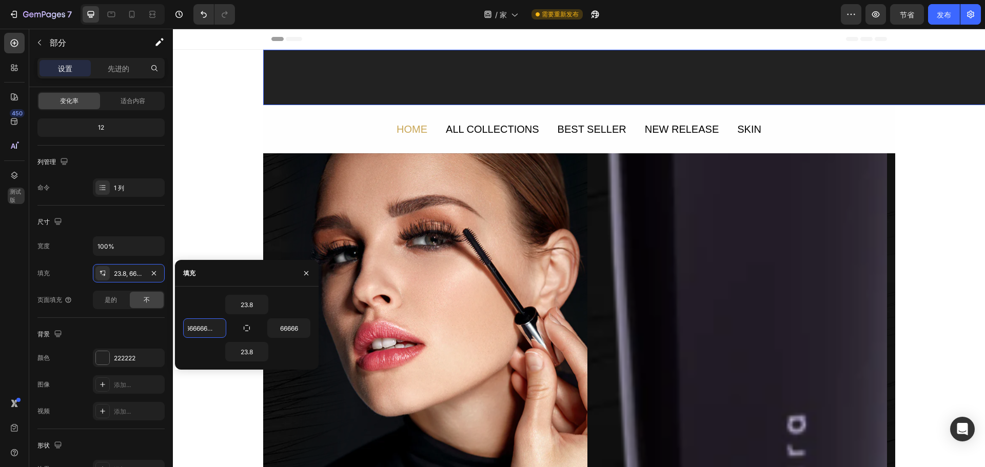
scroll to position [0, 0]
type input "6"
type input "0"
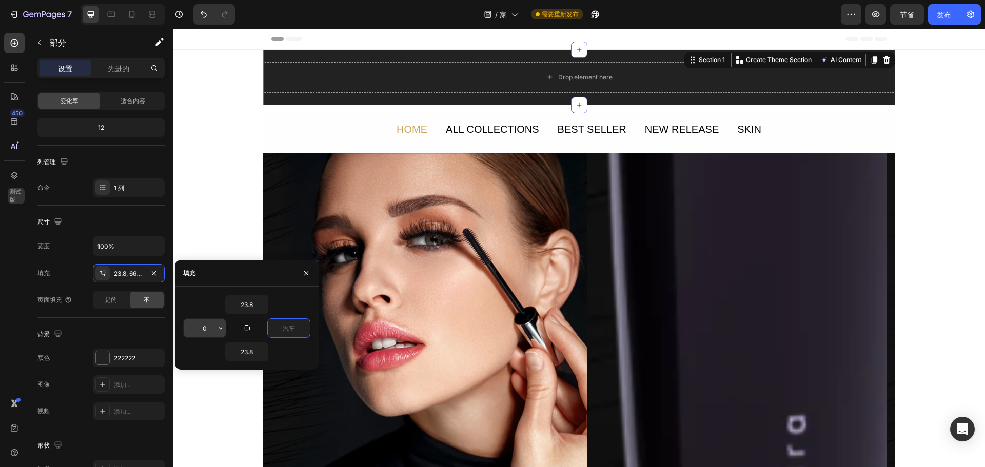
type input "0"
click at [209, 329] on input "0" at bounding box center [205, 328] width 42 height 18
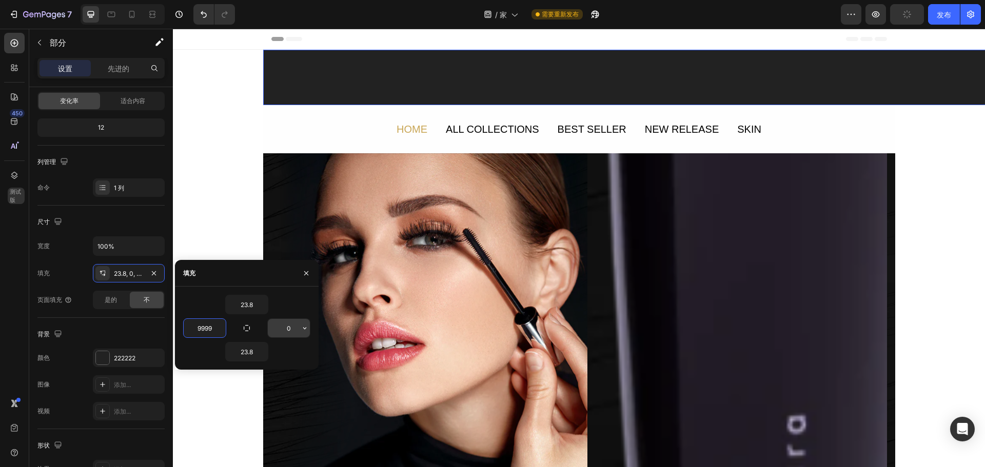
type input "9999"
click at [289, 327] on input "0" at bounding box center [289, 328] width 42 height 18
type input "7"
type input "0"
click at [210, 328] on input "9999" at bounding box center [205, 328] width 42 height 18
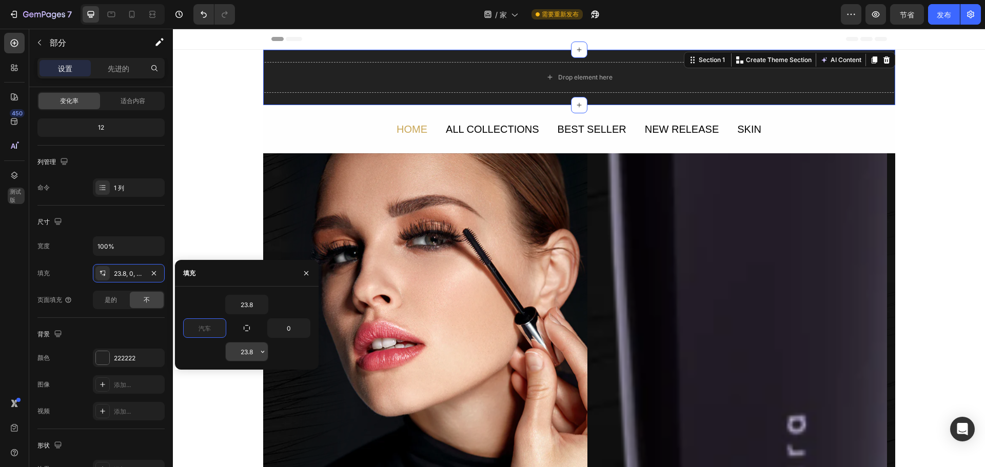
type input "0"
click at [253, 351] on input "23.8" at bounding box center [247, 352] width 42 height 18
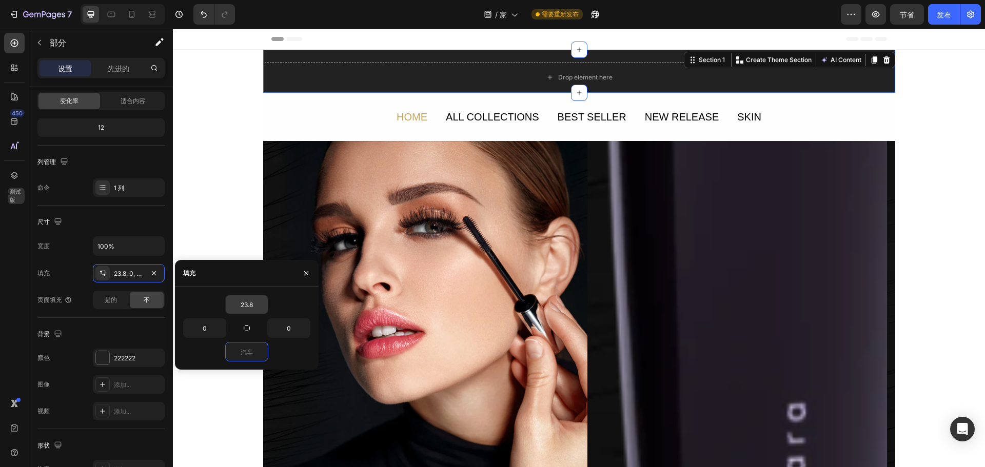
type input "0"
click at [259, 309] on button "button" at bounding box center [263, 305] width 10 height 18
click at [250, 303] on input "23.8" at bounding box center [247, 305] width 42 height 18
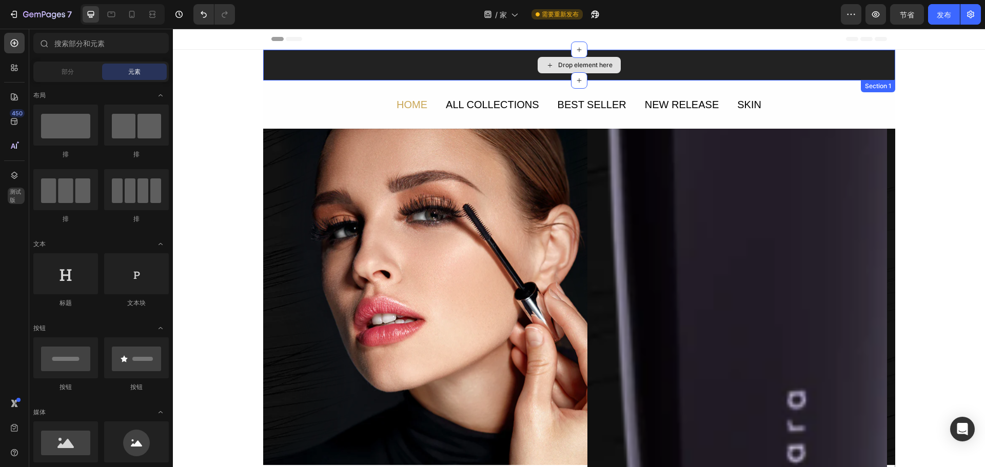
click at [316, 65] on div "Drop element here" at bounding box center [579, 65] width 632 height 31
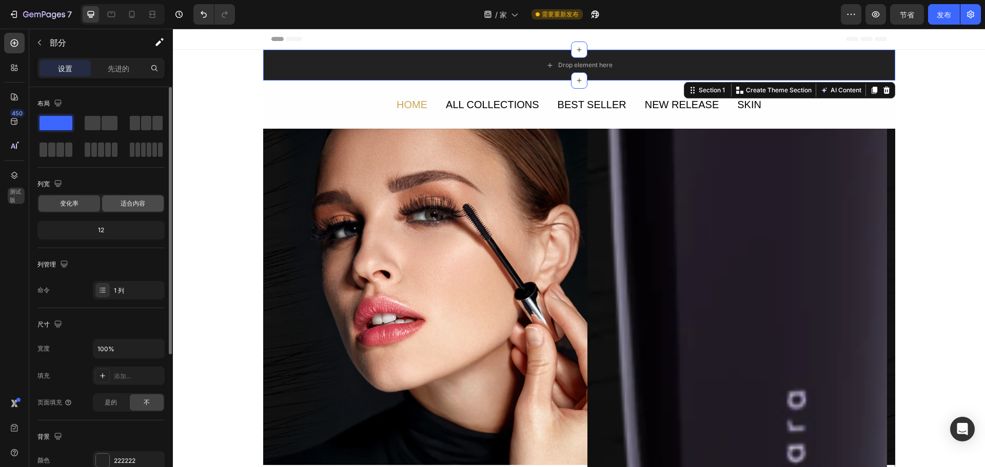
click at [151, 198] on div "适合内容" at bounding box center [133, 203] width 62 height 16
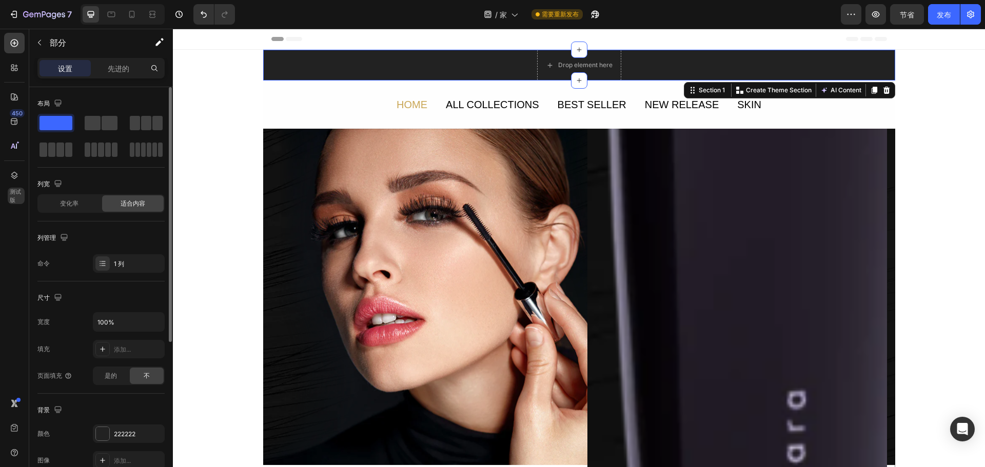
click at [54, 242] on font "列管理" at bounding box center [46, 237] width 18 height 9
click at [62, 238] on icon "button" at bounding box center [64, 237] width 7 height 7
click at [66, 273] on icon "button" at bounding box center [66, 272] width 10 height 10
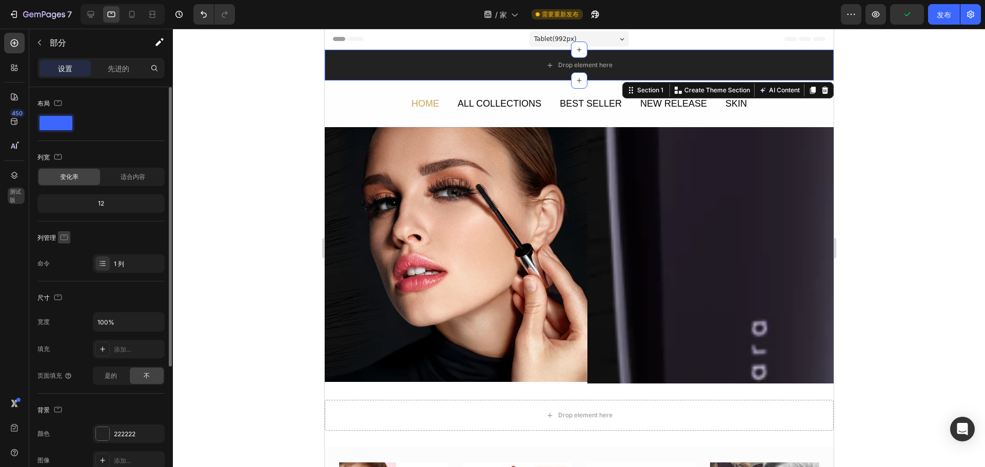
click at [62, 237] on icon "button" at bounding box center [64, 237] width 10 height 10
click at [67, 291] on icon "button" at bounding box center [66, 291] width 10 height 10
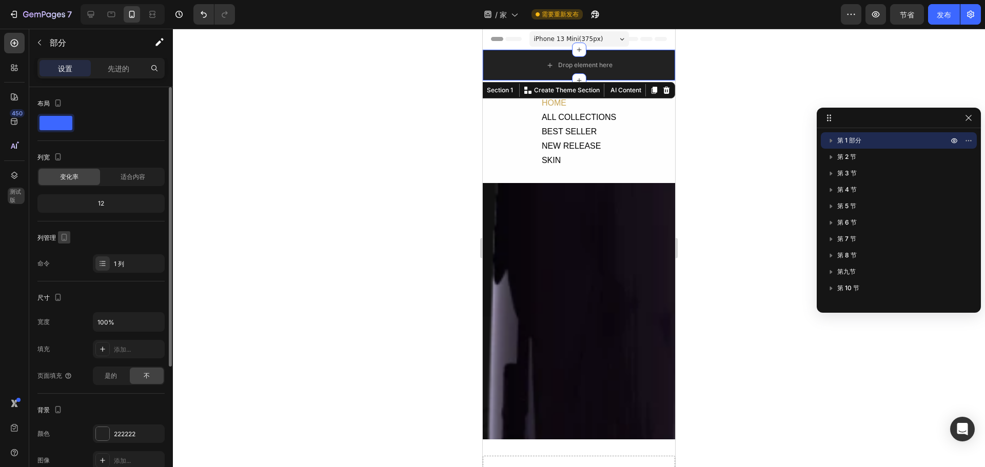
click at [64, 235] on icon "button" at bounding box center [64, 237] width 10 height 10
click at [66, 251] on icon "button" at bounding box center [66, 253] width 7 height 7
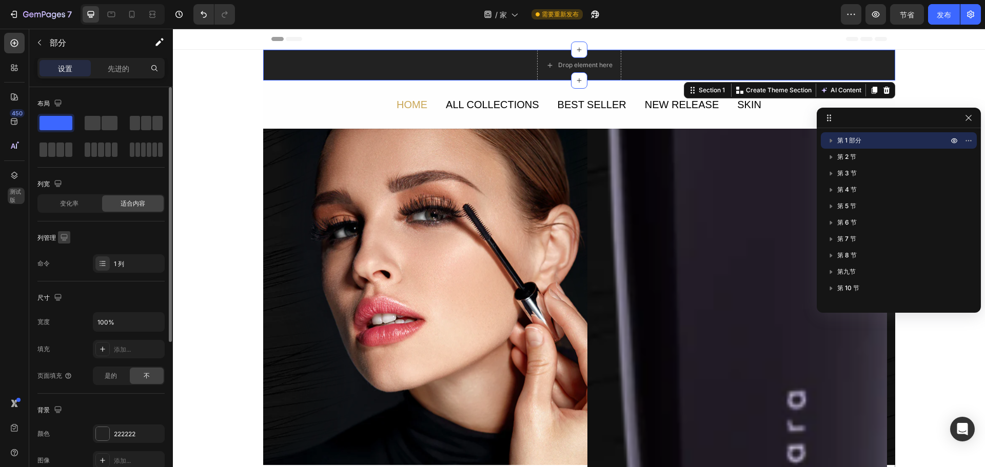
click at [67, 241] on icon "button" at bounding box center [64, 237] width 10 height 10
click at [66, 271] on icon "button" at bounding box center [67, 272] width 8 height 6
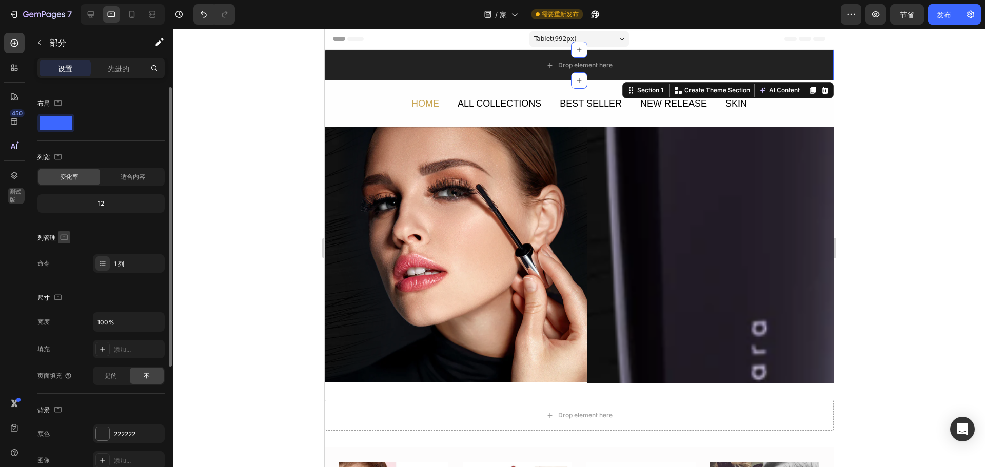
click at [61, 238] on icon "button" at bounding box center [65, 237] width 8 height 6
click at [66, 252] on icon "button" at bounding box center [66, 254] width 10 height 10
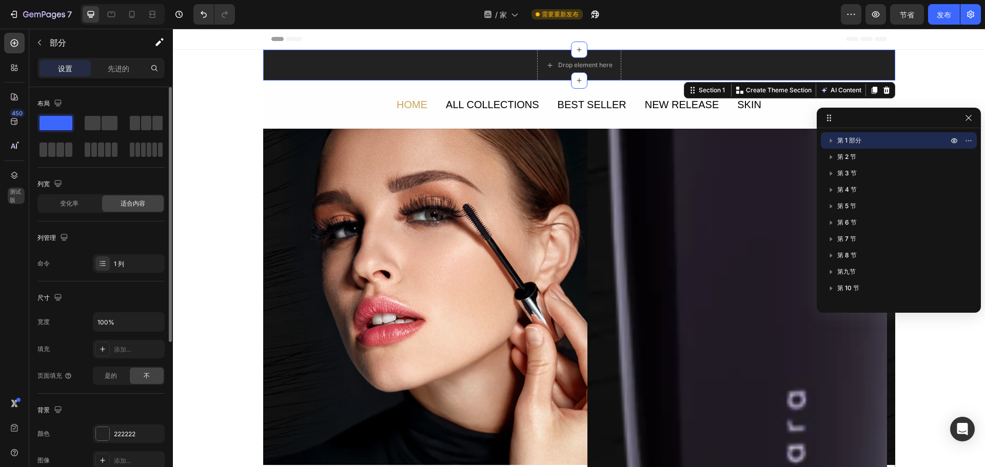
click at [676, 61] on div "Drop element here Section 1 You can create reusable sections Create Theme Secti…" at bounding box center [579, 65] width 632 height 31
click at [669, 63] on div "Drop element here Section 1 You can create reusable sections Create Theme Secti…" at bounding box center [579, 65] width 632 height 31
click at [598, 56] on div "Drop element here" at bounding box center [579, 65] width 84 height 31
click at [610, 52] on div "Drop element here" at bounding box center [579, 65] width 84 height 31
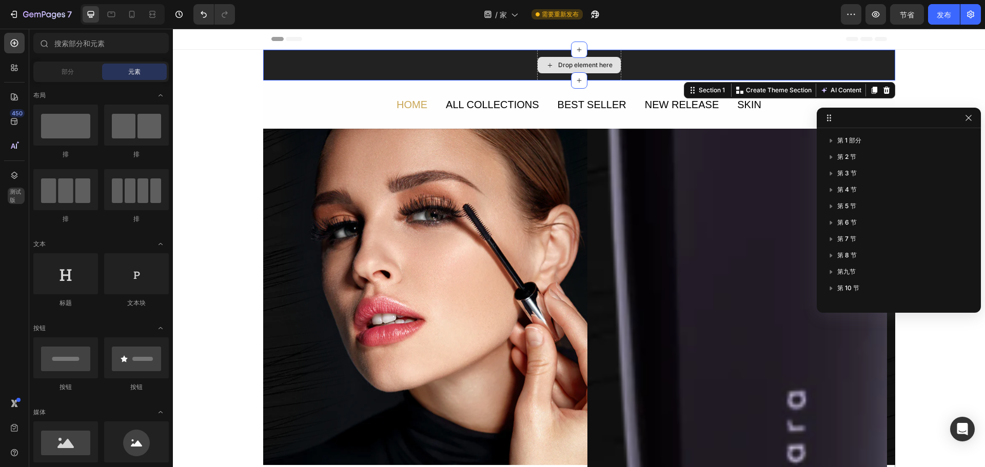
click at [539, 55] on div "Drop element here" at bounding box center [579, 65] width 84 height 31
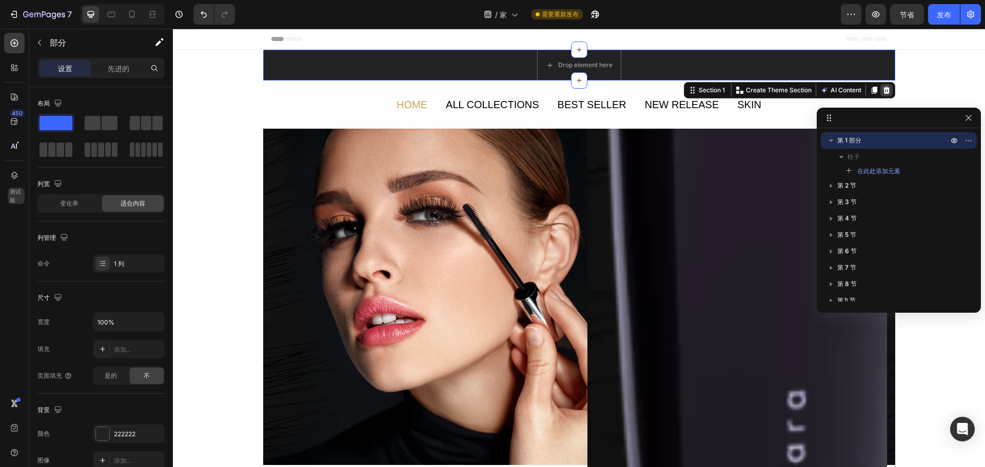
click at [883, 90] on icon at bounding box center [886, 90] width 7 height 7
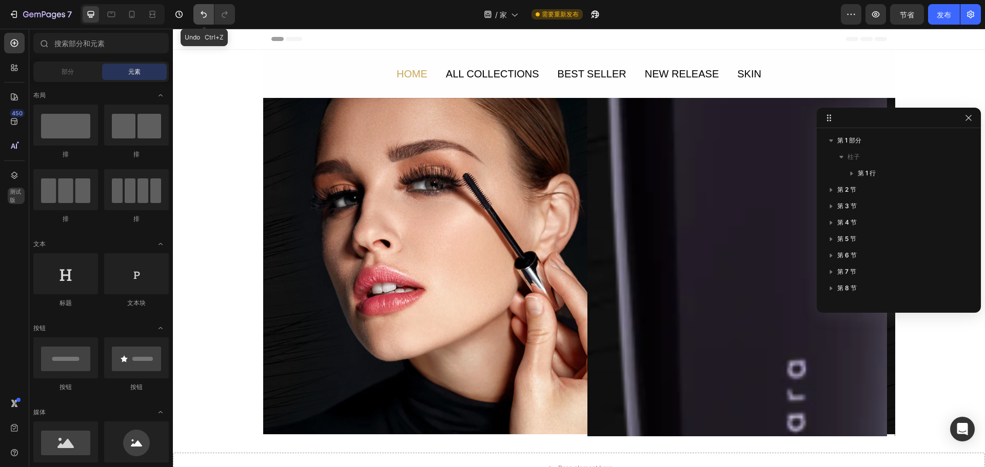
click at [202, 19] on icon "撤消/重做" at bounding box center [204, 14] width 10 height 10
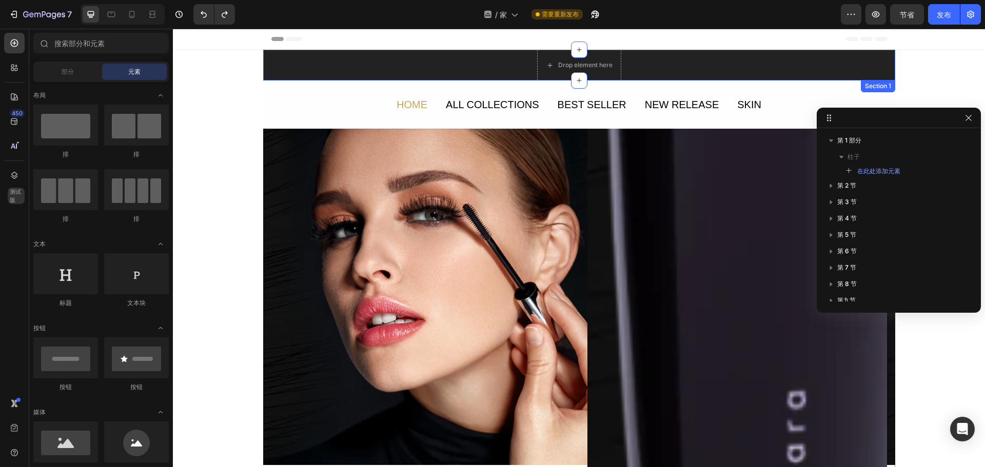
click at [746, 74] on div "Drop element here Section 1" at bounding box center [579, 65] width 632 height 31
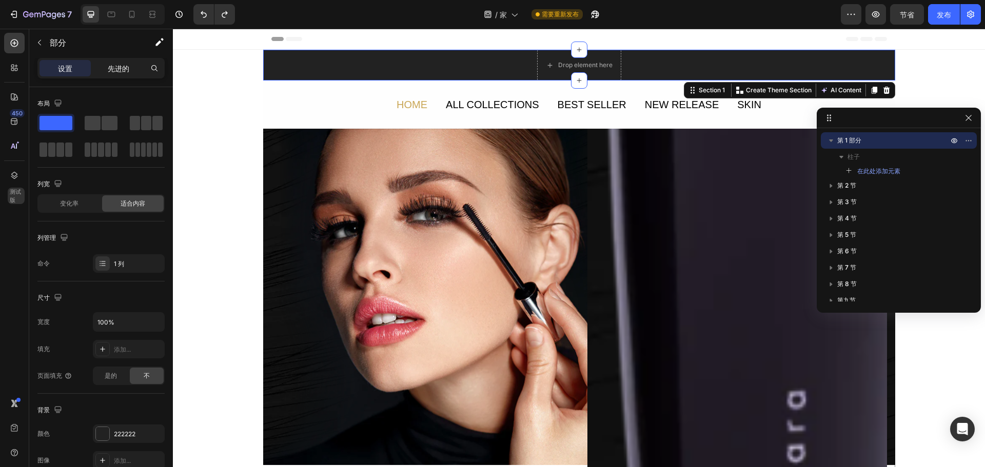
click at [132, 70] on div "先进的" at bounding box center [118, 68] width 51 height 16
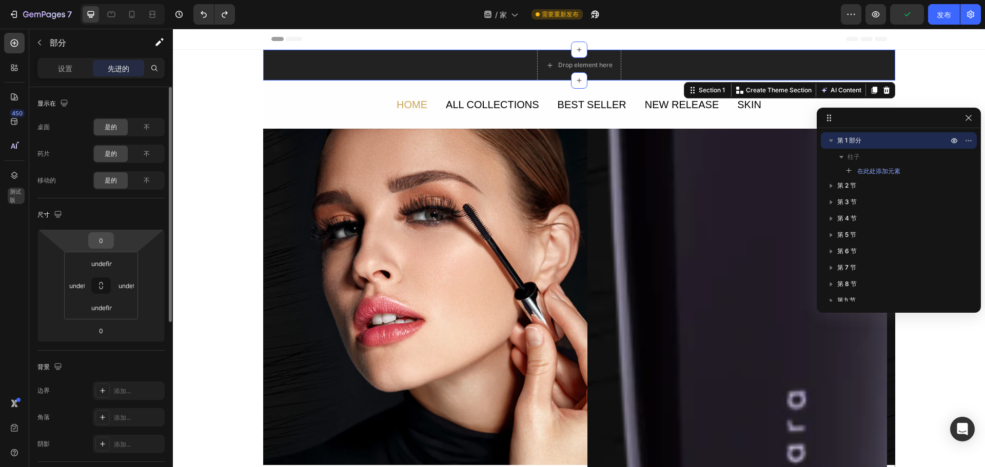
click at [108, 236] on input "0" at bounding box center [101, 240] width 21 height 15
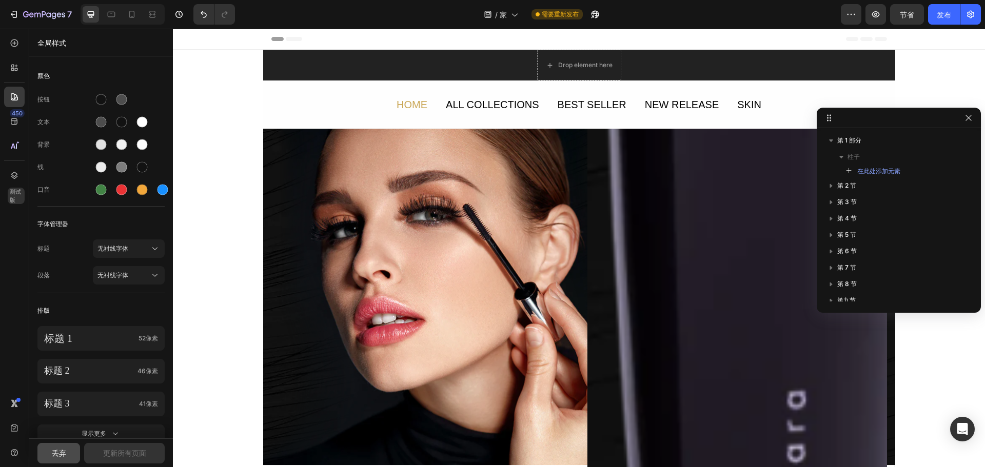
click at [65, 455] on font "丢弃" at bounding box center [59, 453] width 14 height 9
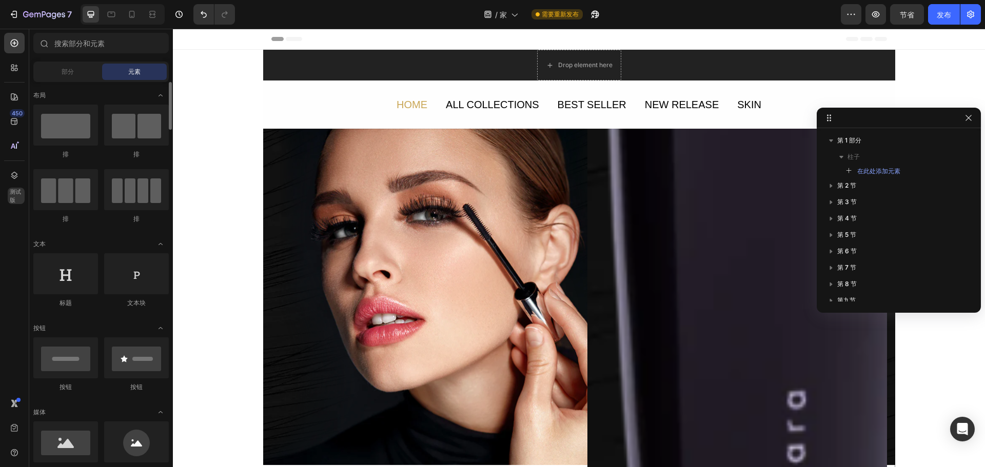
click at [86, 146] on div "排" at bounding box center [65, 132] width 65 height 54
click at [83, 122] on div at bounding box center [65, 125] width 65 height 41
click at [391, 49] on div "Header" at bounding box center [579, 39] width 616 height 21
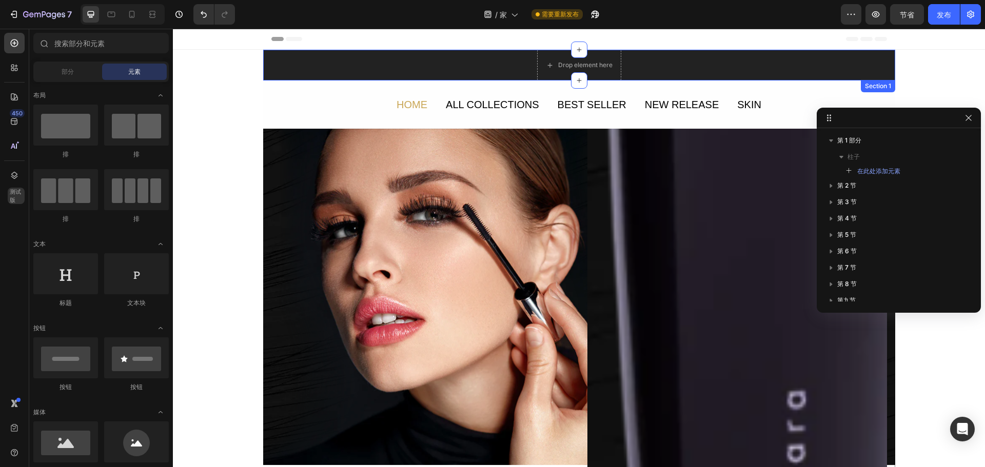
click at [372, 56] on div "Drop element here Section 1" at bounding box center [579, 65] width 632 height 31
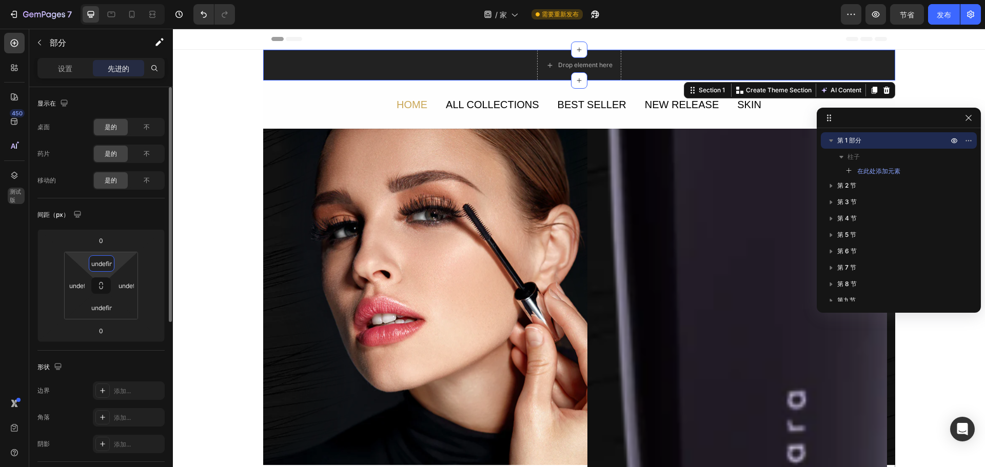
click at [97, 266] on input "undefined" at bounding box center [101, 263] width 21 height 15
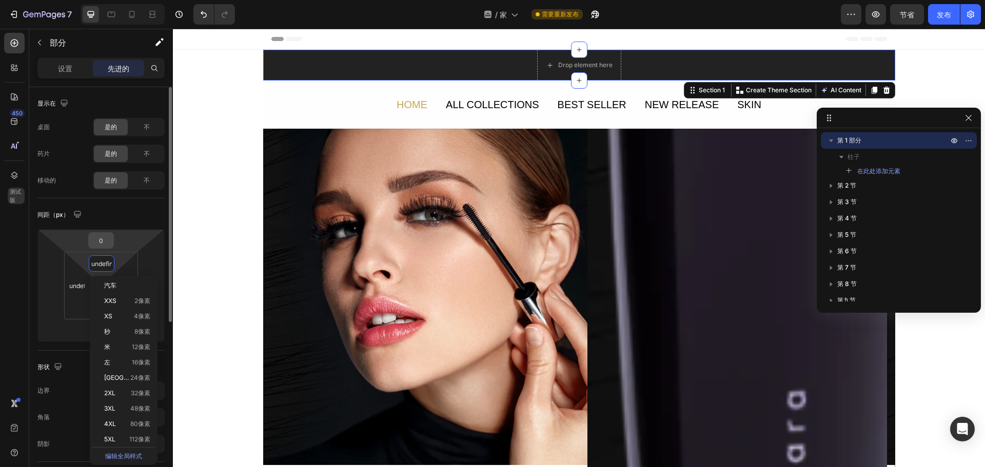
click at [109, 237] on input "0" at bounding box center [101, 240] width 21 height 15
click at [0, 0] on div "间距（px） 0 0 undefined undefined undefined undefined" at bounding box center [0, 0] width 0 height 0
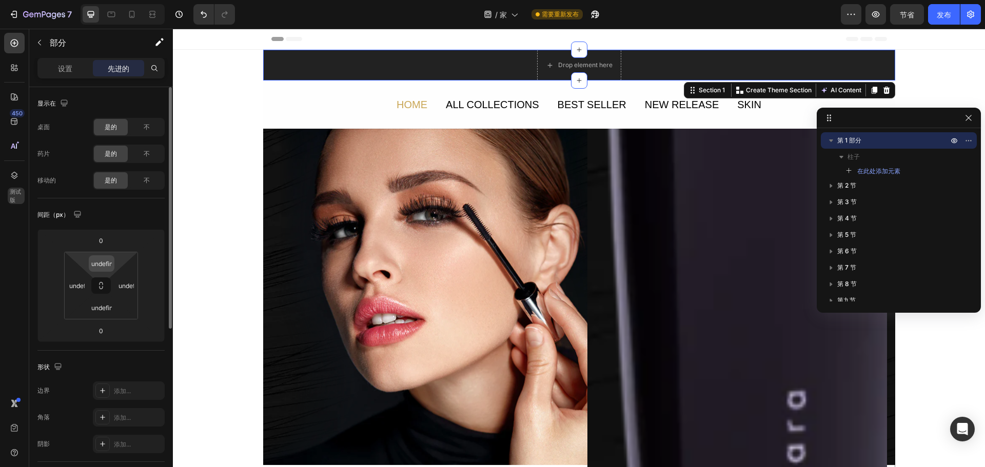
click at [105, 270] on input "undefined" at bounding box center [101, 263] width 21 height 15
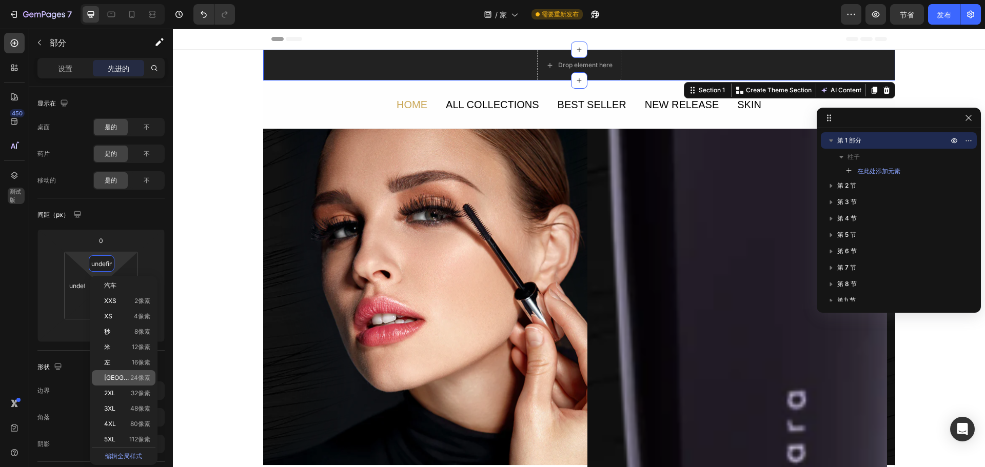
click at [124, 381] on p "加大码 24像素" at bounding box center [127, 378] width 46 height 7
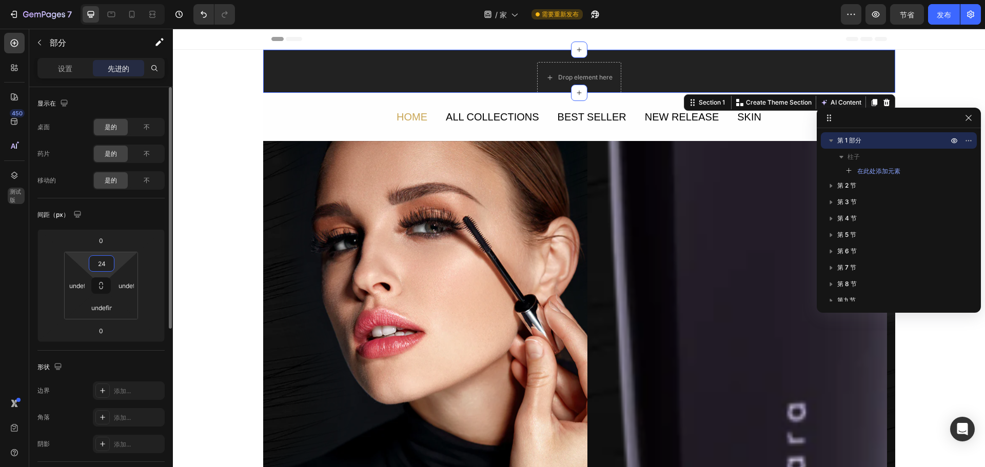
click at [100, 266] on input "24" at bounding box center [101, 263] width 21 height 15
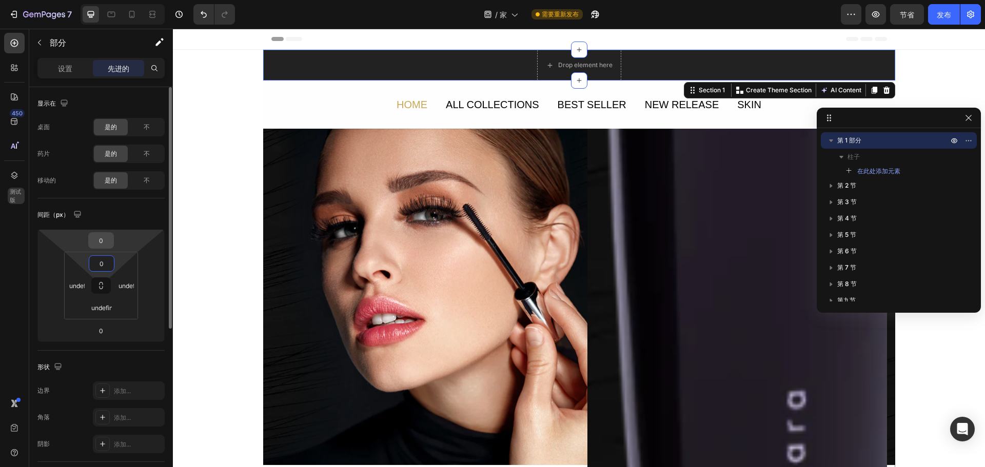
type input "0"
click at [104, 242] on input "0" at bounding box center [101, 240] width 21 height 15
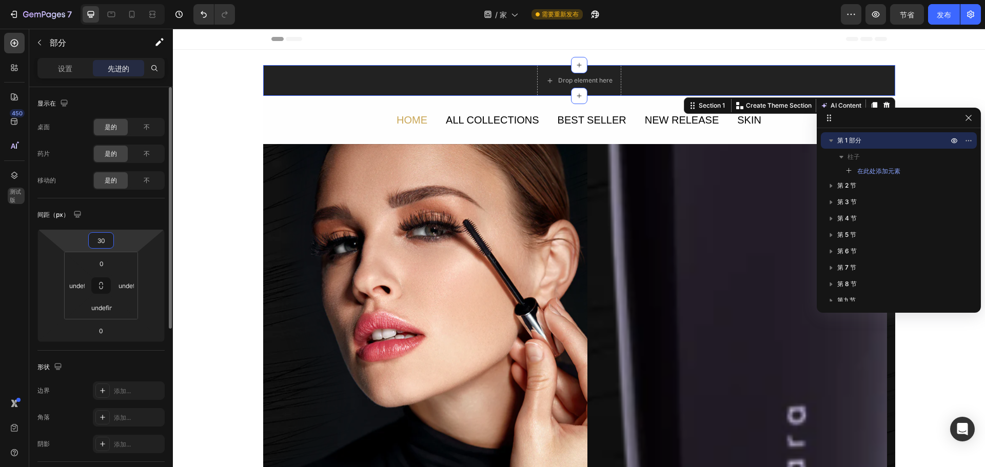
type input "3"
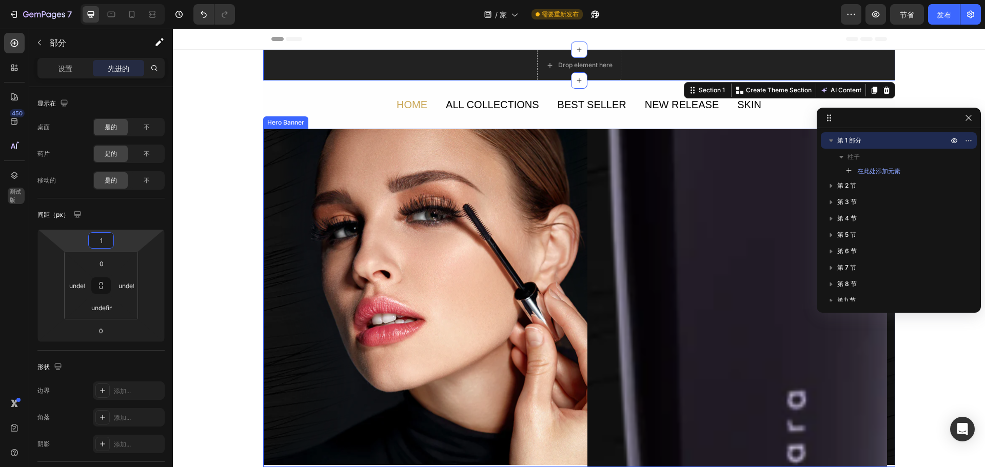
type input "10"
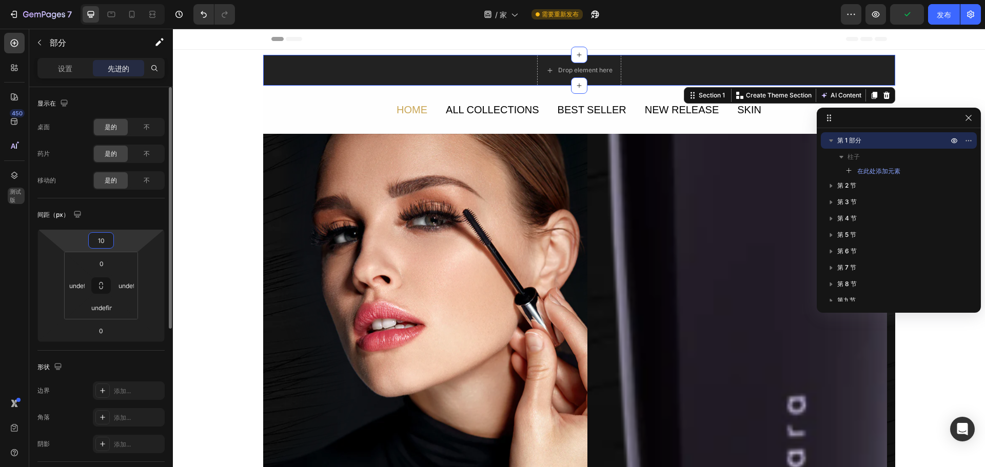
drag, startPoint x: 109, startPoint y: 239, endPoint x: 77, endPoint y: 240, distance: 31.8
click at [77, 240] on div "10 0" at bounding box center [100, 285] width 127 height 113
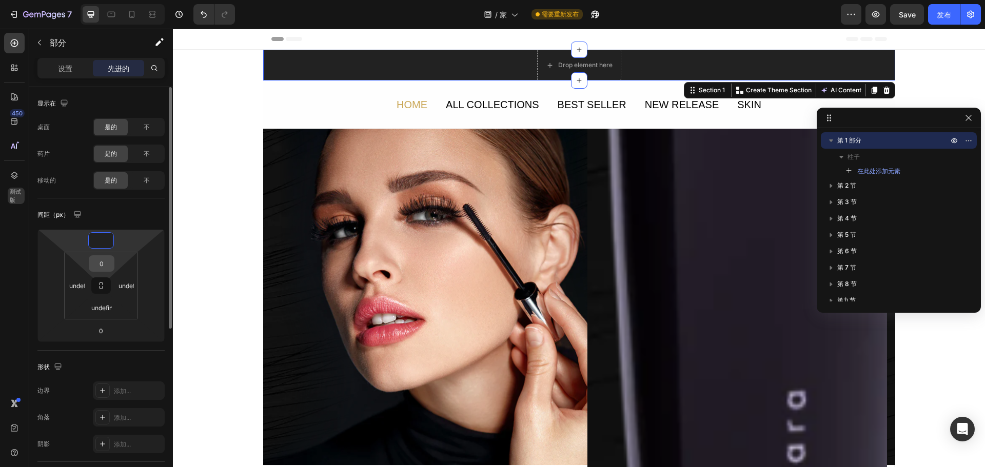
type input "0"
click at [110, 262] on input "0" at bounding box center [101, 263] width 21 height 15
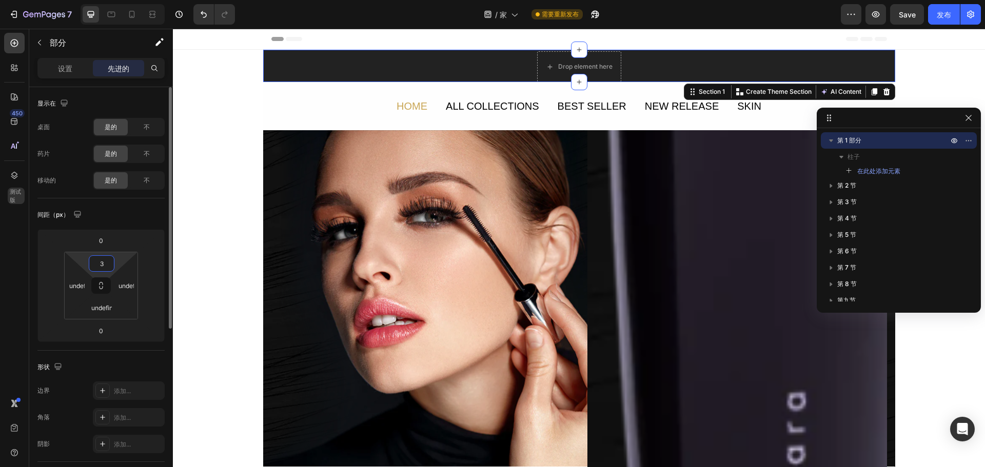
type input "30"
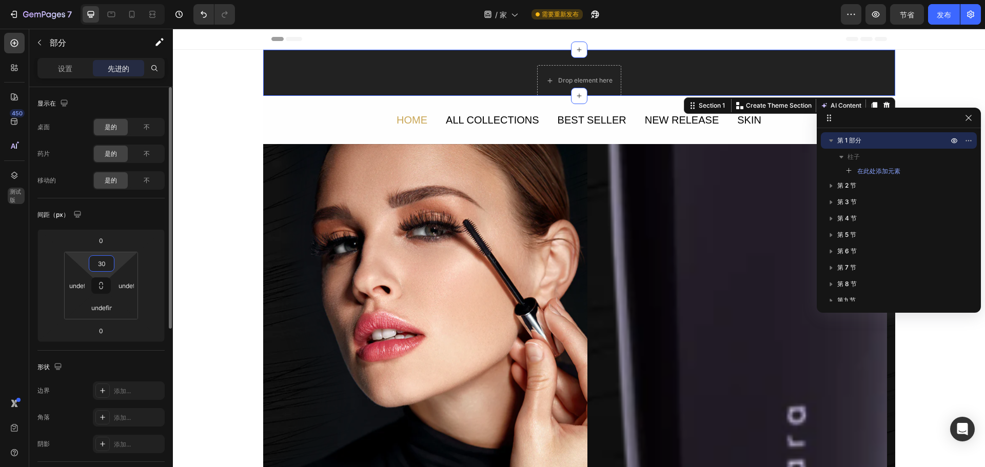
drag, startPoint x: 101, startPoint y: 266, endPoint x: 94, endPoint y: 268, distance: 7.0
click at [94, 268] on input "30" at bounding box center [101, 263] width 21 height 15
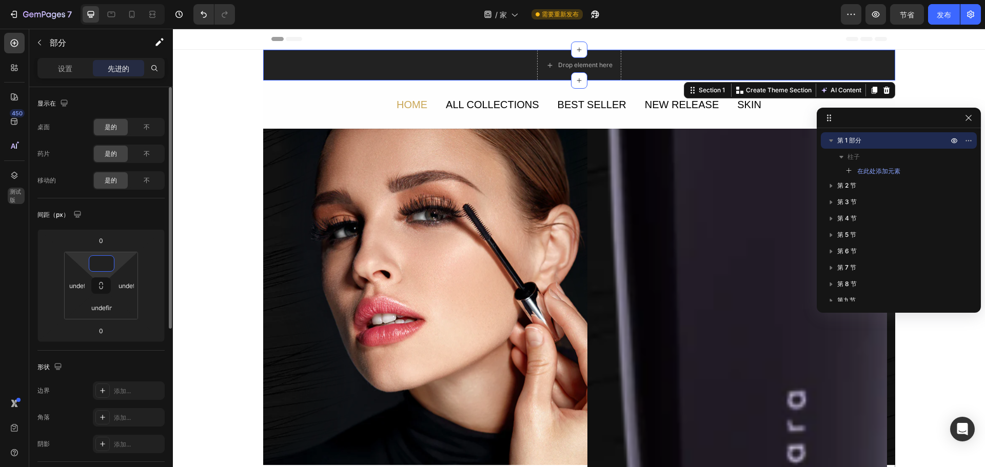
type input "0"
click at [0, 0] on div "间距（px） 0 0 0 undefined undefined undefined" at bounding box center [0, 0] width 0 height 0
click at [142, 221] on div "间距（px）" at bounding box center [100, 215] width 127 height 16
click at [113, 208] on div "间距（px）" at bounding box center [100, 215] width 127 height 16
click at [122, 390] on font "添加..." at bounding box center [122, 391] width 17 height 8
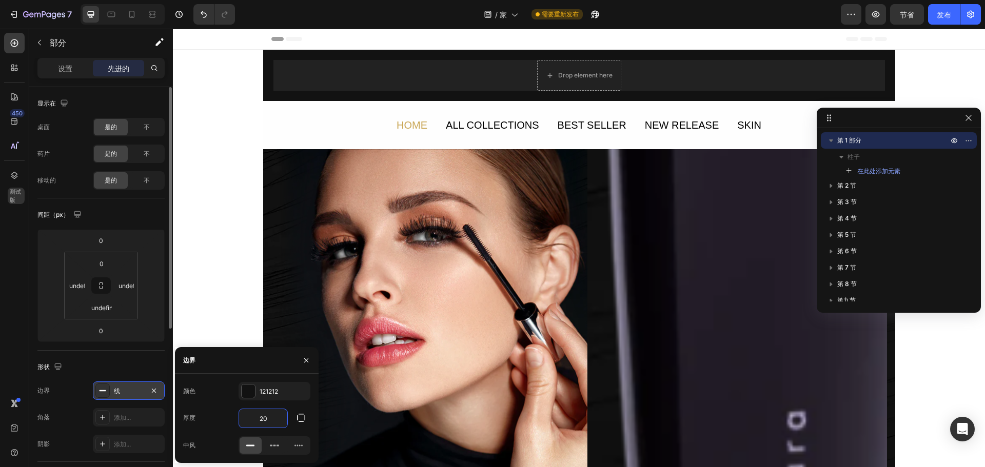
type input "2"
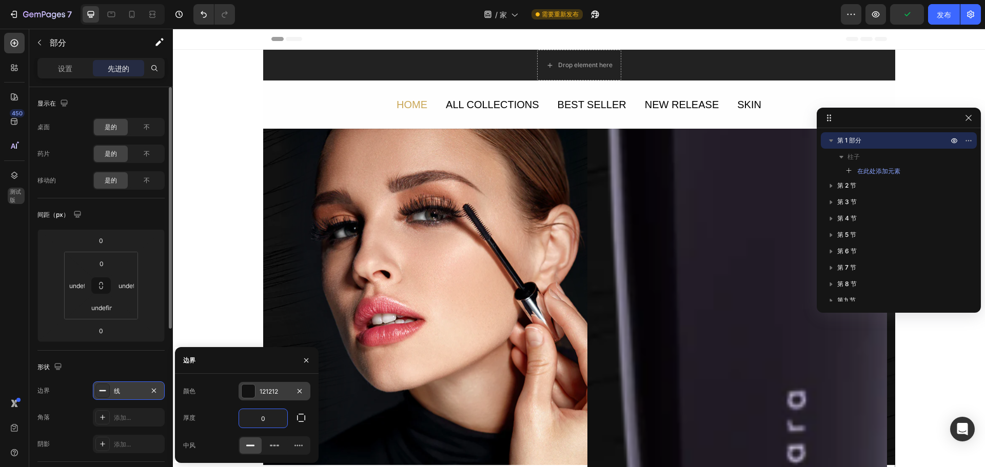
click at [247, 389] on div at bounding box center [248, 391] width 13 height 13
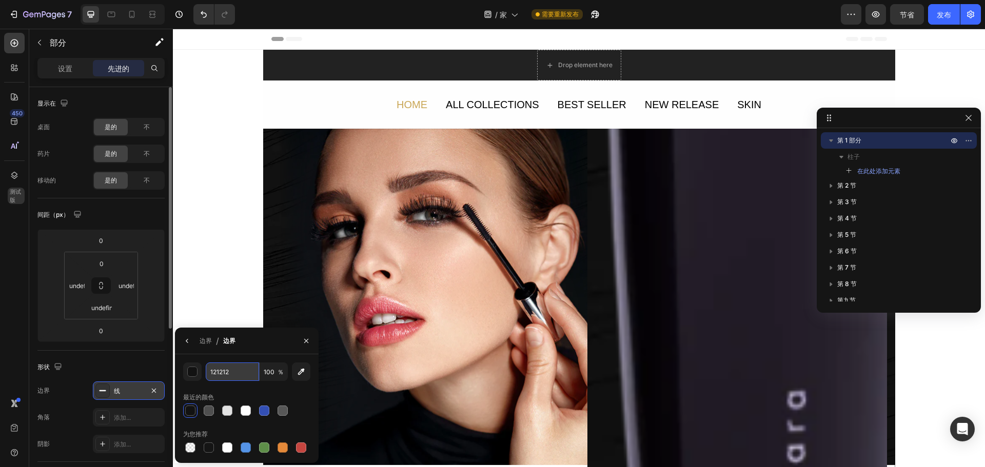
click at [227, 372] on input "121212" at bounding box center [232, 372] width 53 height 18
type input "000000"
click at [300, 372] on icon "button" at bounding box center [301, 372] width 7 height 7
click at [236, 369] on input "000000" at bounding box center [232, 372] width 53 height 18
click at [212, 372] on input "000000" at bounding box center [232, 372] width 53 height 18
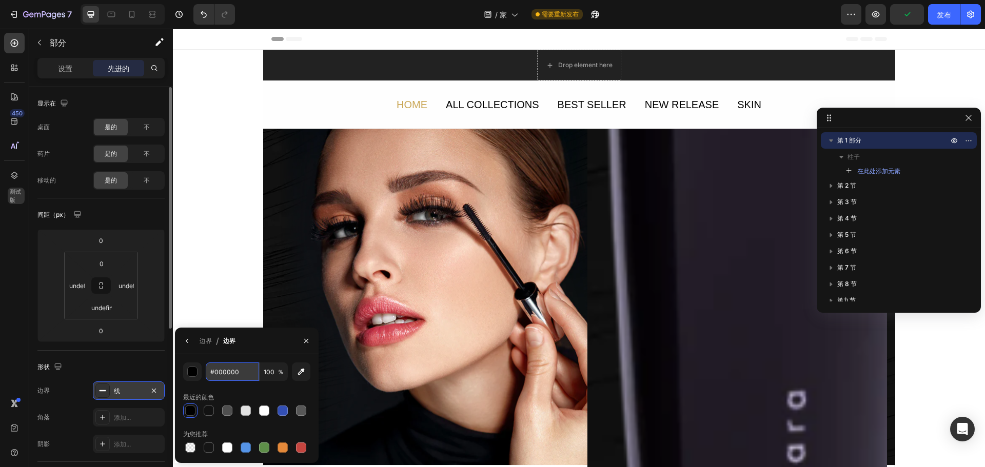
click at [243, 374] on input "#000000" at bounding box center [232, 372] width 53 height 18
type input "000000"
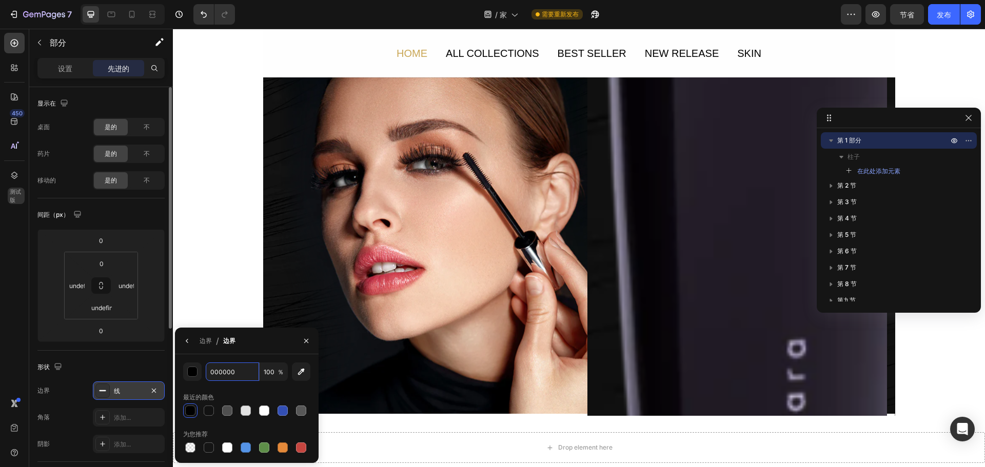
scroll to position [103, 0]
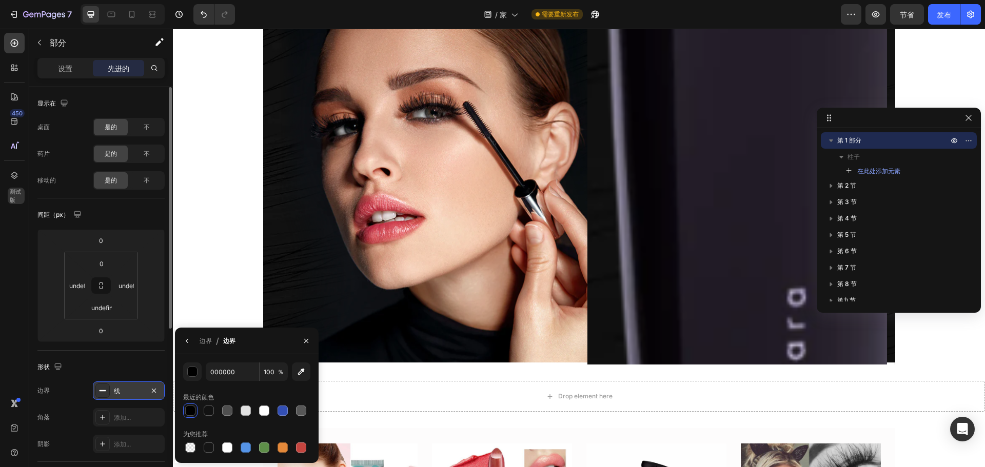
click at [189, 411] on div at bounding box center [190, 411] width 10 height 10
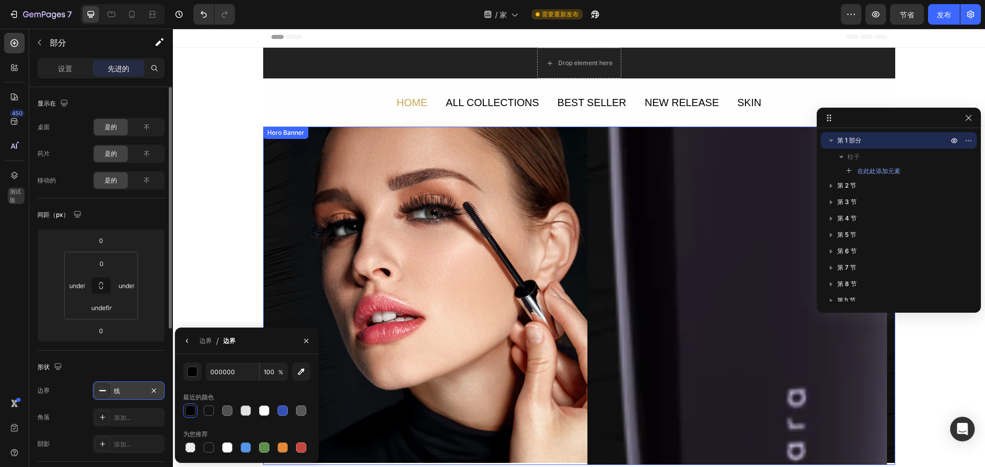
scroll to position [0, 0]
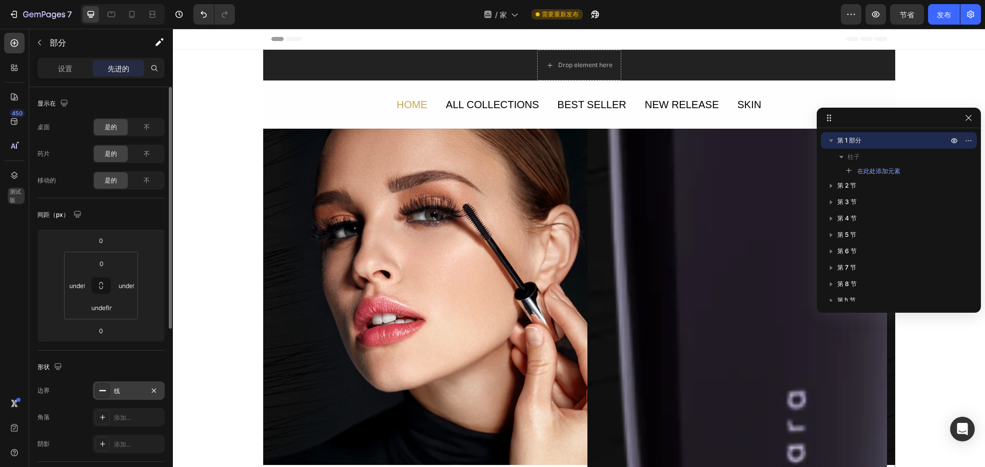
click at [475, 62] on div "Drop element here Section 1" at bounding box center [579, 65] width 632 height 31
click at [135, 393] on div "线" at bounding box center [129, 391] width 30 height 9
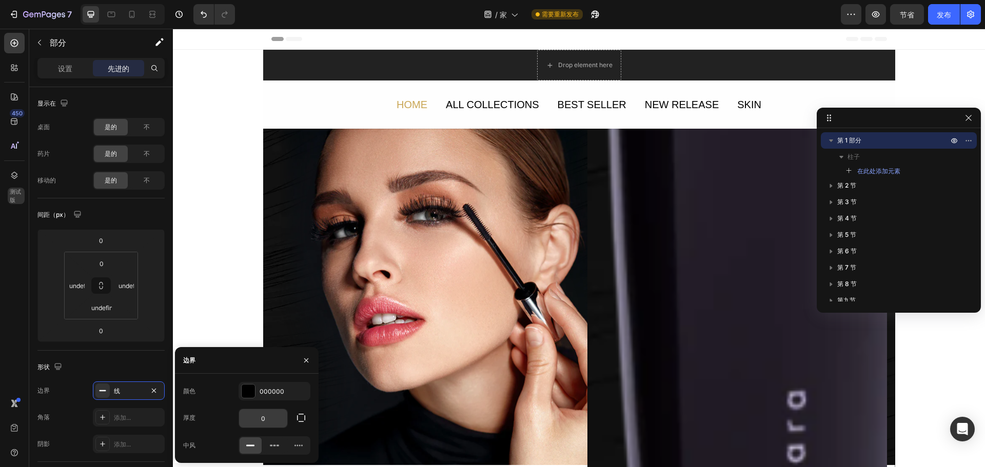
click at [280, 422] on input "0" at bounding box center [263, 418] width 48 height 18
type input "3"
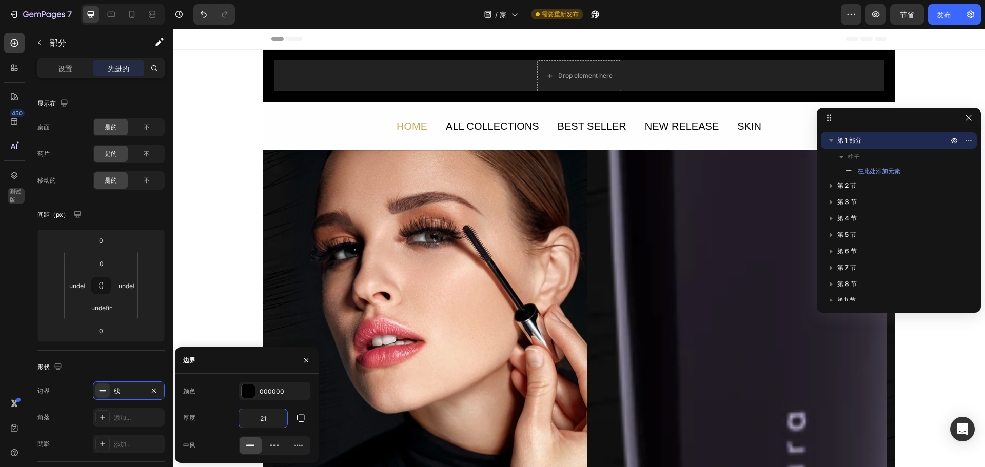
type input "2"
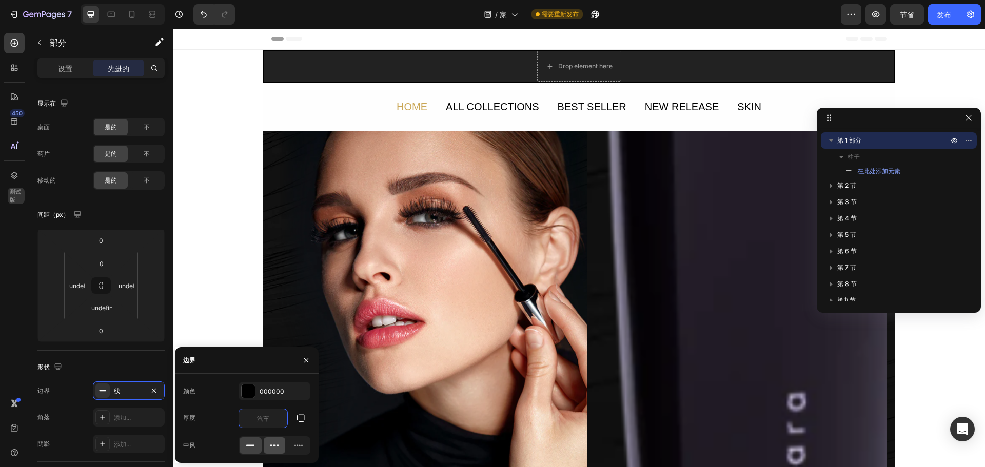
type input "0"
click at [274, 447] on icon at bounding box center [274, 446] width 10 height 10
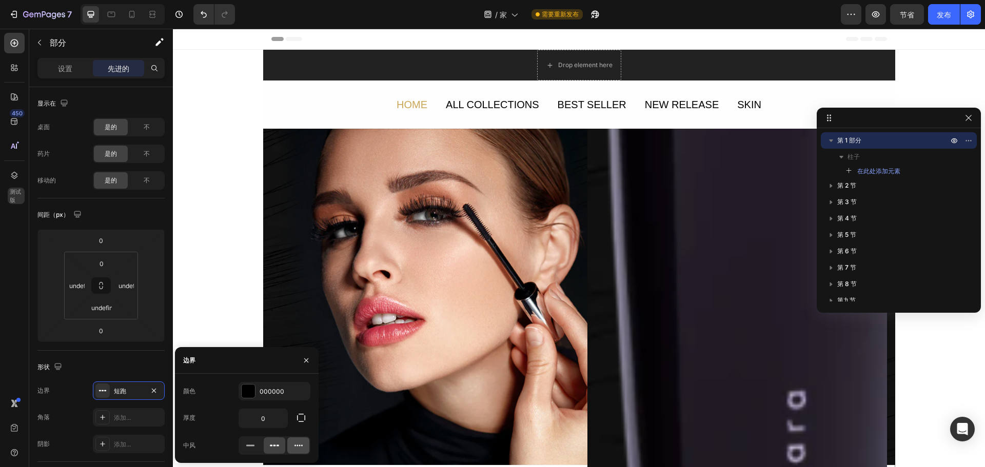
click at [293, 446] on icon at bounding box center [298, 446] width 10 height 10
click at [279, 446] on icon at bounding box center [274, 446] width 10 height 10
click at [240, 442] on div at bounding box center [251, 446] width 22 height 16
click at [252, 443] on icon at bounding box center [250, 446] width 10 height 10
click at [264, 443] on div at bounding box center [275, 446] width 22 height 16
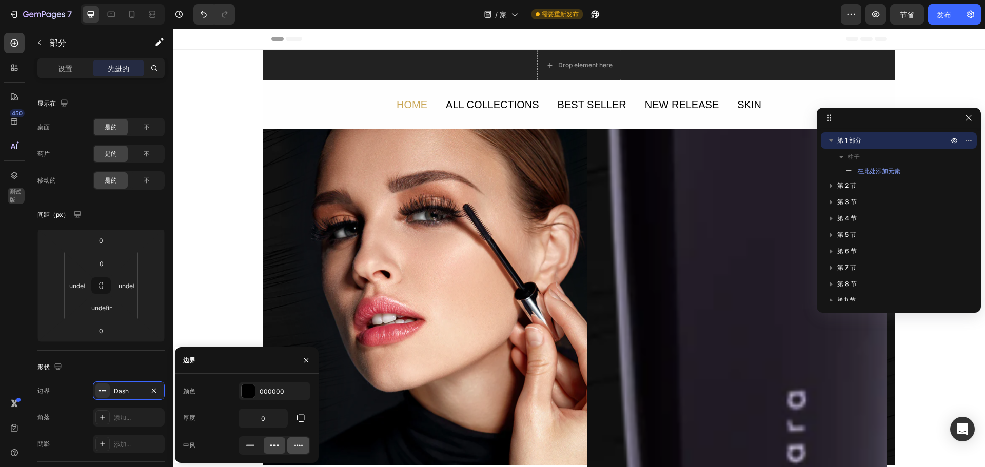
click at [292, 447] on div at bounding box center [298, 446] width 22 height 16
click at [263, 447] on div at bounding box center [275, 446] width 72 height 18
click at [239, 447] on div at bounding box center [275, 446] width 72 height 18
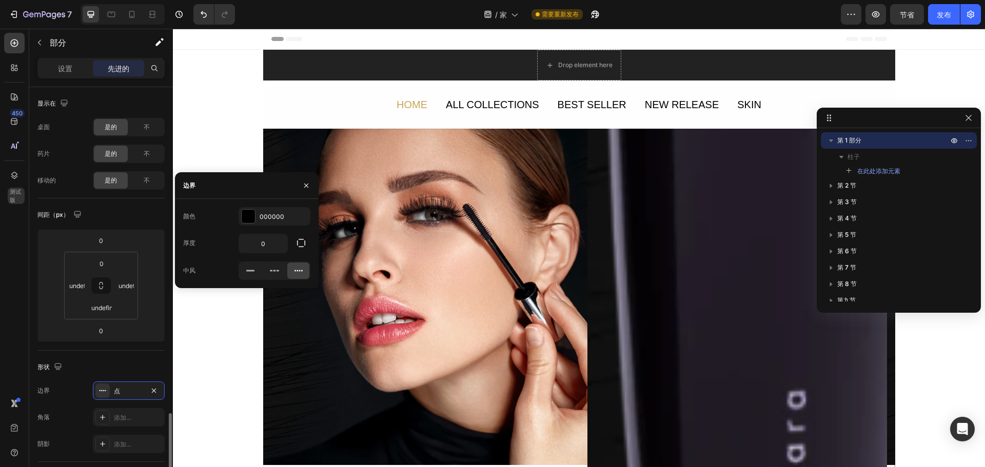
scroll to position [205, 0]
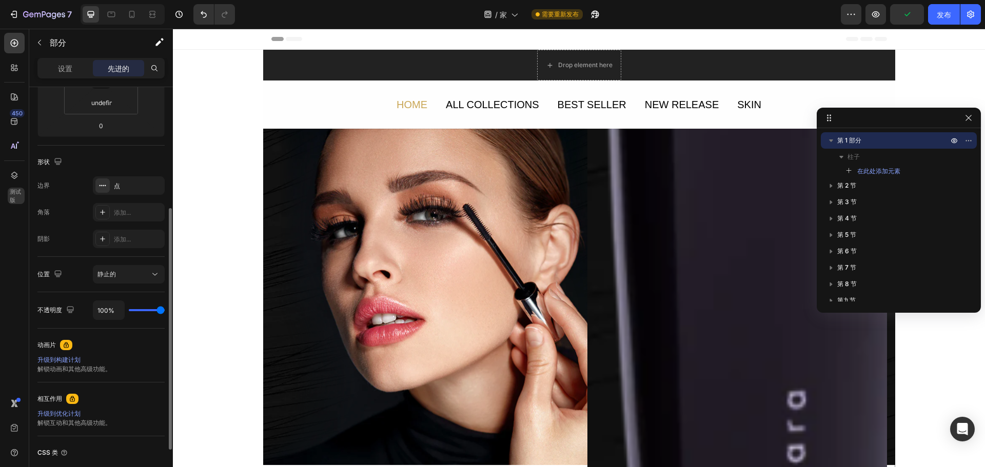
type input "96%"
type input "96"
type input "91%"
type input "91"
type input "83%"
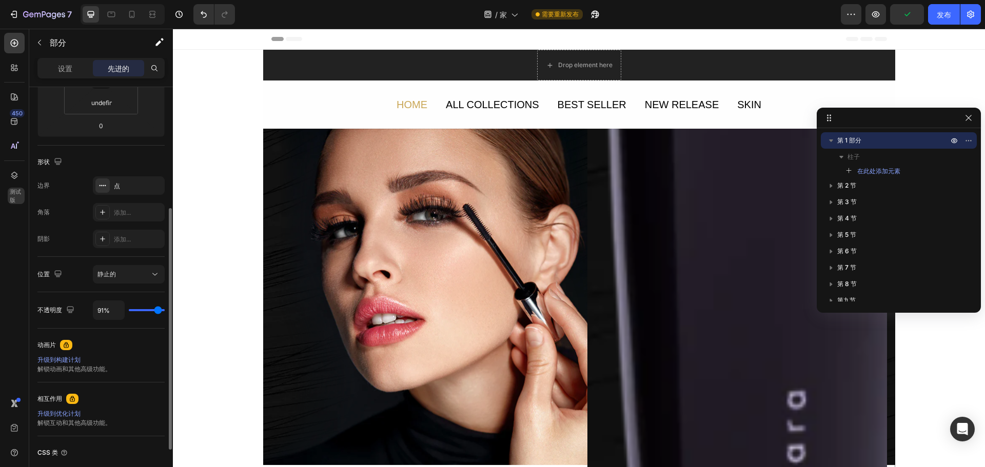
type input "83"
type input "72%"
type input "72"
type input "63%"
type input "63"
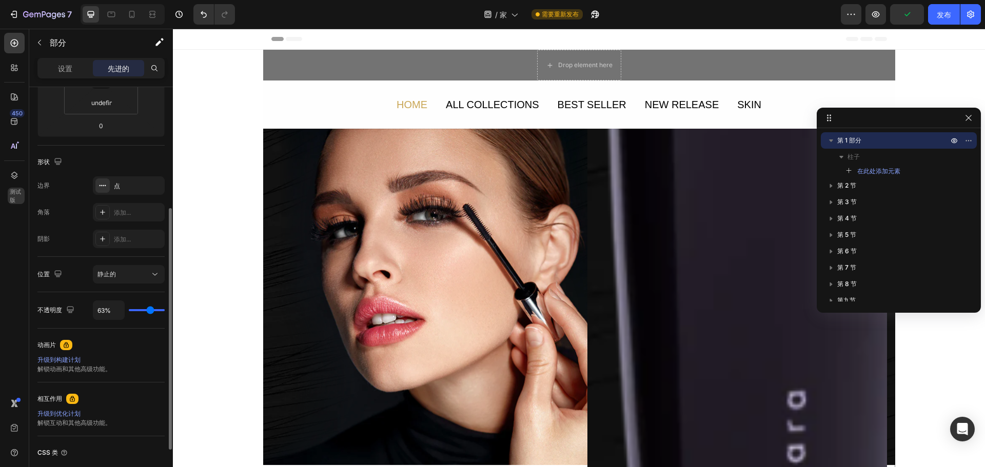
type input "54%"
type input "54"
type input "46%"
type input "46"
type input "33%"
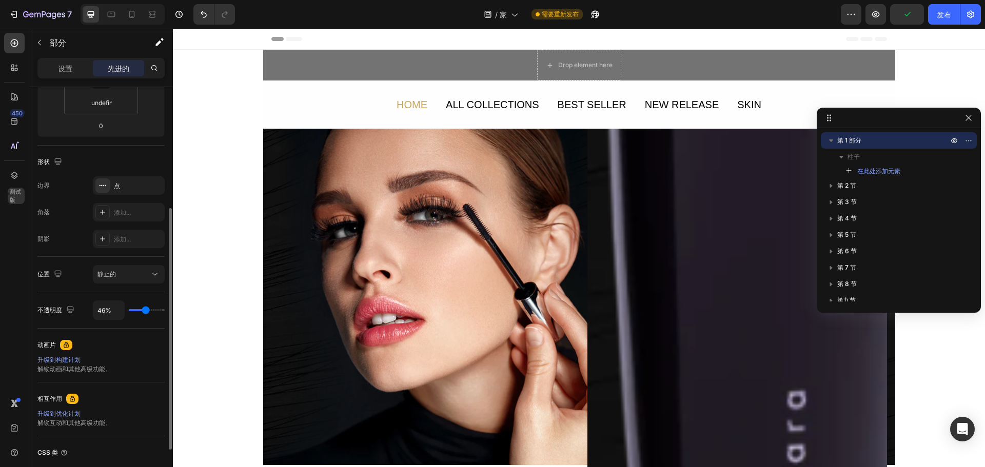
type input "33"
type input "20%"
type input "20"
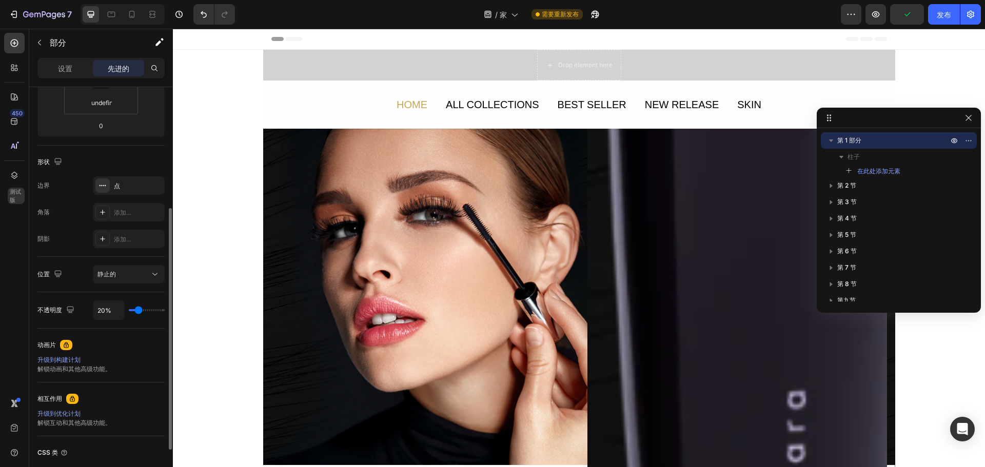
type input "13%"
type input "13"
type input "9%"
type input "9"
type input "4%"
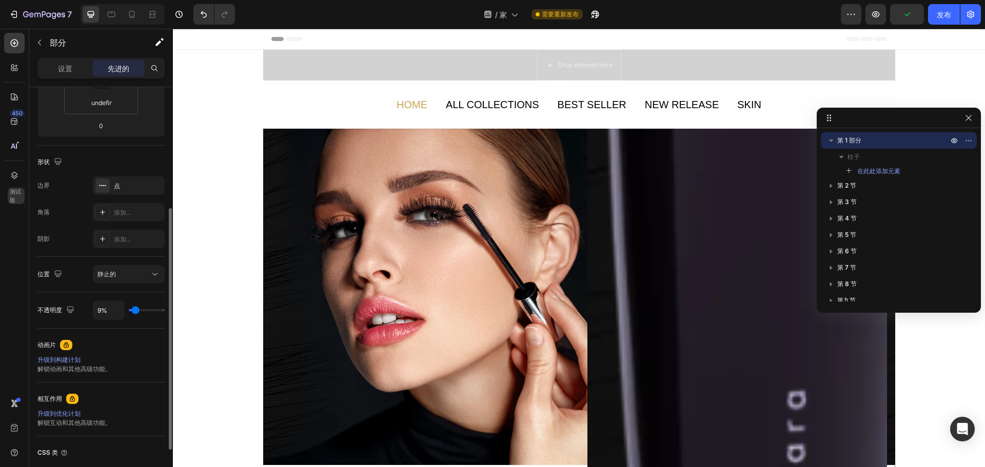
type input "4"
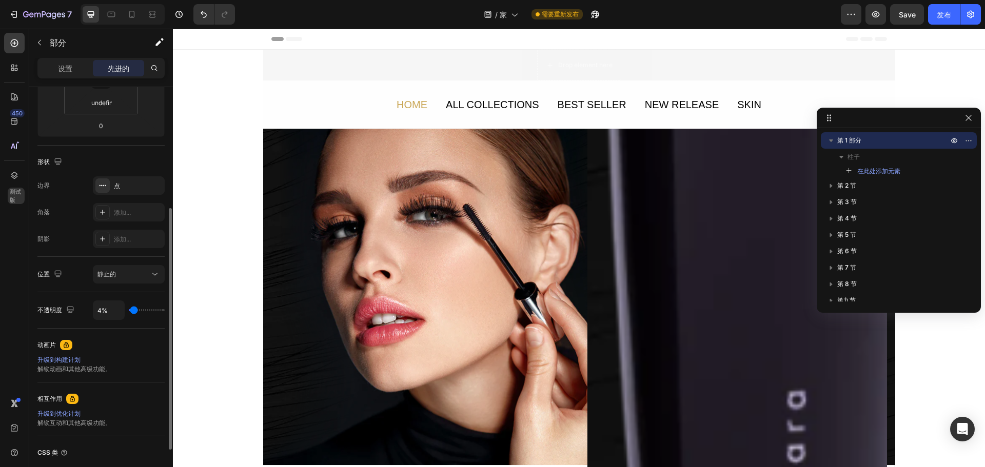
type input "9%"
type input "9"
type input "31%"
type input "31"
type input "41%"
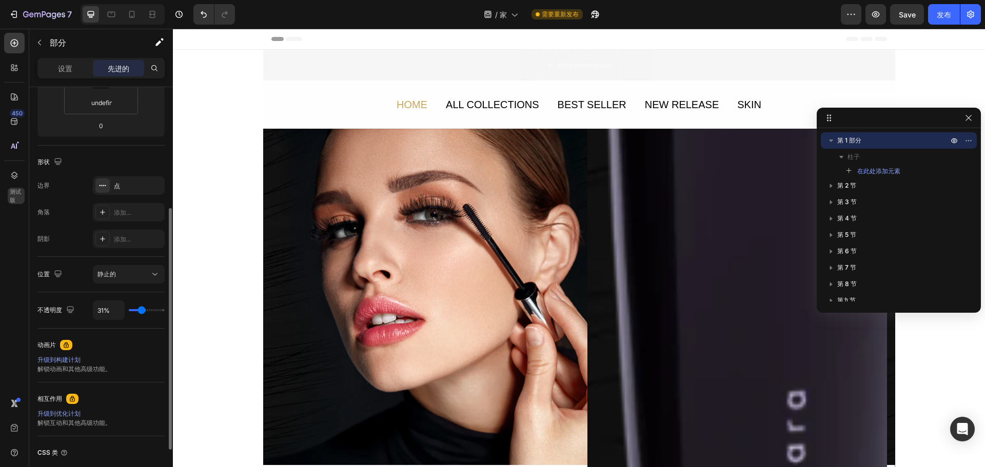
type input "41"
type input "43%"
type input "43"
type input "44%"
type input "44"
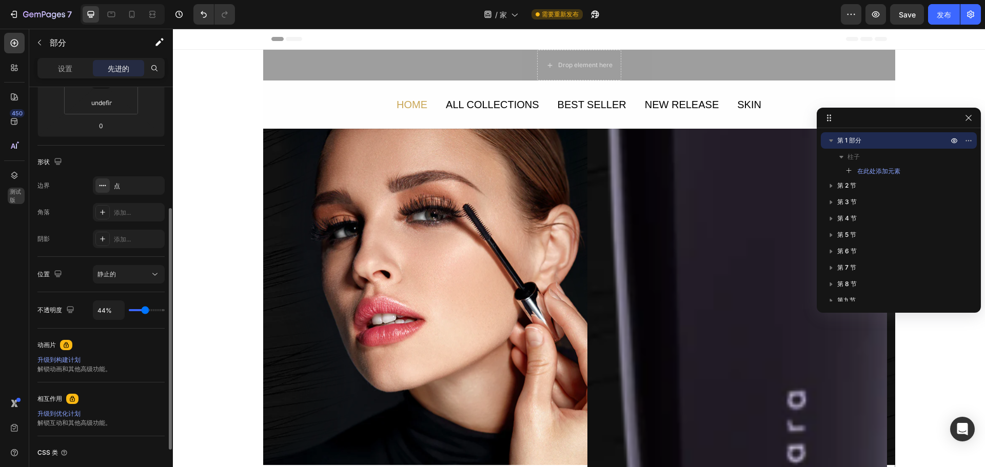
type input "48%"
type input "48"
type input "50%"
type input "50"
type input "57%"
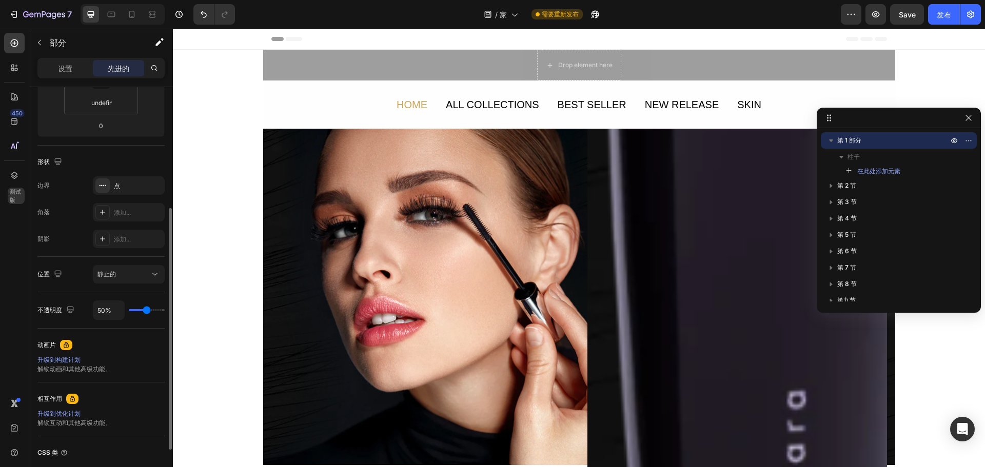
type input "57"
type input "63%"
type input "63"
type input "67%"
type input "67"
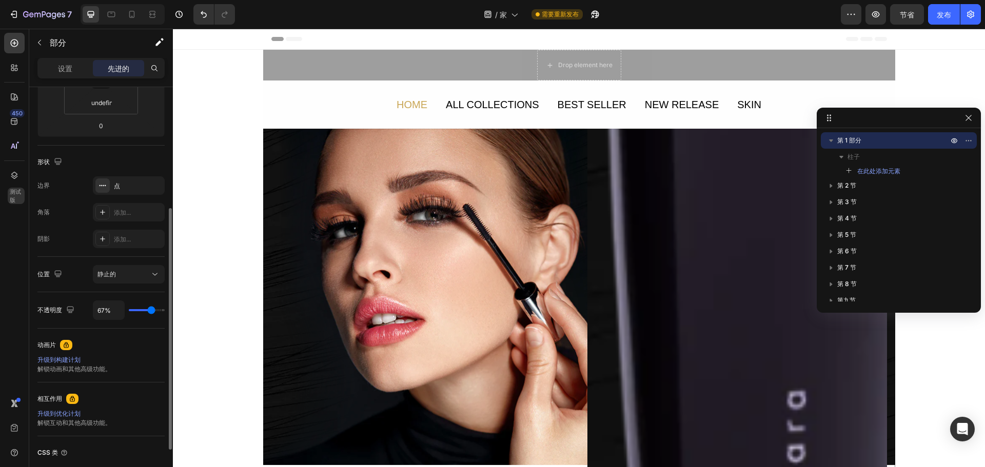
type input "70%"
type input "70"
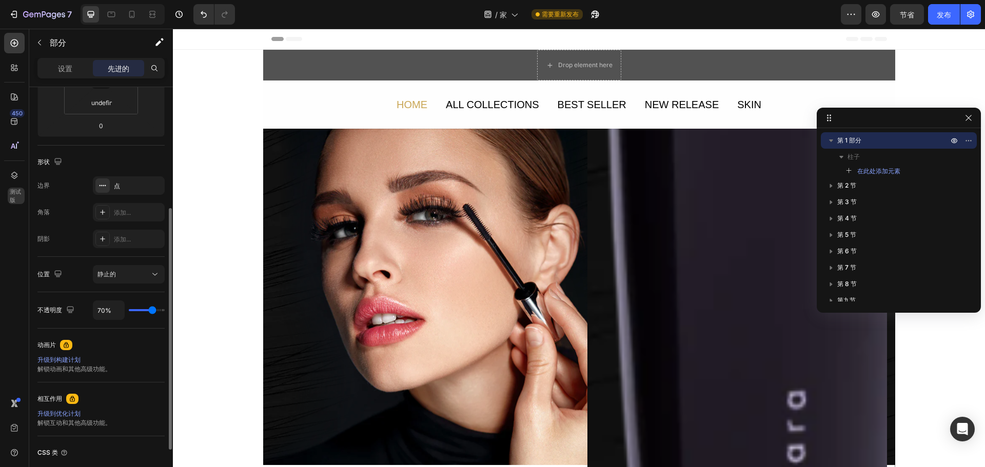
type input "78%"
type input "78"
type input "80%"
type input "80"
type input "85%"
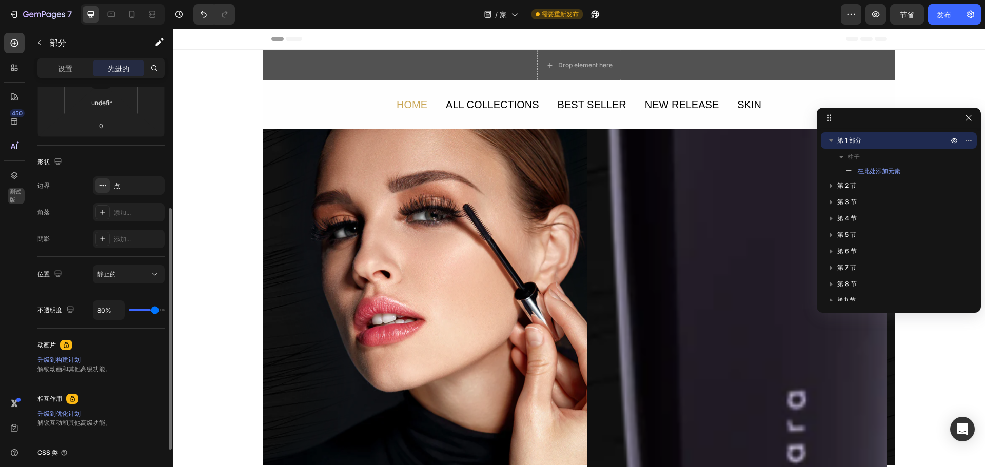
type input "85"
type input "93%"
type input "93"
type input "94%"
type input "94"
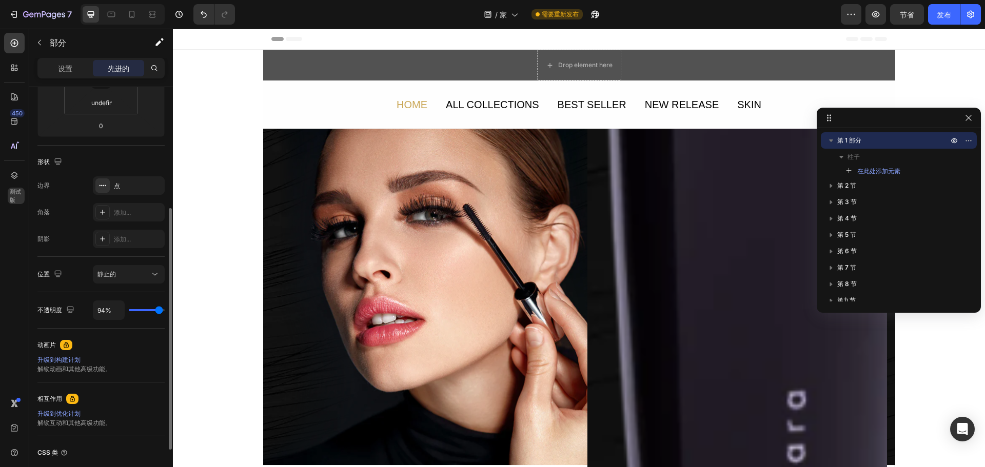
type input "98%"
type input "98"
type input "100%"
type input "100"
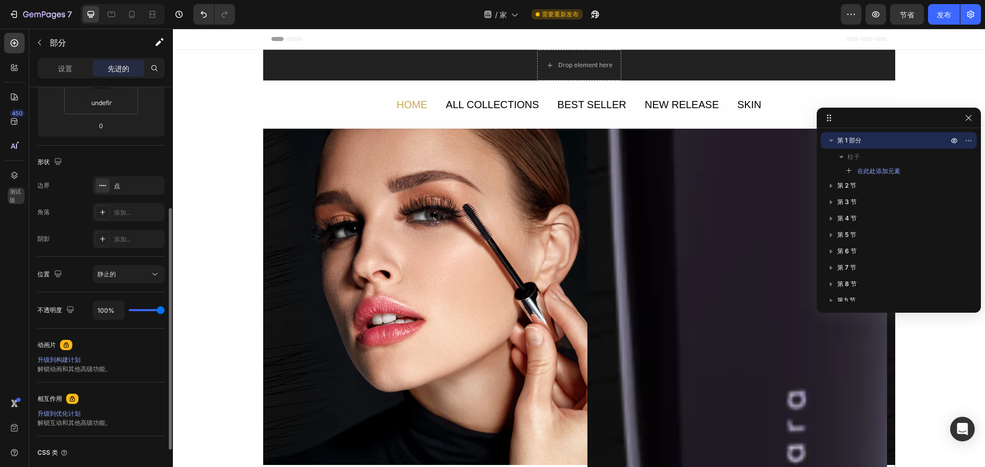
drag, startPoint x: 161, startPoint y: 310, endPoint x: 168, endPoint y: 322, distance: 13.7
click at [165, 311] on input "range" at bounding box center [147, 310] width 36 height 2
click at [131, 279] on div "静止的" at bounding box center [123, 274] width 52 height 9
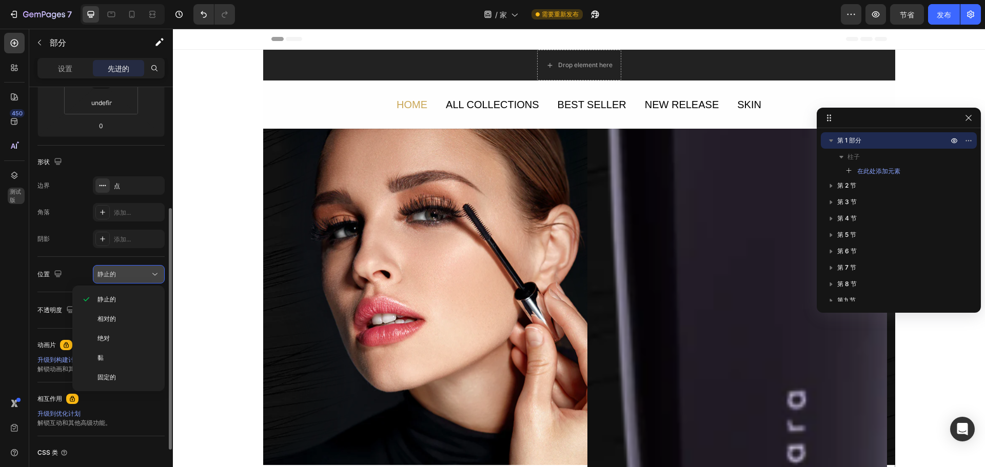
click at [131, 278] on div "静止的" at bounding box center [123, 274] width 52 height 9
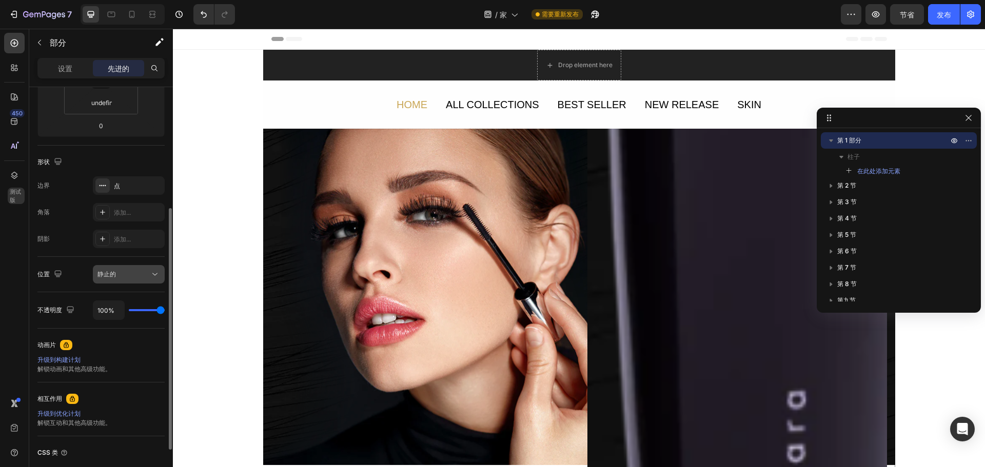
click at [131, 278] on div "静止的" at bounding box center [123, 274] width 52 height 9
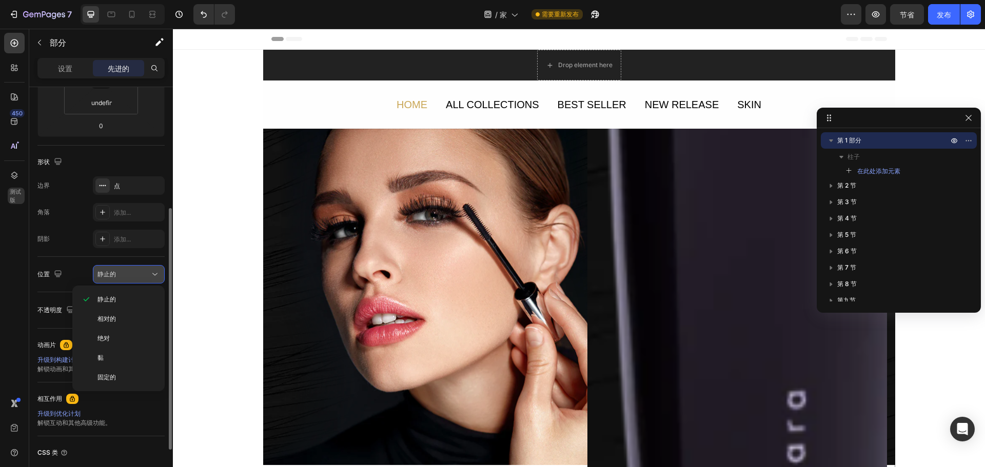
drag, startPoint x: 131, startPoint y: 278, endPoint x: 71, endPoint y: 154, distance: 137.7
click at [131, 278] on div "静止的" at bounding box center [123, 274] width 52 height 9
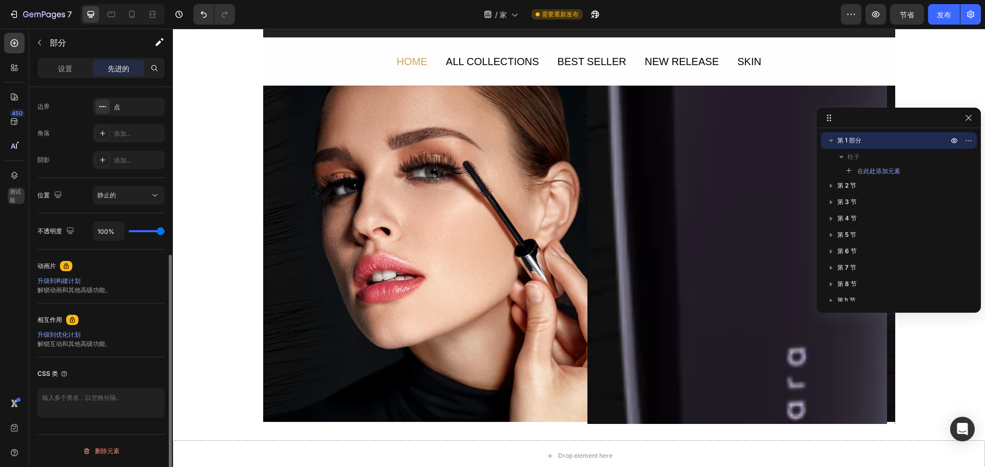
scroll to position [154, 0]
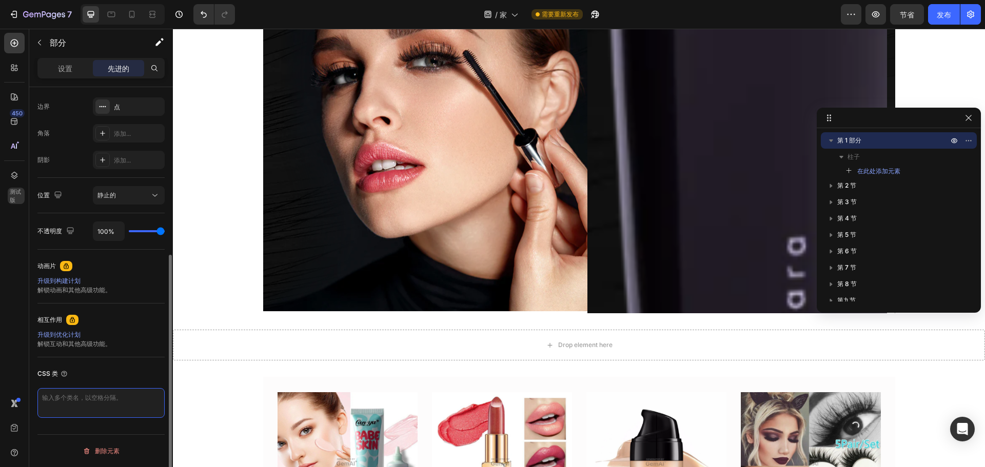
click at [122, 389] on textarea at bounding box center [100, 403] width 127 height 30
click at [127, 360] on div "CSS 类" at bounding box center [100, 392] width 127 height 69
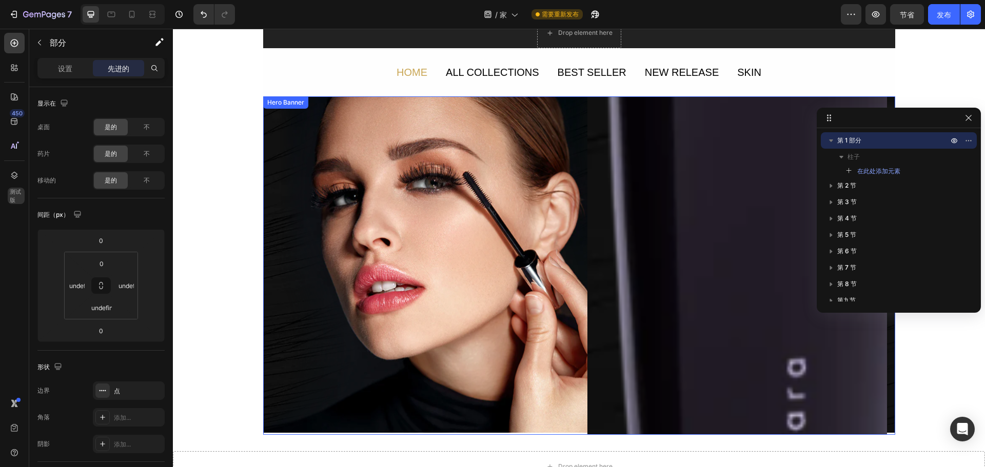
scroll to position [0, 0]
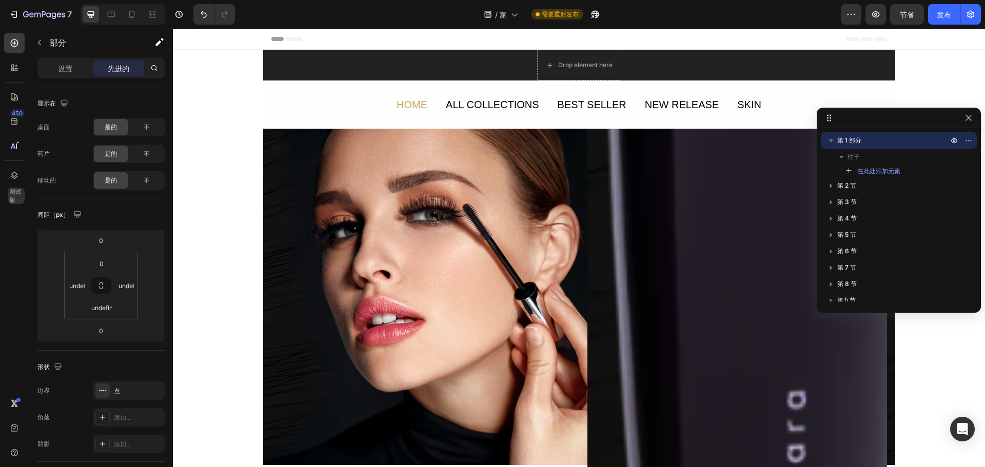
click at [337, 55] on div "Drop element here Section 1" at bounding box center [579, 65] width 632 height 31
click at [766, 72] on div "Drop element here Section 1" at bounding box center [579, 65] width 632 height 31
click at [852, 15] on icon "button" at bounding box center [851, 14] width 10 height 10
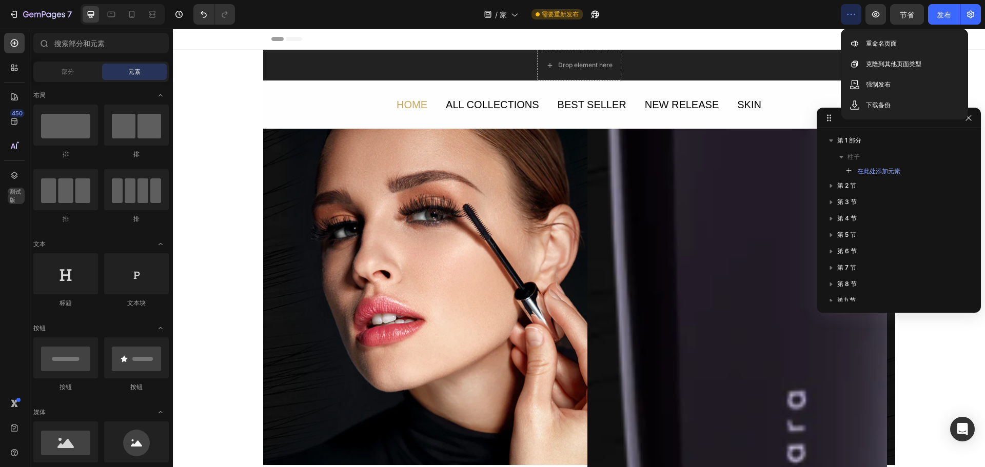
click at [779, 32] on div "Header" at bounding box center [579, 39] width 616 height 21
click at [857, 14] on button "button" at bounding box center [851, 14] width 21 height 21
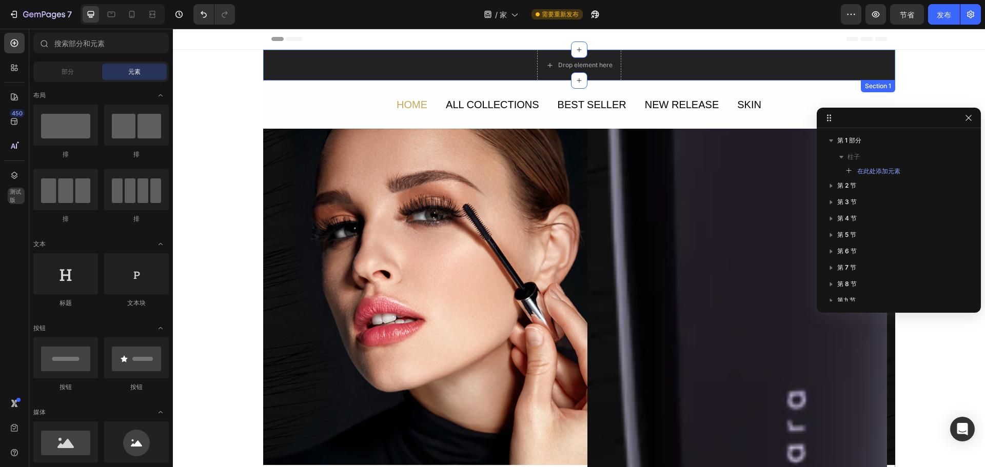
click at [726, 64] on div "Drop element here Section 1" at bounding box center [579, 65] width 632 height 31
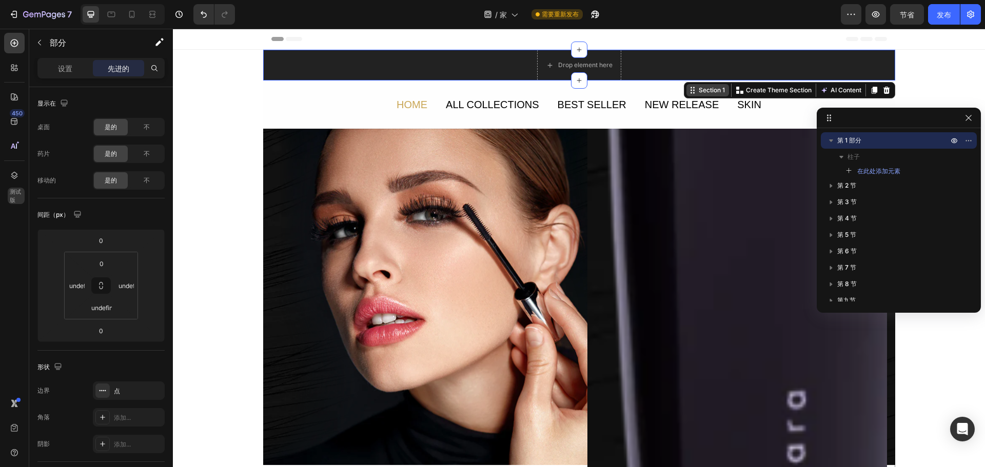
click at [699, 91] on div "Section 1" at bounding box center [712, 90] width 30 height 9
click at [678, 54] on div "Drop element here Section 1 You can create reusable sections Create Theme Secti…" at bounding box center [579, 65] width 632 height 31
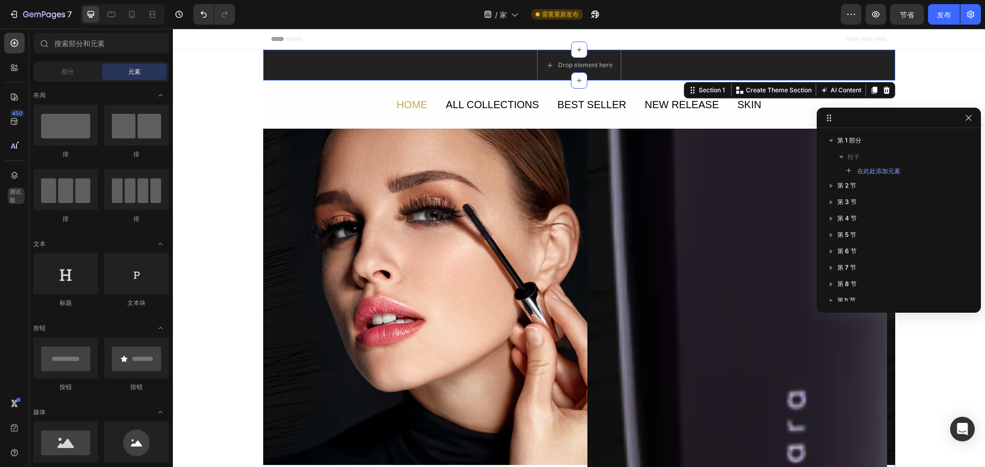
click at [336, 64] on div "Drop element here Section 1 You can create reusable sections Create Theme Secti…" at bounding box center [579, 65] width 632 height 31
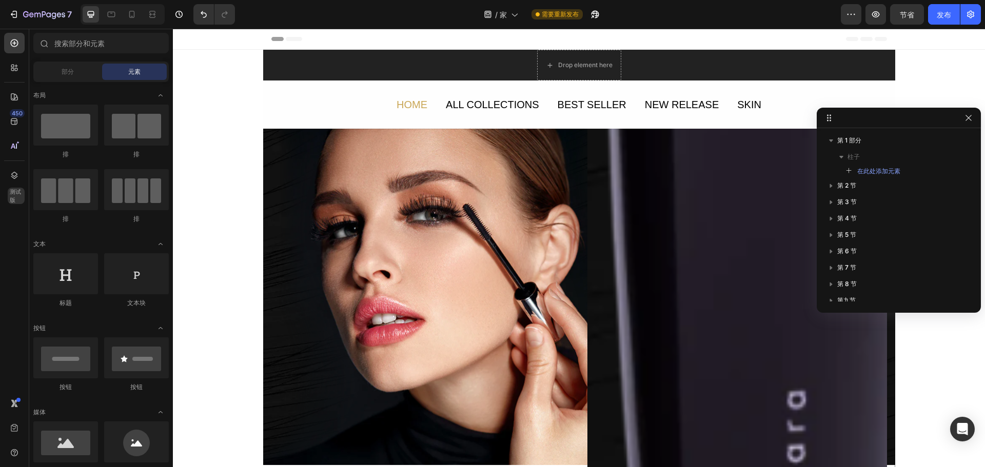
click at [831, 52] on div "Drop element here Section 1" at bounding box center [579, 65] width 632 height 31
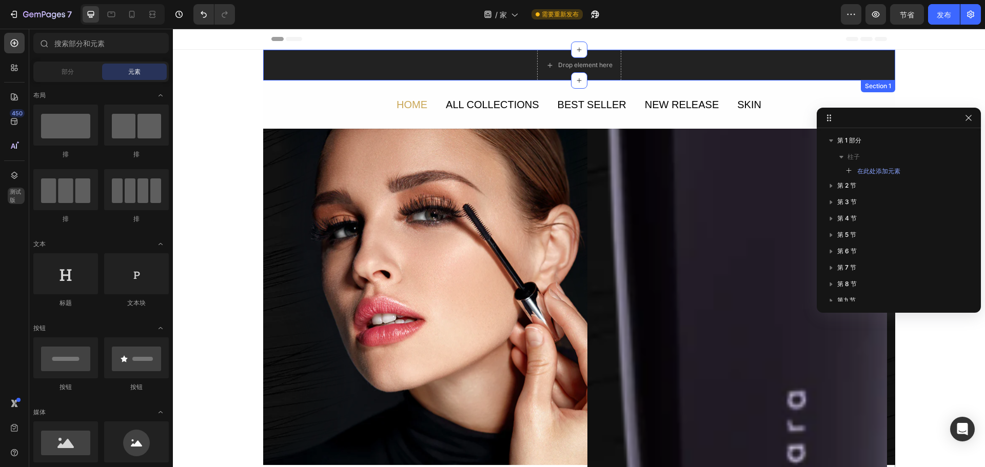
click at [835, 60] on div "Drop element here Section 1" at bounding box center [579, 65] width 632 height 31
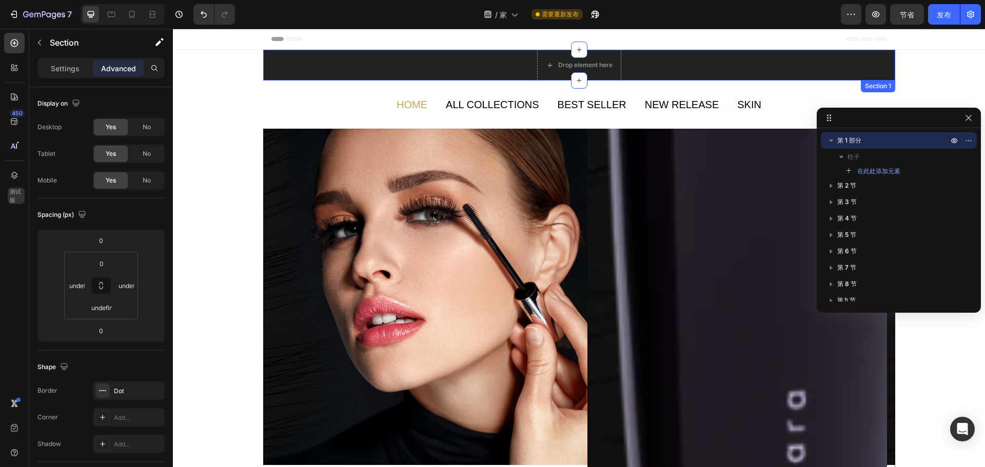
click at [779, 54] on div "Drop element here Section 1" at bounding box center [579, 65] width 632 height 31
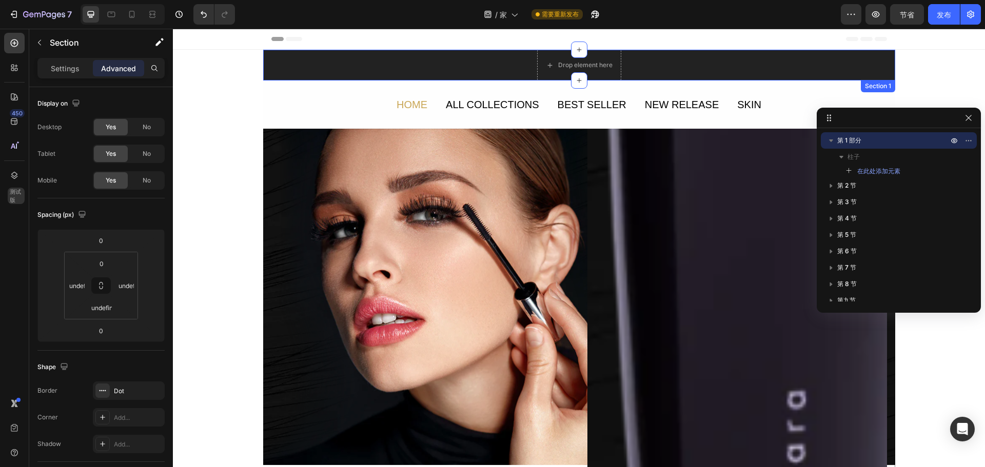
click at [829, 56] on div "Drop element here Section 1" at bounding box center [579, 65] width 632 height 31
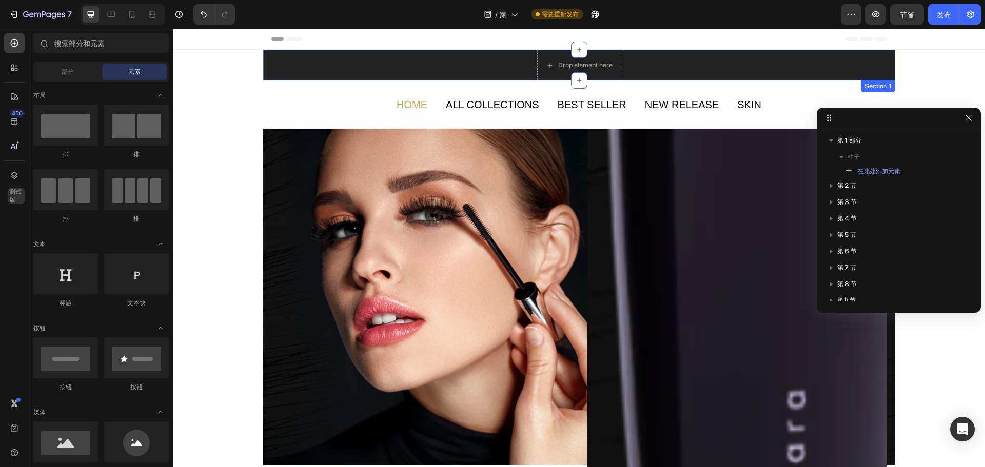
click at [777, 60] on div "Drop element here Section 1" at bounding box center [579, 65] width 632 height 31
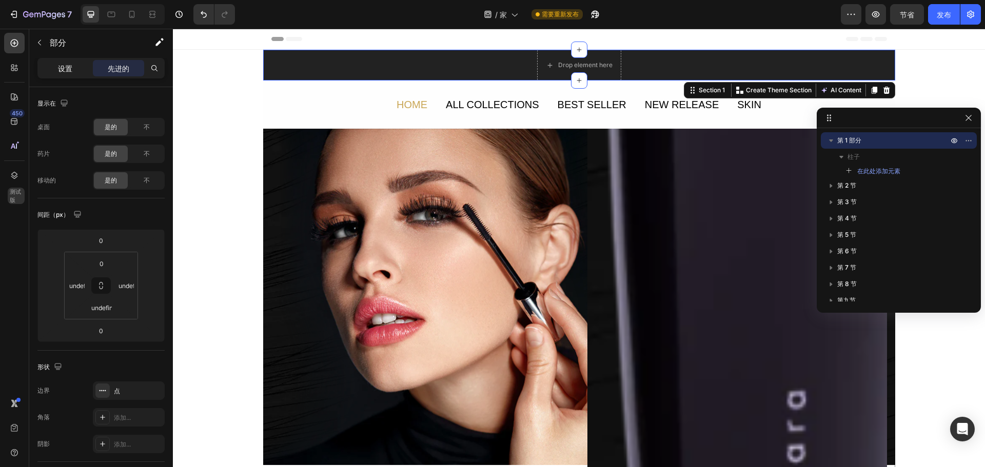
click at [69, 66] on font "设置" at bounding box center [65, 68] width 14 height 9
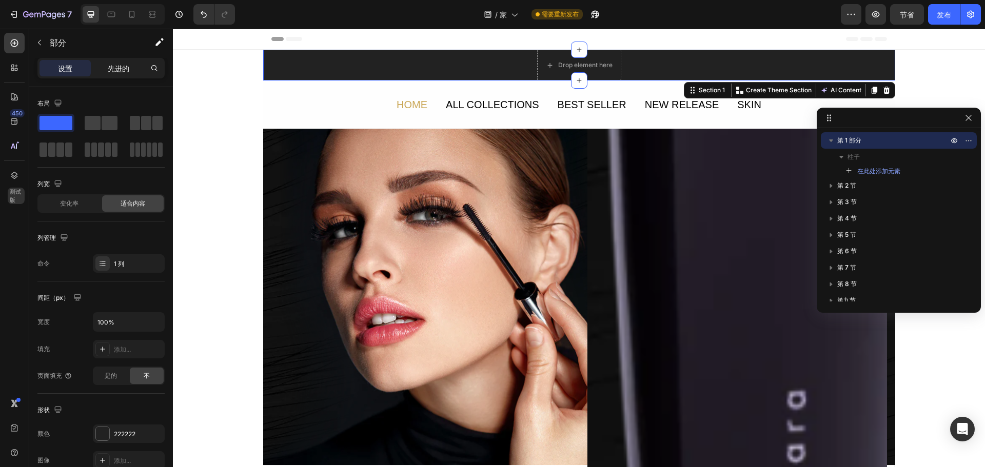
click at [121, 66] on font "先进的" at bounding box center [119, 68] width 22 height 9
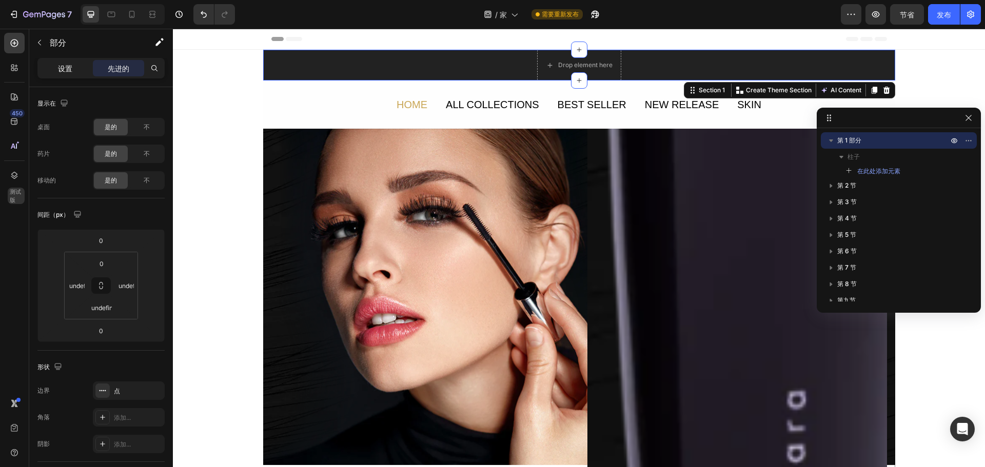
click at [79, 72] on div "设置" at bounding box center [65, 68] width 51 height 16
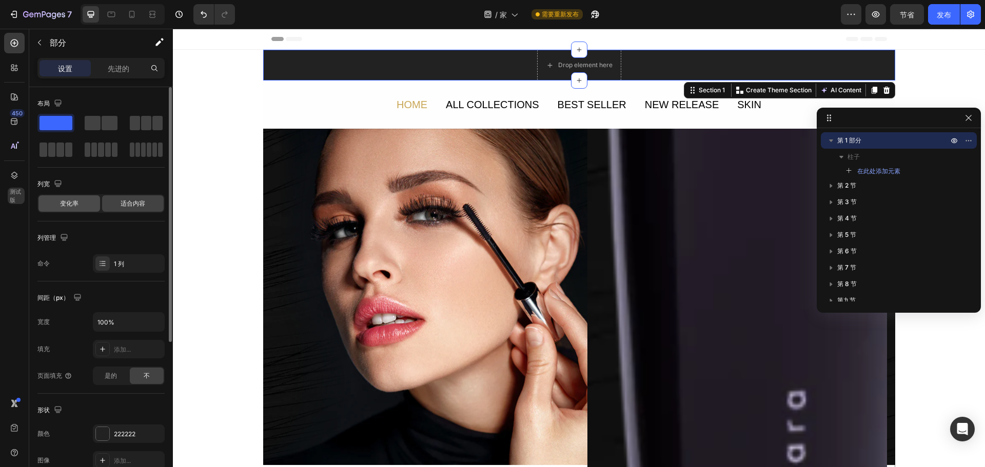
click at [69, 200] on font "变化率" at bounding box center [69, 204] width 18 height 8
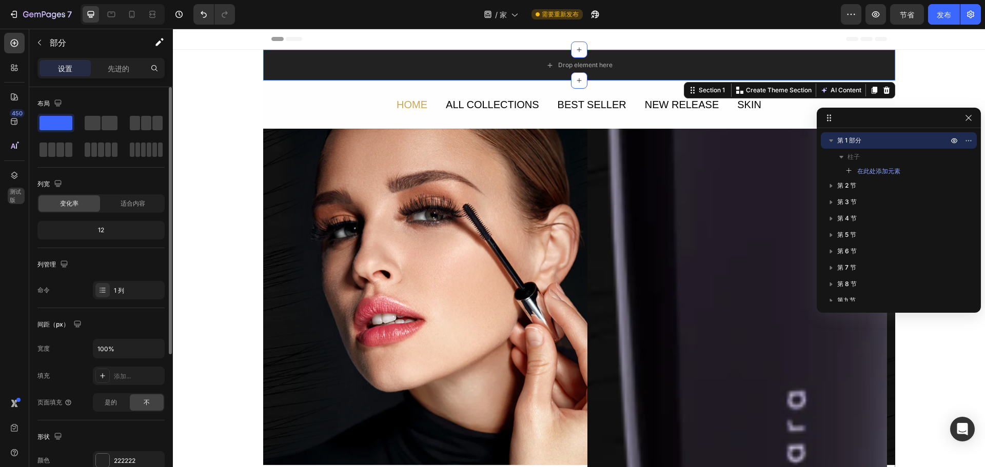
click at [114, 232] on div "12" at bounding box center [101, 230] width 123 height 14
click at [106, 225] on div "12" at bounding box center [101, 230] width 123 height 14
click at [99, 229] on font "12" at bounding box center [101, 230] width 6 height 8
click at [115, 234] on div "12" at bounding box center [101, 230] width 123 height 14
click at [126, 210] on div "适合内容" at bounding box center [133, 203] width 62 height 16
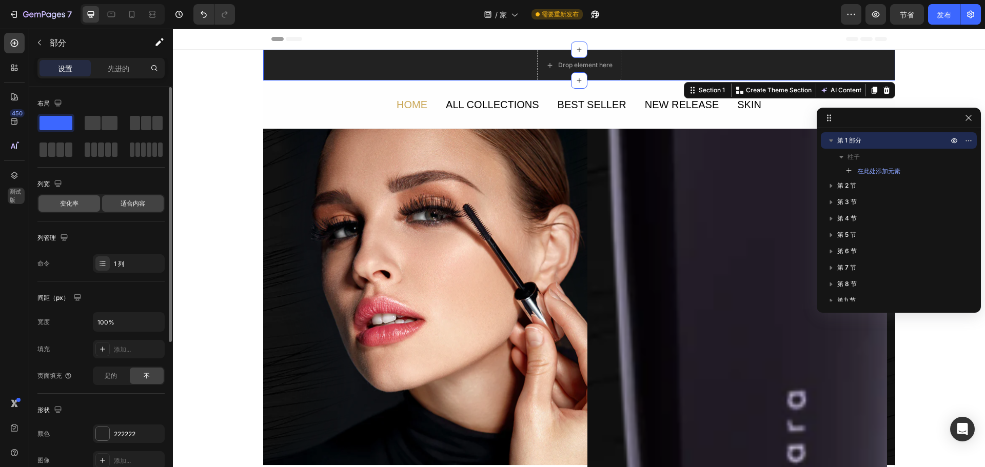
click at [80, 201] on div "变化率" at bounding box center [69, 203] width 62 height 16
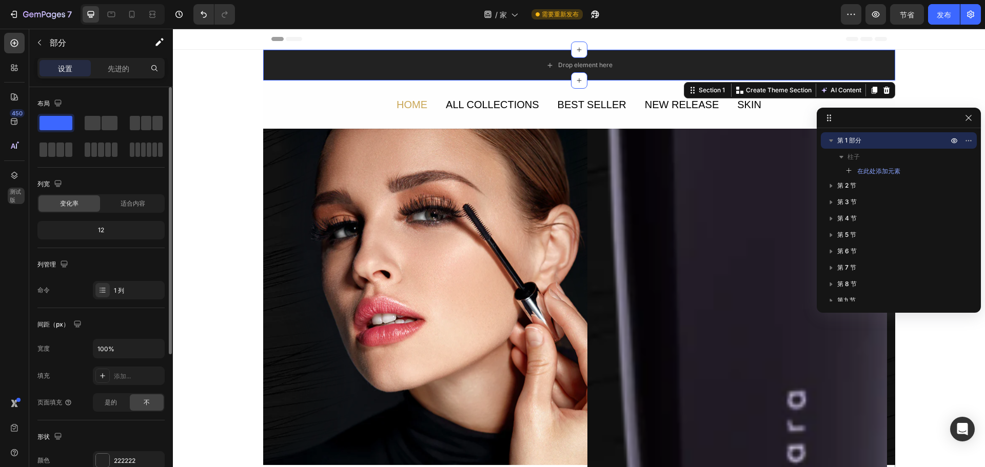
click at [107, 231] on div "12" at bounding box center [101, 230] width 123 height 14
click at [94, 230] on div "12" at bounding box center [101, 230] width 123 height 14
click at [88, 227] on div "12" at bounding box center [101, 230] width 123 height 14
click at [103, 231] on font "12" at bounding box center [101, 230] width 6 height 8
click at [128, 210] on div "适合内容" at bounding box center [133, 203] width 62 height 16
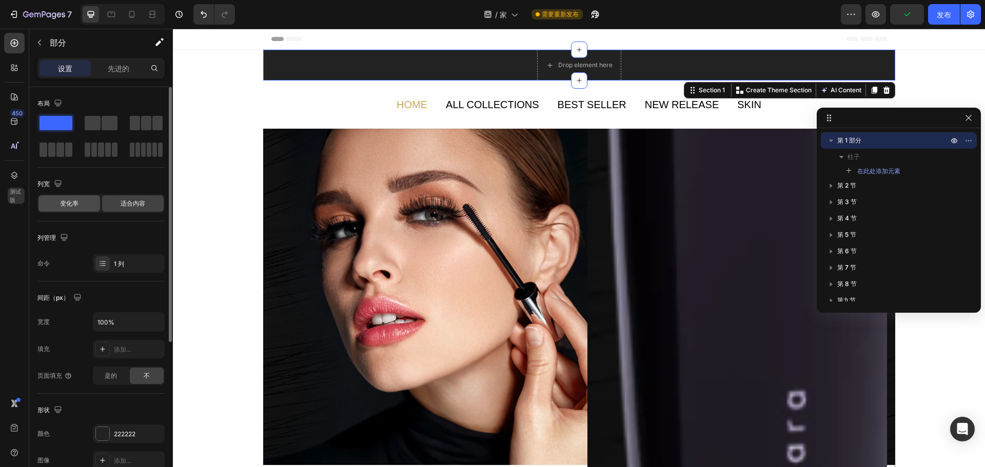
click at [68, 204] on font "变化率" at bounding box center [69, 204] width 18 height 8
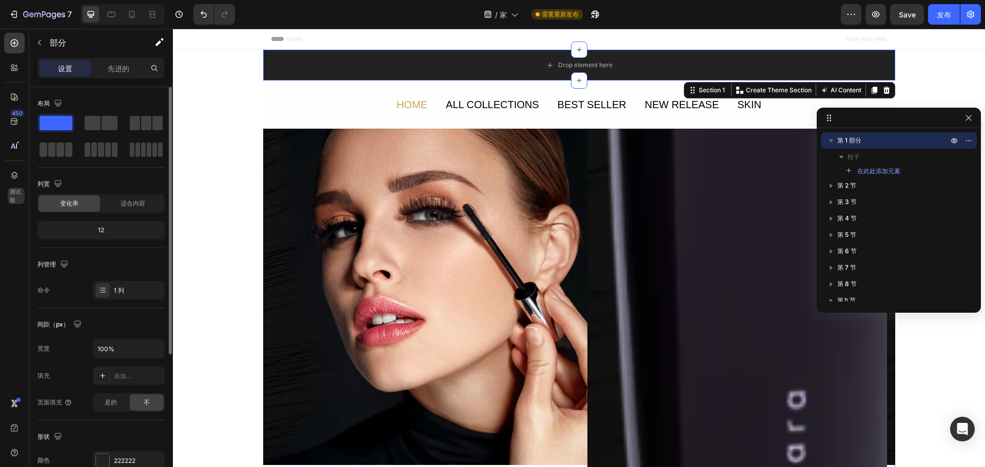
click at [111, 225] on div "12" at bounding box center [101, 230] width 123 height 14
click at [127, 203] on font "适合内容" at bounding box center [133, 204] width 25 height 8
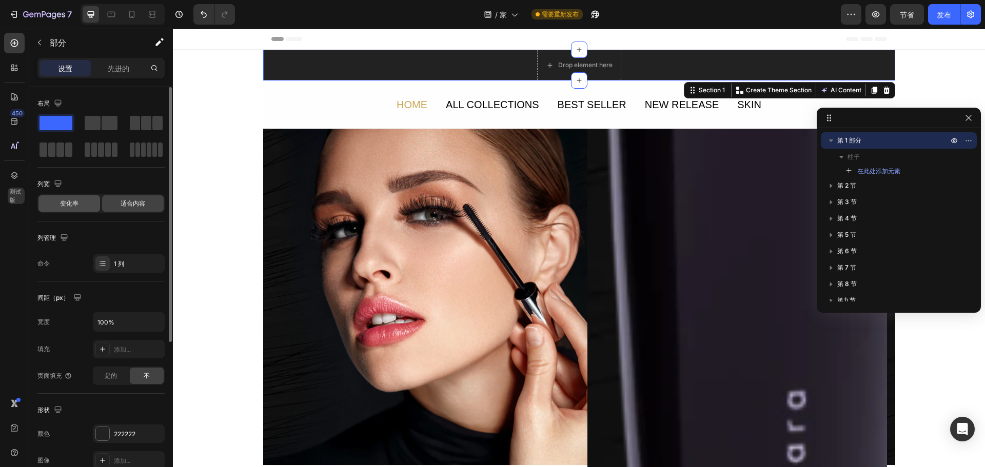
click at [74, 202] on font "变化率" at bounding box center [69, 204] width 18 height 8
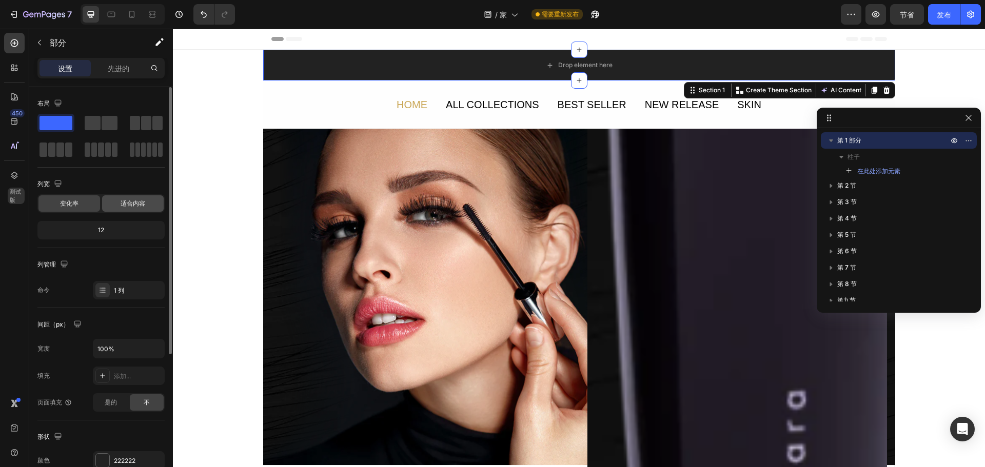
click at [139, 199] on span "适合内容" at bounding box center [133, 203] width 25 height 9
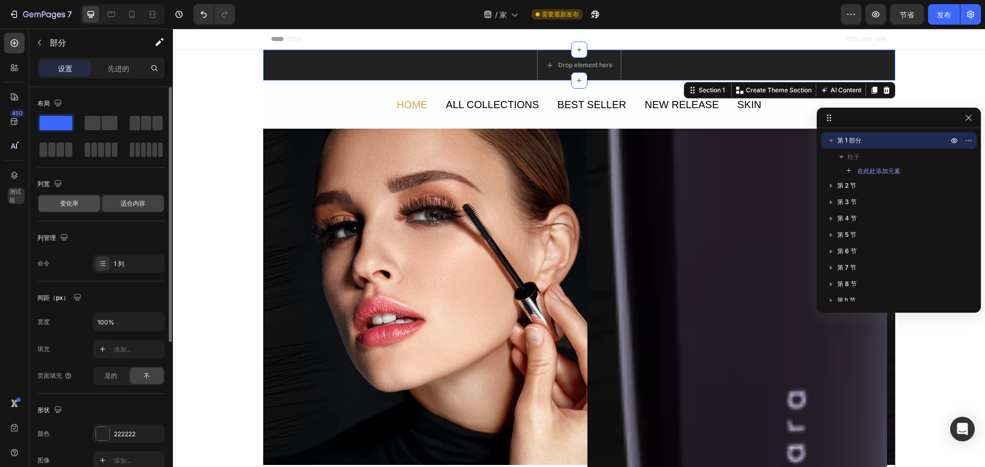
click at [69, 201] on font "变化率" at bounding box center [69, 204] width 18 height 8
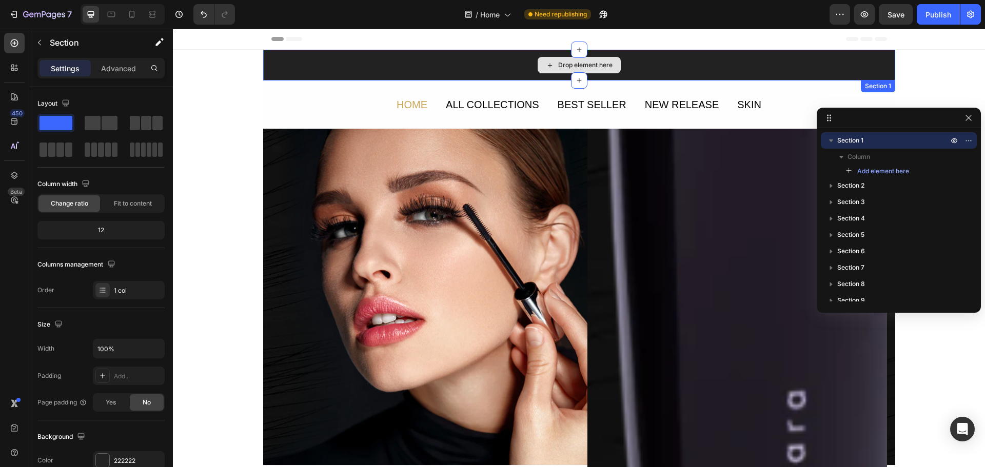
click at [346, 59] on div "Drop element here" at bounding box center [579, 65] width 632 height 31
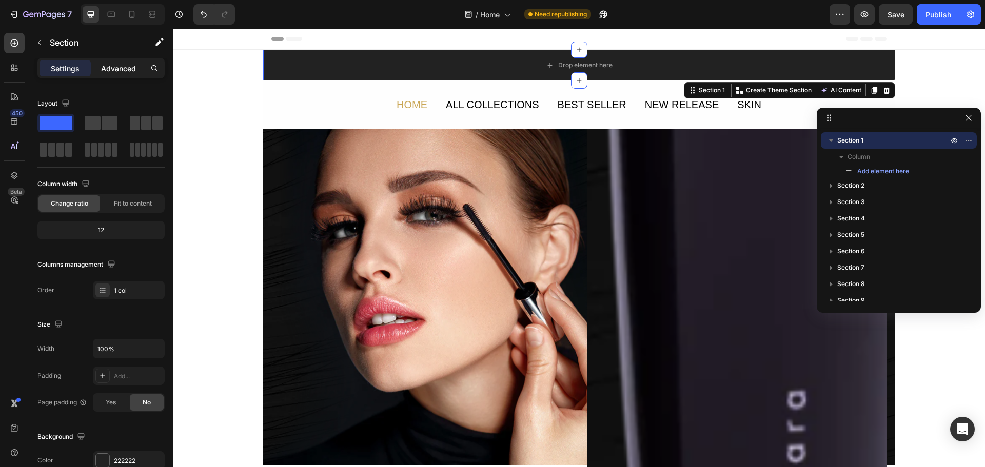
click at [133, 73] on p "Advanced" at bounding box center [118, 68] width 35 height 11
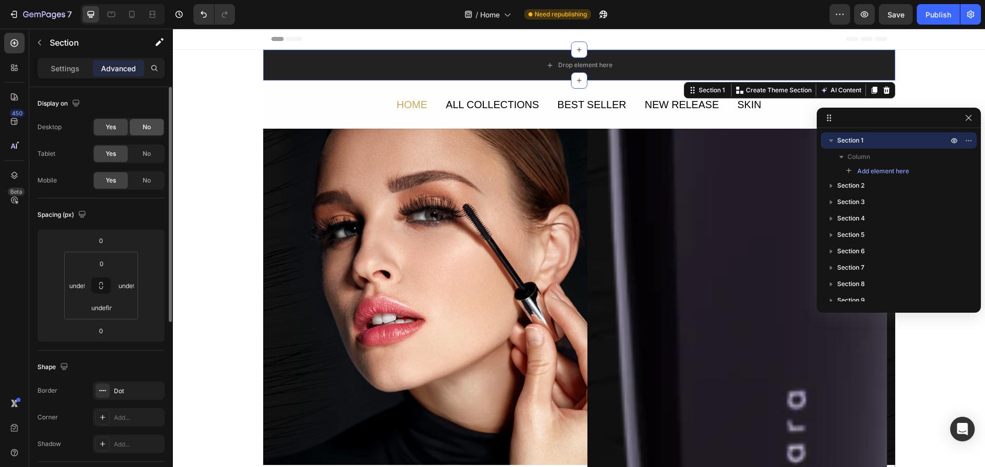
click at [147, 131] on span "No" at bounding box center [147, 127] width 8 height 9
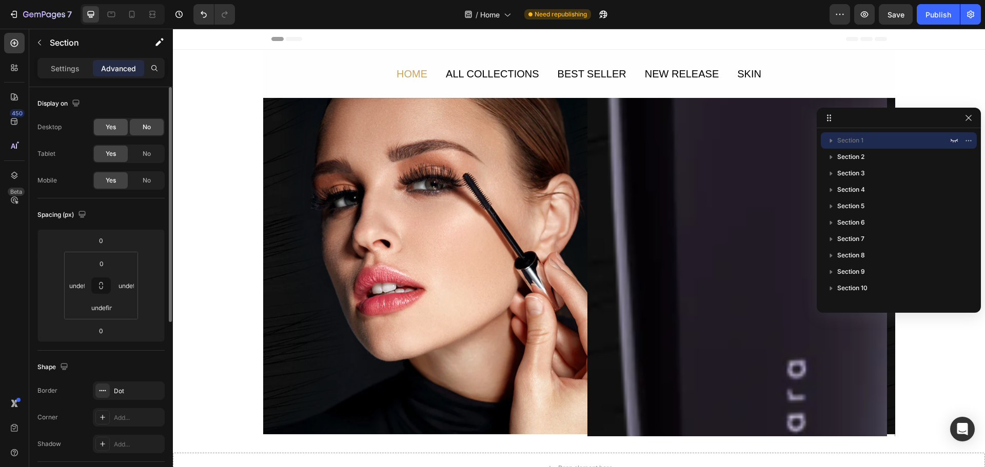
click at [108, 131] on span "Yes" at bounding box center [111, 127] width 10 height 9
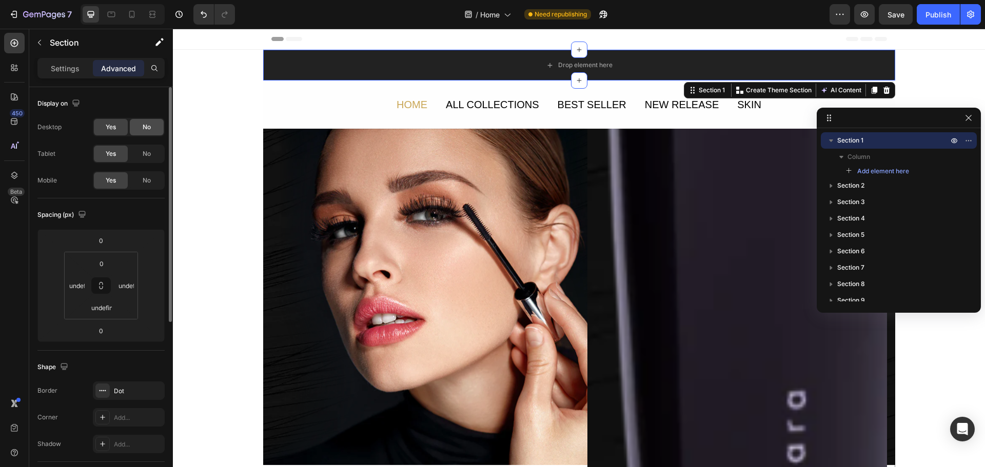
click at [139, 125] on div "No" at bounding box center [147, 127] width 34 height 16
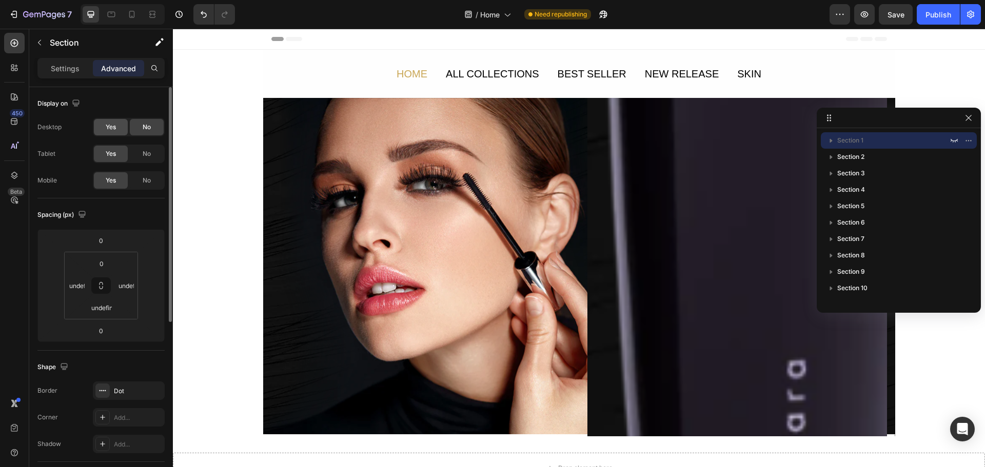
click at [115, 125] on span "Yes" at bounding box center [111, 127] width 10 height 9
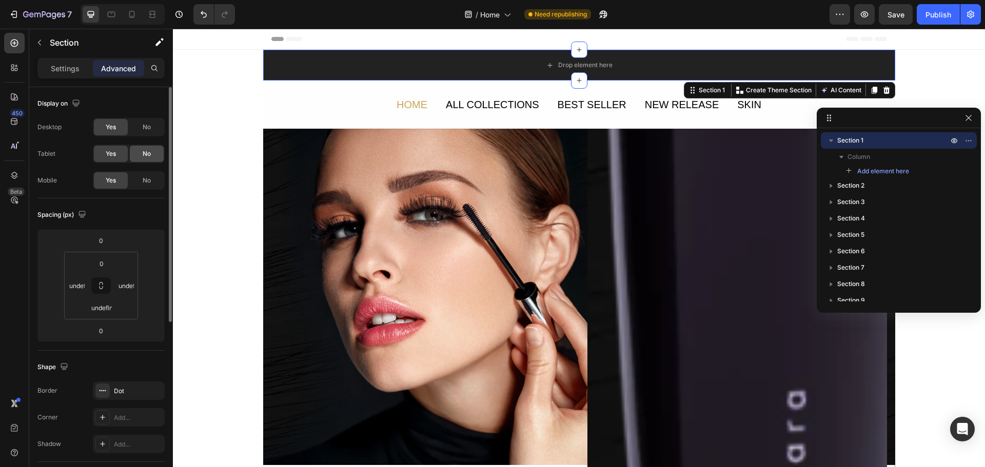
click at [144, 151] on span "No" at bounding box center [147, 153] width 8 height 9
click at [108, 154] on span "Yes" at bounding box center [111, 153] width 10 height 9
click at [147, 155] on span "No" at bounding box center [147, 153] width 8 height 9
click at [103, 155] on div "Yes" at bounding box center [111, 154] width 34 height 16
click at [120, 100] on div "Display on" at bounding box center [100, 103] width 127 height 16
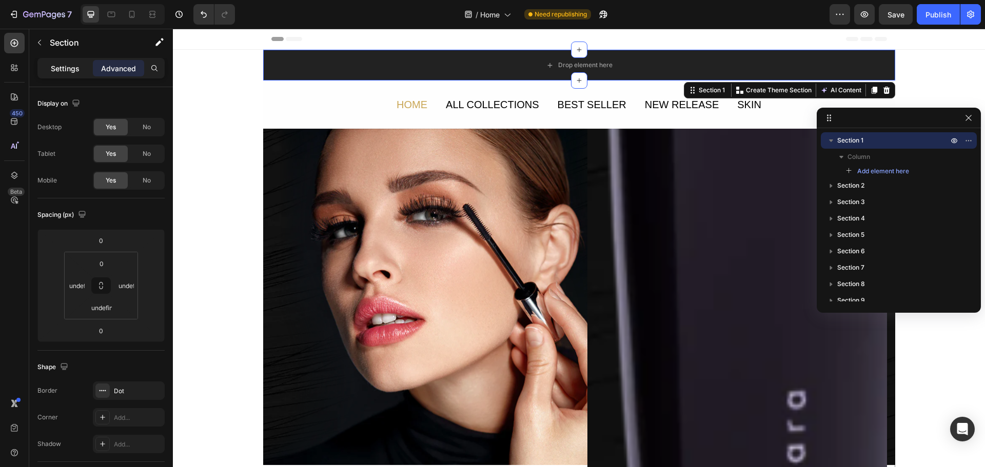
click at [54, 71] on p "Settings" at bounding box center [65, 68] width 29 height 11
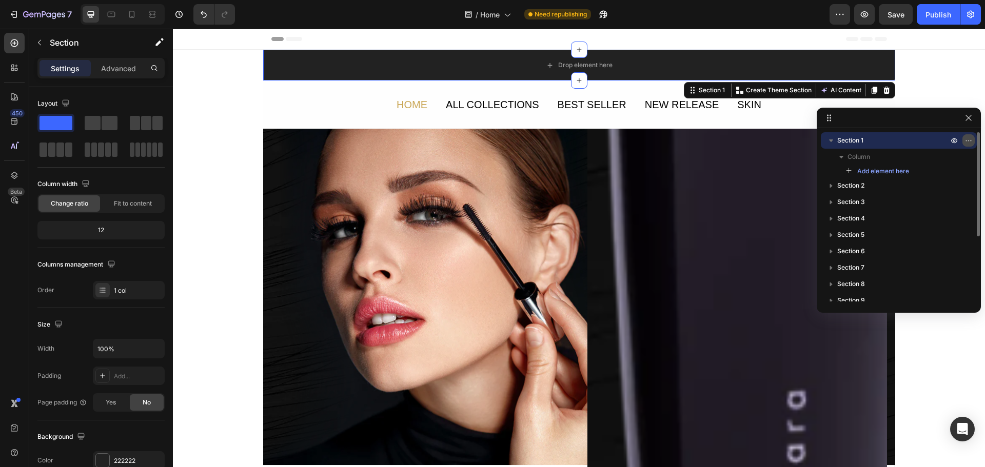
click at [971, 144] on icon "button" at bounding box center [969, 140] width 8 height 8
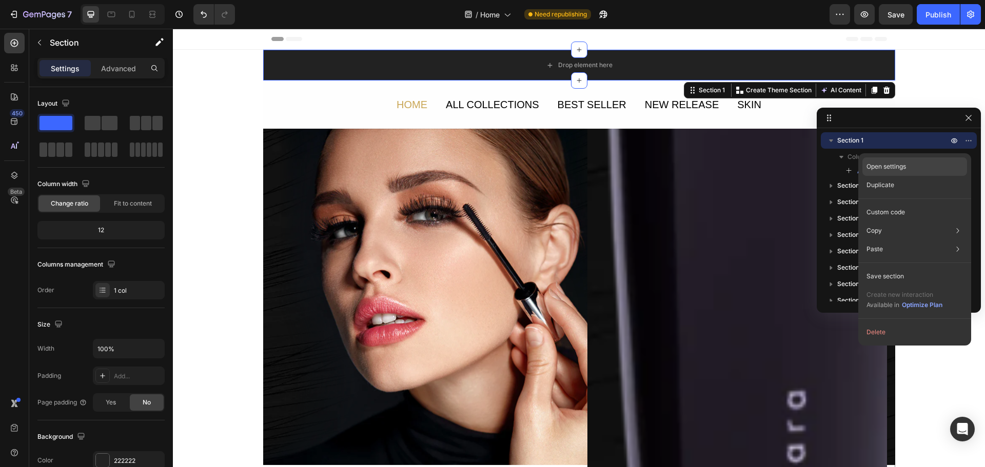
click at [906, 164] on p "Open settings" at bounding box center [887, 166] width 40 height 9
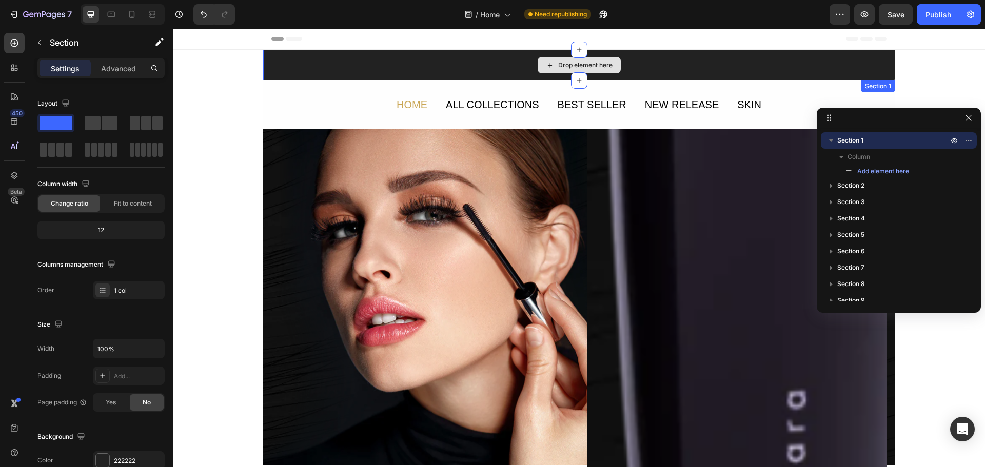
drag, startPoint x: 654, startPoint y: 69, endPoint x: 663, endPoint y: 70, distance: 9.3
click at [654, 69] on div "Drop element here" at bounding box center [579, 65] width 632 height 31
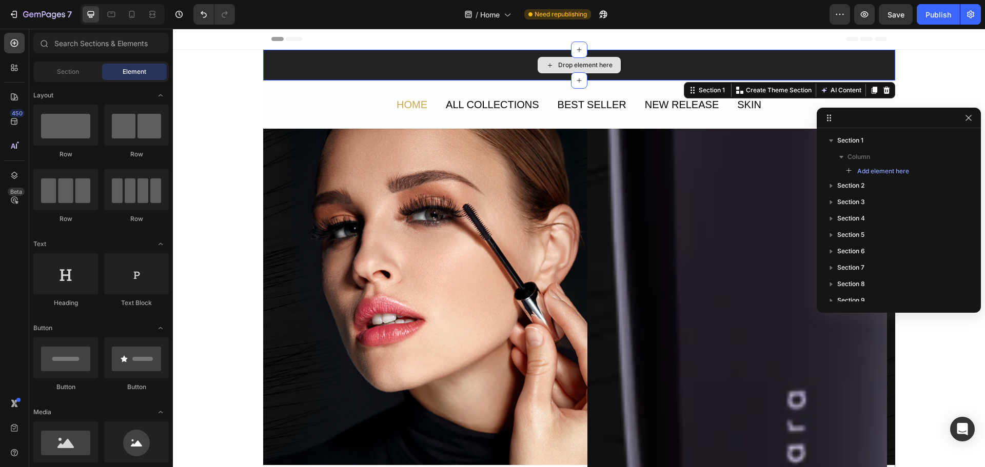
click at [688, 65] on div "Drop element here" at bounding box center [579, 65] width 632 height 31
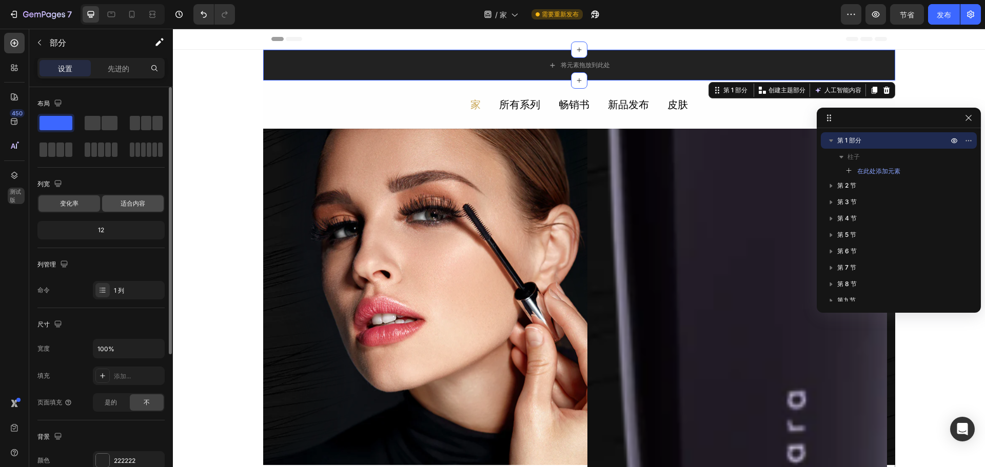
click at [123, 206] on font "适合内容" at bounding box center [133, 204] width 25 height 8
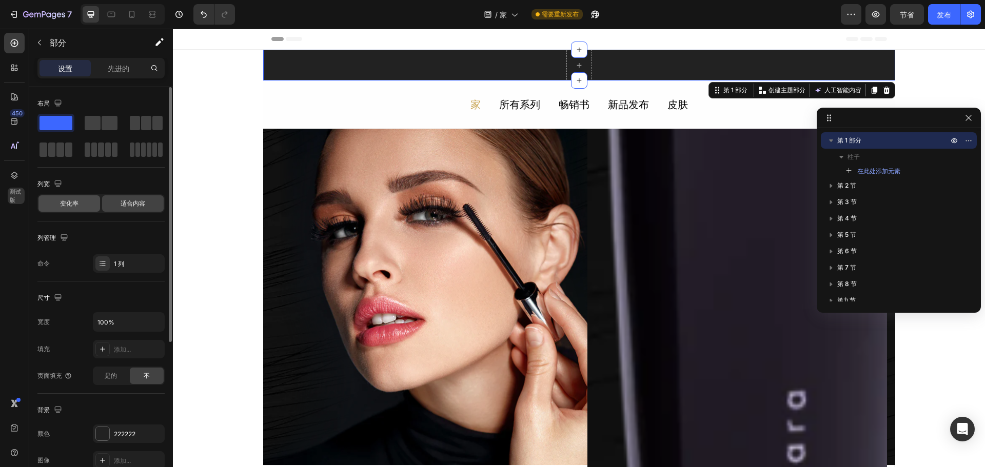
click at [99, 206] on div "变化率" at bounding box center [69, 203] width 62 height 16
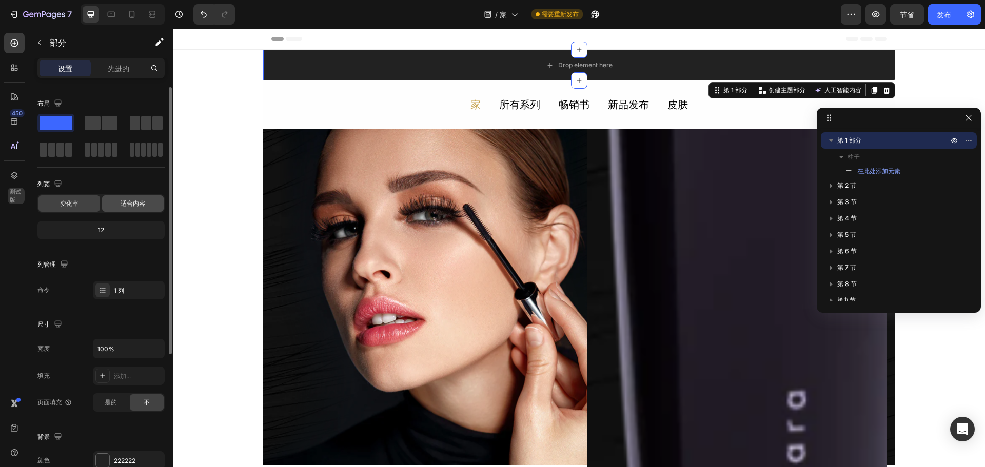
click at [142, 206] on font "适合内容" at bounding box center [133, 204] width 25 height 8
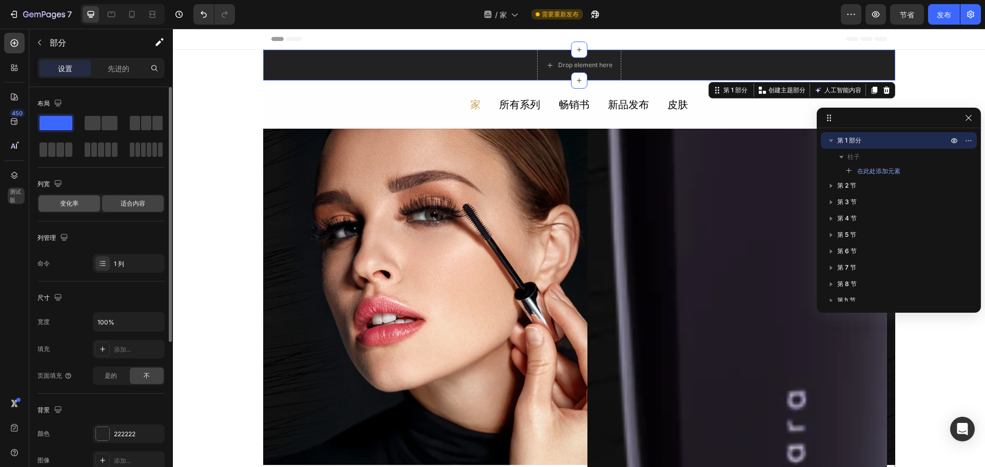
click at [86, 204] on div "变化率" at bounding box center [69, 203] width 62 height 16
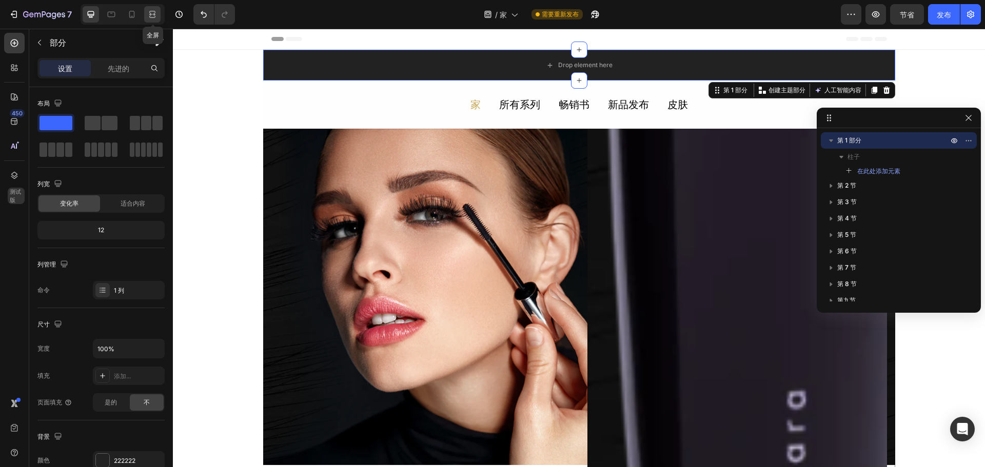
click at [160, 13] on div at bounding box center [152, 14] width 16 height 16
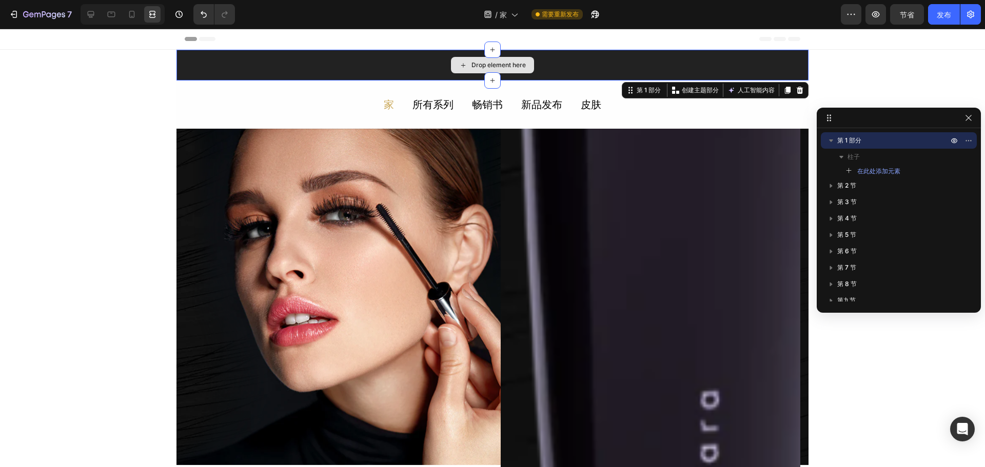
click at [764, 52] on div "Drop element here" at bounding box center [493, 65] width 632 height 31
click at [721, 52] on div "Drop element here" at bounding box center [493, 65] width 632 height 31
click at [150, 15] on icon at bounding box center [152, 14] width 10 height 10
click at [157, 15] on icon at bounding box center [152, 14] width 10 height 10
click at [850, 138] on font "第 1 部分" at bounding box center [849, 140] width 24 height 8
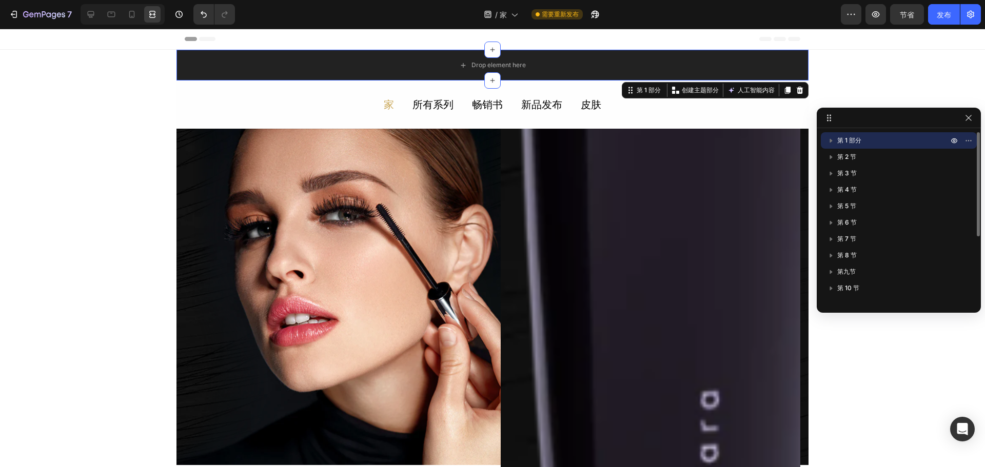
click at [892, 146] on div "第 1 部分" at bounding box center [899, 140] width 148 height 16
click at [880, 162] on div "柱子" at bounding box center [899, 157] width 148 height 16
click at [880, 161] on p "柱子" at bounding box center [899, 157] width 103 height 10
click at [887, 172] on font "在此处添加元素" at bounding box center [878, 171] width 43 height 8
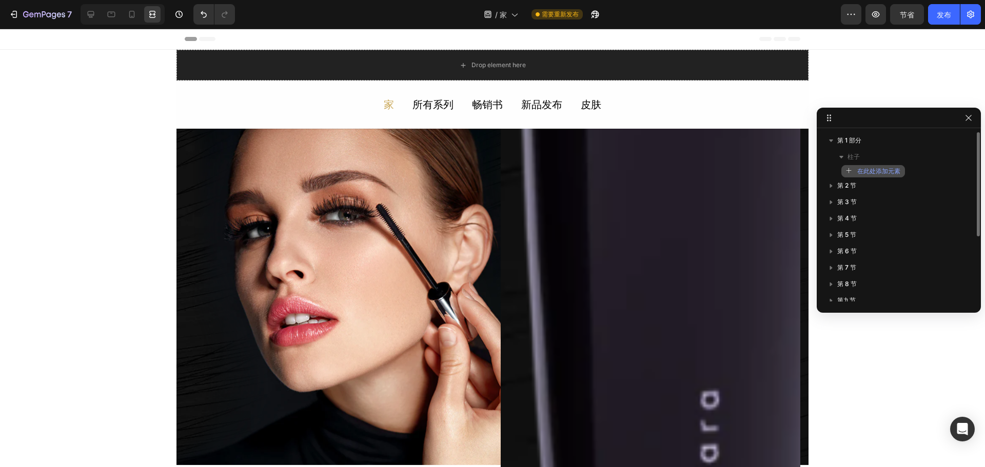
click at [889, 172] on font "在此处添加元素" at bounding box center [878, 171] width 43 height 8
click at [826, 117] on icon at bounding box center [829, 118] width 8 height 8
click at [22, 41] on font "标题" at bounding box center [25, 38] width 12 height 7
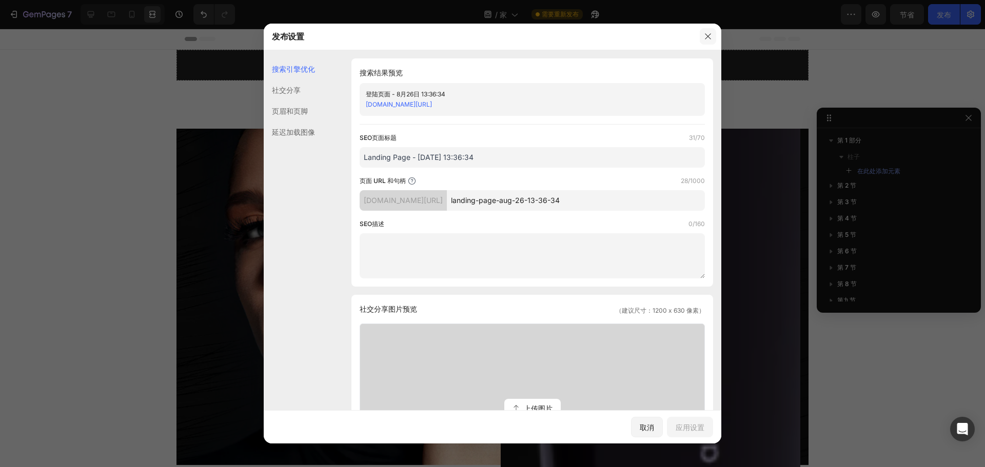
click at [708, 36] on icon "button" at bounding box center [708, 36] width 8 height 8
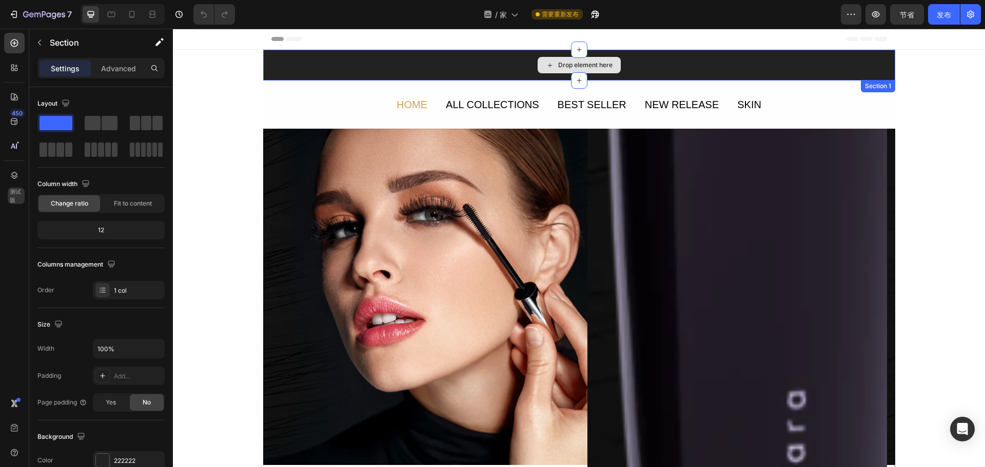
click at [712, 56] on div "Drop element here" at bounding box center [579, 65] width 632 height 31
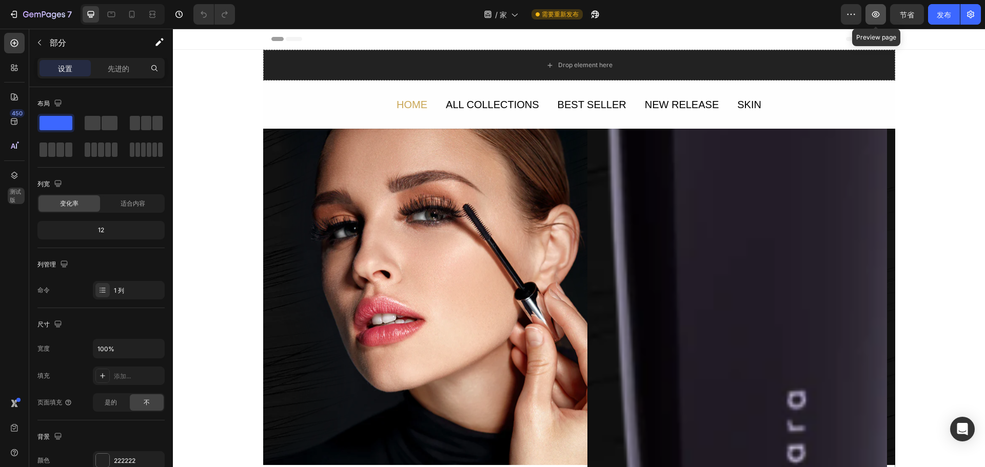
click at [872, 11] on icon "button" at bounding box center [876, 14] width 10 height 10
click at [385, 66] on div "Drop element here" at bounding box center [579, 65] width 632 height 31
click at [25, 140] on div "450 测试版" at bounding box center [14, 248] width 29 height 439
click at [8, 141] on div at bounding box center [14, 146] width 21 height 21
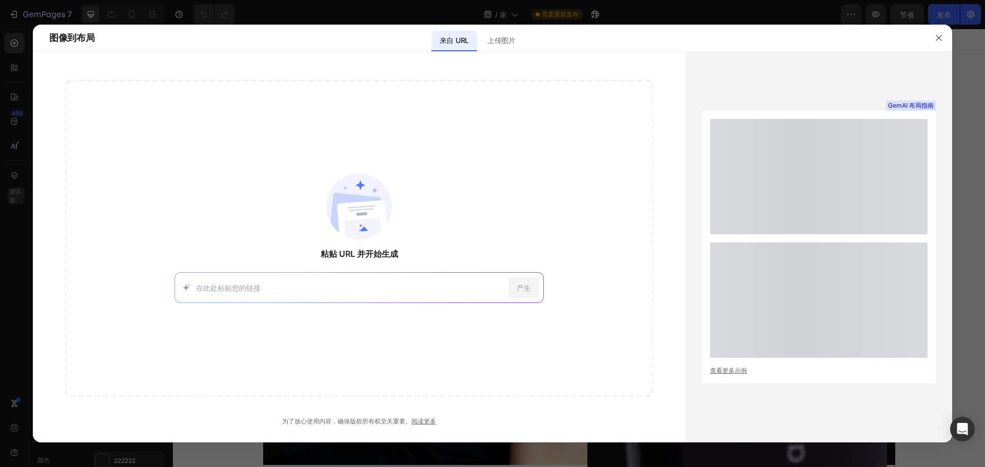
click at [241, 289] on input at bounding box center [350, 288] width 308 height 11
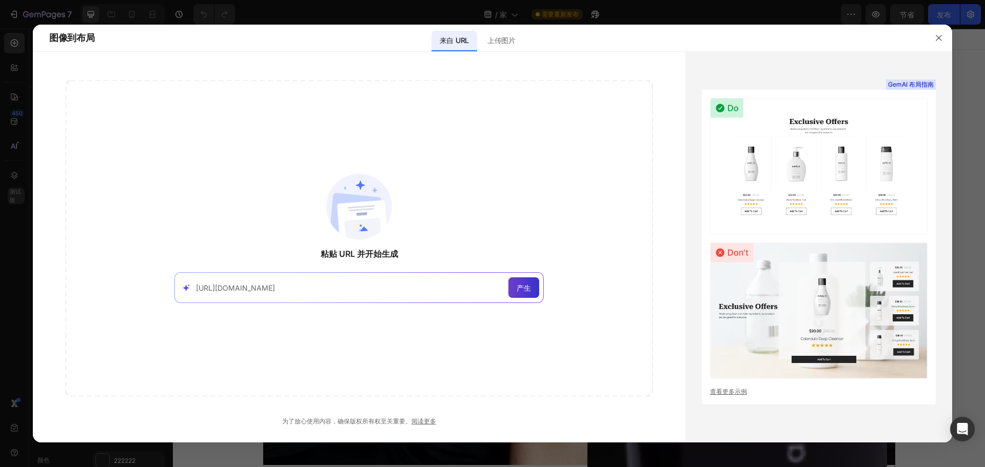
type input "[URL][DOMAIN_NAME]"
click at [523, 290] on font "产生" at bounding box center [524, 288] width 14 height 9
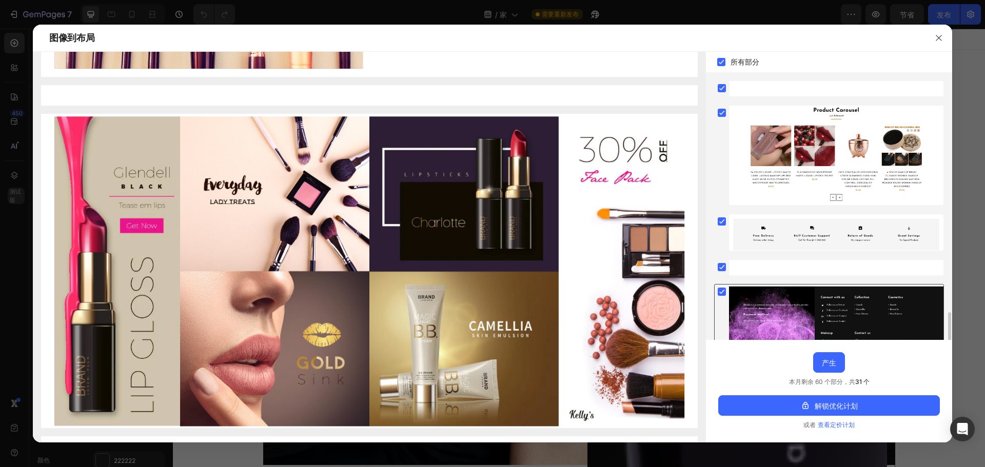
scroll to position [636, 0]
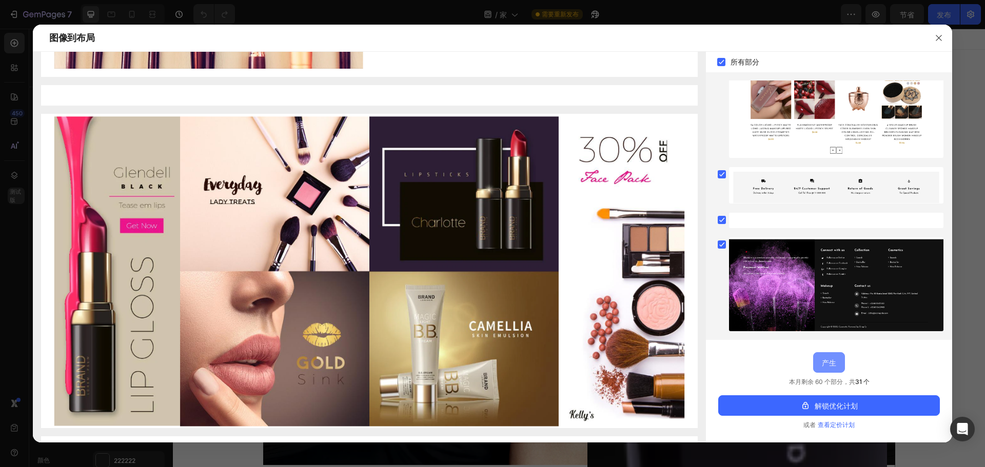
click at [833, 360] on font "产生" at bounding box center [829, 363] width 14 height 9
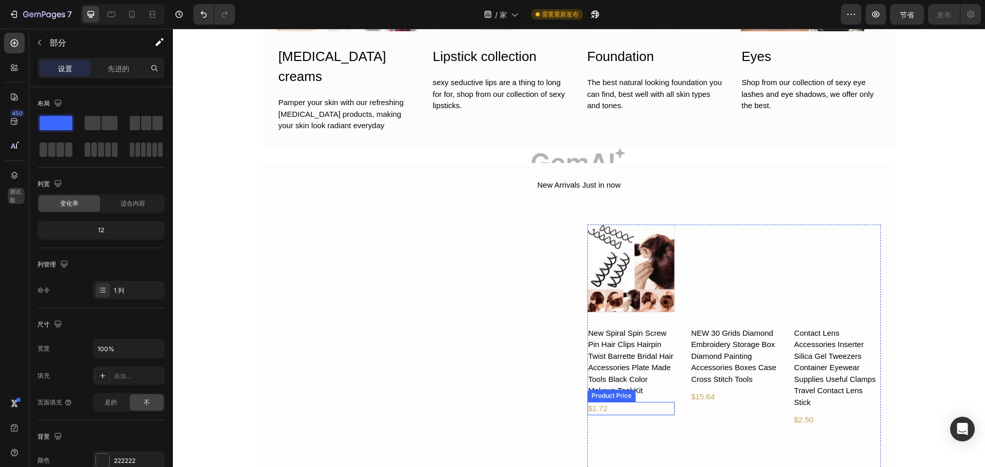
scroll to position [616, 0]
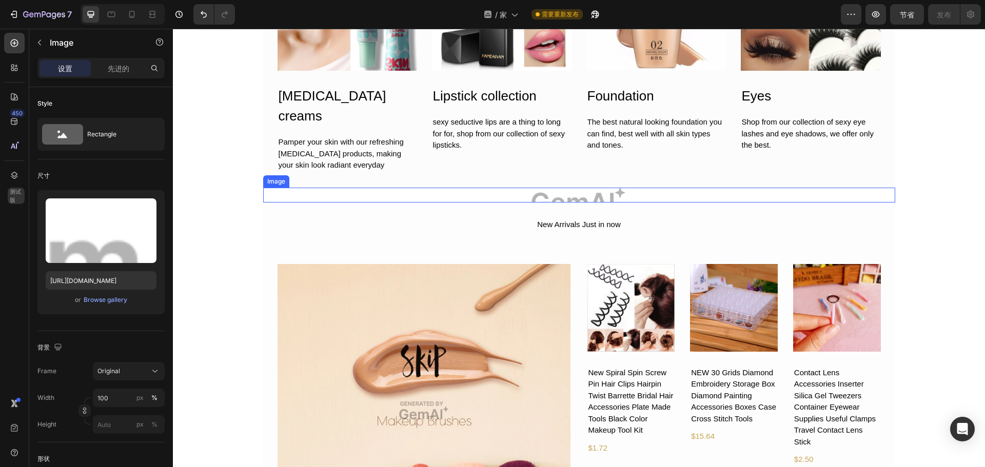
click at [627, 188] on img at bounding box center [579, 195] width 632 height 15
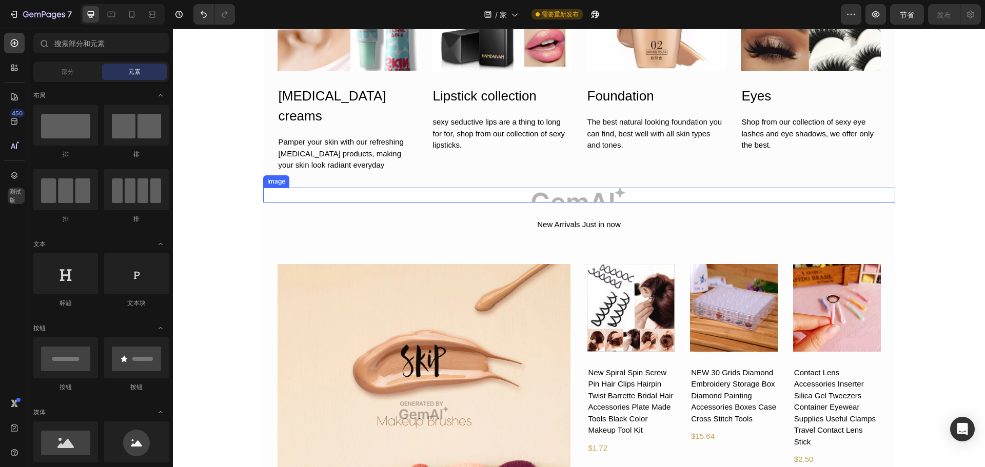
click at [713, 188] on img at bounding box center [579, 195] width 632 height 15
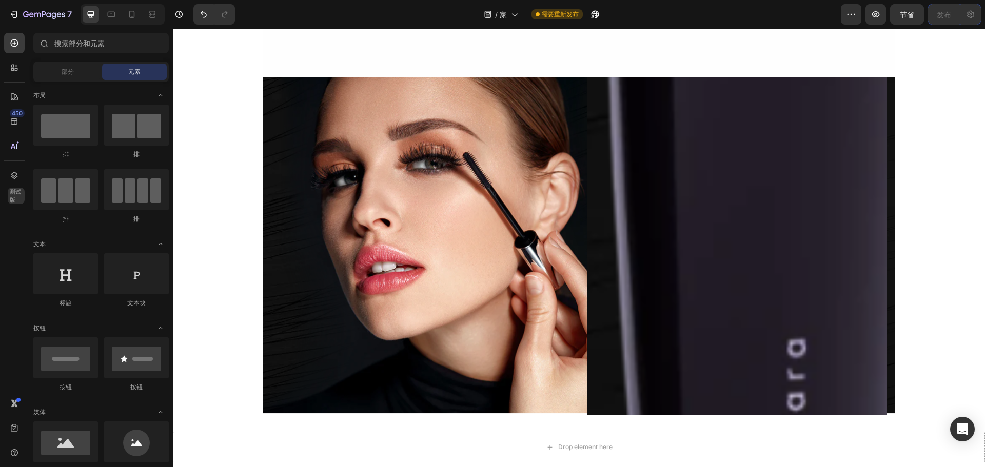
scroll to position [0, 0]
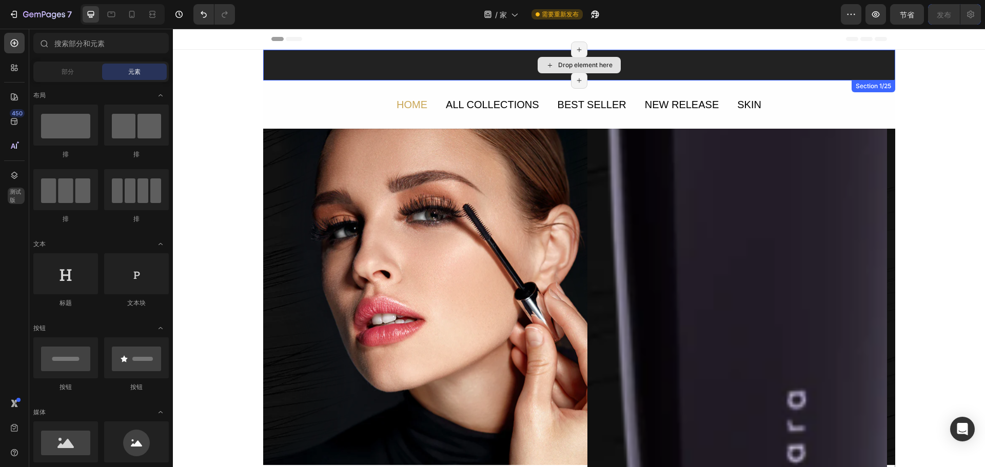
click at [391, 60] on div "Drop element here" at bounding box center [579, 65] width 632 height 31
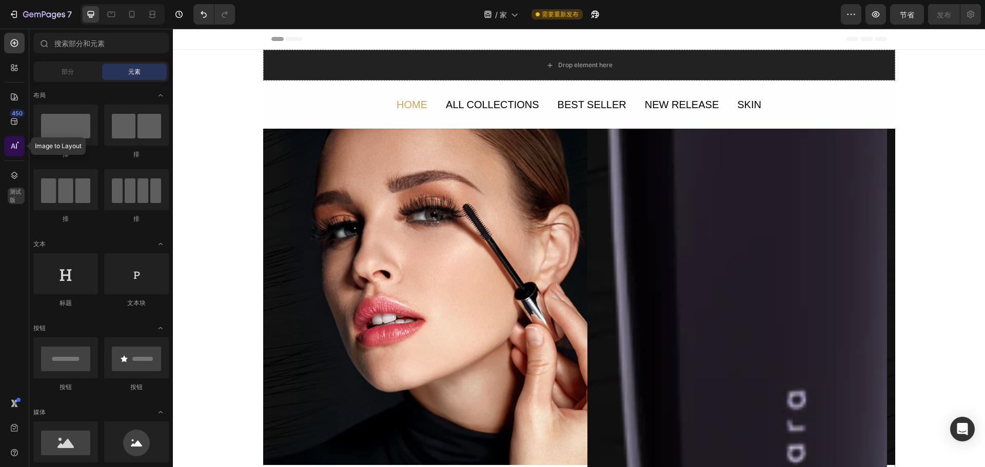
click at [10, 142] on icon at bounding box center [14, 146] width 10 height 10
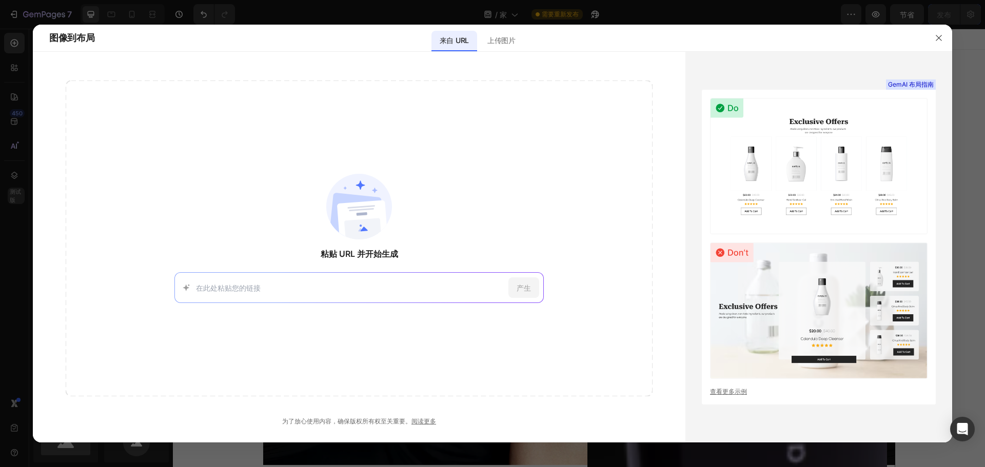
click at [423, 291] on input at bounding box center [350, 288] width 308 height 11
type input "[URL][DOMAIN_NAME]"
click at [525, 295] on div "产生" at bounding box center [523, 288] width 31 height 21
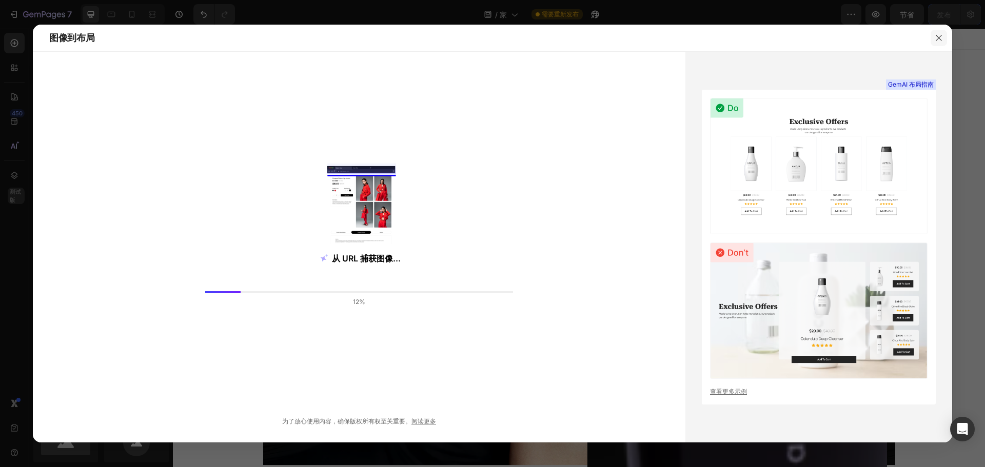
click at [942, 37] on icon "button" at bounding box center [939, 38] width 8 height 8
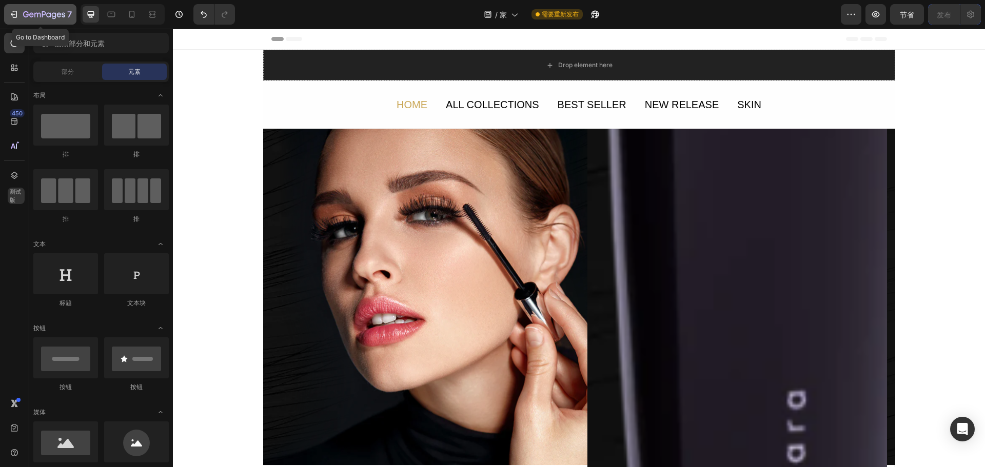
click at [18, 13] on icon "button" at bounding box center [14, 14] width 10 height 10
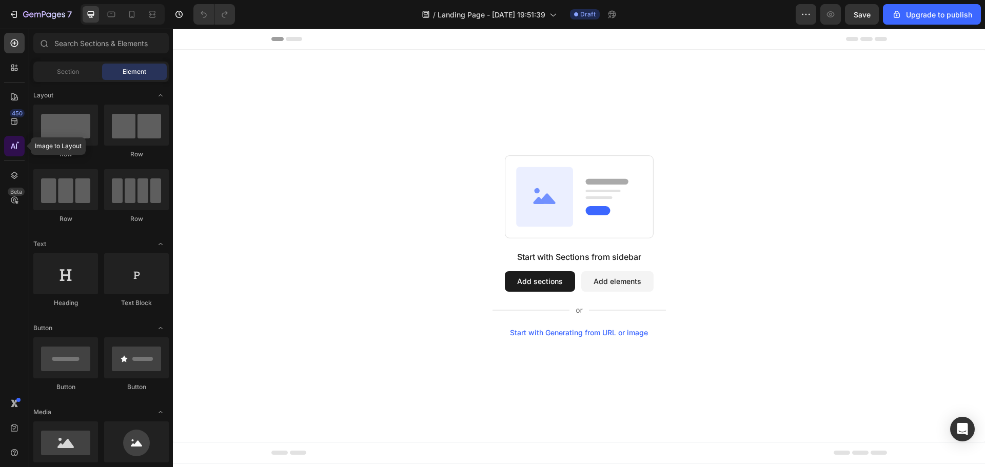
click at [9, 140] on div at bounding box center [14, 146] width 21 height 21
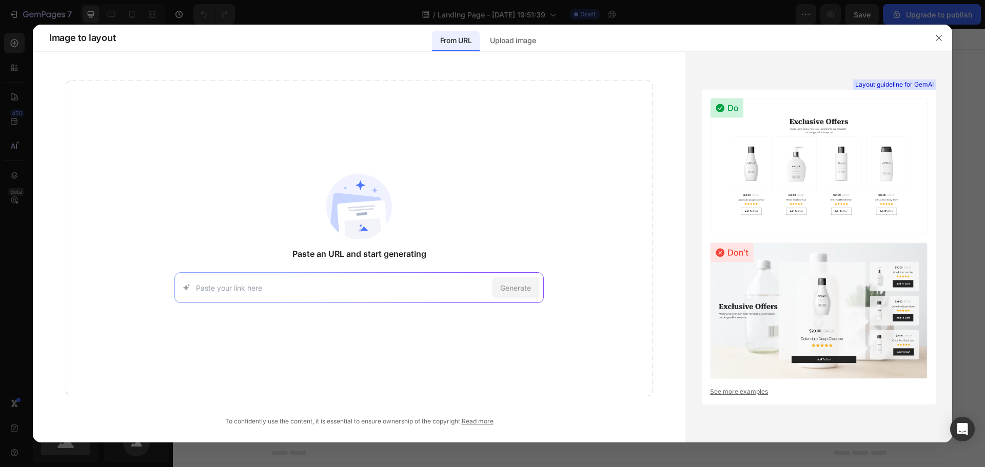
click at [309, 288] on input at bounding box center [342, 288] width 292 height 11
type input "[URL][DOMAIN_NAME]"
click at [500, 284] on span "Generate" at bounding box center [515, 288] width 31 height 11
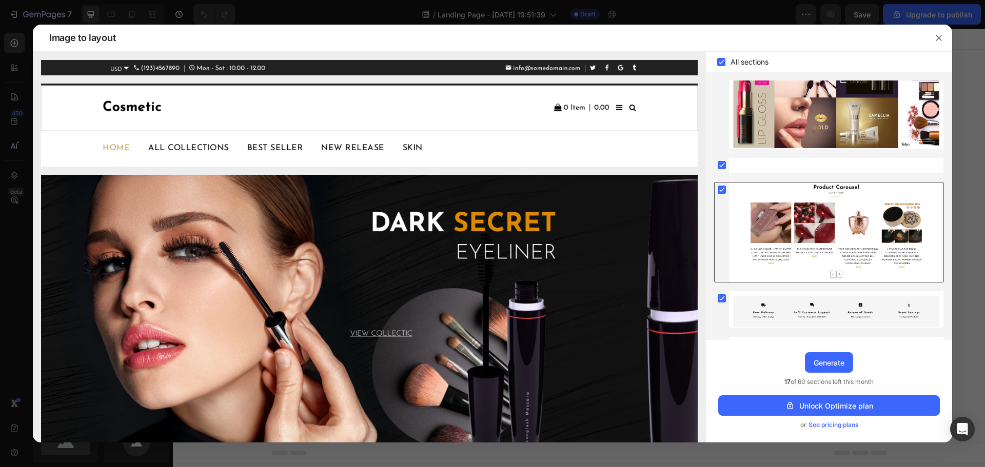
scroll to position [638, 0]
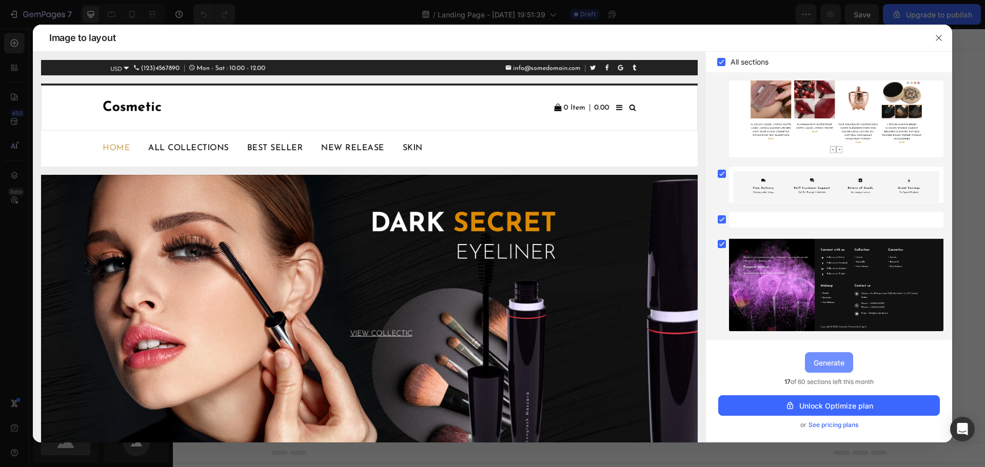
click at [832, 362] on div "Generate" at bounding box center [829, 363] width 31 height 11
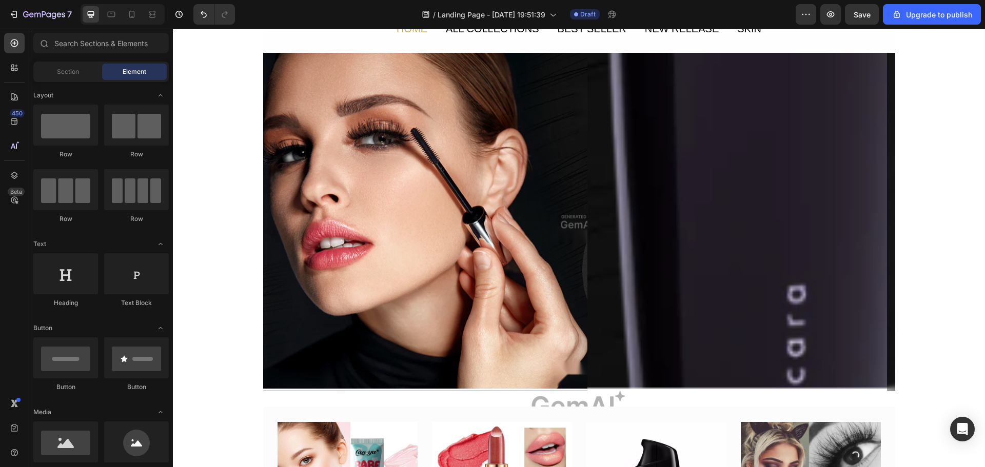
scroll to position [0, 0]
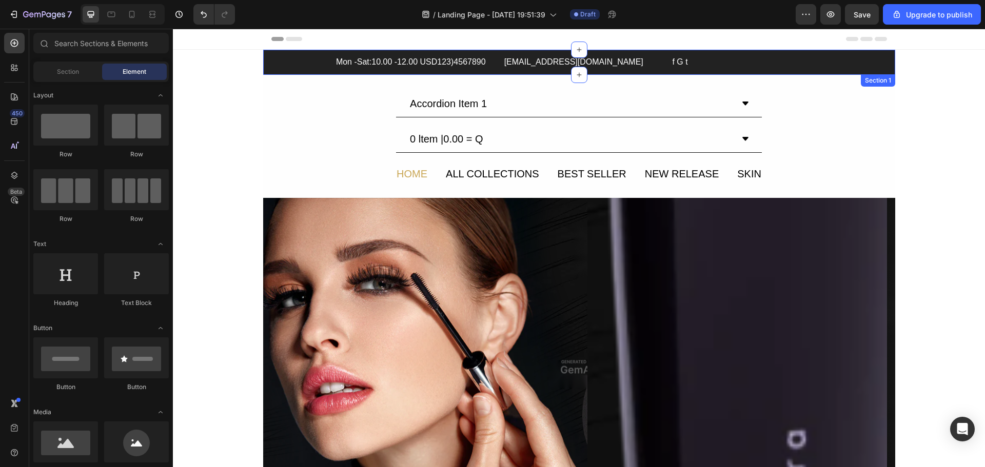
click at [263, 63] on div "Mon -Sat:10.00 -12.00 USD123)4567890 Text Block info@somedomain.com Text Block …" at bounding box center [579, 62] width 632 height 17
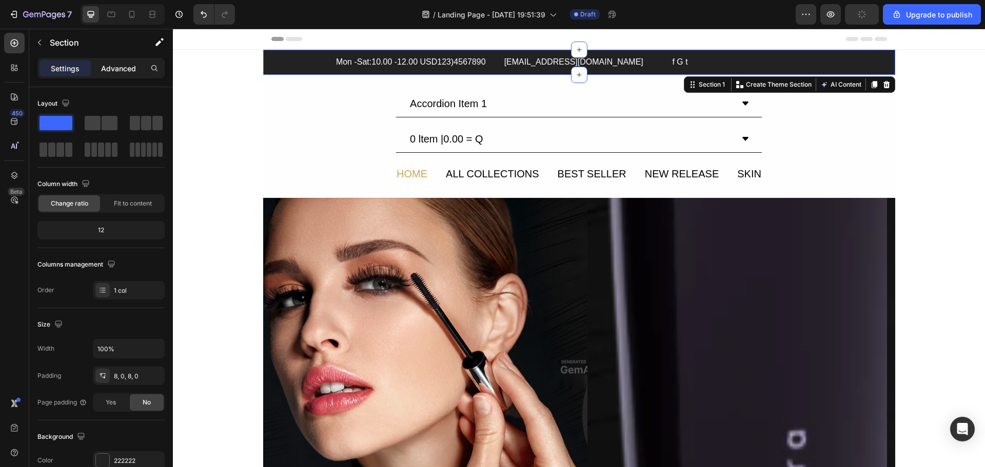
click at [123, 69] on p "Advanced" at bounding box center [118, 68] width 35 height 11
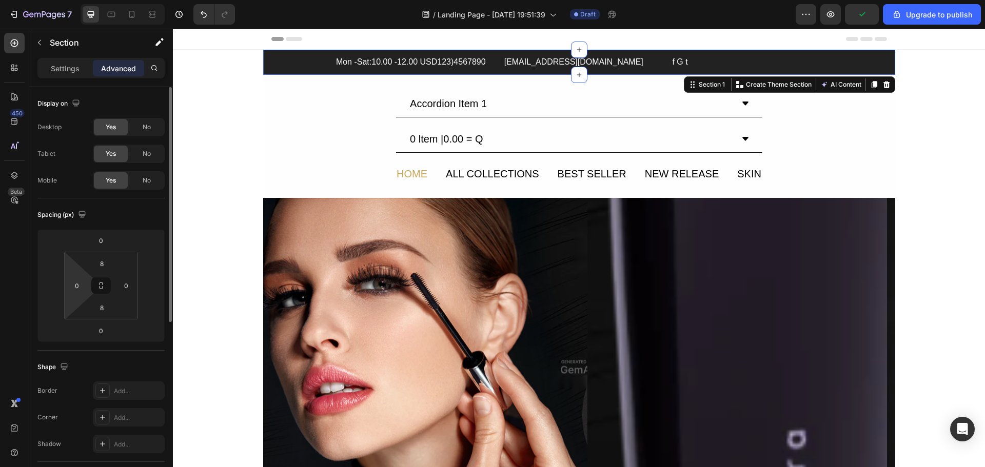
click at [80, 0] on html "7 / Landing Page - Aug 26, 19:51:39 Draft Preview Upgrade to publish 450 Beta S…" at bounding box center [492, 0] width 985 height 0
type input "1"
click at [135, 0] on html "7 / Landing Page - Aug 26, 19:51:39 Draft Preview Save Upgrade to publish 450 B…" at bounding box center [492, 0] width 985 height 0
type input "0"
click at [49, 0] on html "7 / Landing Page - Aug 26, 19:51:39 Draft Preview Save Upgrade to publish 450 B…" at bounding box center [492, 0] width 985 height 0
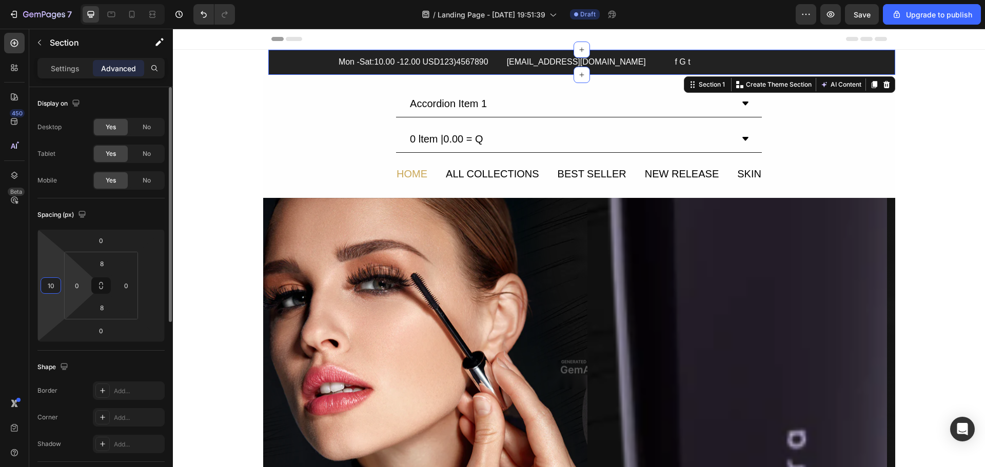
type input "1"
click at [143, 0] on html "7 / Landing Page - Aug 26, 19:51:39 Draft Preview Save Upgrade to publish 450 B…" at bounding box center [492, 0] width 985 height 0
type input "0"
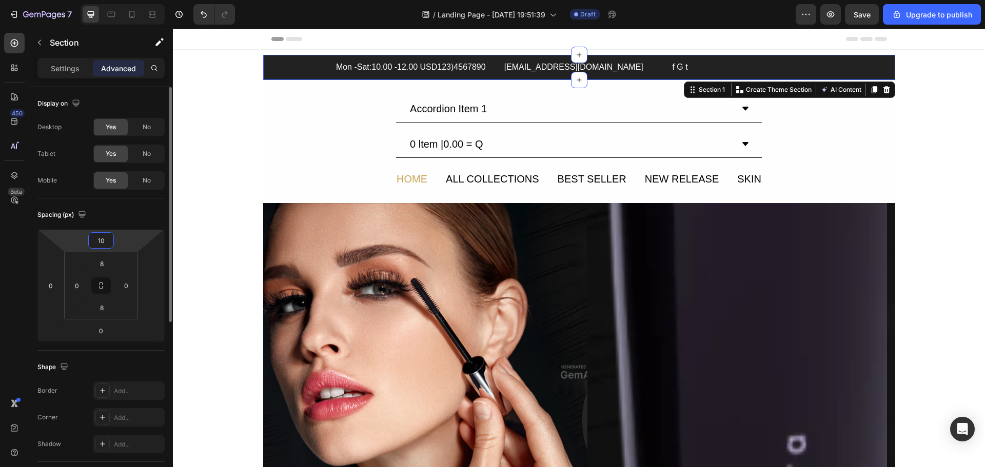
type input "1"
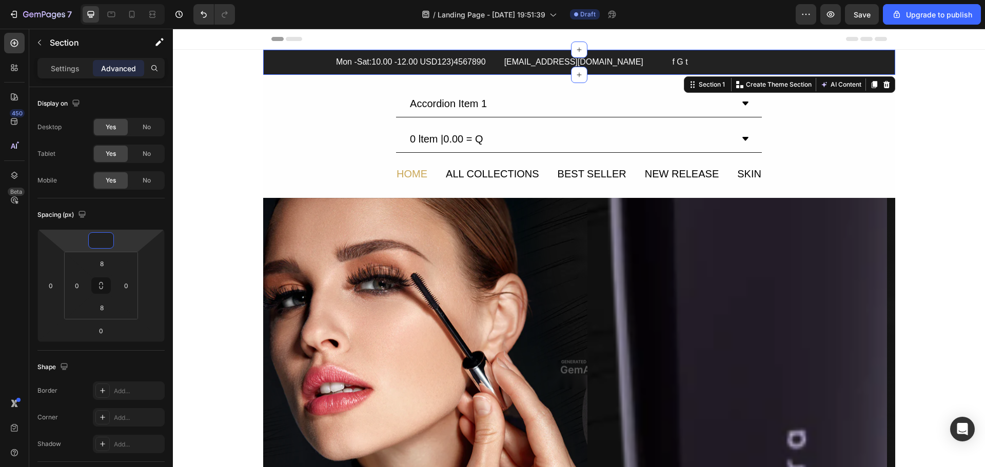
type input "0"
click at [309, 63] on div "Mon -Sat:10.00 -12.00 USD123)4567890 Text Block info@somedomain.com Text Block …" at bounding box center [579, 62] width 632 height 17
click at [54, 282] on input "0" at bounding box center [50, 285] width 15 height 15
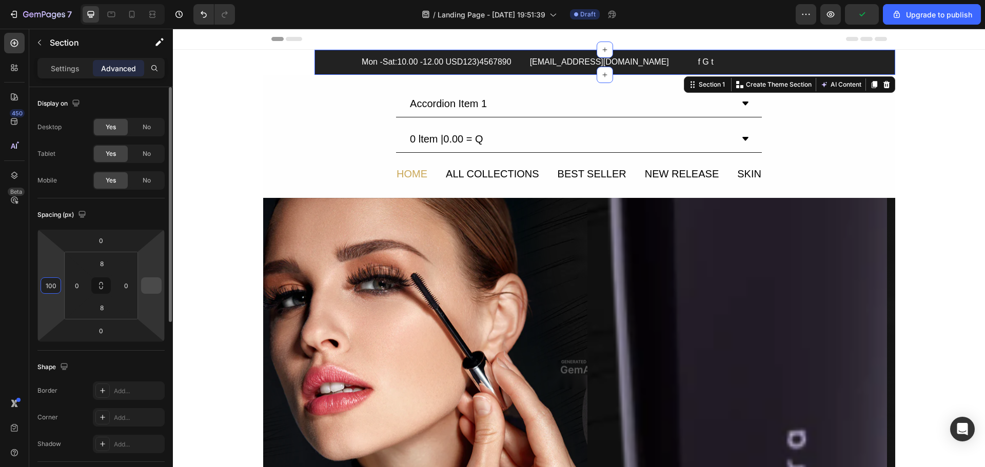
type input "100"
click at [155, 286] on input "number" at bounding box center [151, 285] width 15 height 15
type input "1"
type input "0"
click at [47, 288] on input "100" at bounding box center [50, 285] width 15 height 15
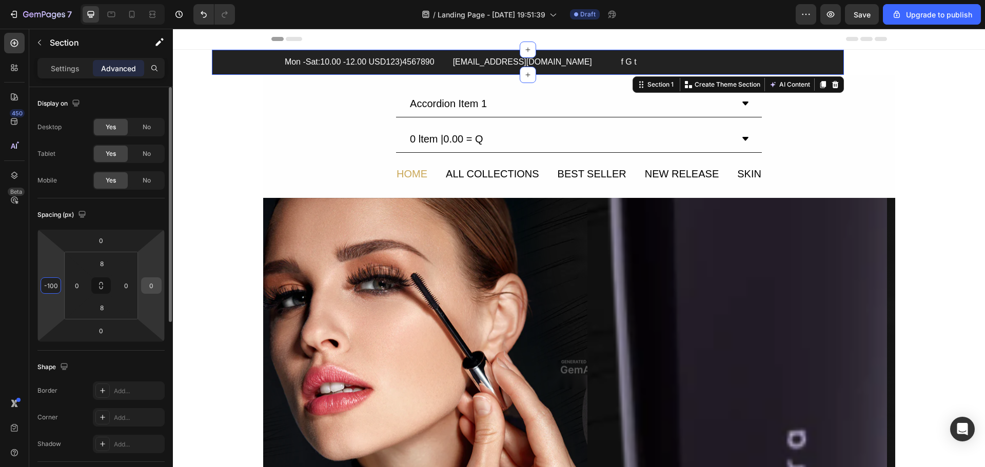
type input "-100"
click at [159, 284] on input "0" at bounding box center [151, 285] width 15 height 15
click at [162, 0] on html "7 / Landing Page - Aug 26, 19:51:39 Draft Preview Save Upgrade to publish 450 B…" at bounding box center [492, 0] width 985 height 0
click at [154, 289] on input "-100" at bounding box center [151, 285] width 15 height 15
type input "0"
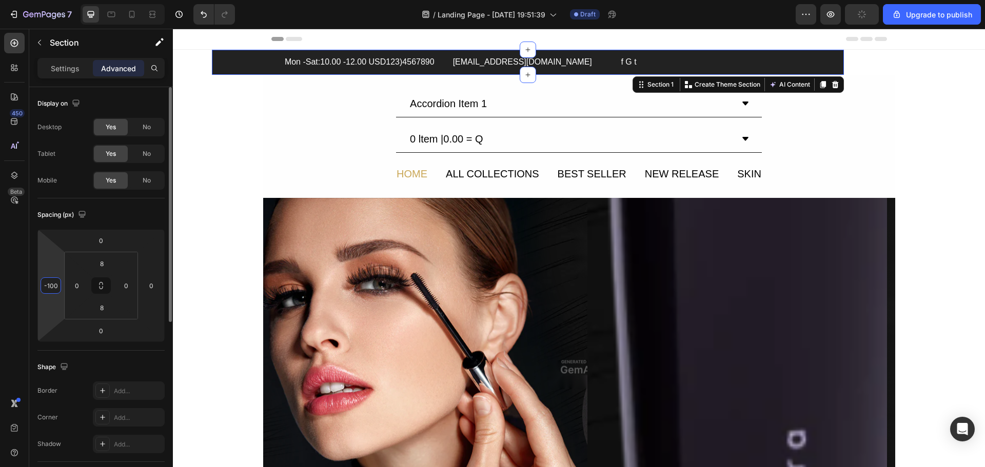
click at [54, 287] on input "-100" at bounding box center [50, 285] width 15 height 15
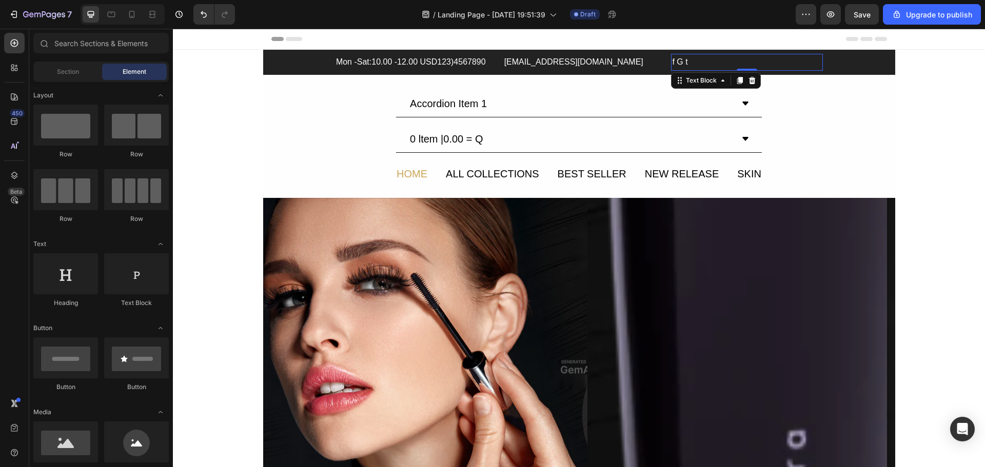
click at [818, 60] on div "f G t" at bounding box center [747, 62] width 152 height 17
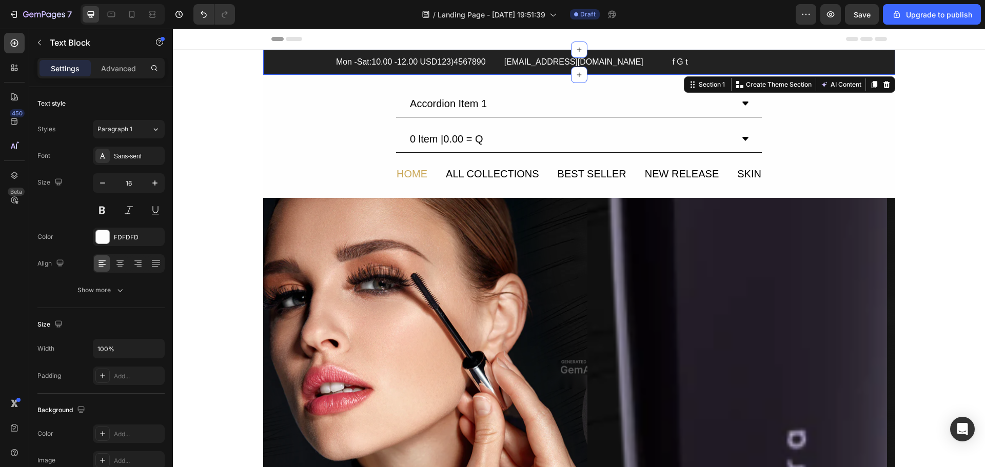
click at [871, 58] on div "Mon -Sat:10.00 -12.00 USD123)4567890 Text Block info@somedomain.com Text Block …" at bounding box center [579, 62] width 632 height 17
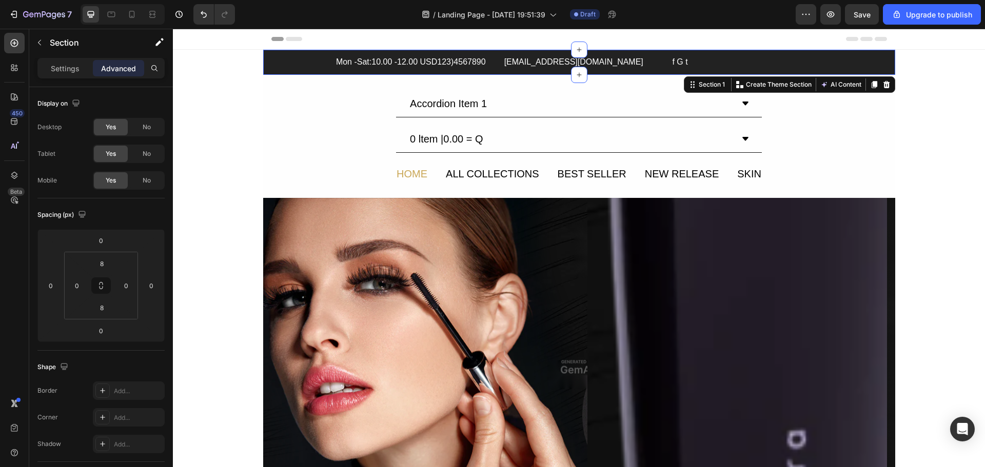
click at [891, 63] on div "Mon -Sat:10.00 -12.00 USD123)4567890 Text Block info@somedomain.com Text Block …" at bounding box center [579, 62] width 632 height 17
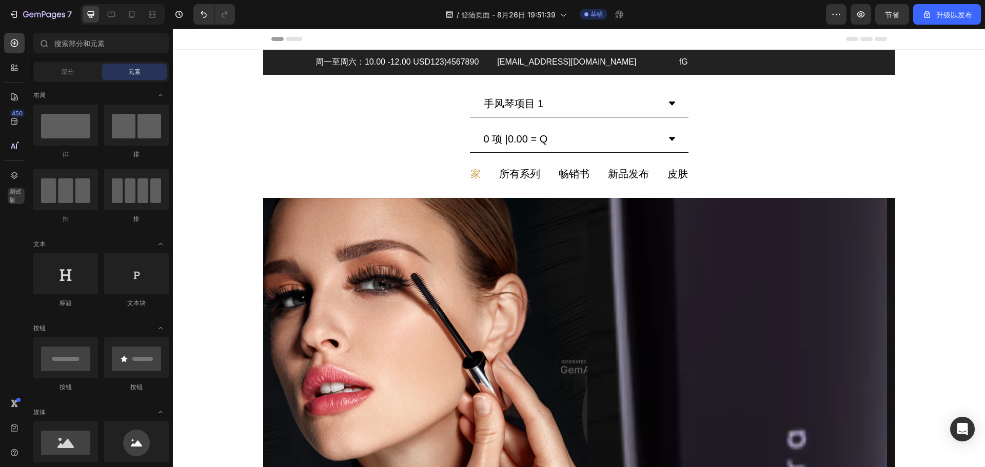
click at [19, 118] on icon at bounding box center [14, 121] width 10 height 10
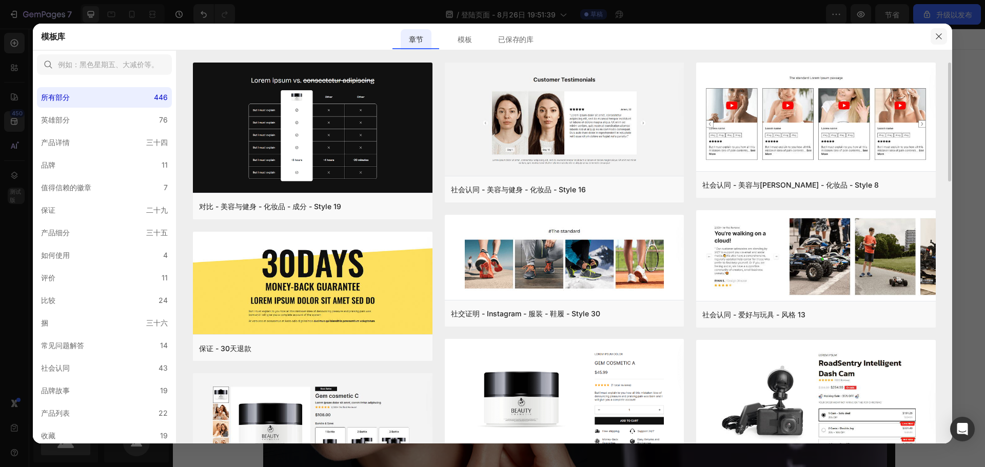
click at [942, 38] on icon "button" at bounding box center [939, 36] width 8 height 8
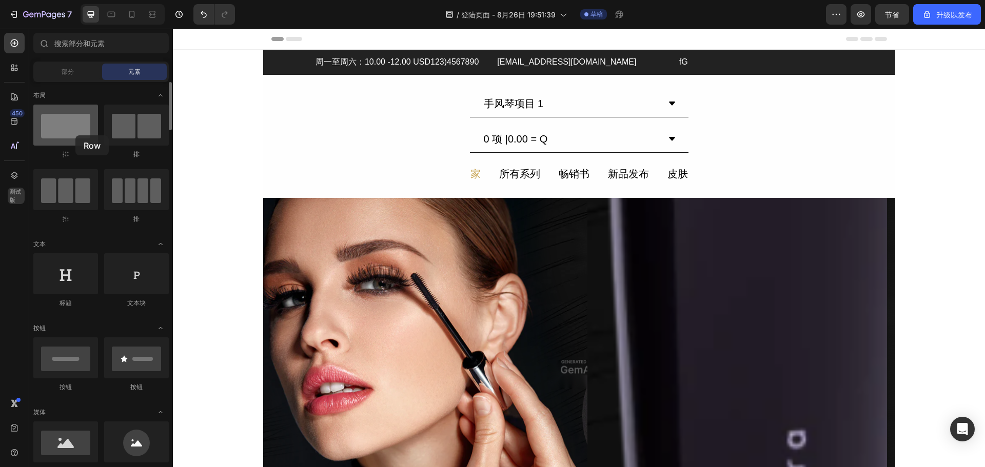
click at [75, 135] on div at bounding box center [65, 125] width 65 height 41
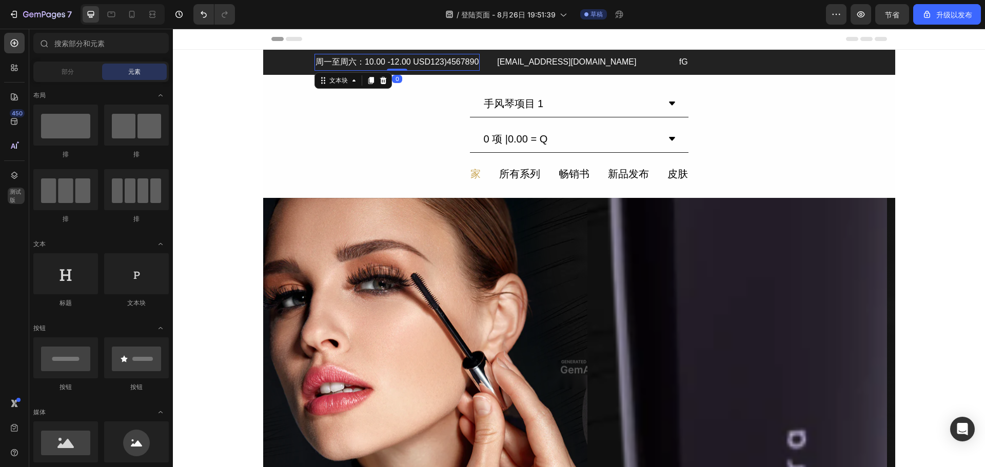
click at [404, 62] on font "周一至周六：10.00 -12.00 USD123)4567890" at bounding box center [397, 61] width 163 height 9
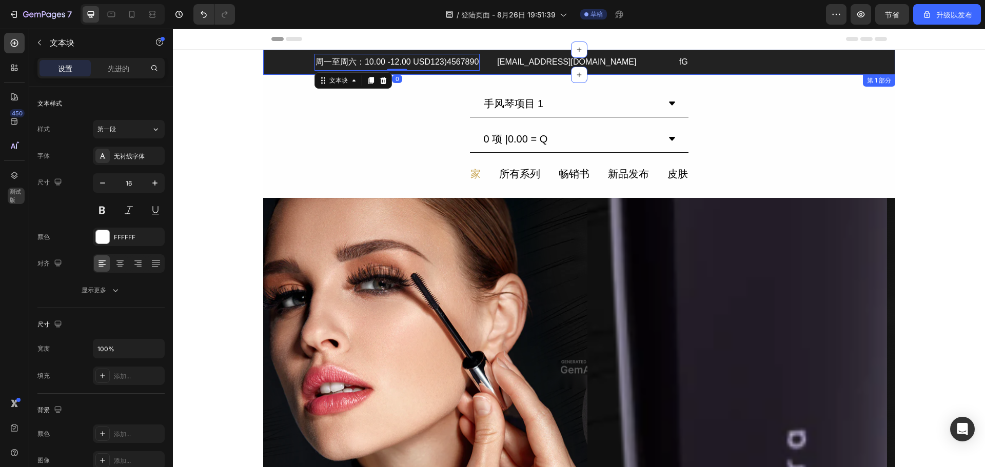
click at [283, 69] on div "周一至周六：10.00 -12.00 USD123)4567890 文本块 0 info@somedomain.com 文本块 fG 文本块 排" at bounding box center [579, 62] width 632 height 17
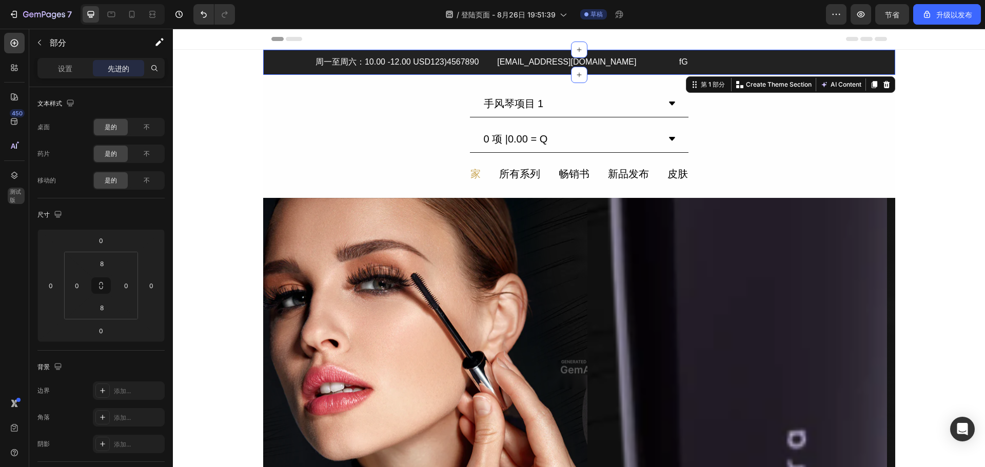
click at [283, 62] on div "周一至周六：10.00 -12.00 USD123)4567890 文本块 info@somedomain.com 文本块 fG 文本块 排" at bounding box center [579, 62] width 632 height 17
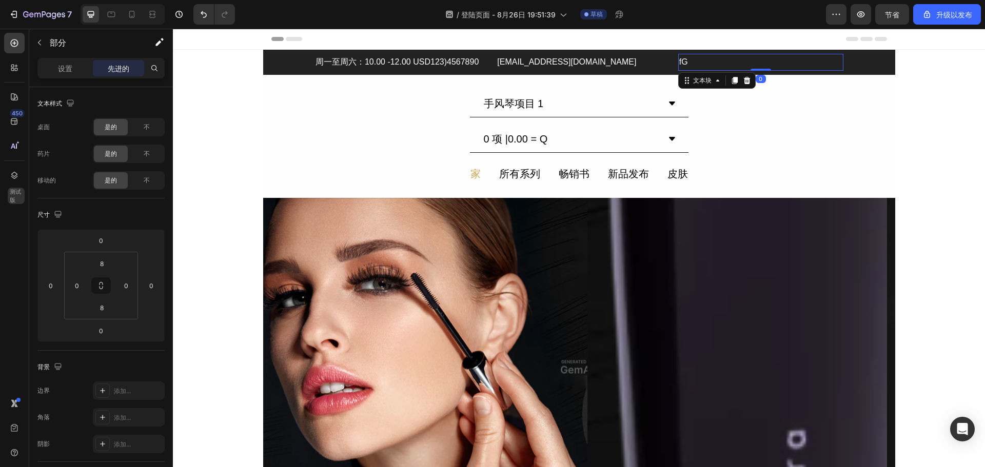
click at [683, 62] on font "fG" at bounding box center [683, 61] width 9 height 9
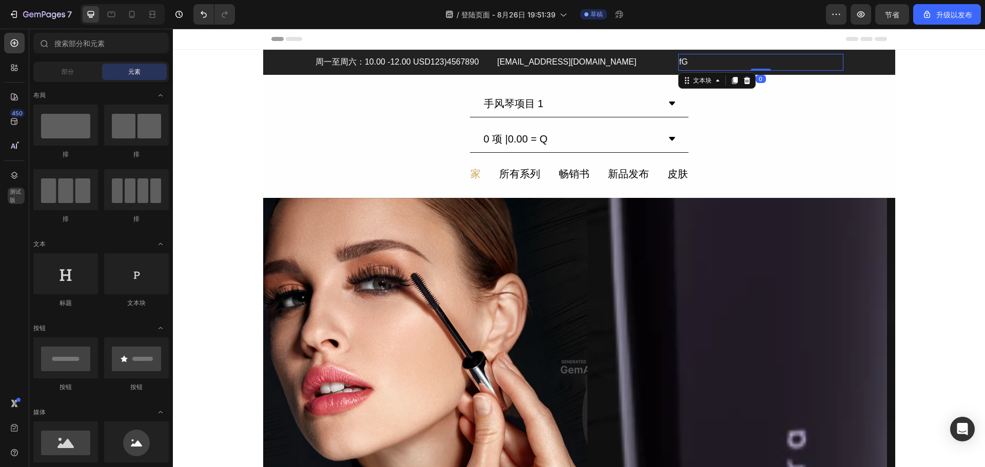
click at [766, 68] on div "fG" at bounding box center [760, 62] width 165 height 17
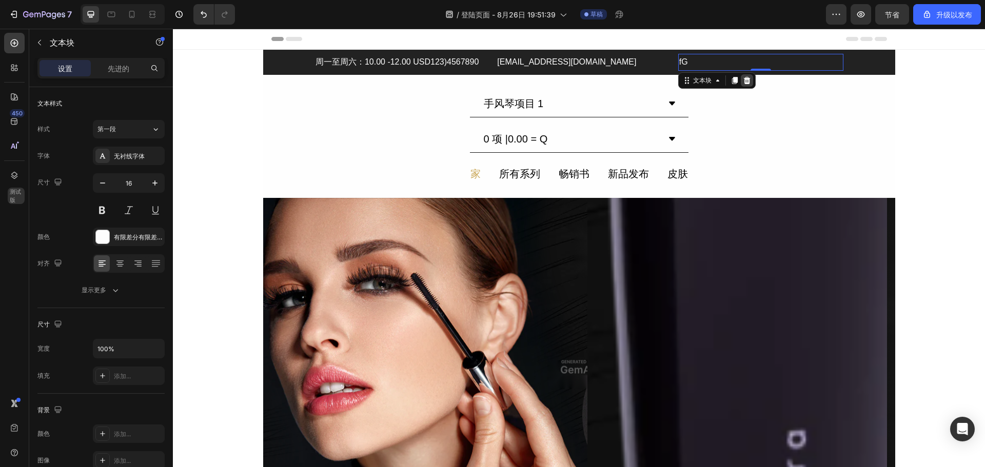
click at [748, 81] on icon at bounding box center [746, 80] width 7 height 7
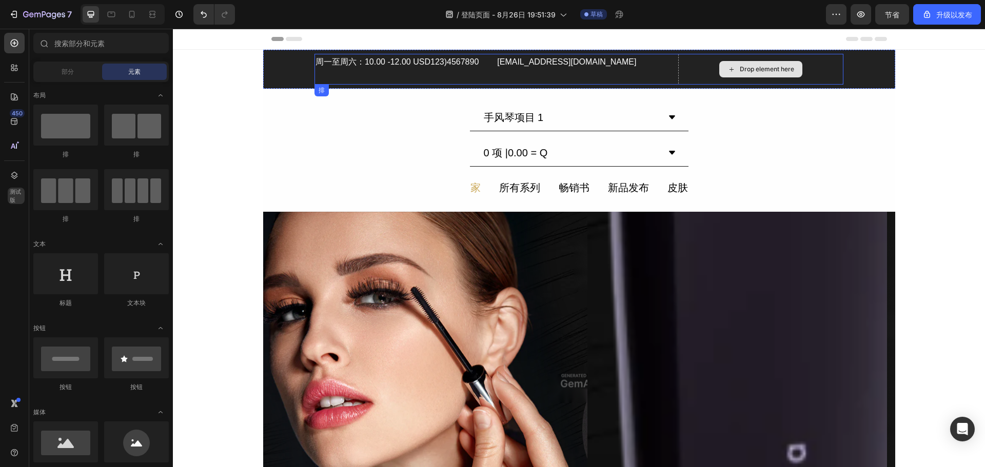
click at [738, 68] on div "Drop element here" at bounding box center [760, 69] width 83 height 16
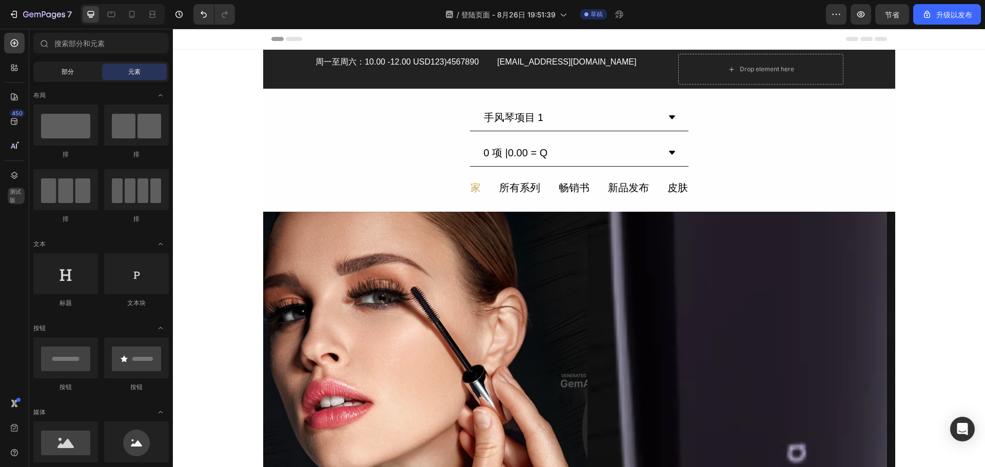
click at [57, 70] on div "部分" at bounding box center [67, 72] width 65 height 16
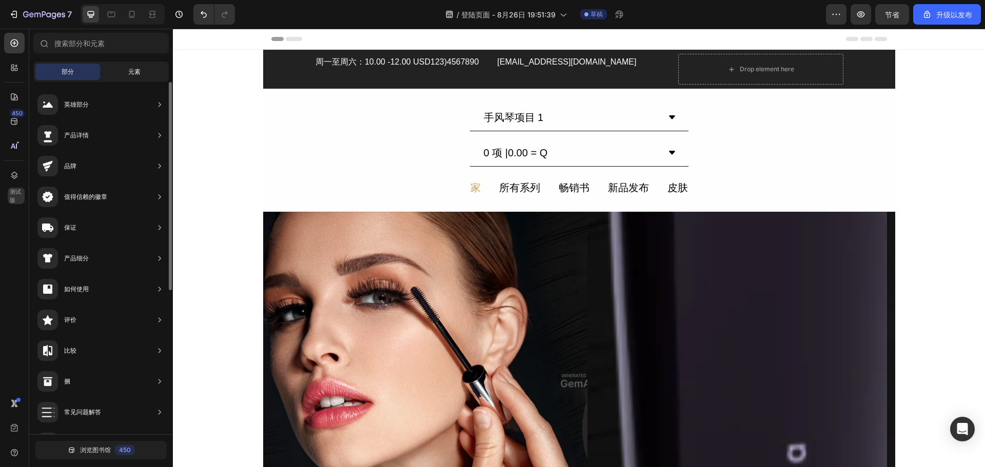
click at [113, 66] on div "元素" at bounding box center [134, 72] width 65 height 16
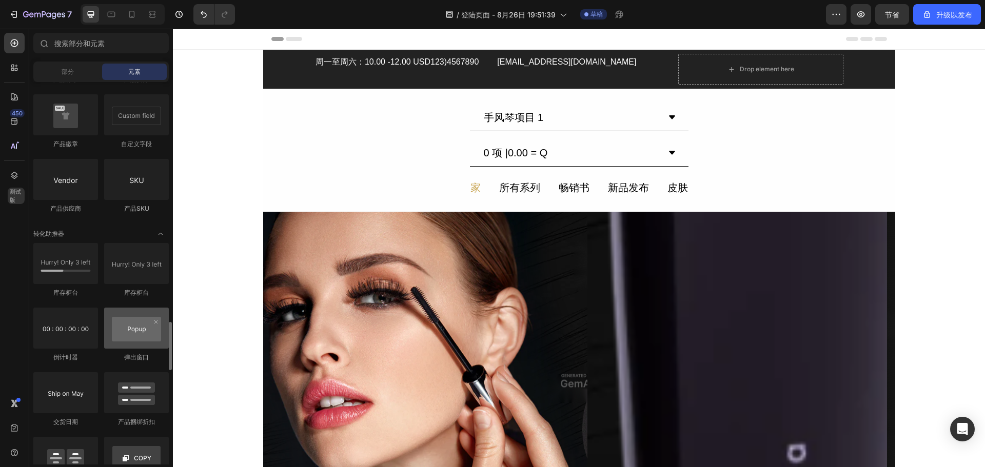
scroll to position [1950, 0]
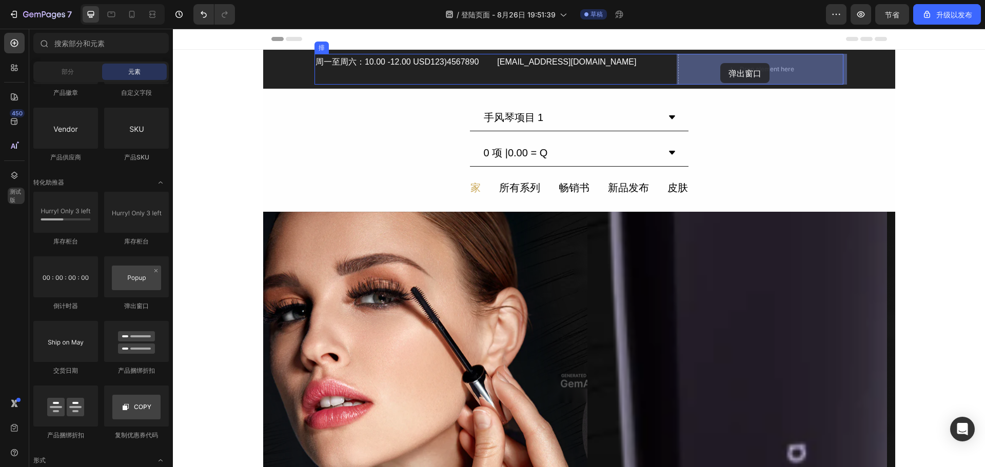
drag, startPoint x: 311, startPoint y: 312, endPoint x: 720, endPoint y: 63, distance: 479.1
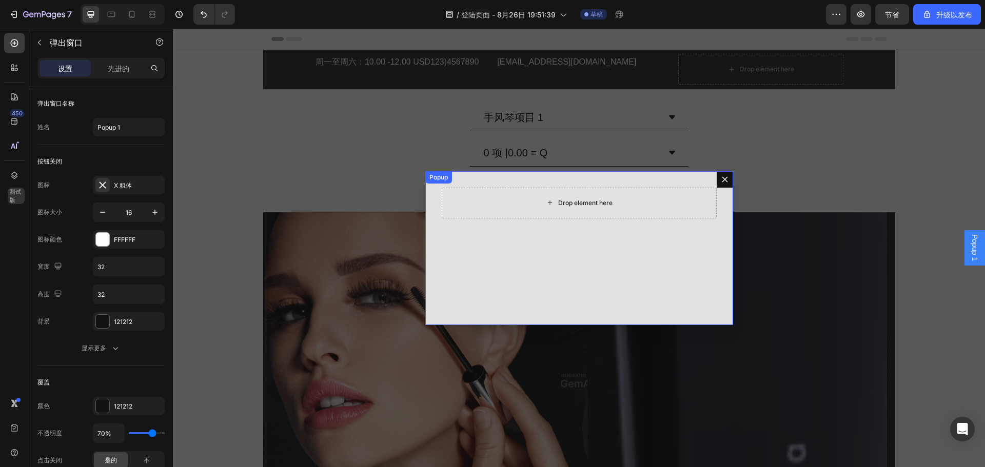
click at [569, 201] on div "Drop element here" at bounding box center [585, 203] width 54 height 8
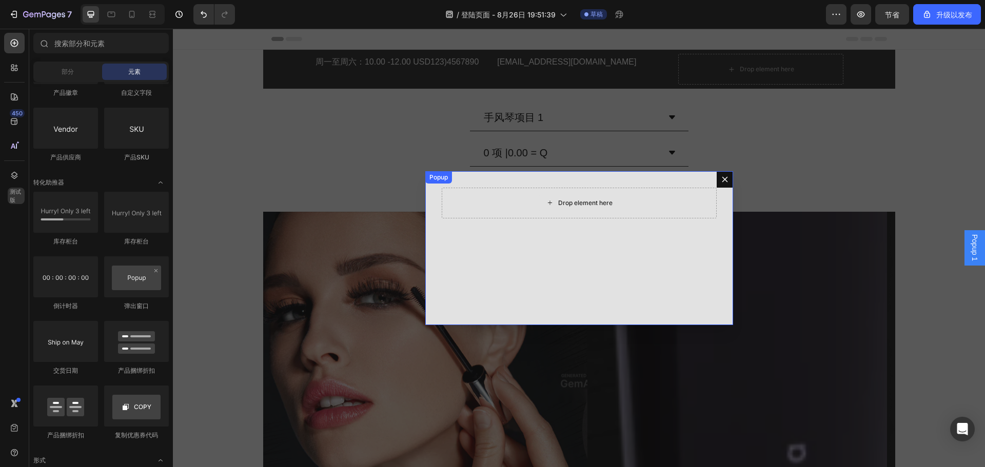
click at [571, 201] on div "Drop element here" at bounding box center [585, 203] width 54 height 8
click at [570, 203] on div "Drop element here" at bounding box center [585, 203] width 54 height 8
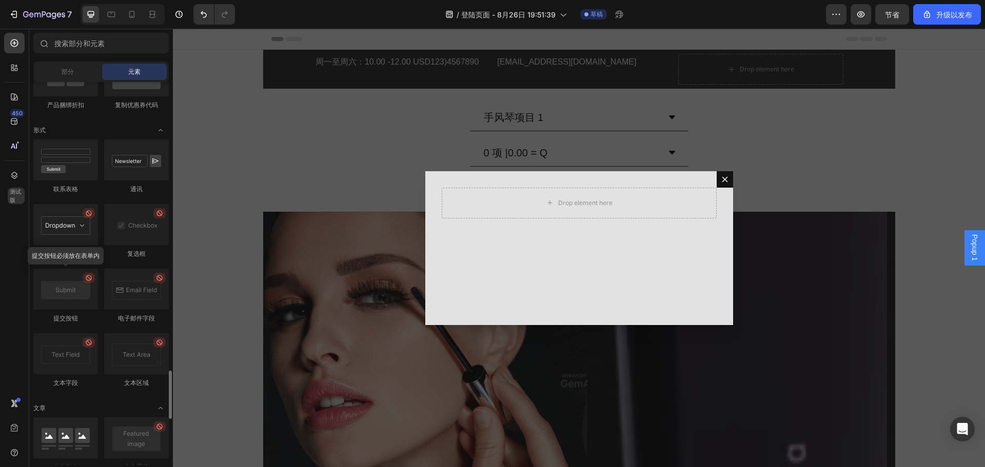
scroll to position [2178, 0]
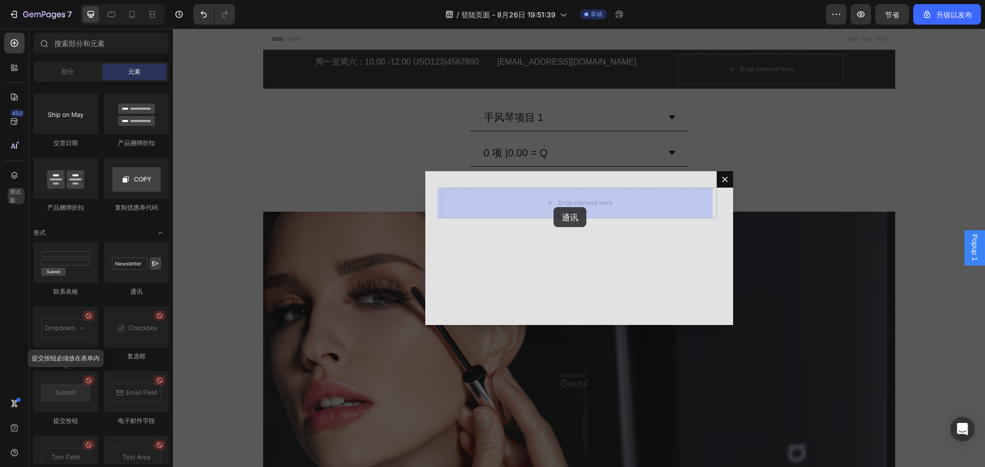
drag, startPoint x: 305, startPoint y: 291, endPoint x: 554, endPoint y: 207, distance: 262.7
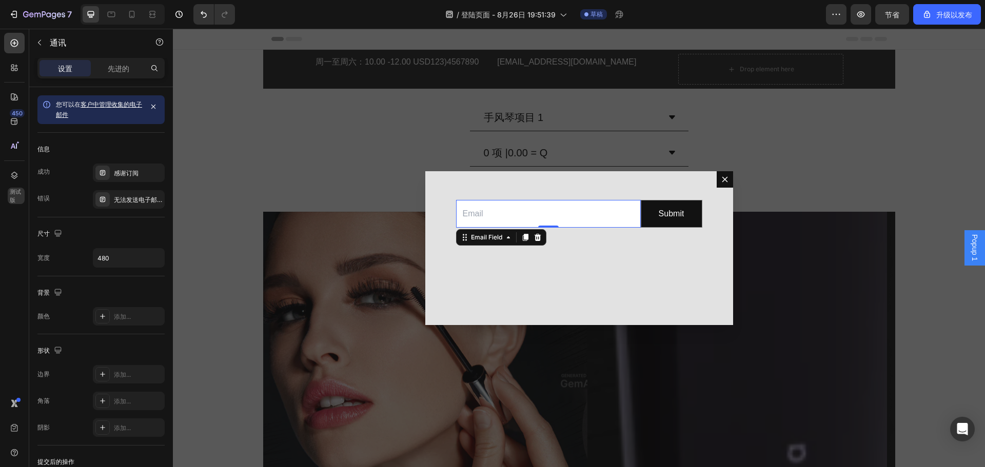
click at [573, 221] on input "Dialog body" at bounding box center [548, 214] width 185 height 28
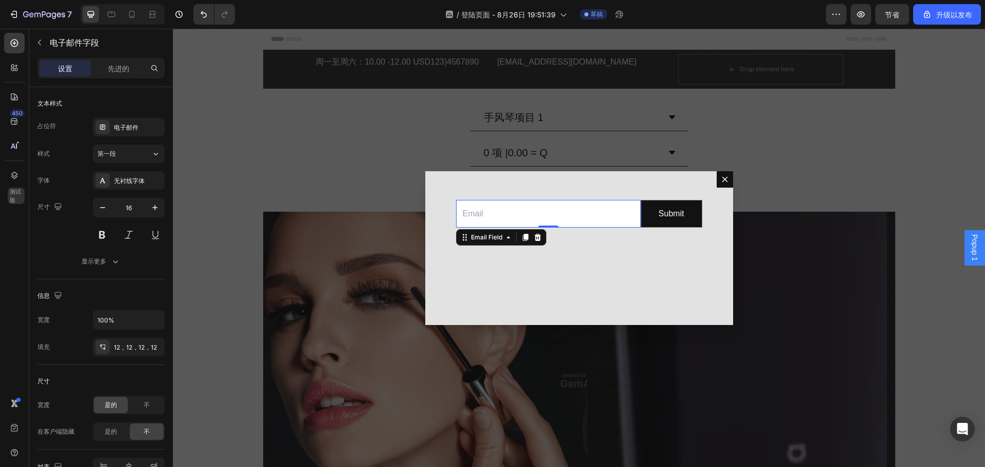
type input "offical@cosmetraluxe.com"
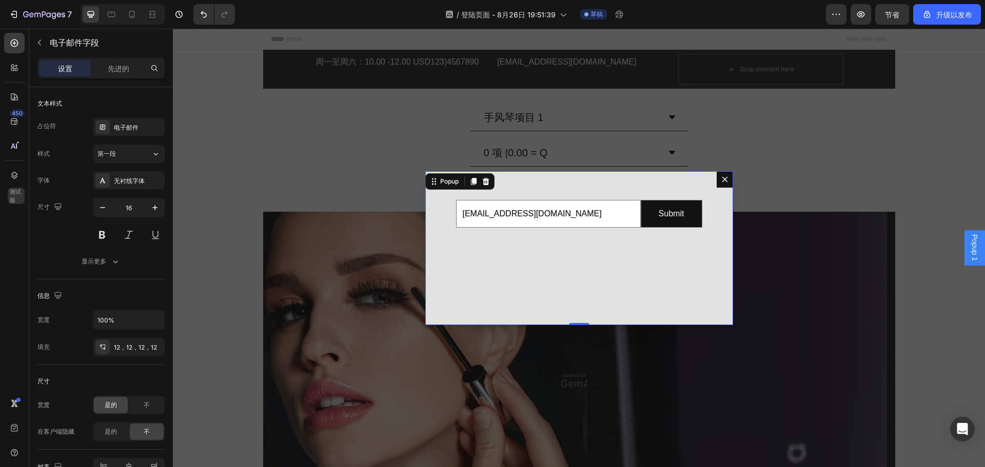
click at [620, 283] on div "offical@cosmetraluxe.com Email Field Submit Submit Button Row Newsletter" at bounding box center [579, 248] width 308 height 154
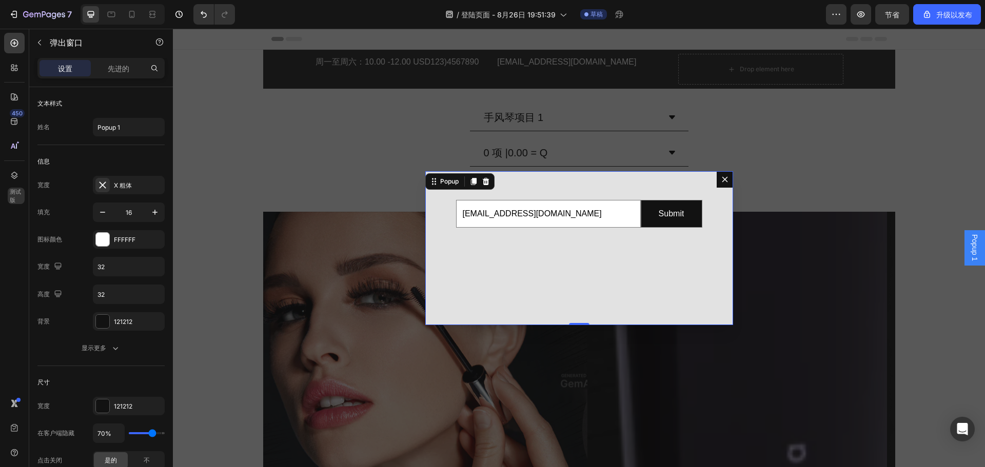
click at [696, 297] on div "offical@cosmetraluxe.com Email Field Submit Submit Button Row Newsletter" at bounding box center [579, 248] width 308 height 154
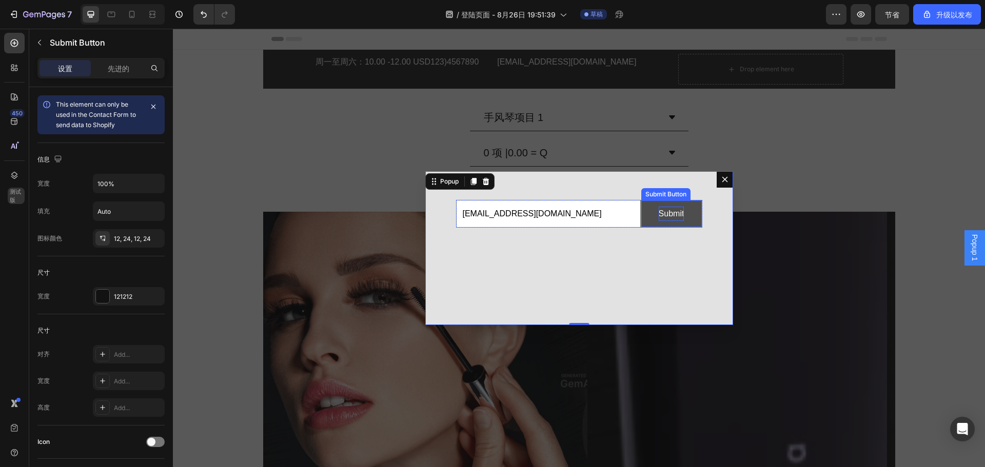
click at [672, 220] on div "Submit" at bounding box center [672, 214] width 26 height 15
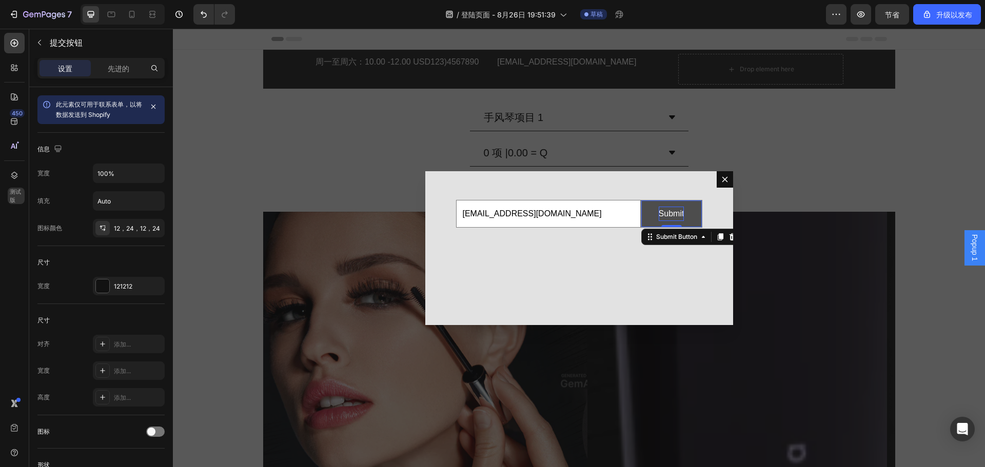
click at [672, 214] on div "Submit" at bounding box center [672, 214] width 26 height 15
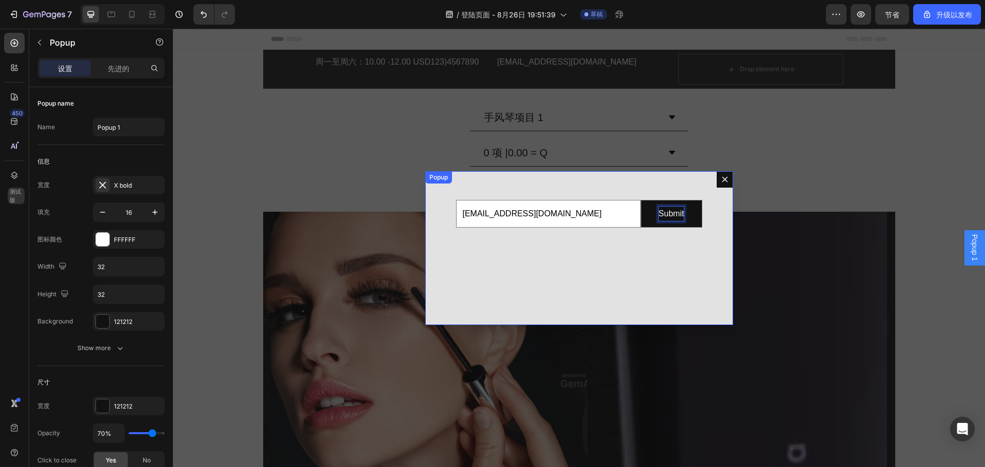
click at [595, 256] on div "offical@cosmetraluxe.com Email Field Submit Submit Button 0 Row Newsletter" at bounding box center [579, 248] width 308 height 154
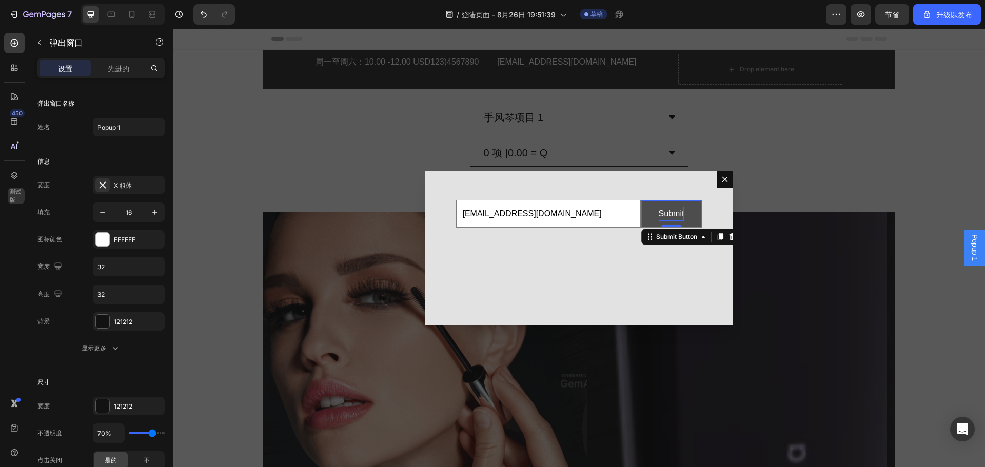
click at [677, 215] on p "Submit" at bounding box center [672, 214] width 26 height 15
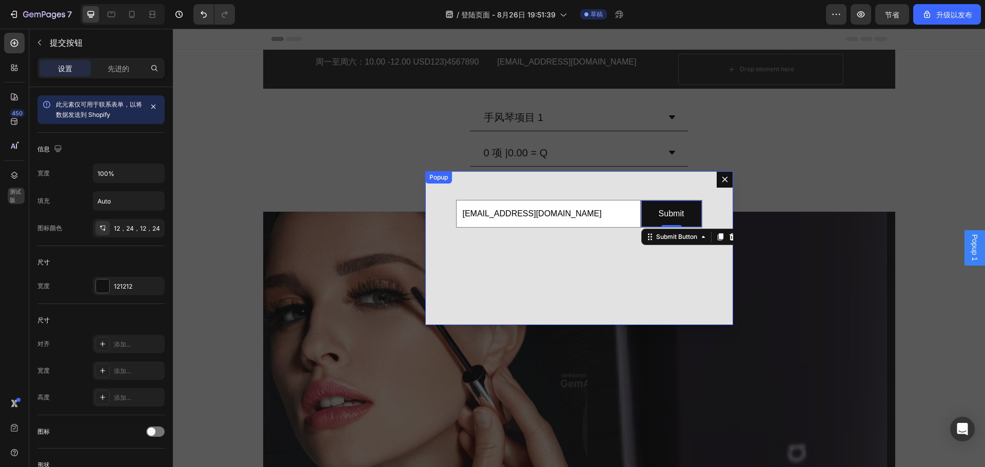
click at [606, 268] on div "offical@cosmetraluxe.com Email Field Submit Submit Button 0 Row Newsletter" at bounding box center [579, 248] width 308 height 154
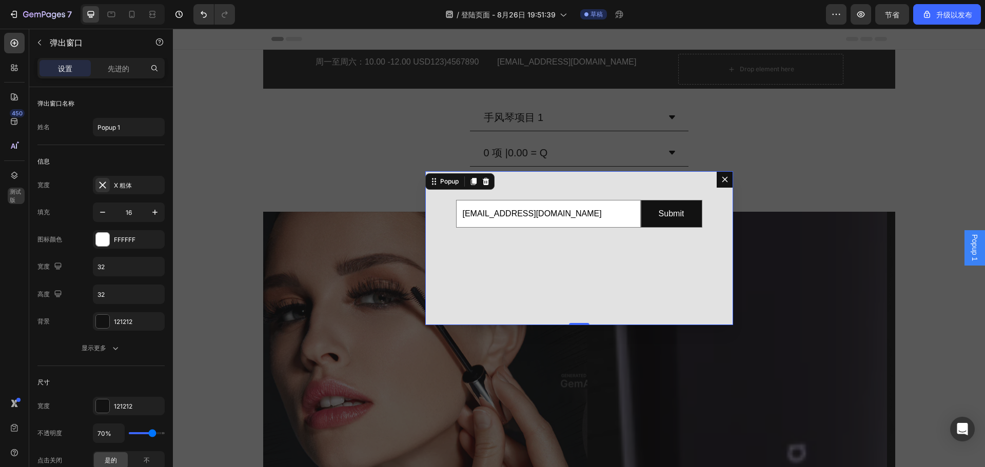
click at [711, 242] on div "offical@cosmetraluxe.com Email Field Submit Submit Button Row Newsletter" at bounding box center [579, 248] width 308 height 154
click at [558, 282] on div "offical@cosmetraluxe.com Email Field Submit Submit Button Row Newsletter" at bounding box center [579, 248] width 308 height 154
click at [130, 128] on input "Popup 1" at bounding box center [129, 127] width 72 height 18
click at [573, 276] on div "offical@cosmetraluxe.com Email Field Submit Submit Button Row Newsletter" at bounding box center [579, 248] width 308 height 154
click at [143, 131] on input "Popup 1" at bounding box center [129, 127] width 72 height 18
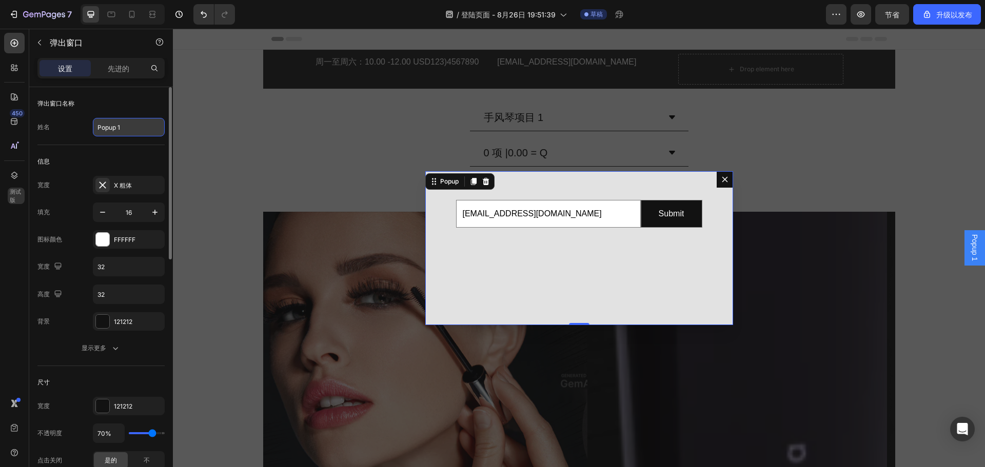
drag, startPoint x: 145, startPoint y: 129, endPoint x: 94, endPoint y: 133, distance: 51.5
click at [94, 133] on input "Popup 1" at bounding box center [129, 127] width 72 height 18
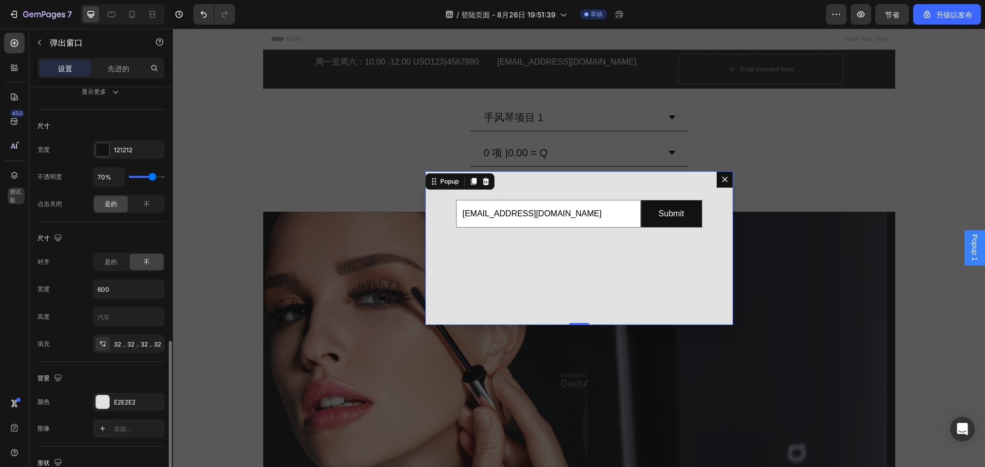
scroll to position [513, 0]
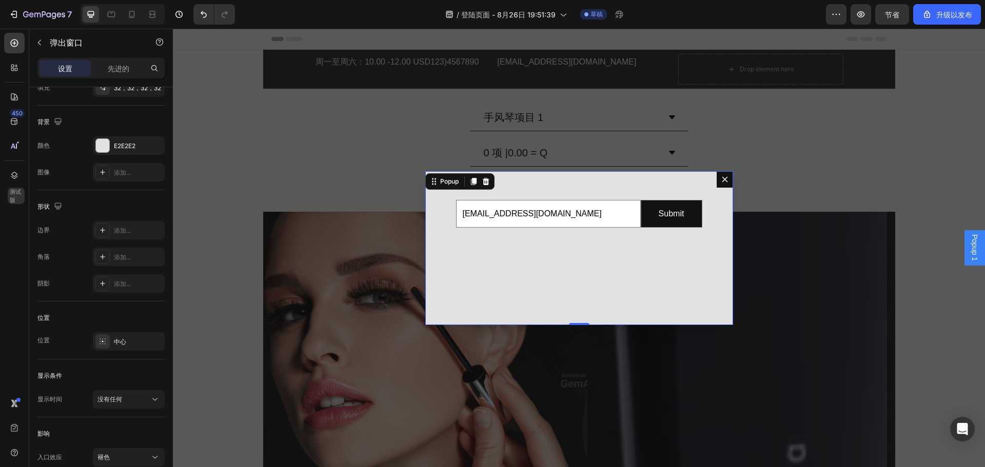
drag, startPoint x: 577, startPoint y: 323, endPoint x: 570, endPoint y: 218, distance: 105.9
click at [571, 218] on div "offical@cosmetraluxe.com Email Field Submit Submit Button Row Newsletter Popup 0" at bounding box center [579, 248] width 308 height 154
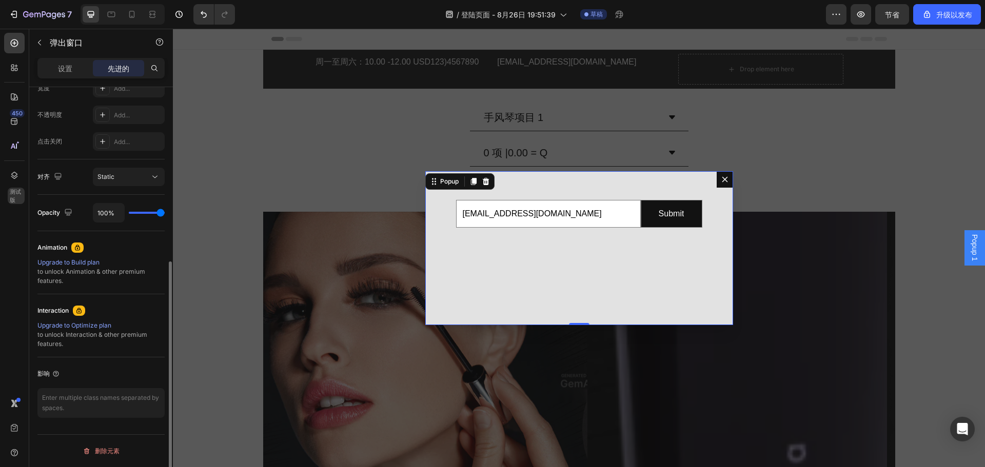
scroll to position [303, 0]
click at [544, 174] on div "offical@cosmetraluxe.com Email Field Submit Submit Button Row Newsletter" at bounding box center [579, 248] width 308 height 154
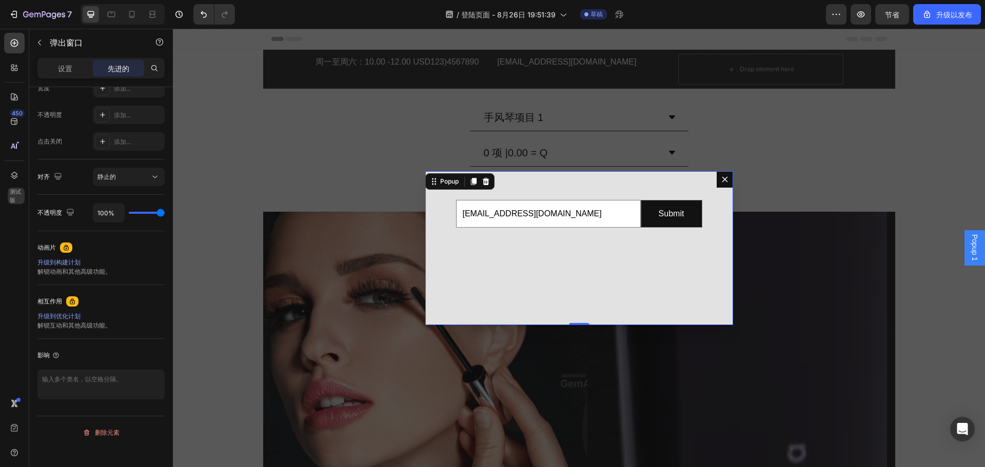
click at [721, 177] on icon "Dialog content" at bounding box center [725, 179] width 8 height 8
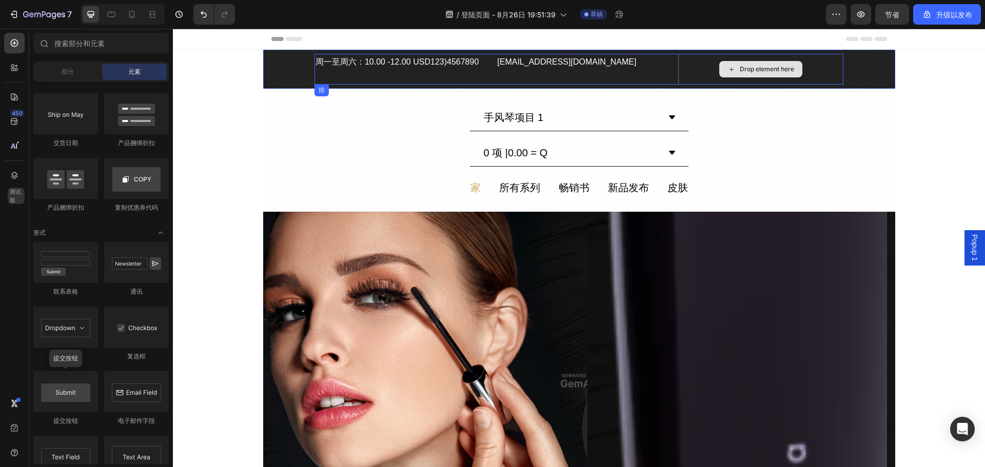
click at [789, 72] on div "Drop element here" at bounding box center [767, 69] width 54 height 8
click at [759, 68] on div "Drop element here" at bounding box center [767, 69] width 54 height 8
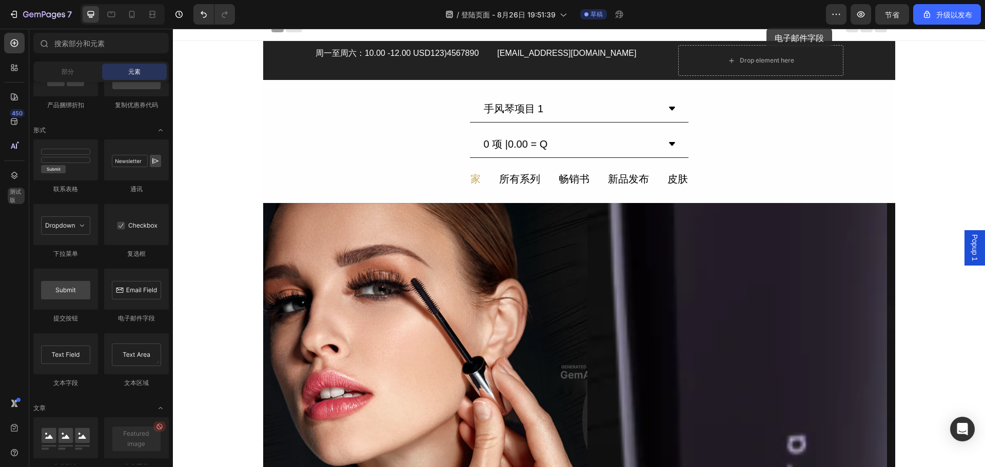
scroll to position [0, 0]
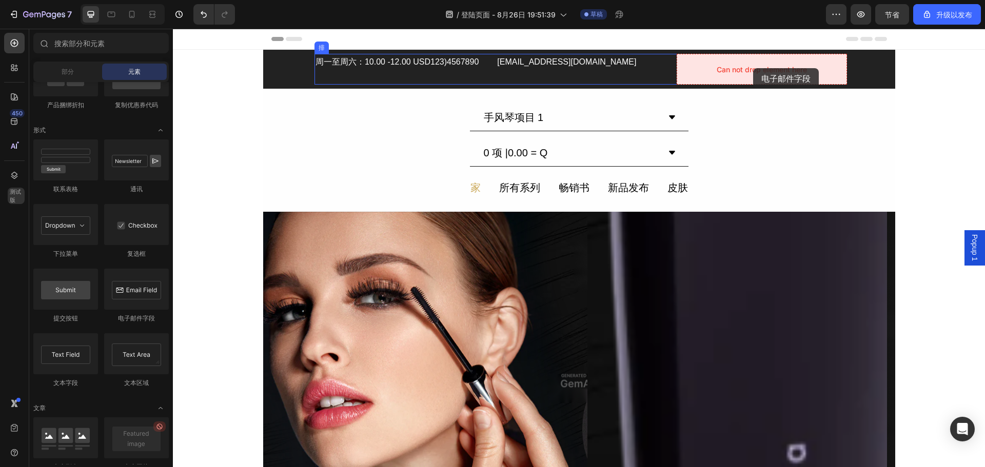
drag, startPoint x: 318, startPoint y: 323, endPoint x: 753, endPoint y: 68, distance: 504.1
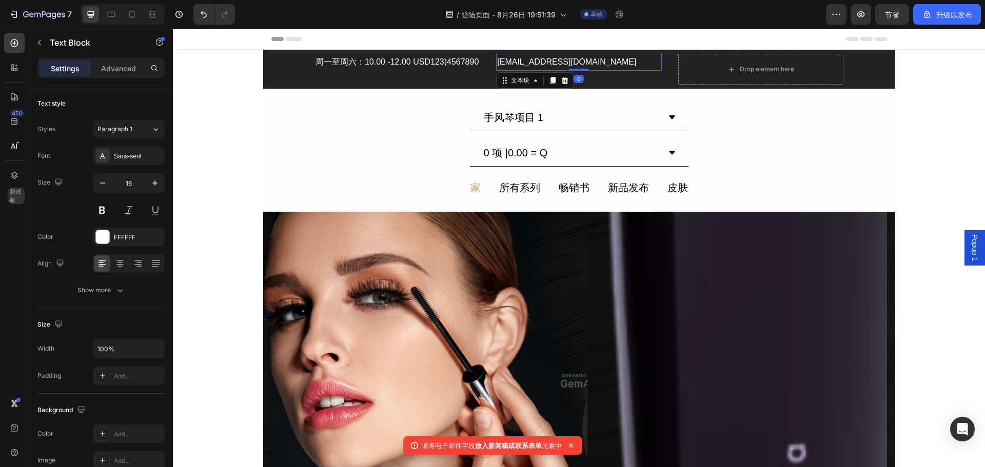
click at [522, 58] on font "info@somedomain.com" at bounding box center [566, 61] width 139 height 9
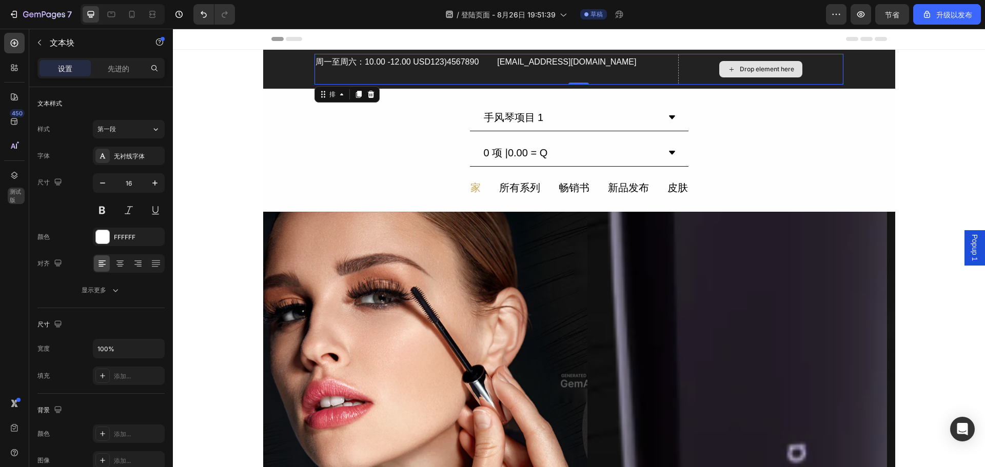
click at [772, 61] on div "Drop element here" at bounding box center [760, 69] width 165 height 31
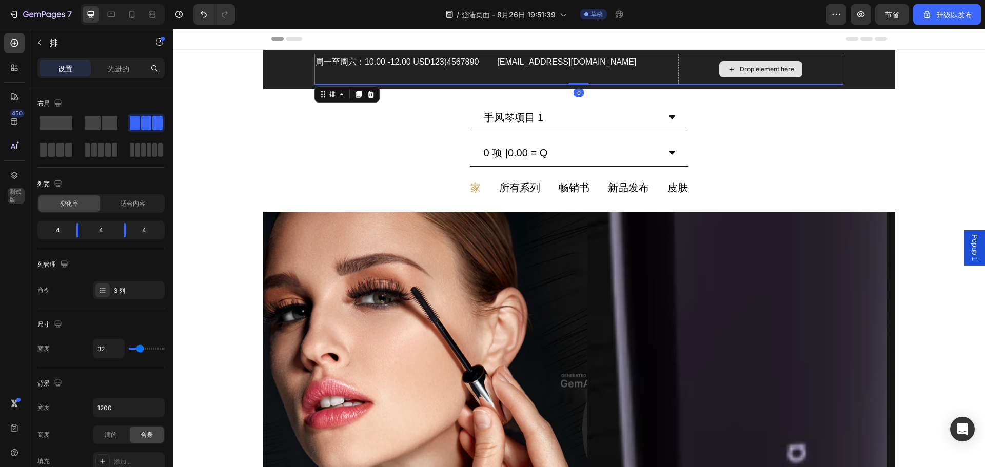
click at [819, 56] on div "Drop element here" at bounding box center [760, 69] width 165 height 31
click at [785, 61] on div "Drop element here" at bounding box center [760, 69] width 83 height 16
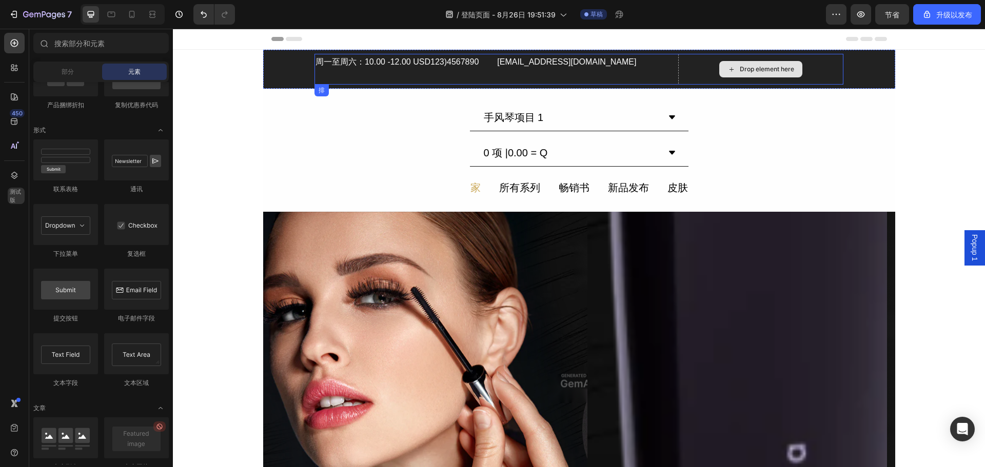
click at [816, 61] on div "Drop element here" at bounding box center [760, 69] width 165 height 31
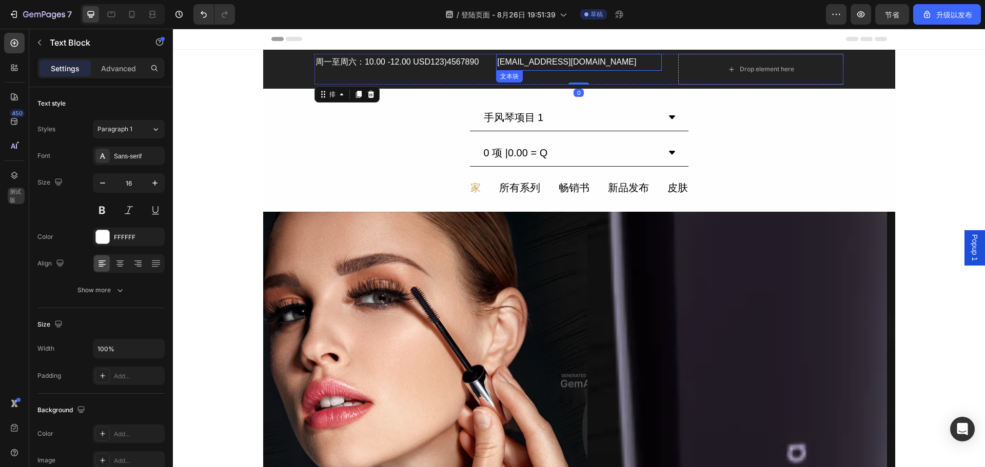
click at [582, 64] on p "info@somedomain.com" at bounding box center [578, 62] width 163 height 15
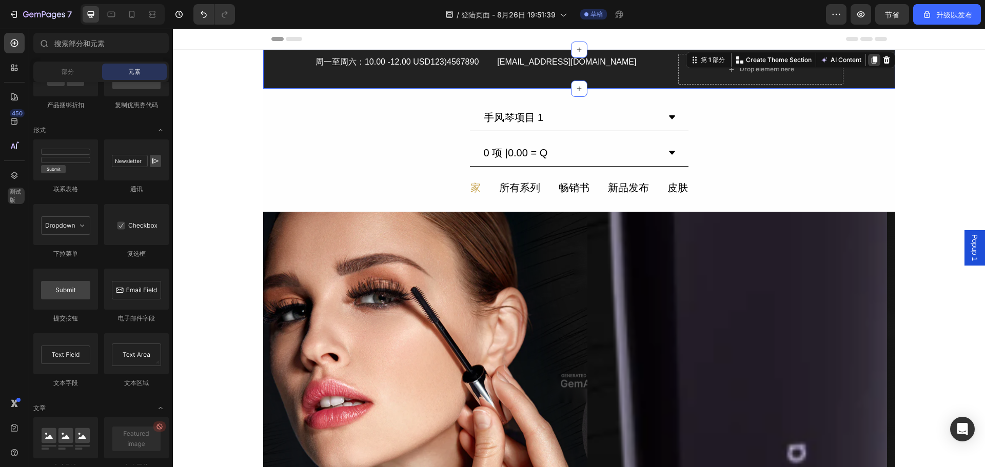
click at [874, 61] on div "第 1 部分 You can create reusable sections Create Theme Section AI Content Write w…" at bounding box center [790, 60] width 209 height 16
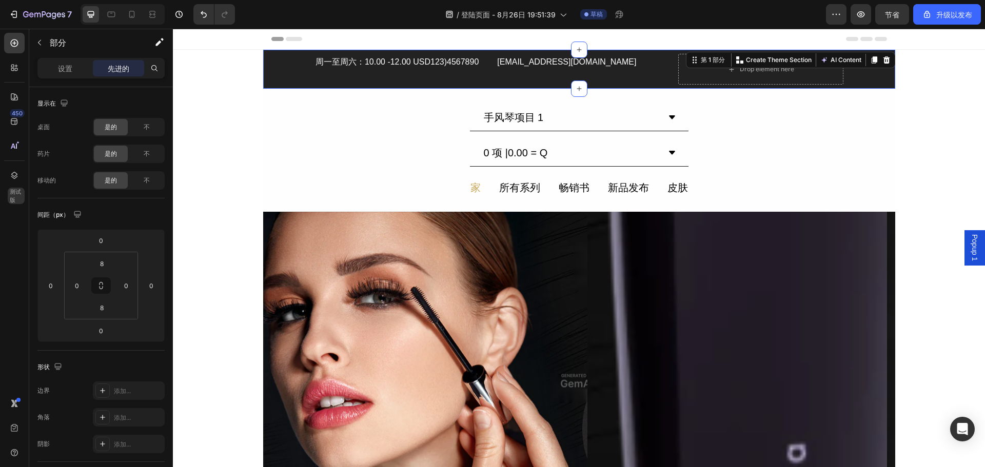
click at [877, 82] on div "周一至周六：10.00 -12.00 USD123)4567890 文本块 info@somedomain.com 文本块 Drop element here…" at bounding box center [579, 69] width 632 height 31
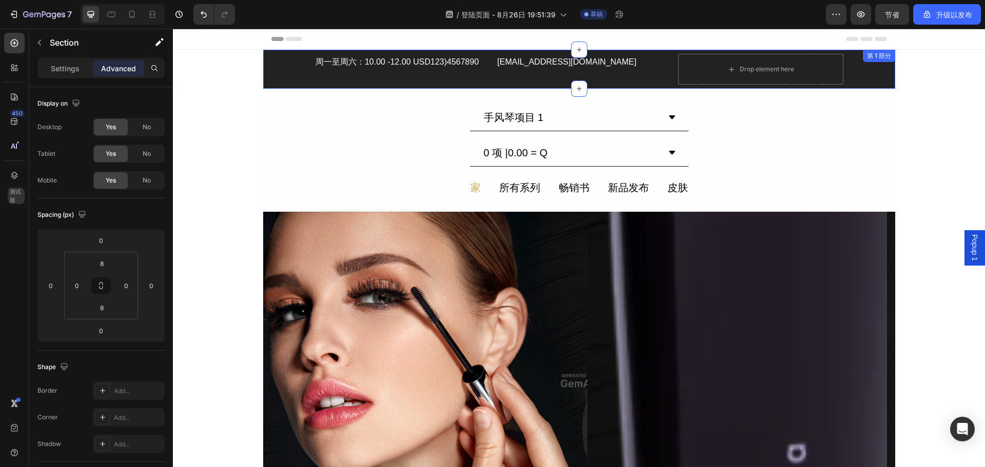
click at [288, 70] on div "周一至周六：10.00 -12.00 USD123)4567890 文本块 info@somedomain.com 文本块 Drop element here…" at bounding box center [579, 69] width 632 height 31
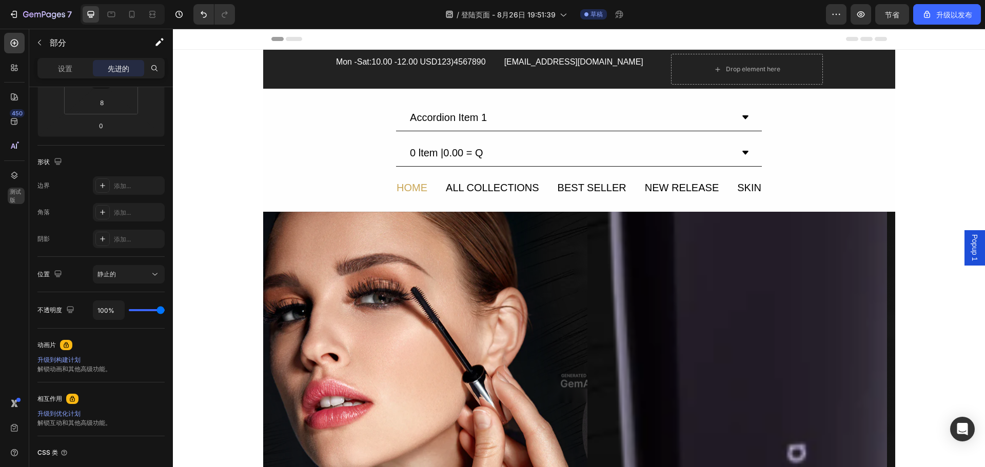
click at [274, 62] on div "Mon -Sat:10.00 -12.00 USD123)4567890 Text Block info@somedomain.com Text Block …" at bounding box center [579, 69] width 632 height 31
click at [539, 121] on div "Accordion Item 1" at bounding box center [570, 117] width 325 height 18
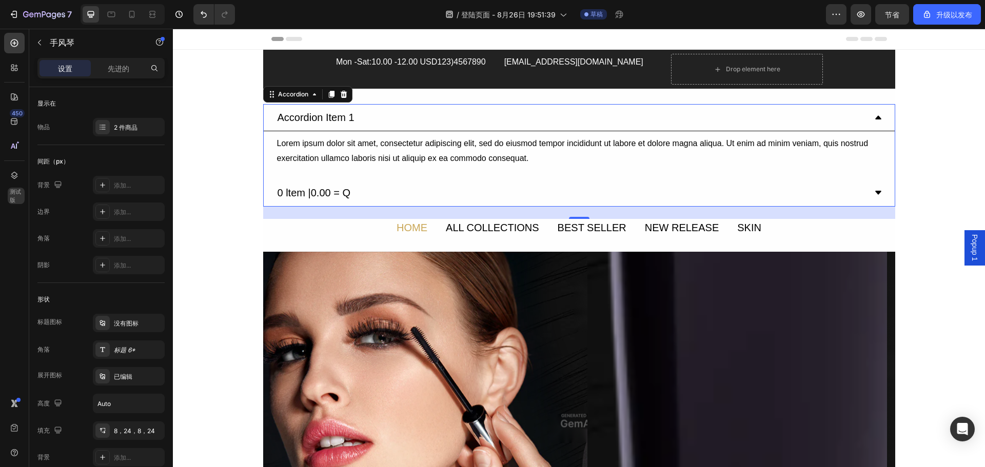
click at [869, 119] on div "Accordion Item 1" at bounding box center [579, 117] width 631 height 27
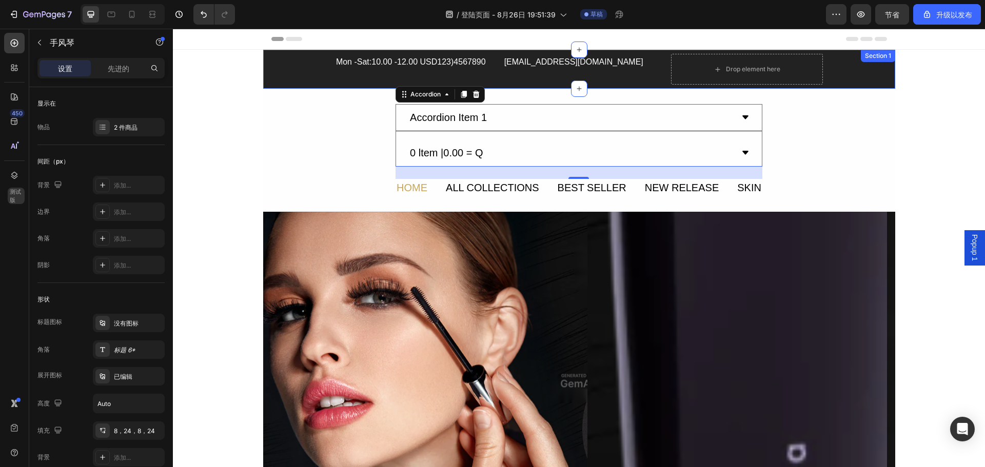
click at [861, 61] on div "Section 1" at bounding box center [878, 56] width 34 height 12
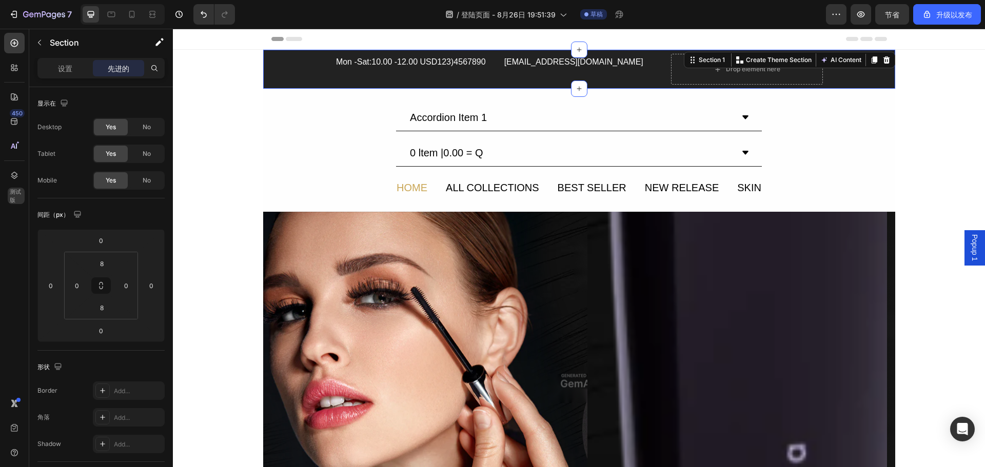
click at [854, 80] on div "Mon -Sat:10.00 -12.00 USD123)4567890 Text Block info@somedomain.com Text Block …" at bounding box center [579, 69] width 632 height 31
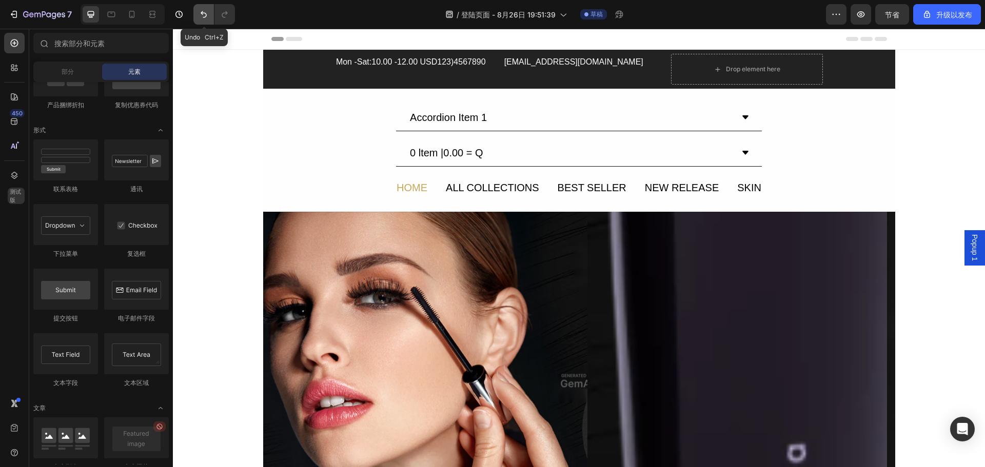
click at [199, 15] on icon "撤消/重做" at bounding box center [204, 14] width 10 height 10
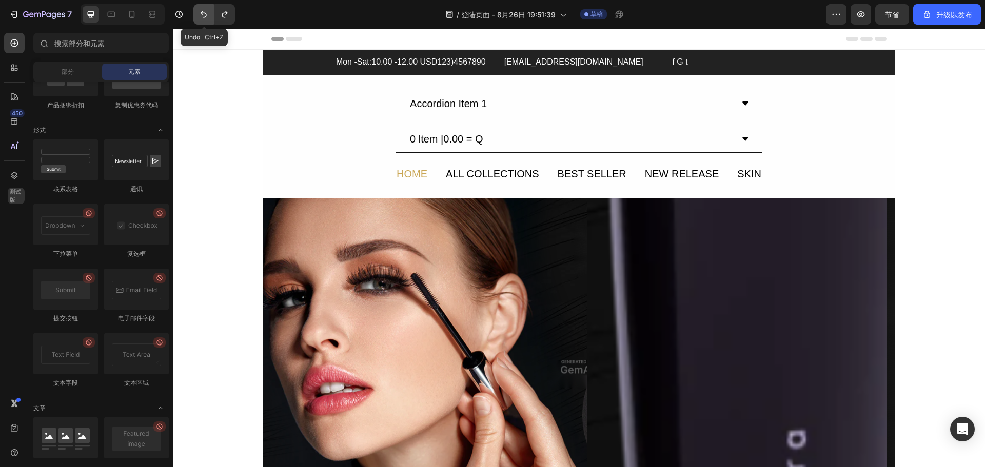
click at [199, 15] on icon "撤消/重做" at bounding box center [204, 14] width 10 height 10
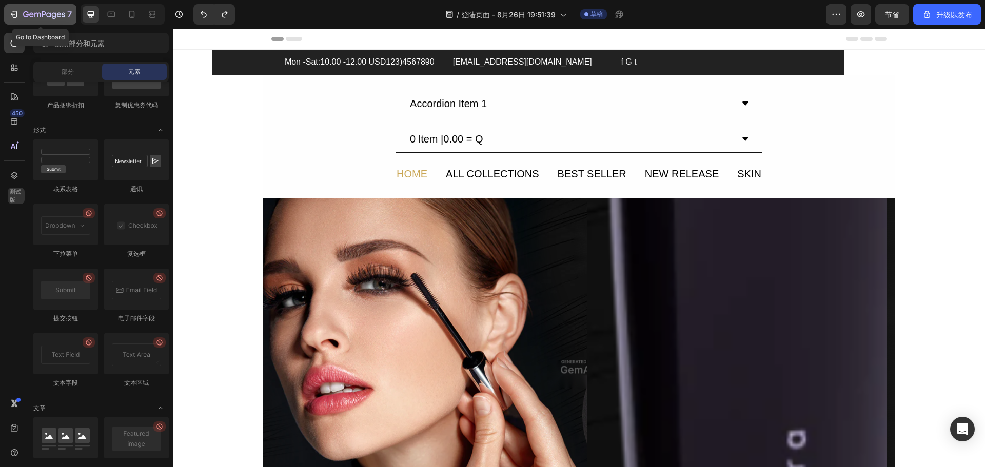
click at [25, 13] on icon "button" at bounding box center [44, 15] width 42 height 9
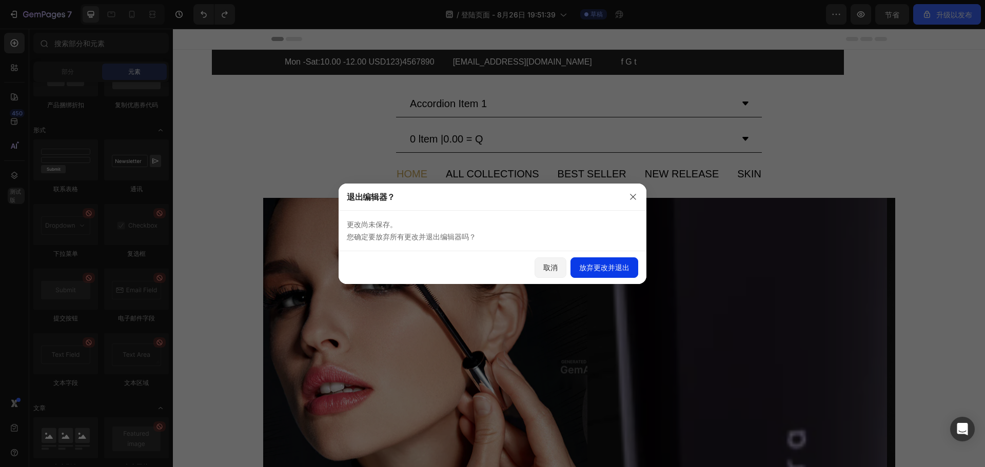
click at [586, 271] on font "放弃更改并退出" at bounding box center [604, 267] width 50 height 9
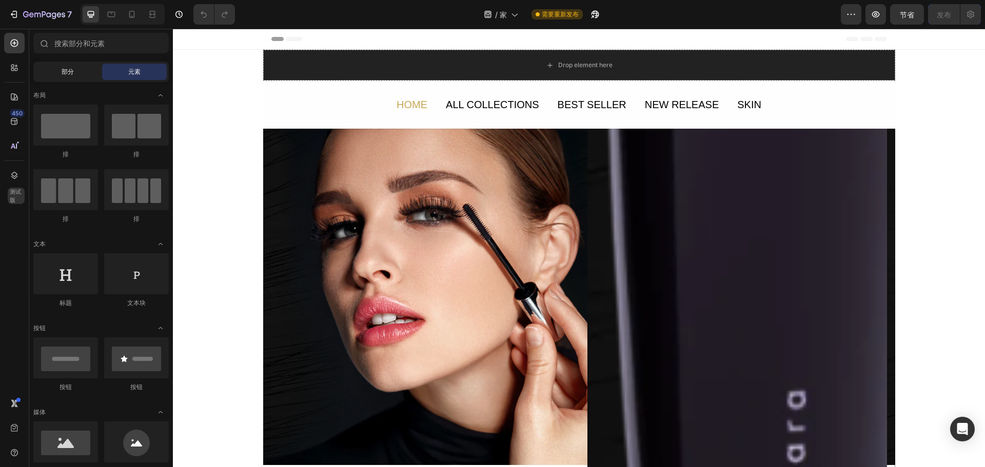
click at [63, 79] on div "部分" at bounding box center [67, 72] width 65 height 16
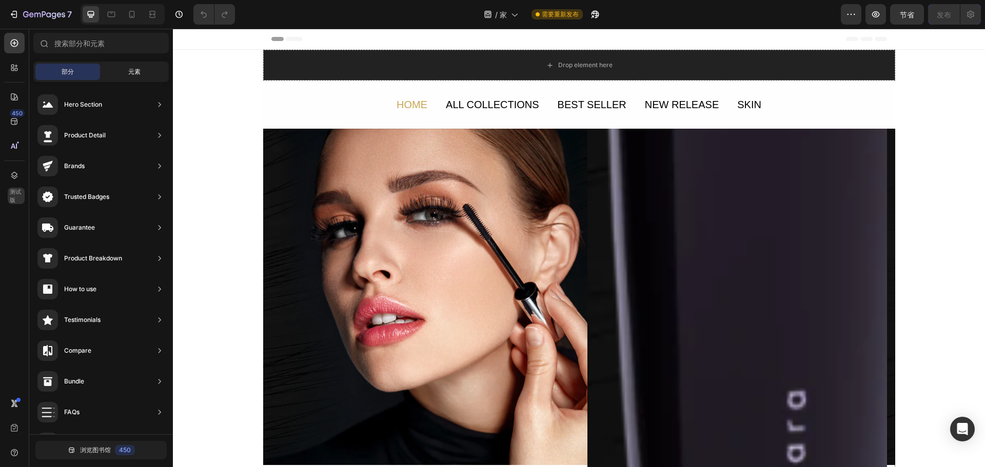
click at [125, 74] on div "元素" at bounding box center [134, 72] width 65 height 16
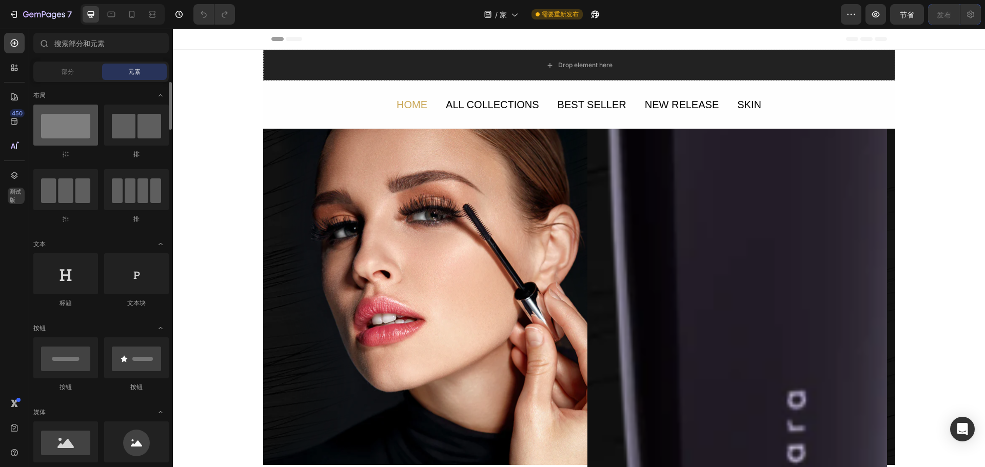
click at [72, 122] on div at bounding box center [65, 125] width 65 height 41
click at [360, 65] on div "Drop element here" at bounding box center [579, 65] width 632 height 31
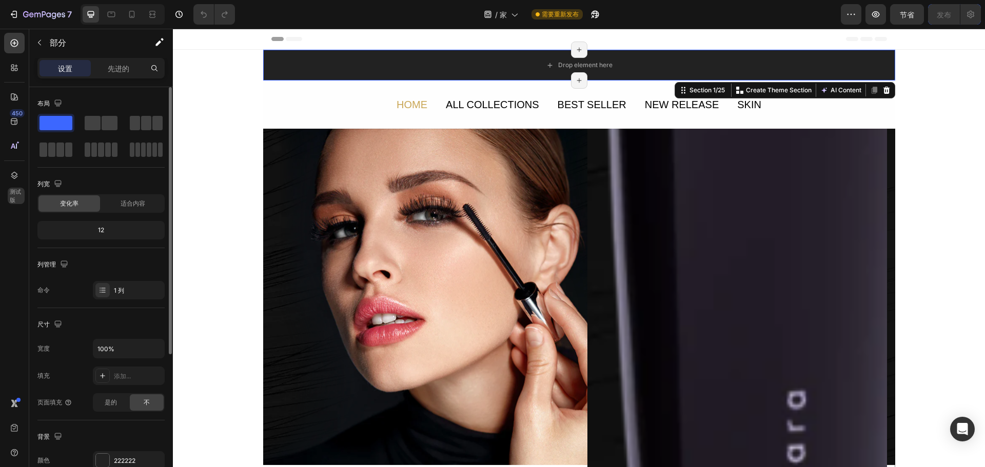
click at [99, 229] on font "12" at bounding box center [101, 230] width 6 height 8
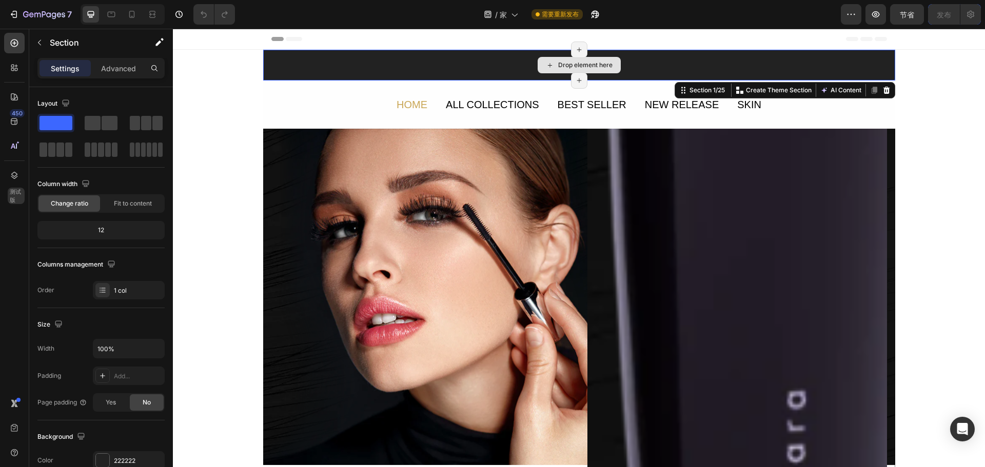
click at [318, 66] on div "Drop element here" at bounding box center [579, 65] width 632 height 31
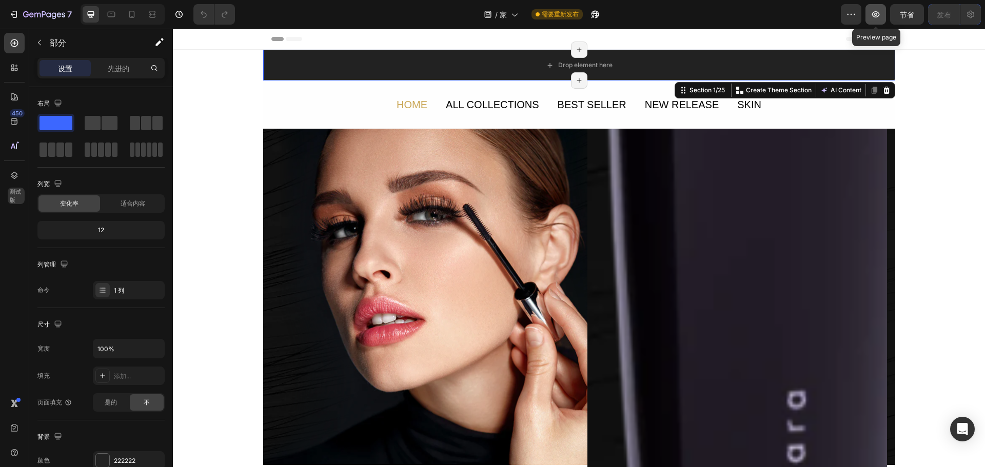
click at [873, 17] on icon "button" at bounding box center [876, 14] width 10 height 10
